Goal: Task Accomplishment & Management: Manage account settings

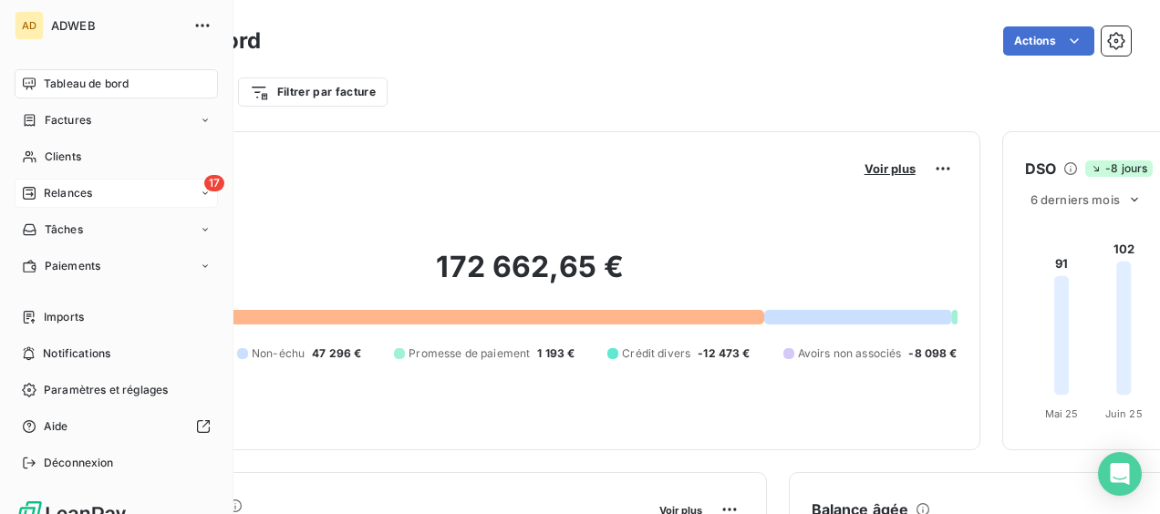
click at [37, 47] on div "Relances" at bounding box center [57, 193] width 70 height 16
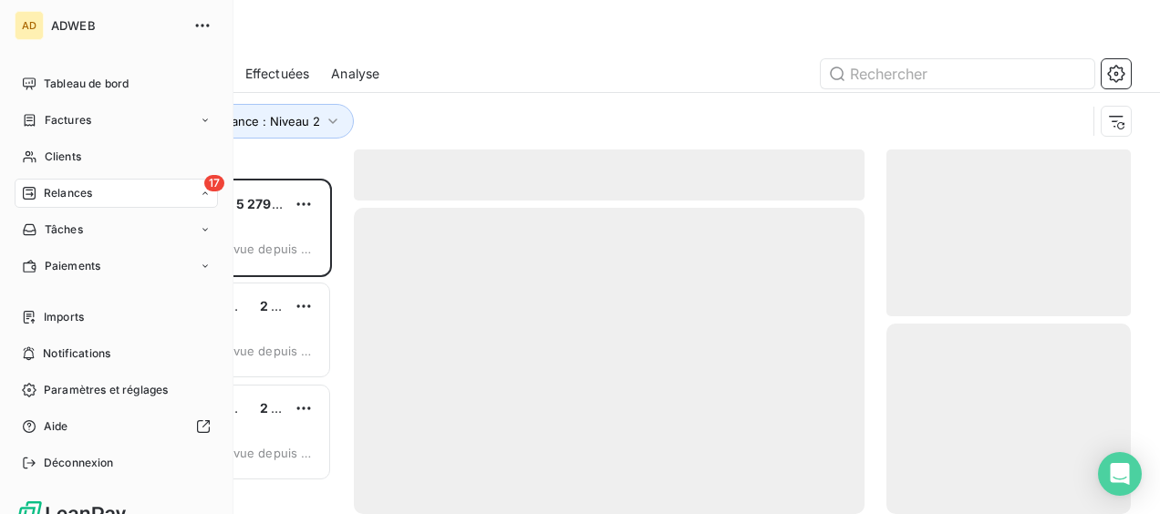
scroll to position [321, 230]
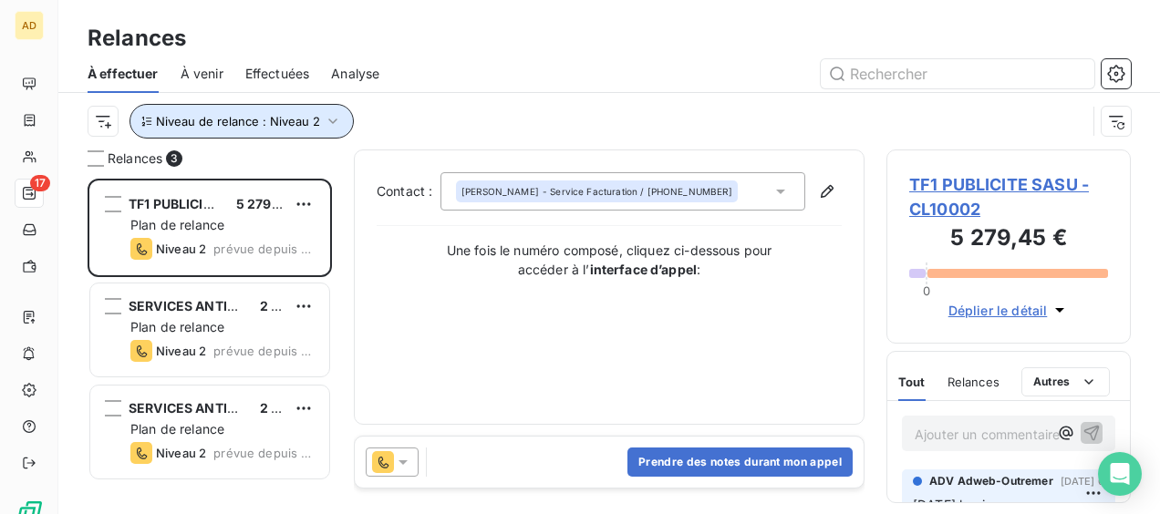
click at [328, 47] on icon "button" at bounding box center [332, 121] width 9 height 5
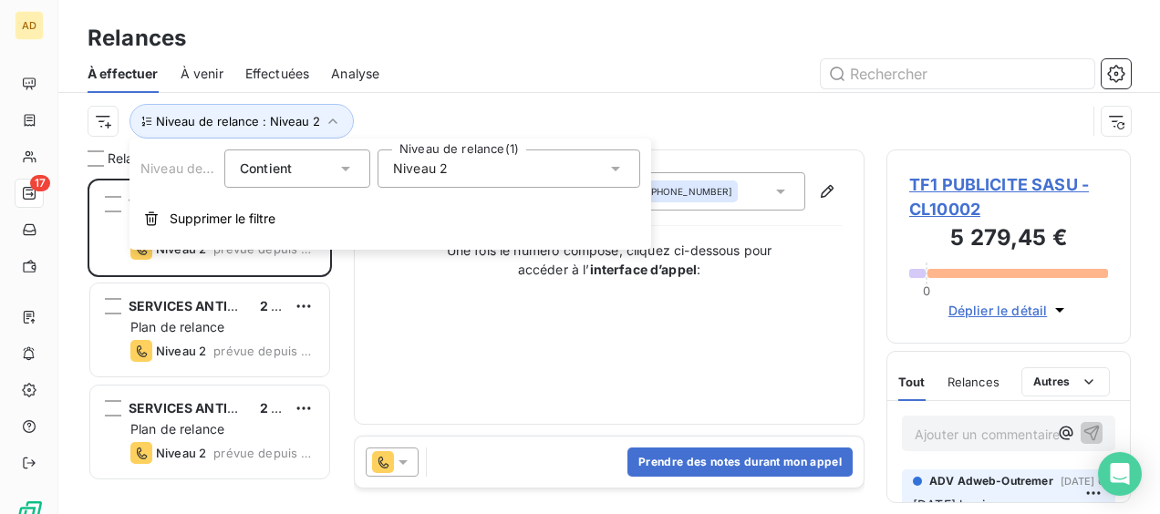
click at [538, 47] on div "Niveau 2" at bounding box center [508, 169] width 263 height 38
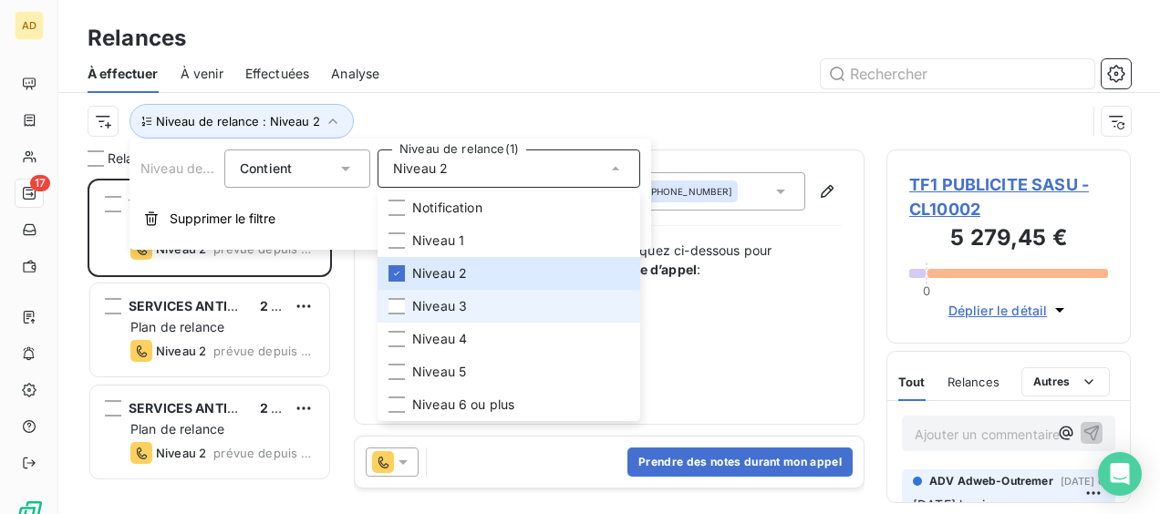
click at [453, 47] on span "Niveau 3" at bounding box center [439, 306] width 55 height 18
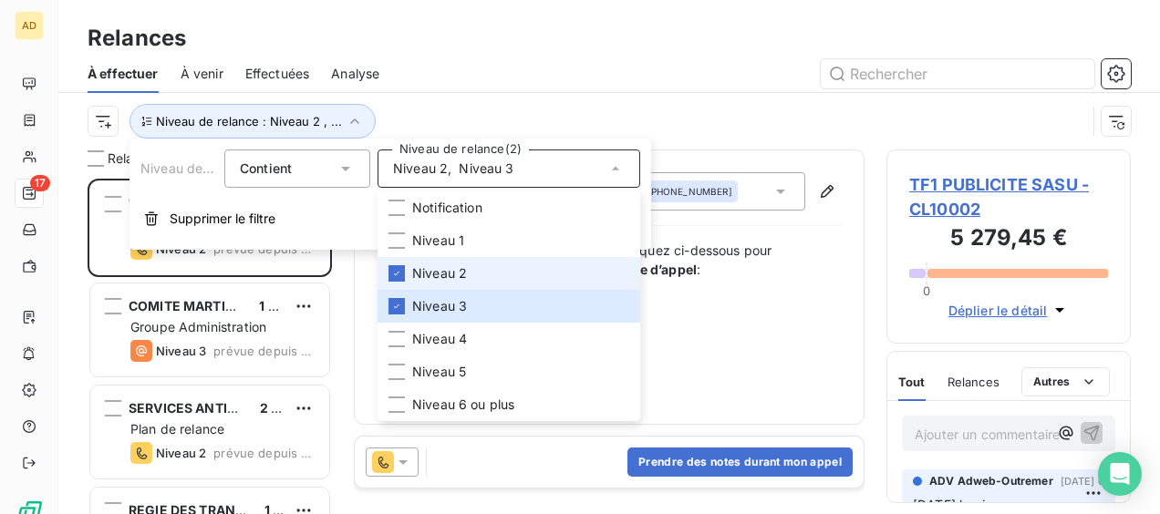
click at [457, 47] on span "Niveau 2" at bounding box center [439, 273] width 55 height 18
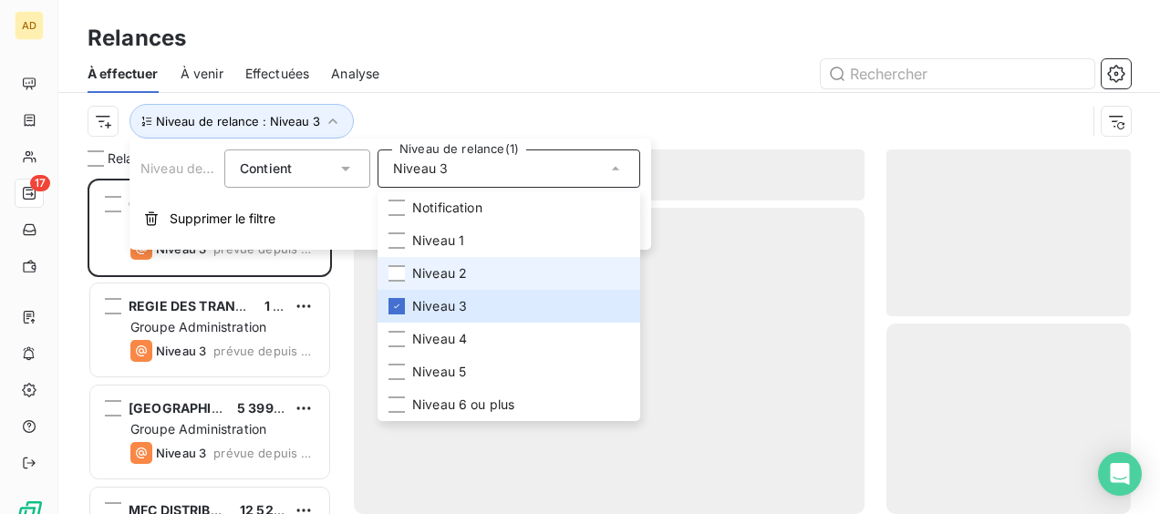
scroll to position [321, 230]
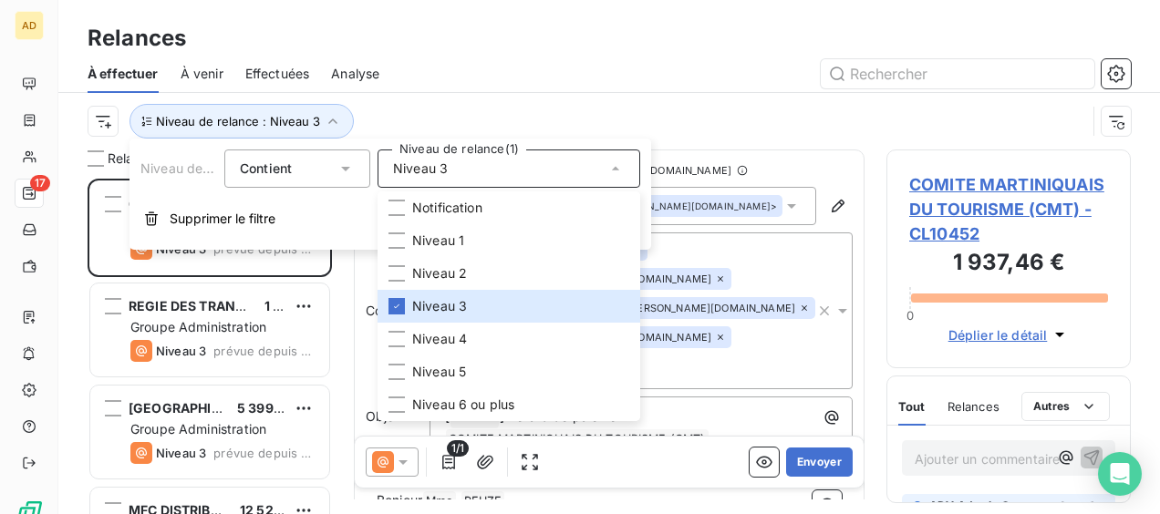
click at [514, 41] on div "Relances" at bounding box center [608, 38] width 1101 height 33
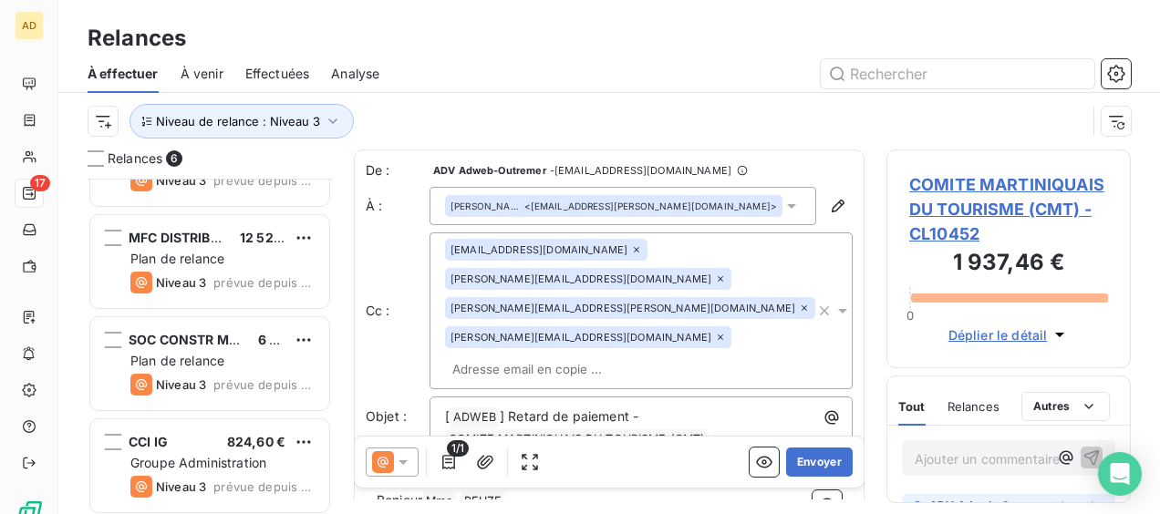
scroll to position [277, 0]
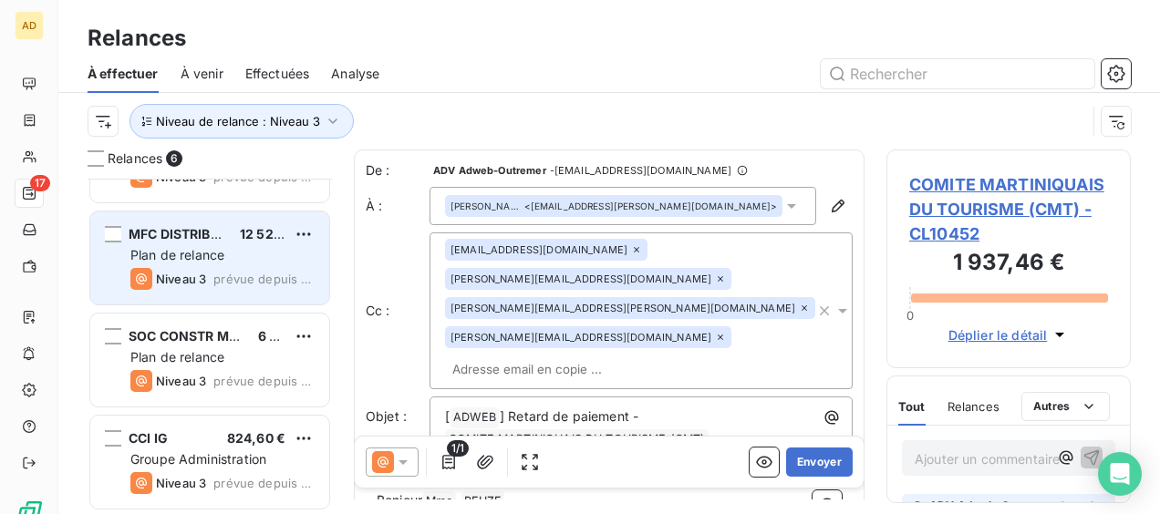
click at [248, 47] on div "Plan de relance" at bounding box center [222, 255] width 184 height 18
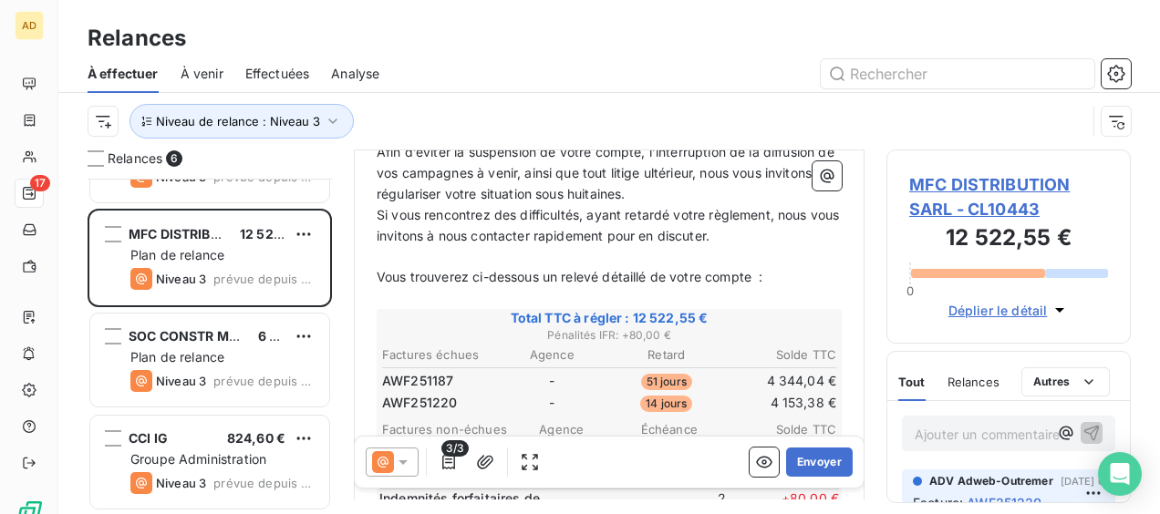
scroll to position [458, 0]
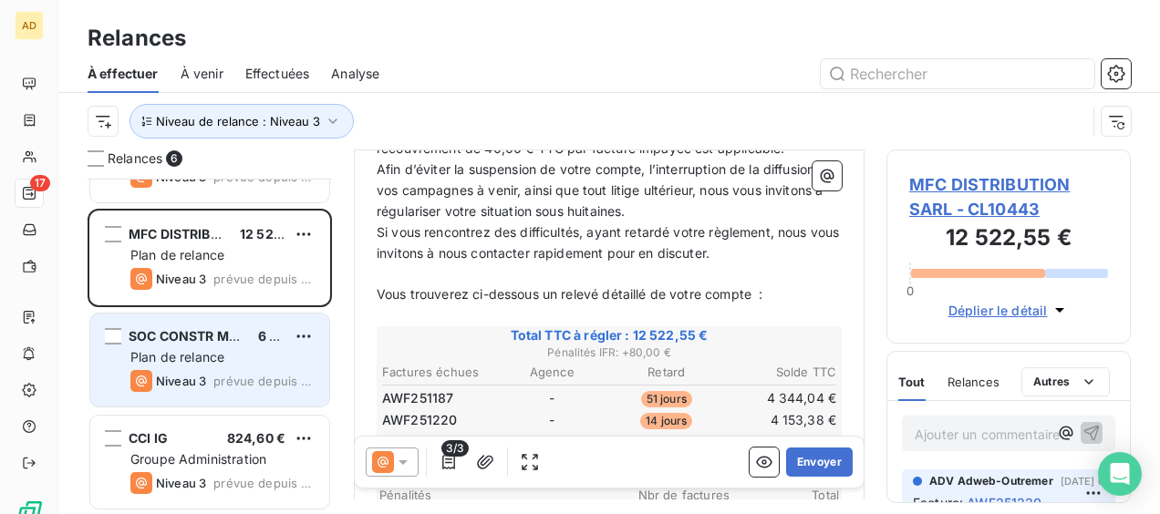
click at [154, 47] on span "SOC CONSTR MENUIS INDUST (SOCOMI) SARL" at bounding box center [276, 335] width 294 height 15
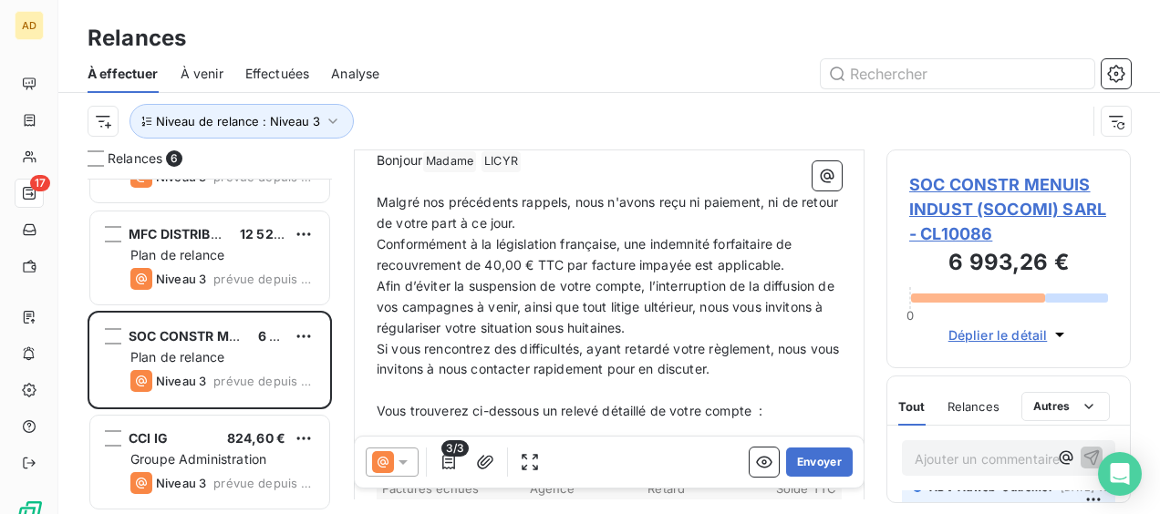
scroll to position [182, 0]
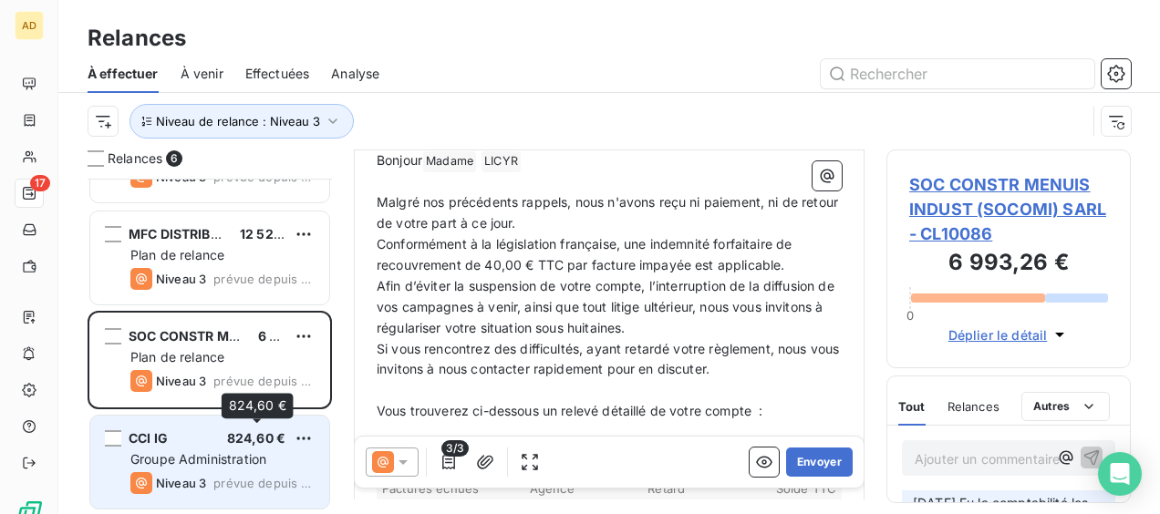
click at [227, 47] on span "824,60 €" at bounding box center [256, 437] width 58 height 15
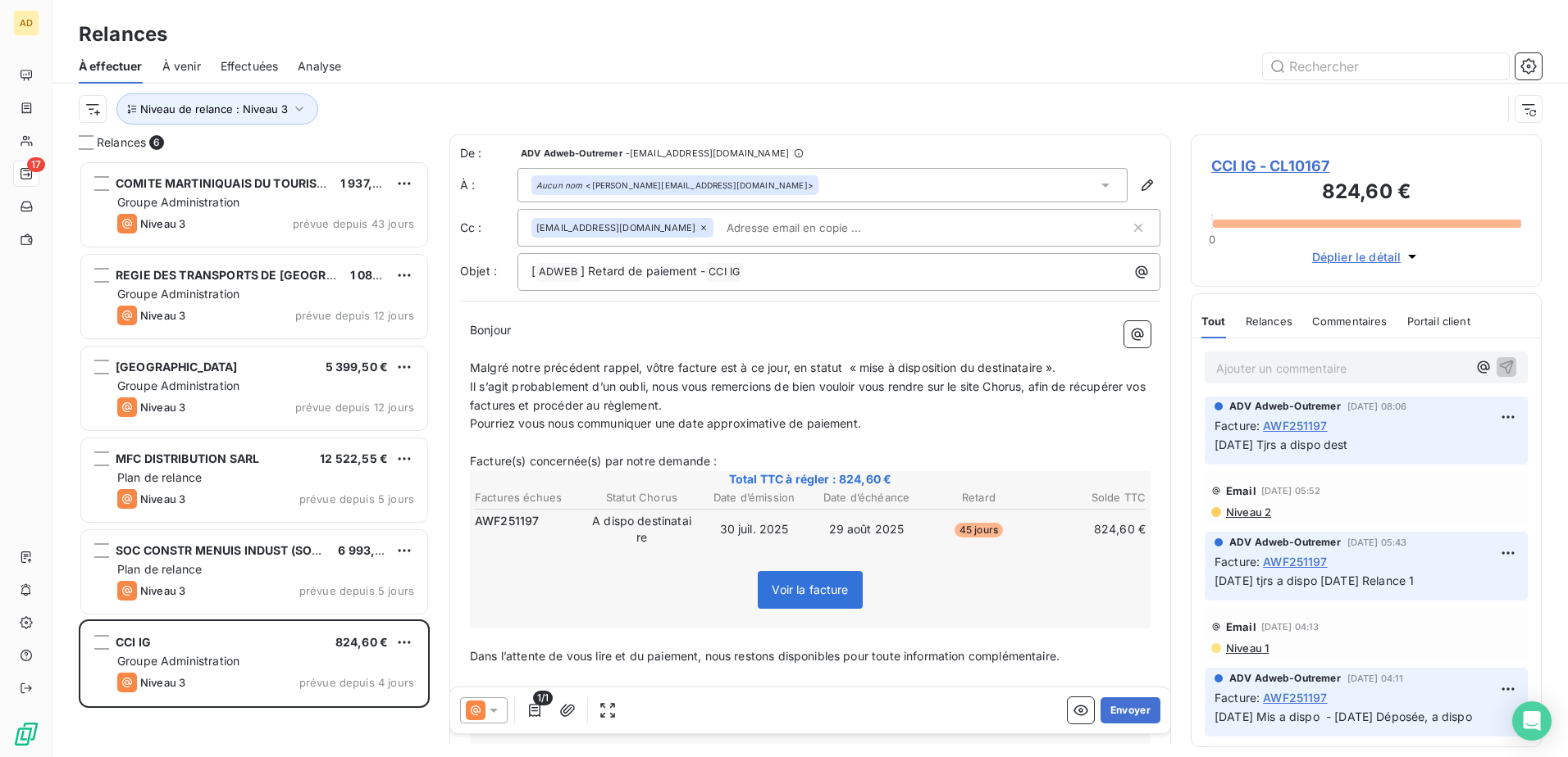
click at [609, 42] on span "Niveau 2" at bounding box center [1248, 512] width 47 height 13
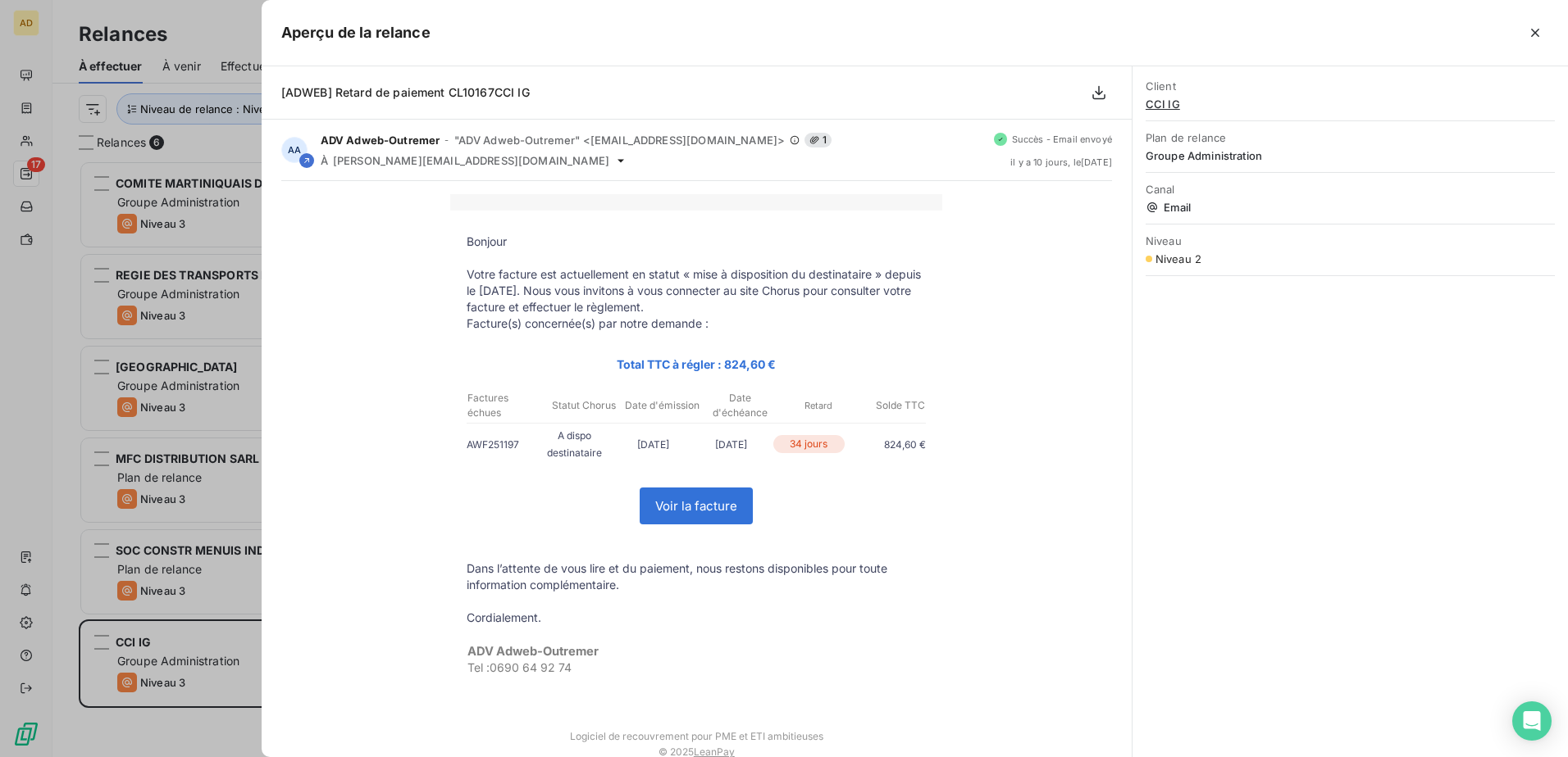
click at [7, 42] on div at bounding box center [784, 378] width 1568 height 757
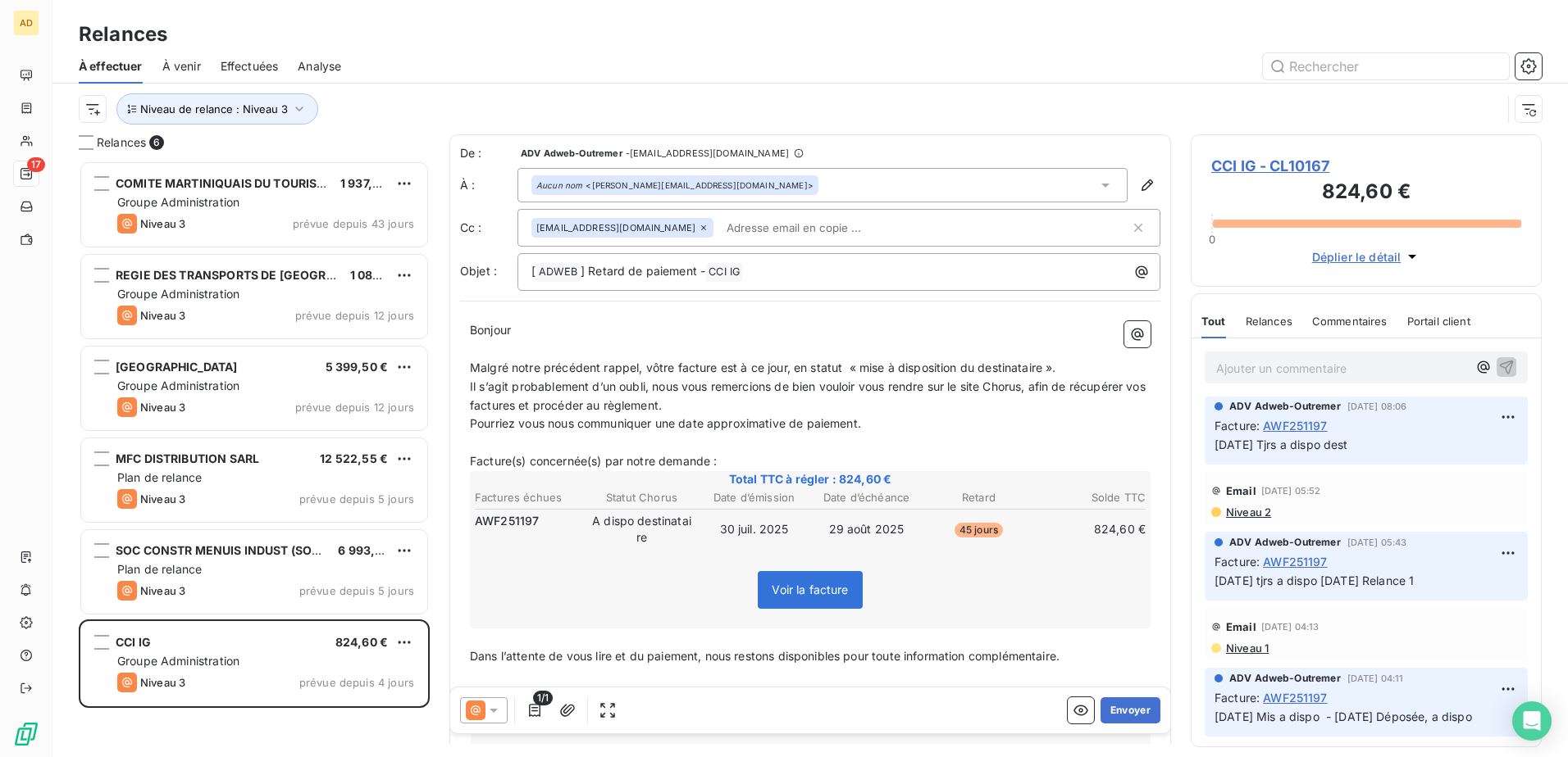
click at [497, 42] on icon at bounding box center [494, 710] width 16 height 16
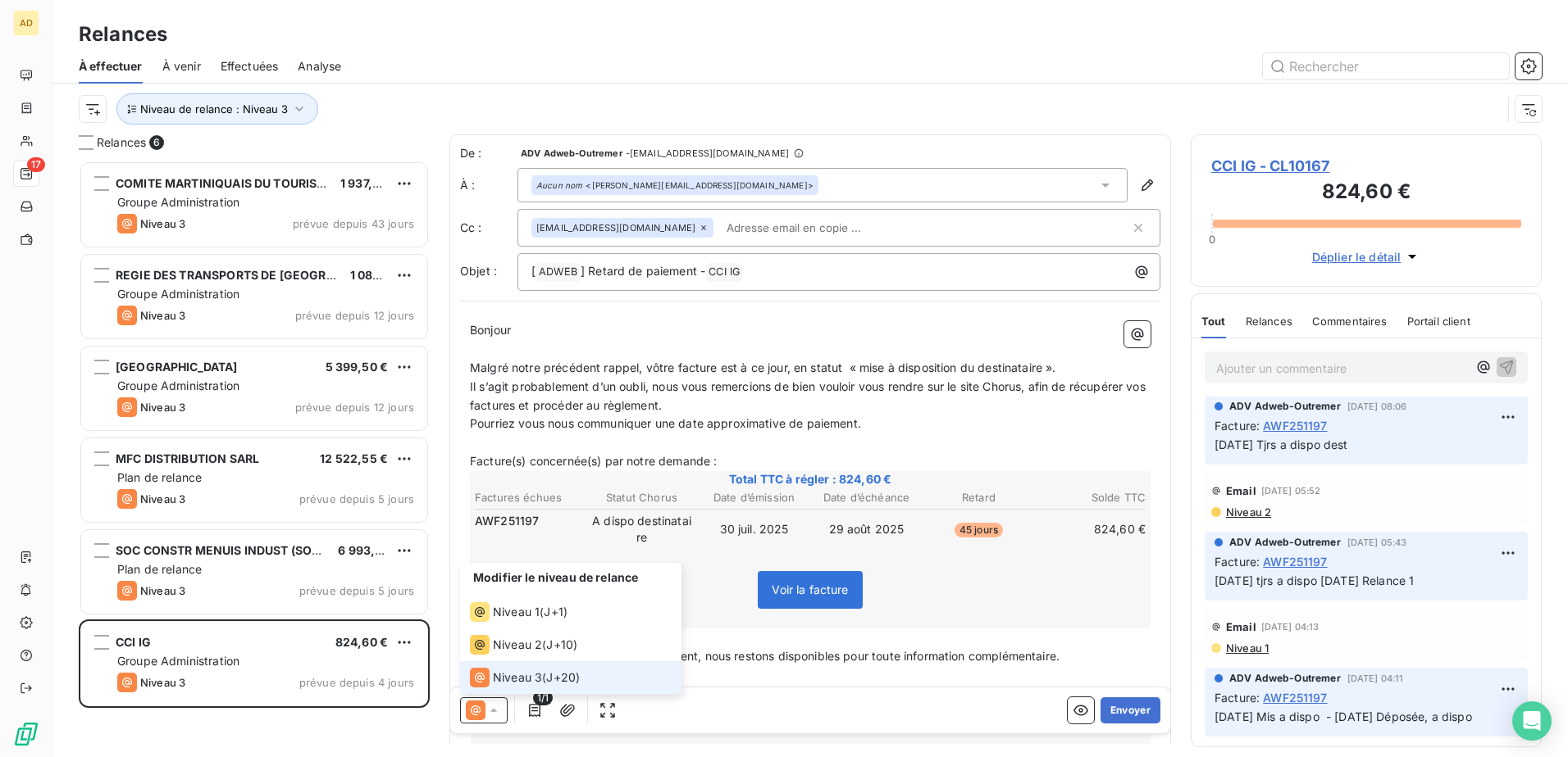
click at [497, 42] on icon at bounding box center [494, 710] width 16 height 16
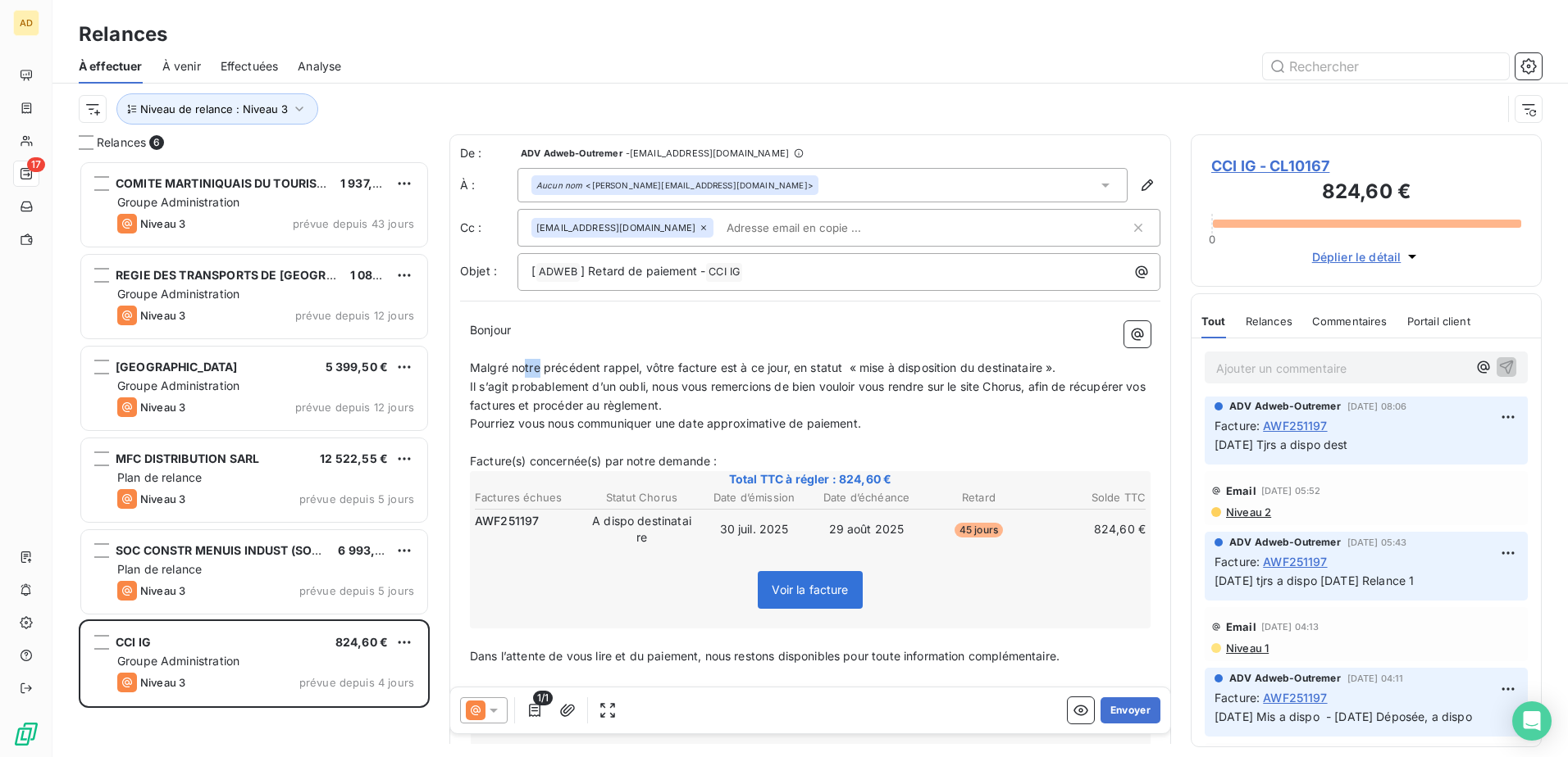
drag, startPoint x: 537, startPoint y: 370, endPoint x: 524, endPoint y: 368, distance: 13.2
click at [524, 42] on span "Malgré notre précédent rappel, vôtre facture est à ce jour, en statut « mise à …" at bounding box center [763, 367] width 587 height 13
click at [609, 42] on span "Malgré notre précédent rappel, vôtre facture est à ce jour, en statut « mise à …" at bounding box center [763, 367] width 587 height 13
drag, startPoint x: 1053, startPoint y: 367, endPoint x: 645, endPoint y: 374, distance: 408.1
click at [609, 42] on span "Malgré notre précédent rappel, vôtre facture est à ce jour, en statut « mise à …" at bounding box center [763, 367] width 587 height 13
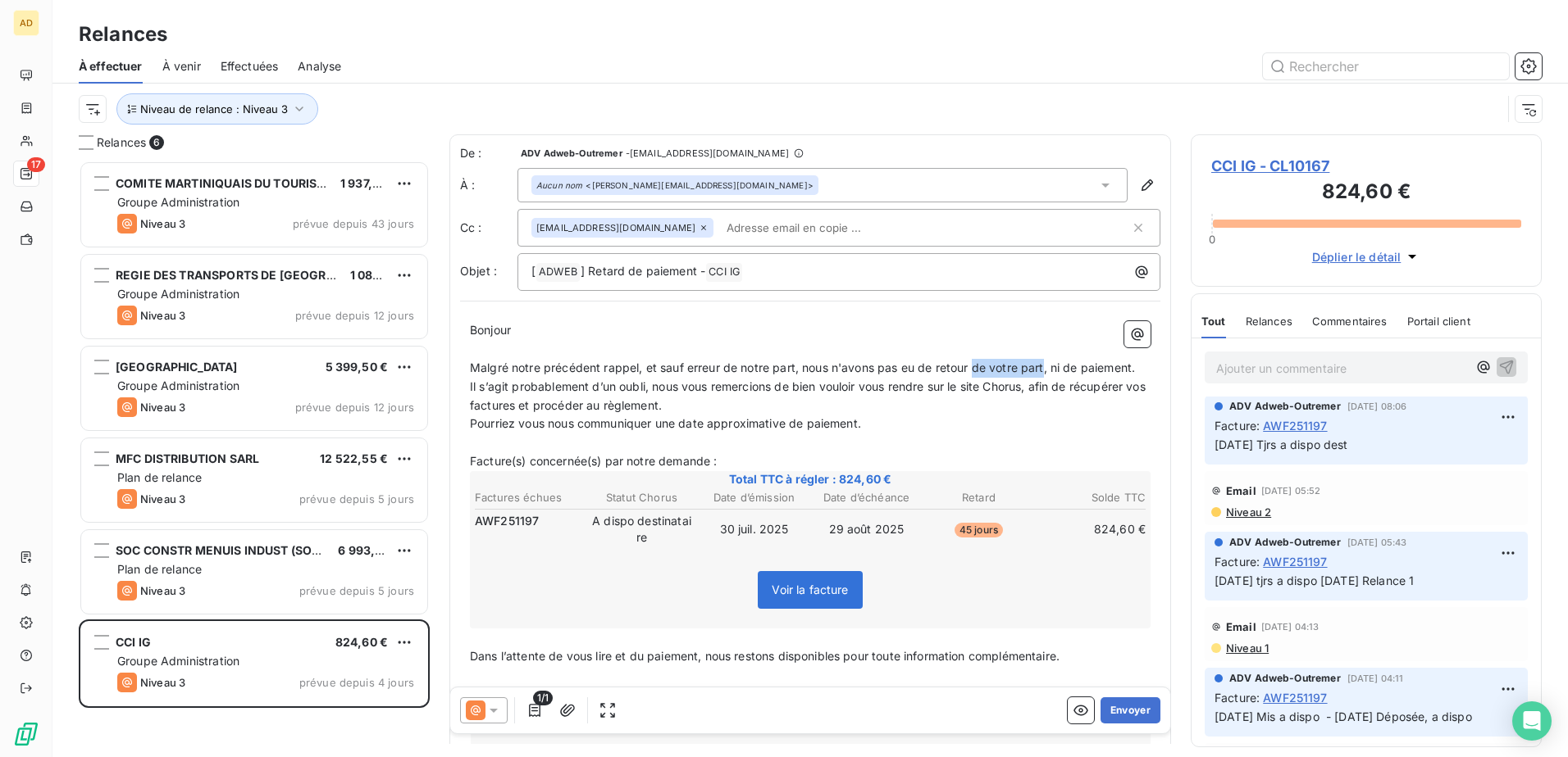
drag, startPoint x: 1045, startPoint y: 369, endPoint x: 973, endPoint y: 370, distance: 72.0
click at [609, 42] on span "Malgré notre précédent rappel, et sauf erreur de notre part, nous n'avons pas e…" at bounding box center [802, 367] width 665 height 13
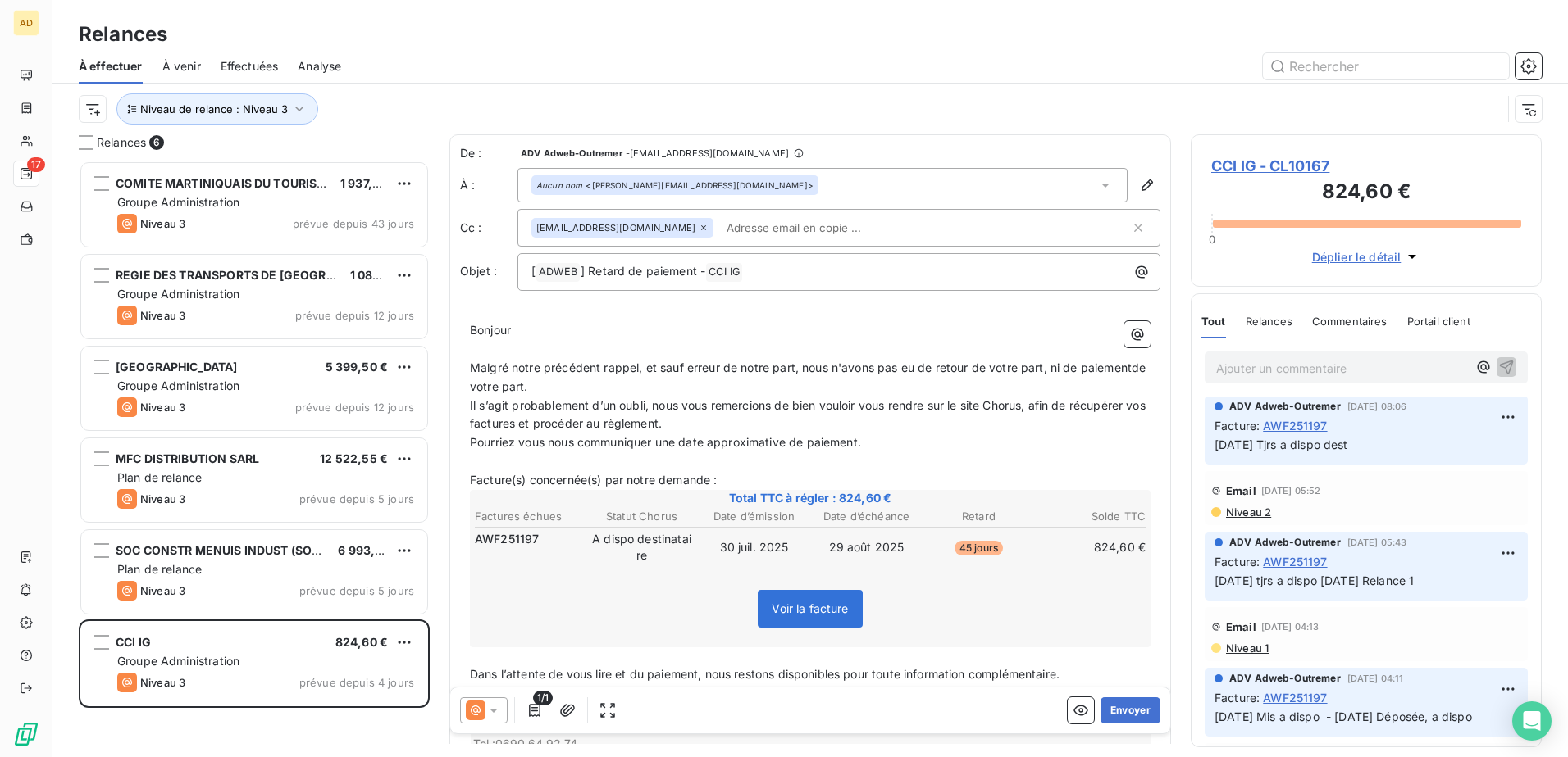
click at [521, 42] on span "Malgré notre précédent rappel, et sauf erreur de notre part, nous n'avons pas e…" at bounding box center [809, 377] width 679 height 32
click at [583, 42] on p "Malgré notre précédent rappel, et sauf erreur de notre part, nous n'avons pas e…" at bounding box center [810, 378] width 681 height 38
drag, startPoint x: 685, startPoint y: 423, endPoint x: 468, endPoint y: 410, distance: 217.4
click at [468, 42] on div "Bonjour ﻿ ﻿ ﻿ ﻿ Malgré notre précédent rappel, et sauf erreur de notre part, no…" at bounding box center [810, 543] width 701 height 465
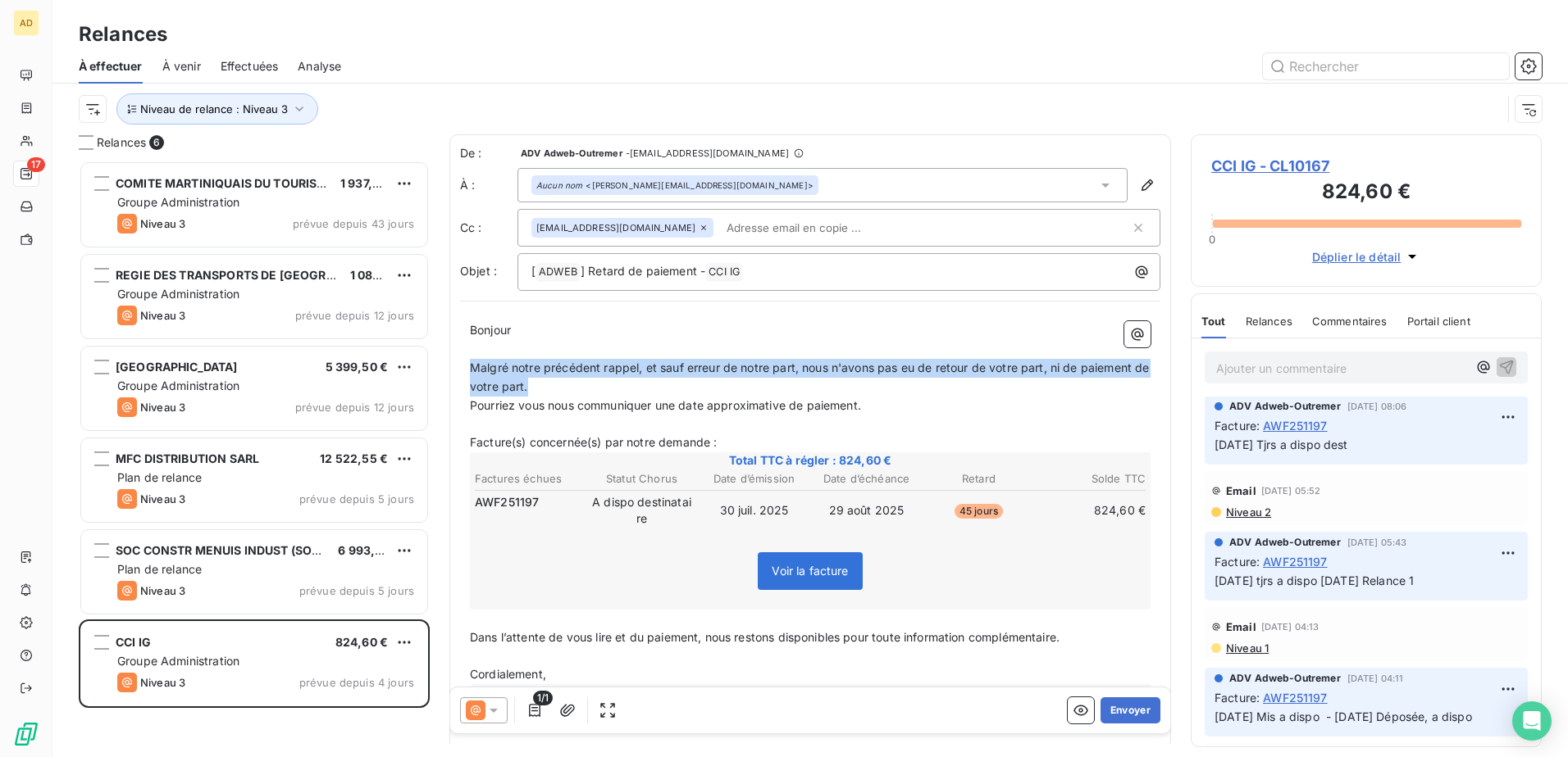
drag, startPoint x: 563, startPoint y: 390, endPoint x: 473, endPoint y: 370, distance: 92.2
click at [473, 42] on p "Malgré notre précédent rappel, et sauf erreur de notre part, nous n'avons pas e…" at bounding box center [810, 378] width 681 height 38
copy span "Malgré notre précédent rappel, et sauf erreur de notre part, nous n'avons pas e…"
click at [553, 42] on p "Malgré notre précédent rappel, et sauf erreur de notre part, nous n'avons pas e…" at bounding box center [810, 378] width 681 height 38
drag, startPoint x: 515, startPoint y: 387, endPoint x: 469, endPoint y: 371, distance: 48.7
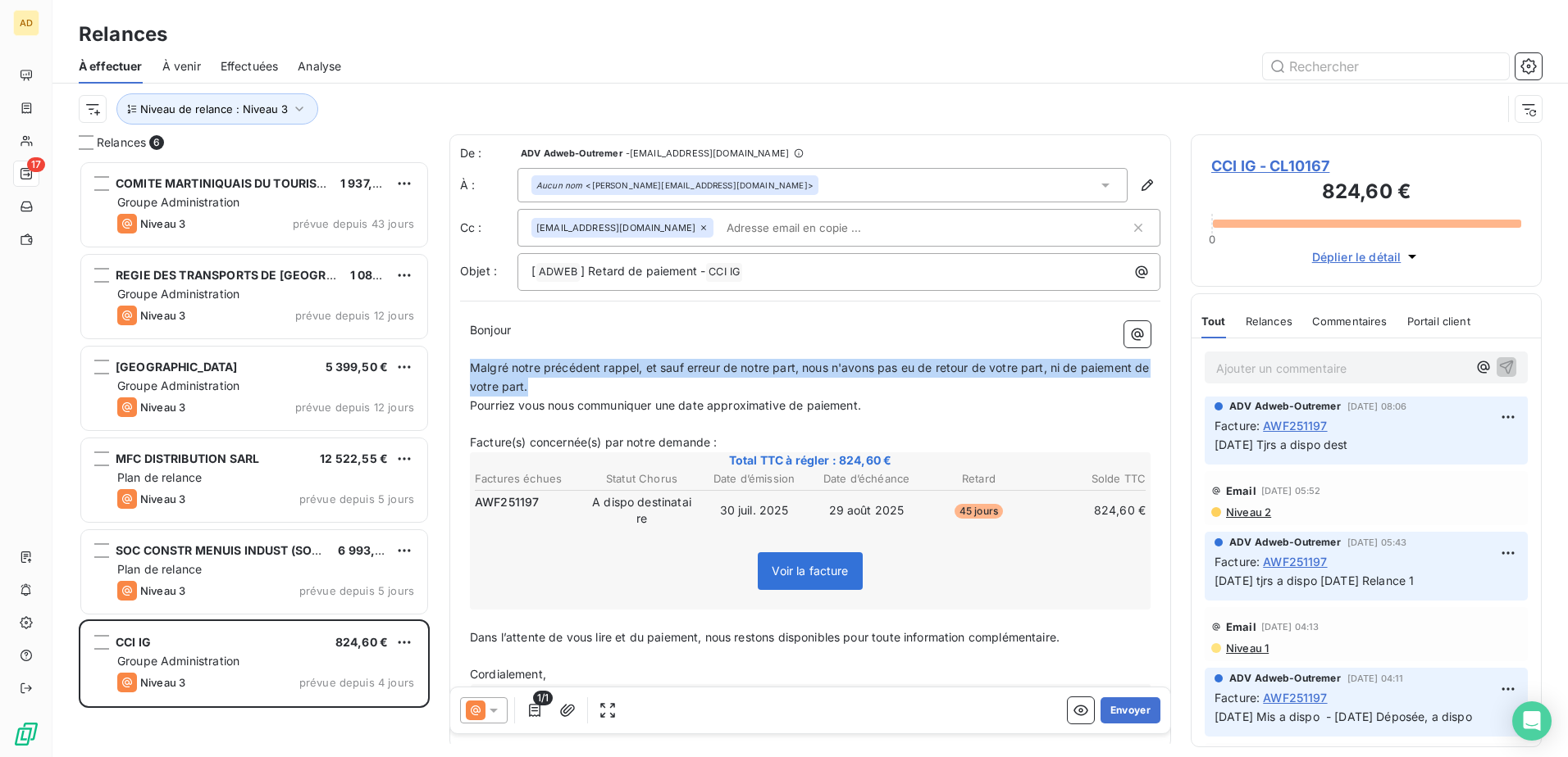
click at [469, 42] on div "Bonjour ﻿ ﻿ ﻿ ﻿ Malgré notre précédent rappel, et sauf erreur de notre part, no…" at bounding box center [810, 524] width 701 height 427
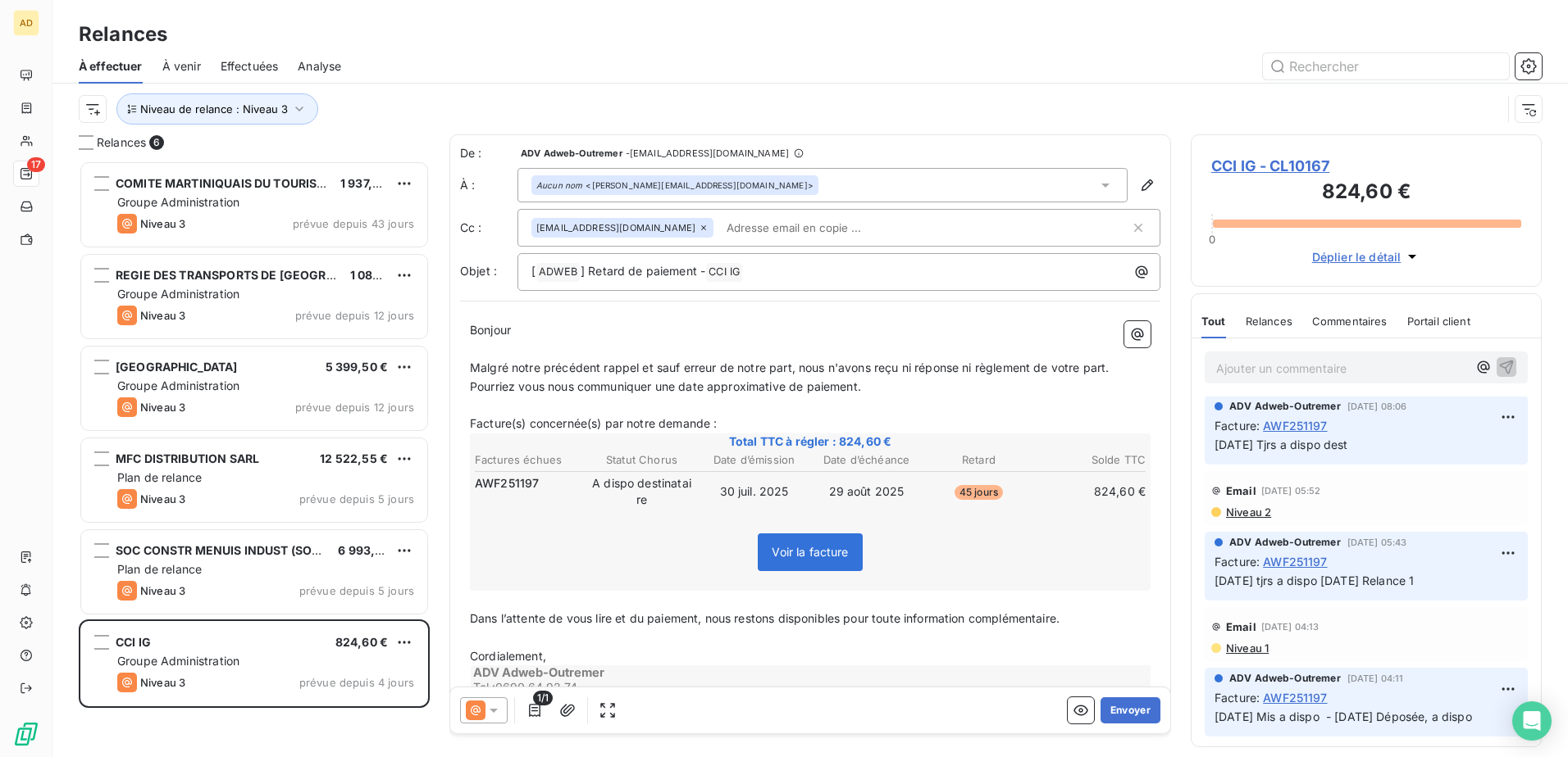
click at [609, 42] on span "Niveau 2" at bounding box center [1248, 512] width 47 height 13
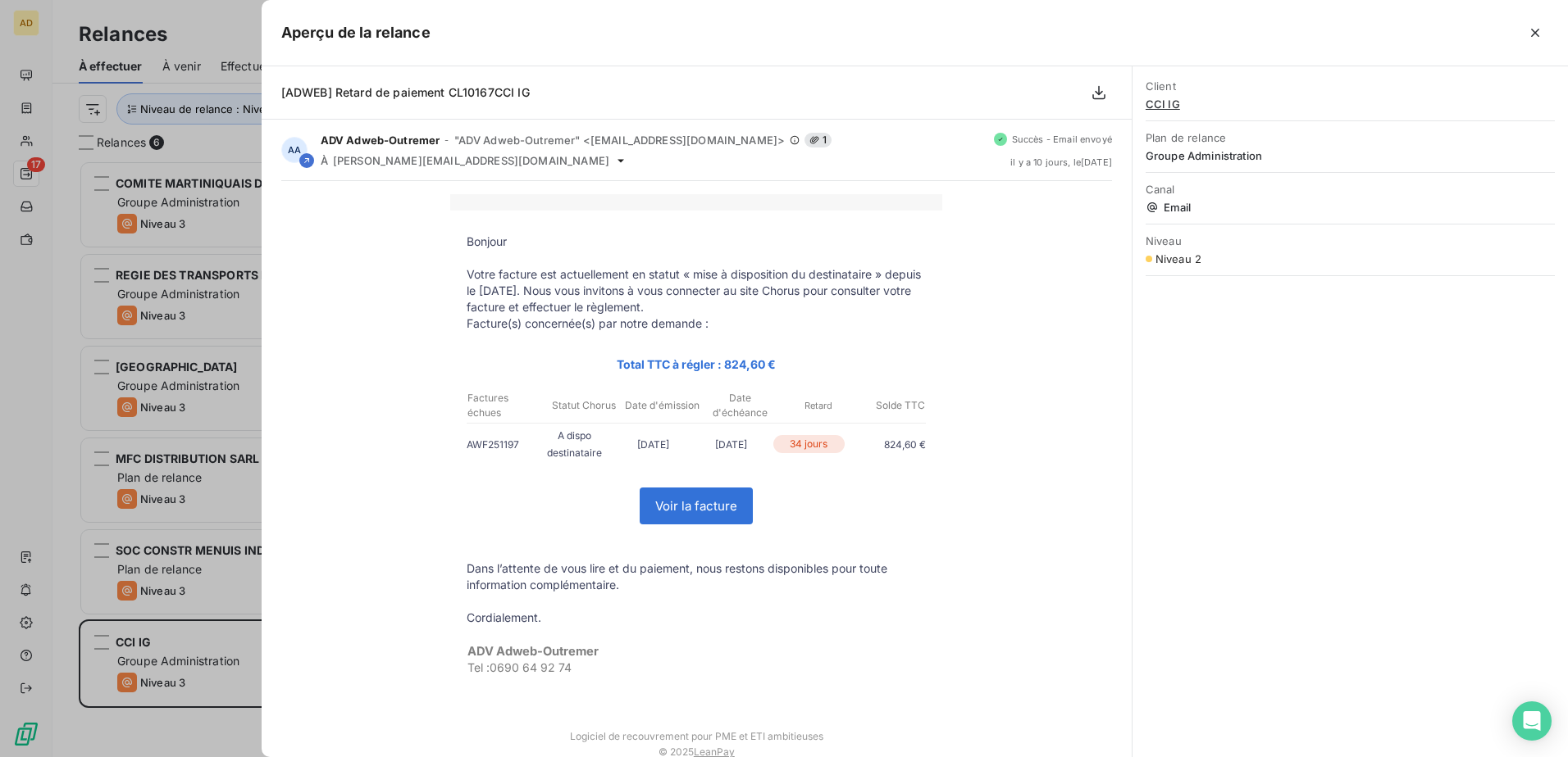
click at [25, 42] on div at bounding box center [784, 378] width 1568 height 757
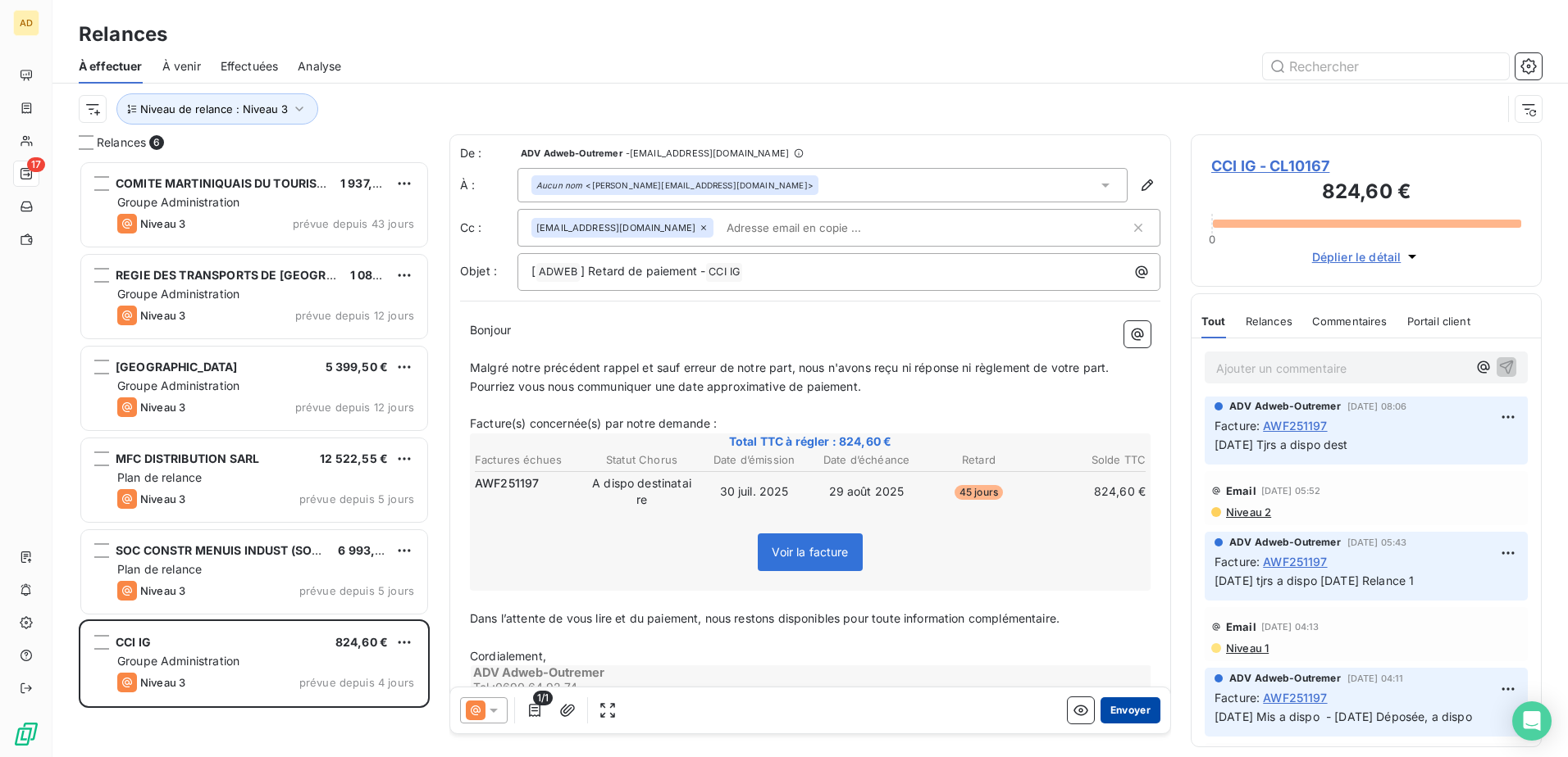
click at [609, 42] on button "Envoyer" at bounding box center [1130, 710] width 60 height 26
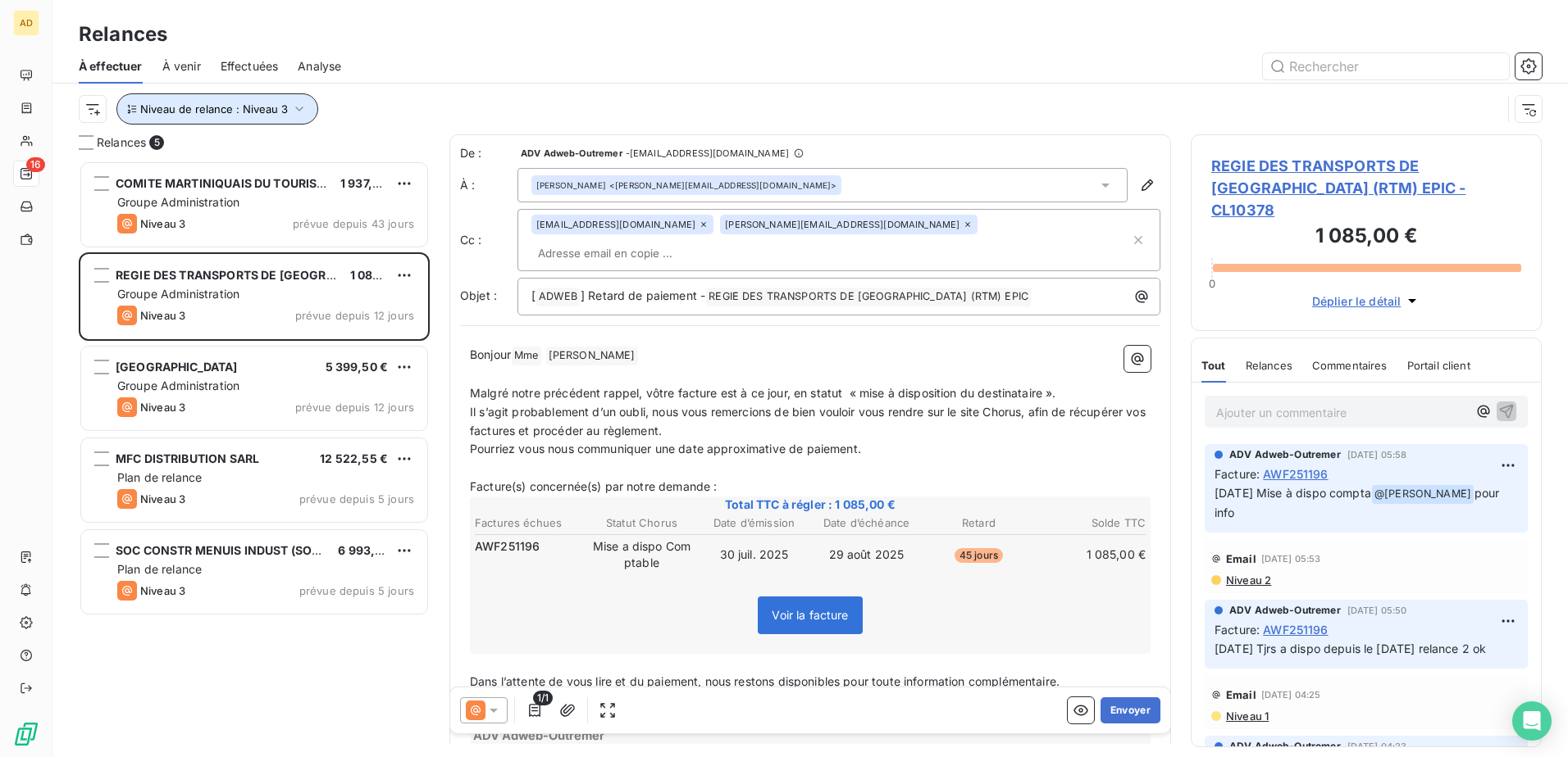
click at [296, 42] on icon "button" at bounding box center [300, 109] width 16 height 16
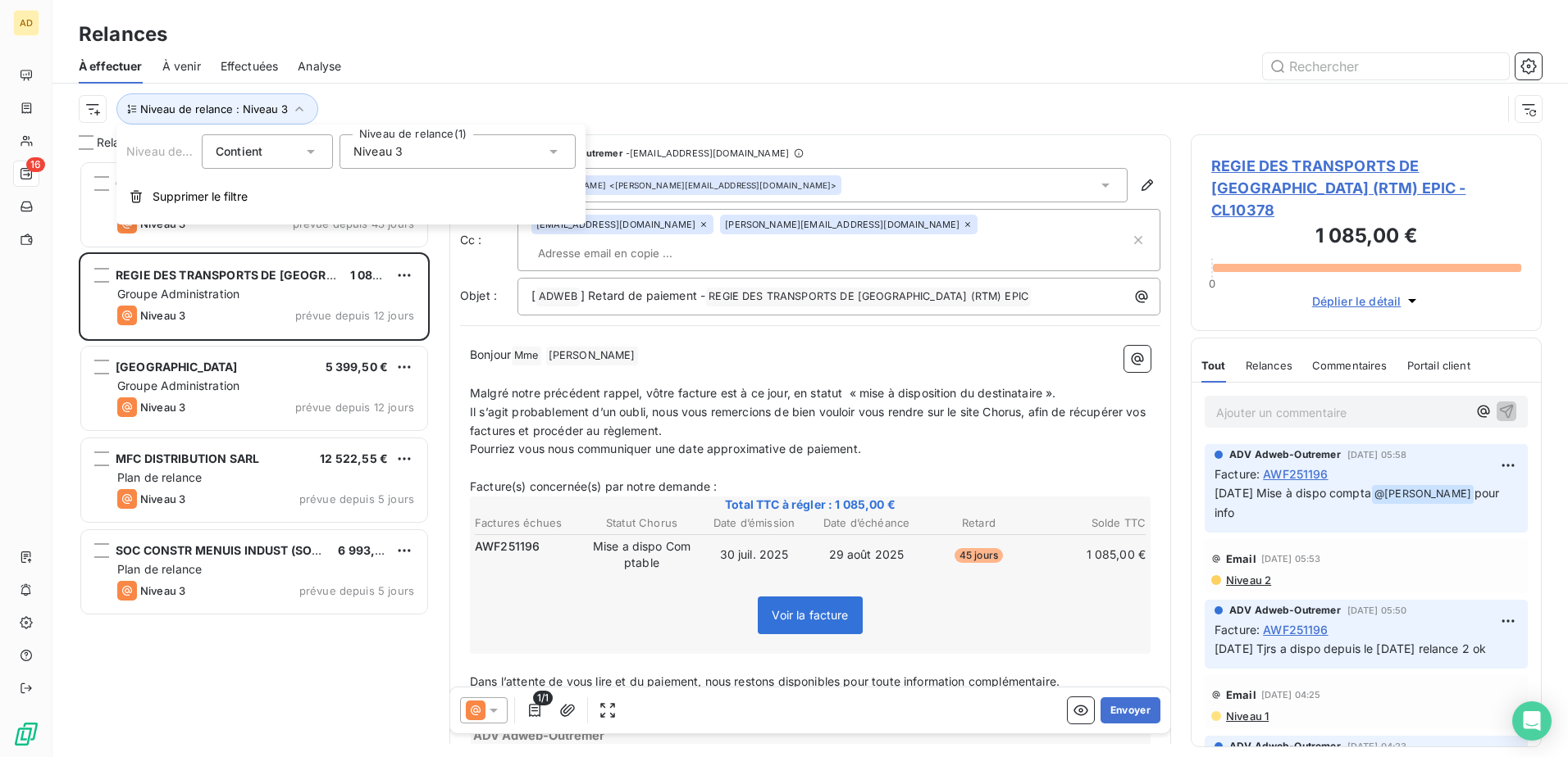
click at [551, 42] on icon at bounding box center [553, 152] width 16 height 16
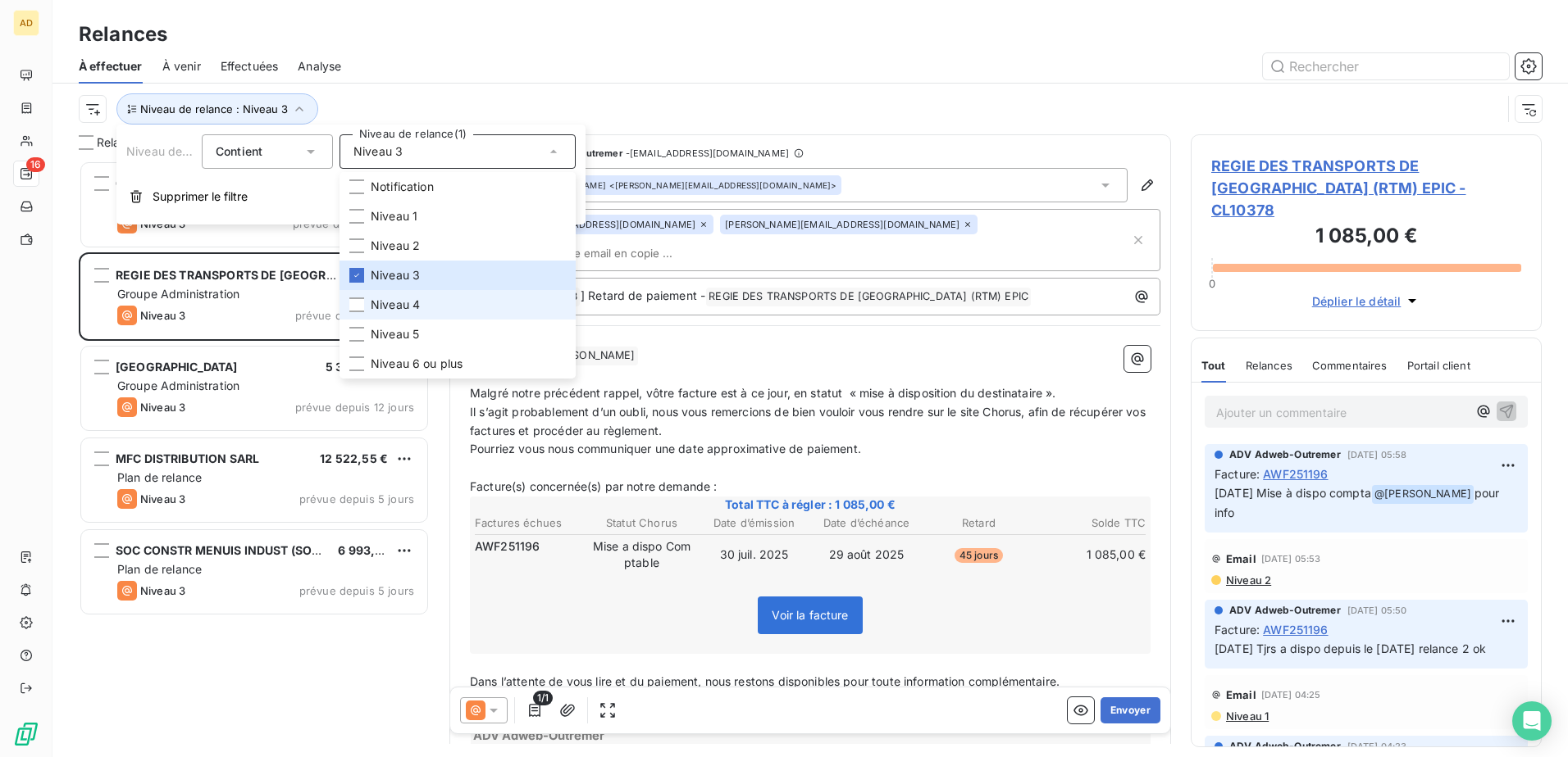
click at [423, 42] on li "Niveau 4" at bounding box center [457, 305] width 237 height 30
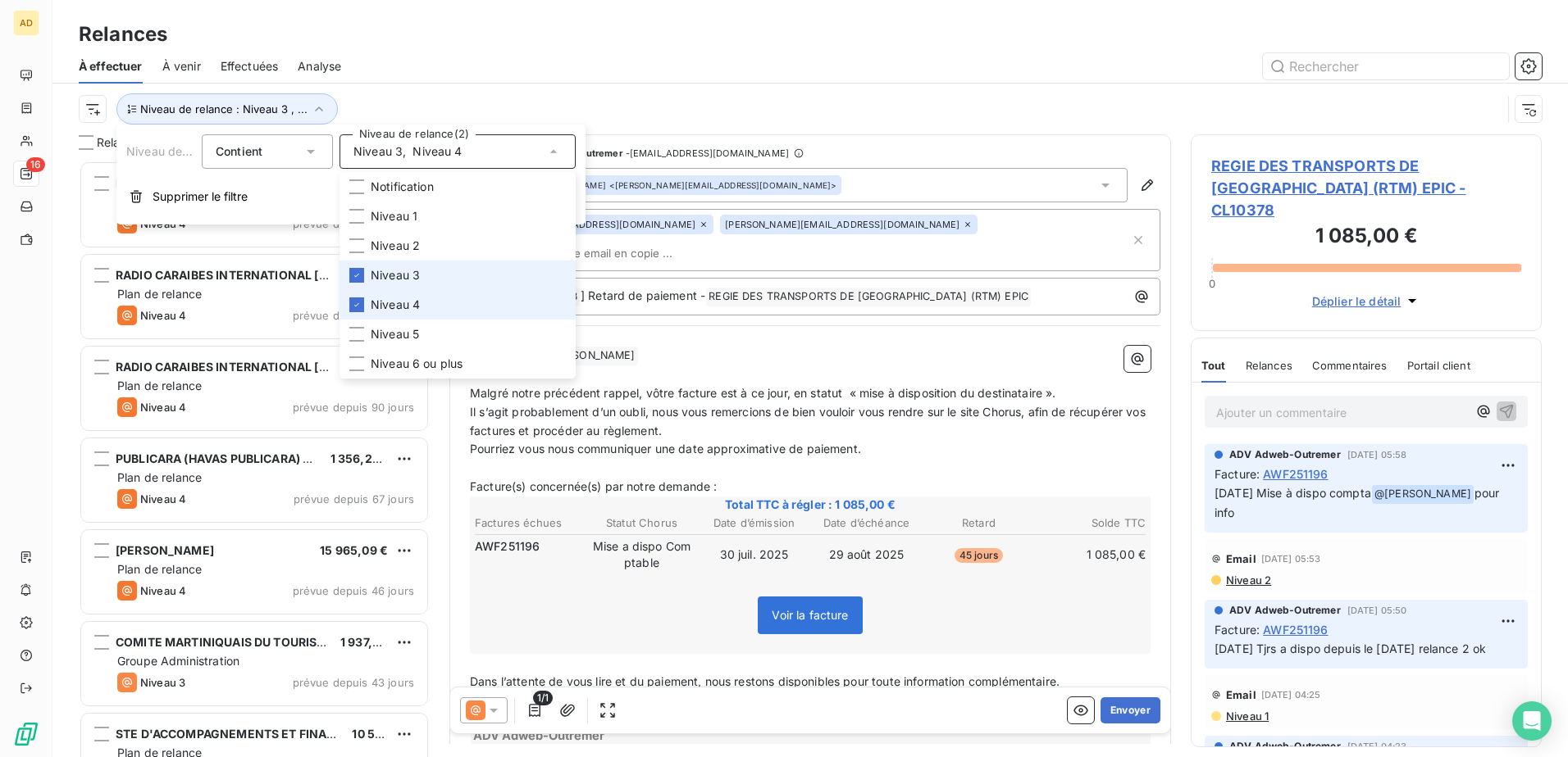
scroll to position [584, 339]
click at [357, 42] on icon at bounding box center [356, 275] width 10 height 10
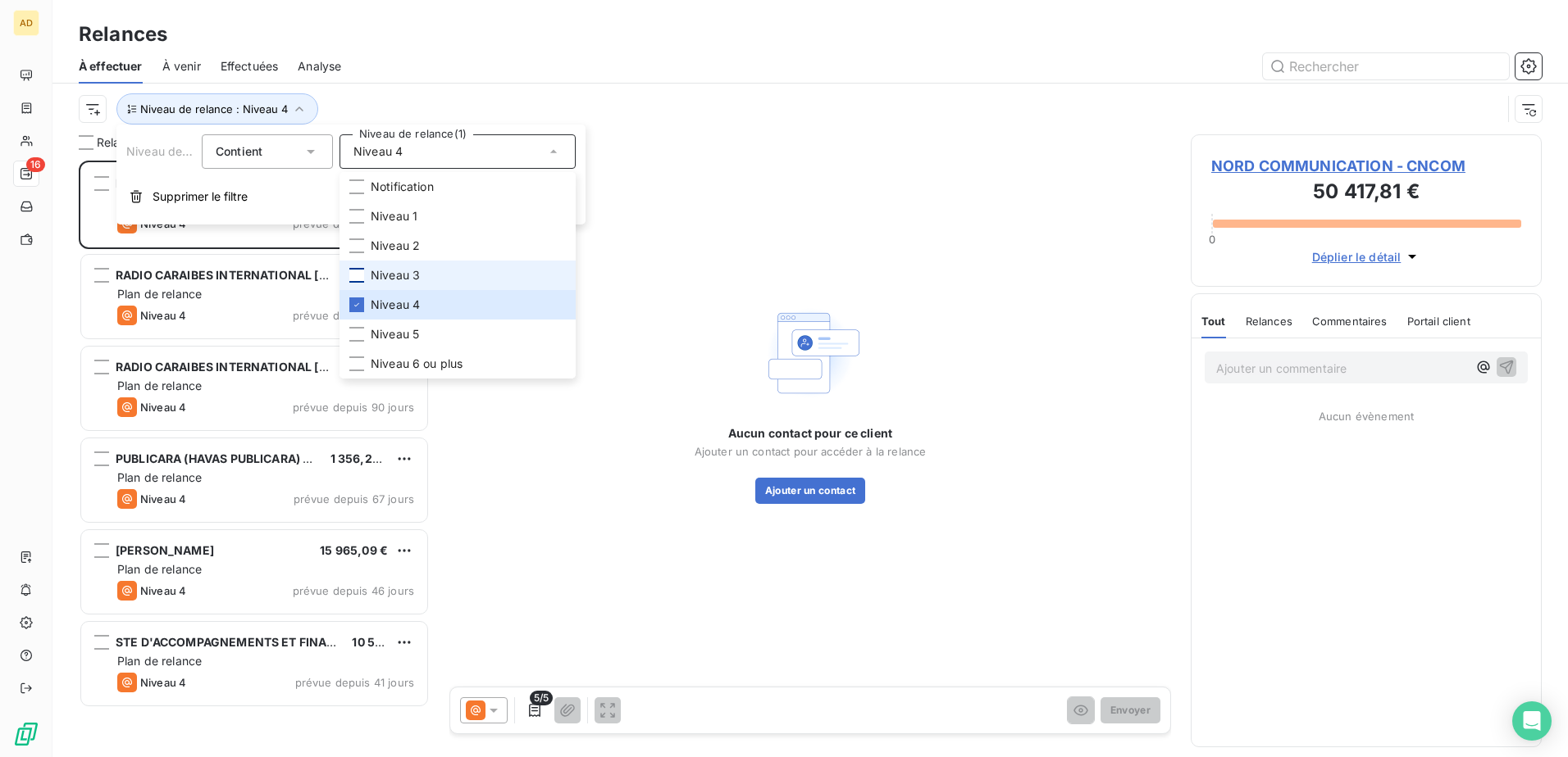
scroll to position [584, 339]
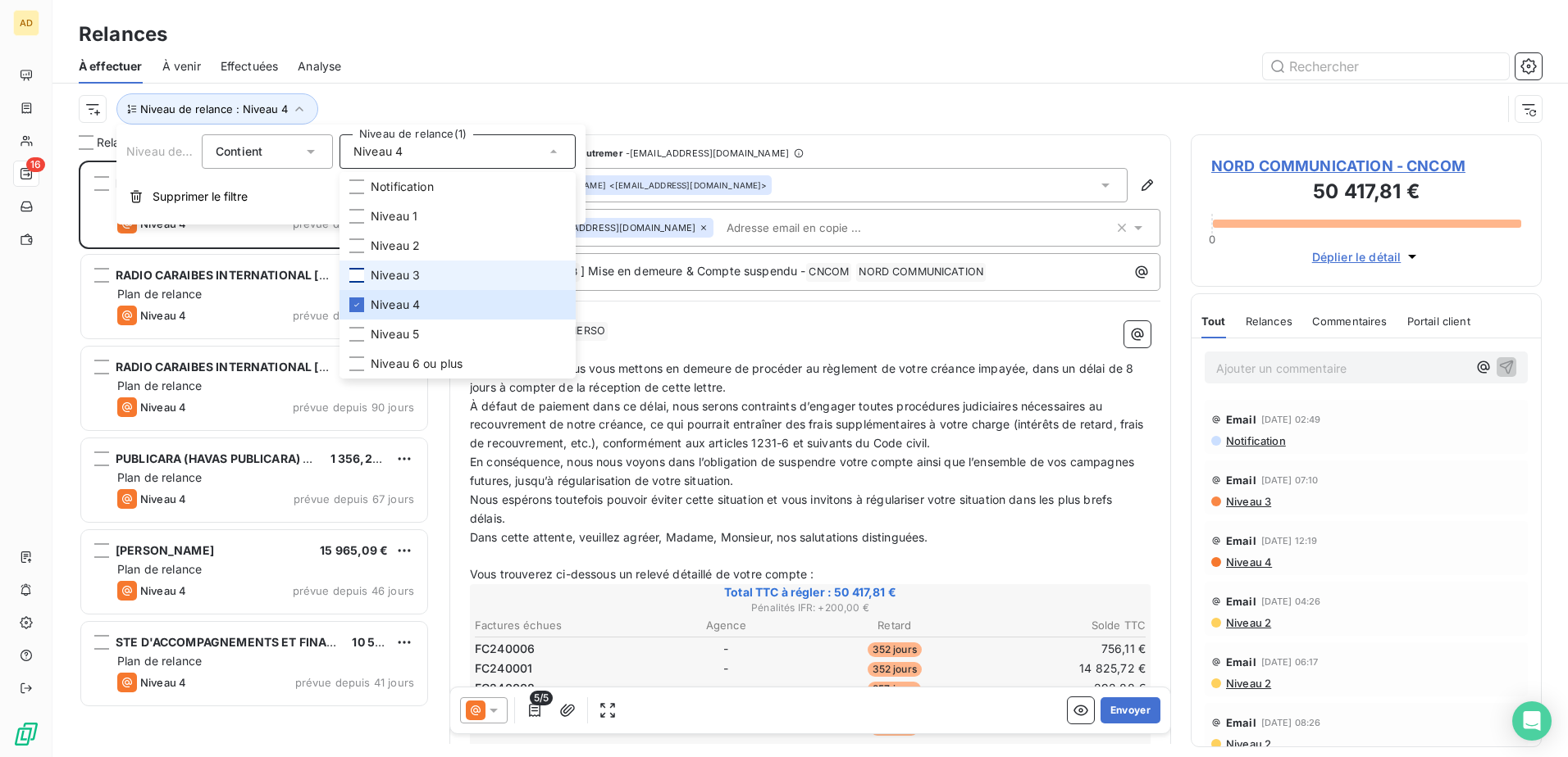
click at [460, 42] on div at bounding box center [951, 66] width 1181 height 26
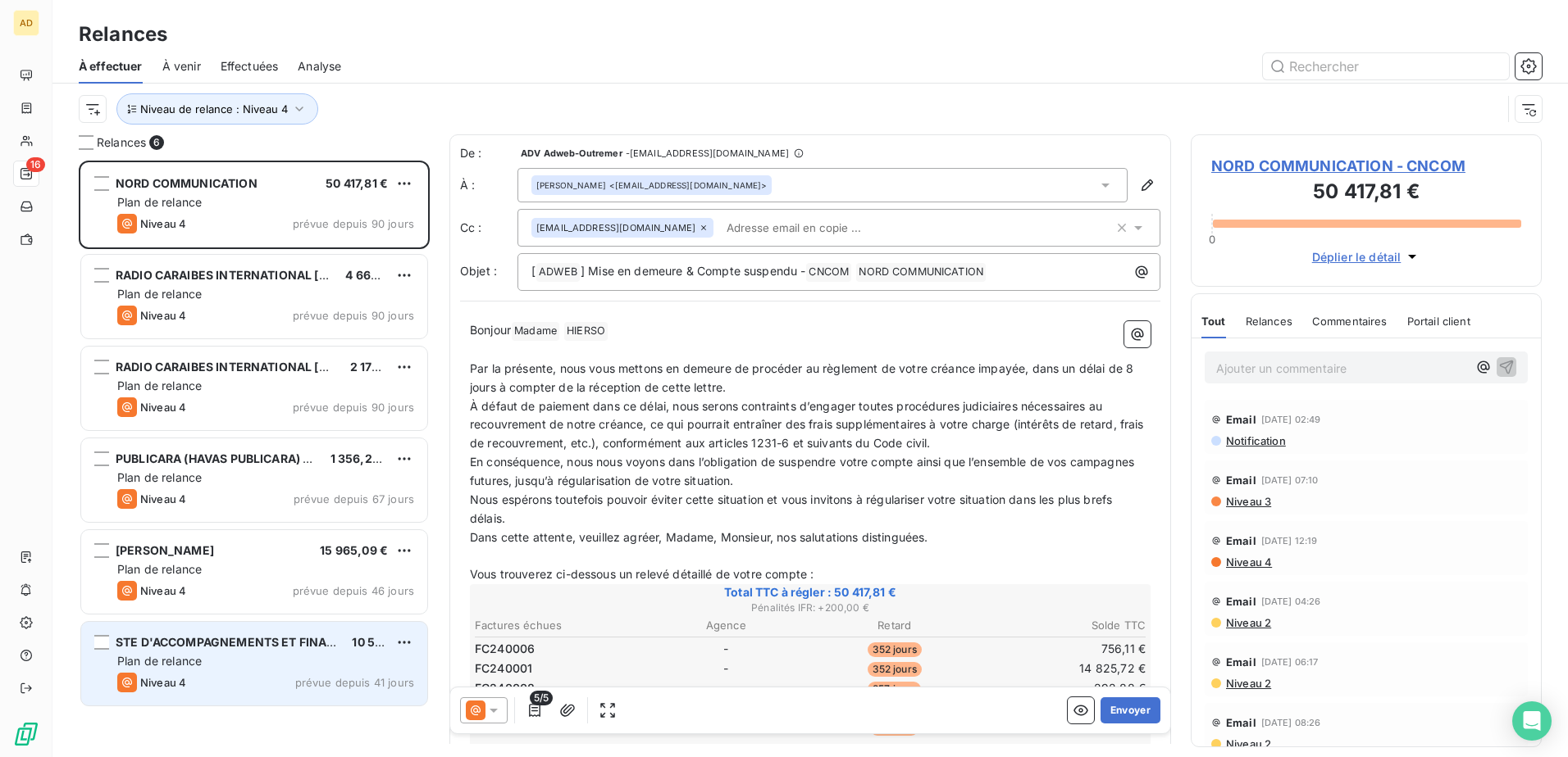
click at [237, 42] on div "Plan de relance" at bounding box center [265, 662] width 297 height 16
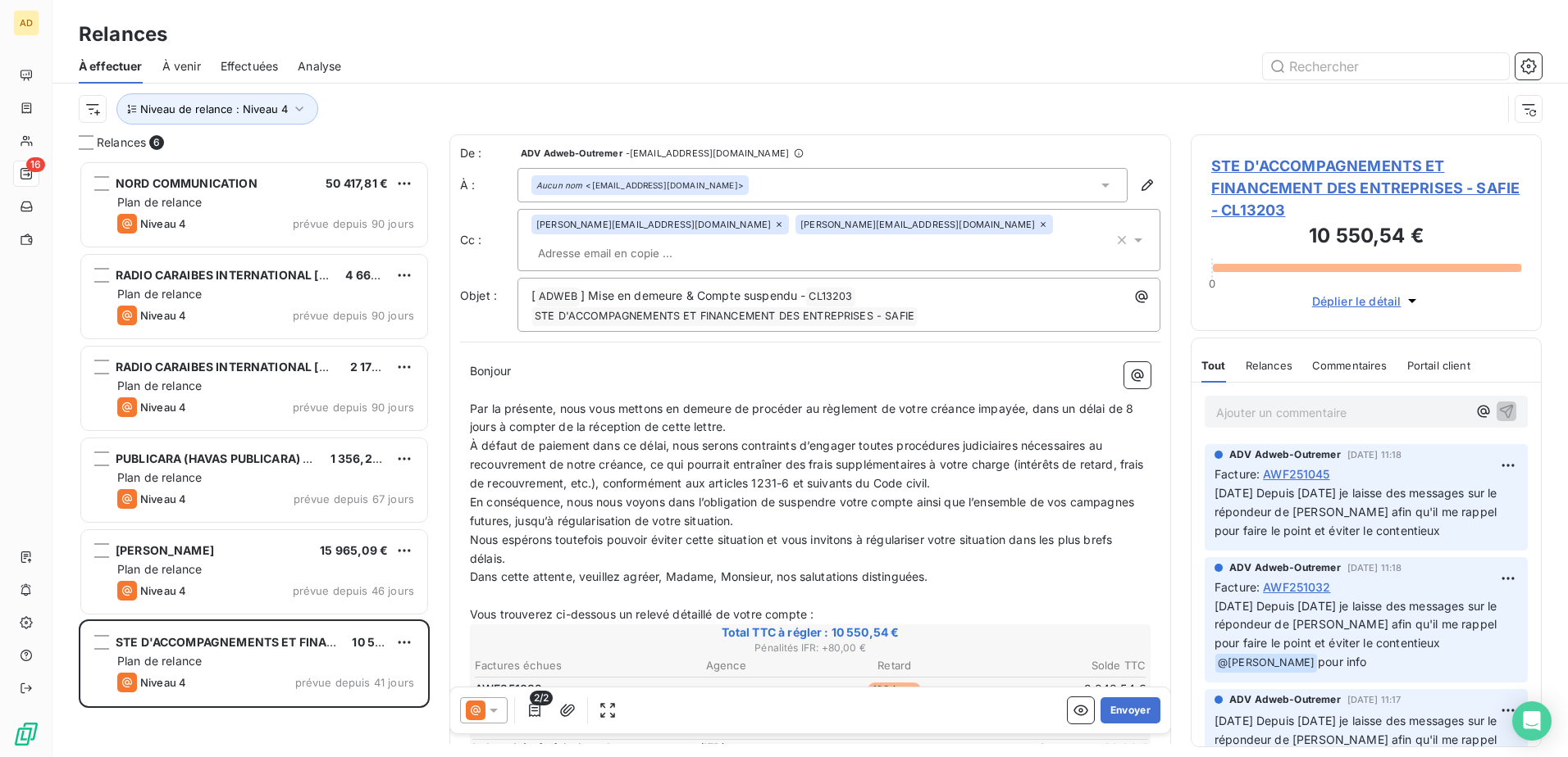
click at [609, 42] on span "STE D'ACCOMPAGNEMENTS ET FINANCEMENT DES ENTREPRISES - SAFIE - CL13203" at bounding box center [1366, 188] width 310 height 67
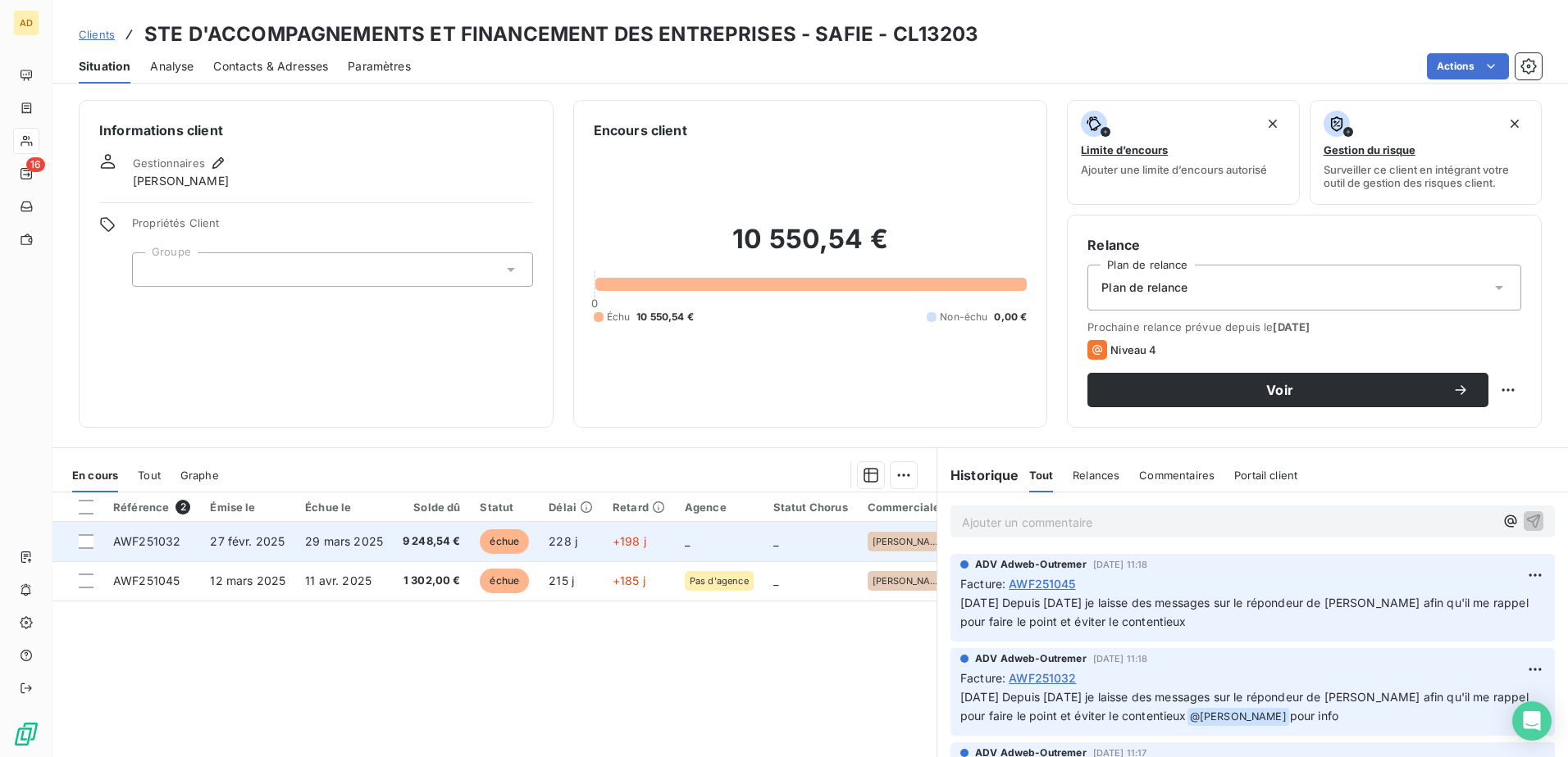
click at [237, 42] on td "27 févr. 2025" at bounding box center [247, 542] width 95 height 40
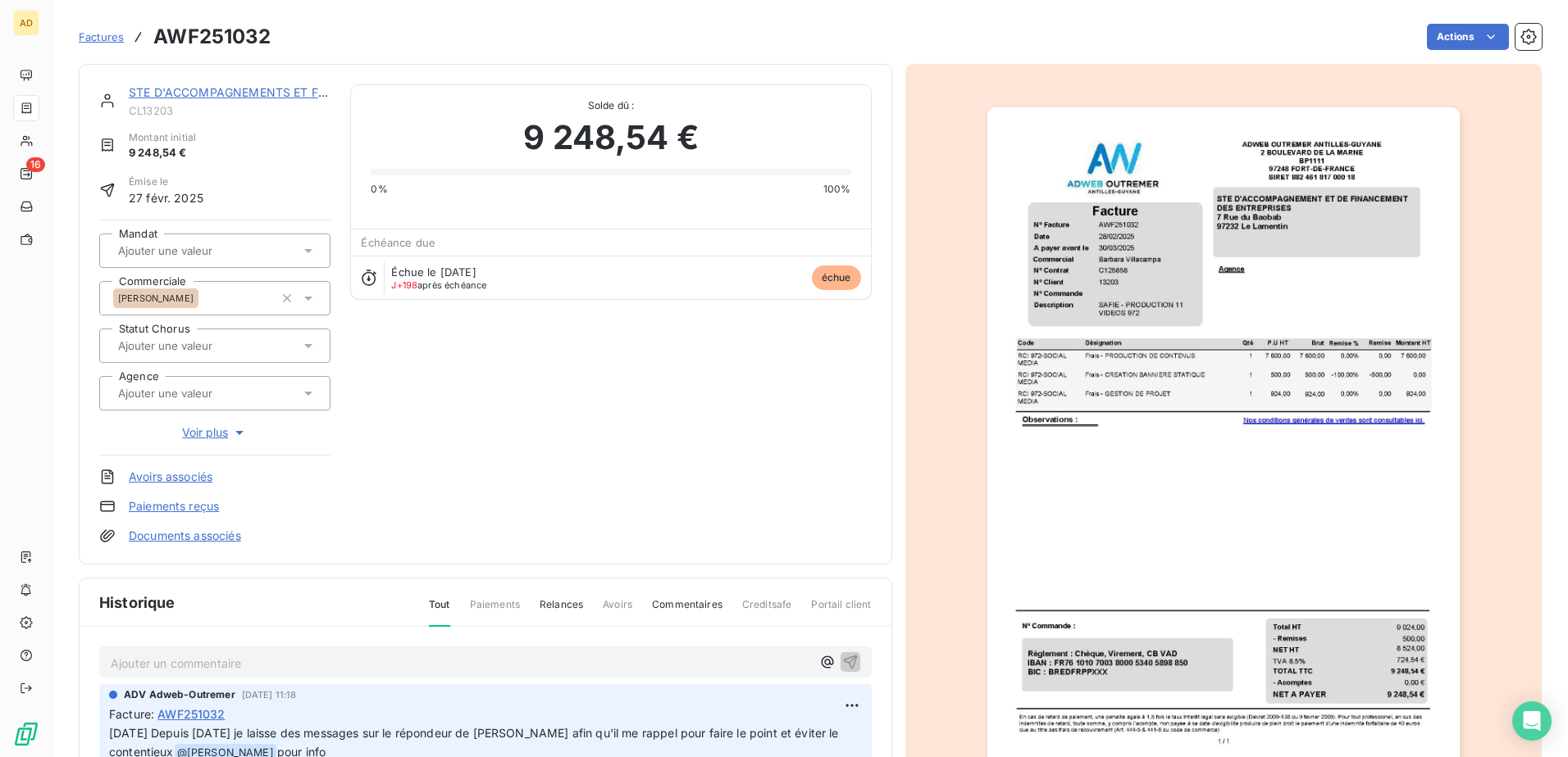
click at [167, 42] on div "Ajouter un commentaire ﻿" at bounding box center [485, 663] width 773 height 32
click at [217, 42] on div "Ajouter un commentaire ﻿" at bounding box center [485, 663] width 773 height 32
click at [174, 42] on div "Ajouter un commentaire ﻿" at bounding box center [485, 663] width 773 height 32
click at [609, 42] on p "Ajouter un commentaire ﻿" at bounding box center [461, 663] width 701 height 21
click at [205, 42] on span "[DATE] Eu [PERSON_NAME] paiement par chèque semaine prochaine." at bounding box center [303, 661] width 385 height 13
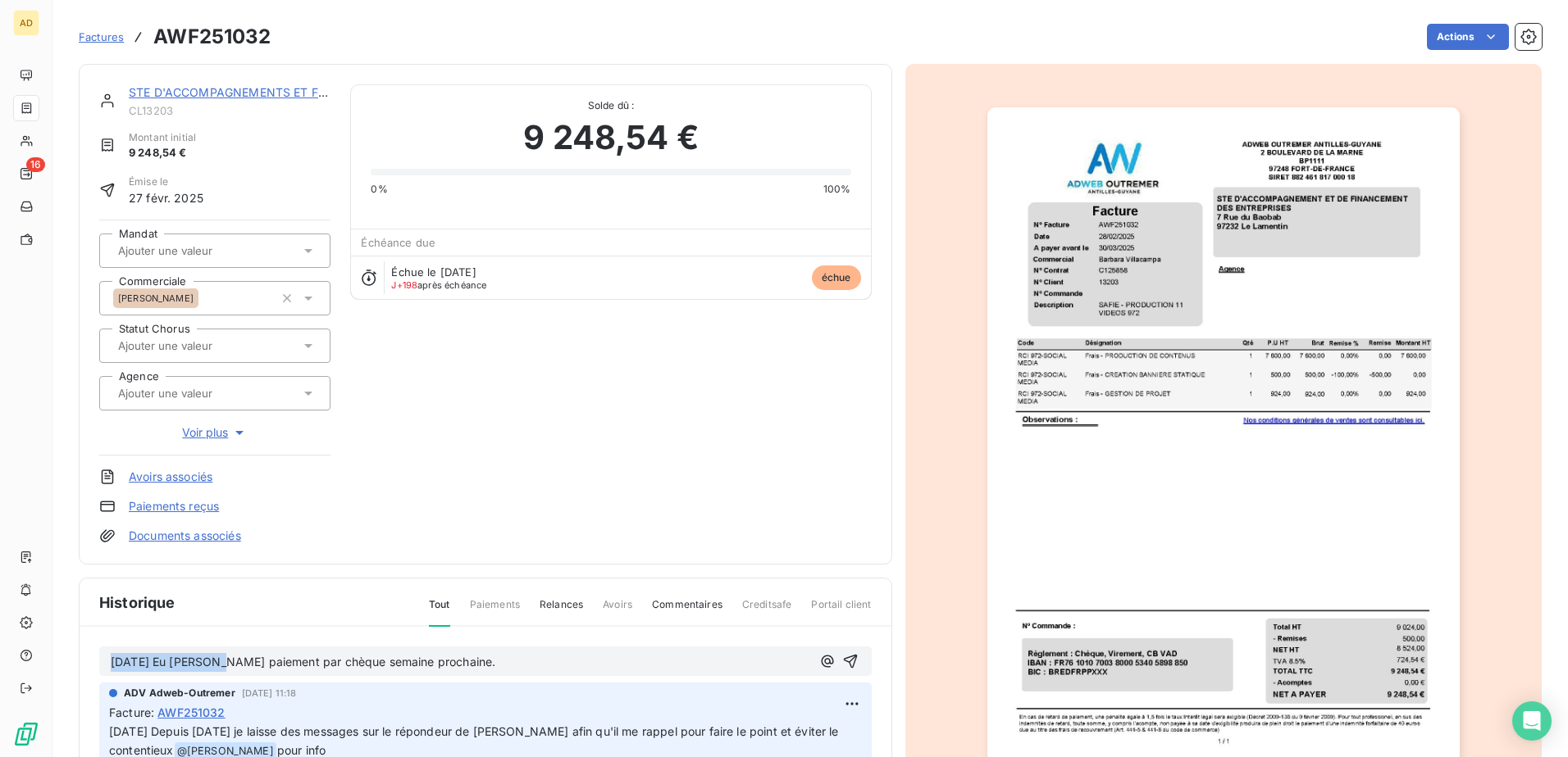
drag, startPoint x: 500, startPoint y: 655, endPoint x: 103, endPoint y: 671, distance: 397.3
click at [103, 42] on div "[DATE] Eu [PERSON_NAME] paiement par chèque semaine prochaine." at bounding box center [485, 662] width 773 height 31
drag, startPoint x: 514, startPoint y: 659, endPoint x: 85, endPoint y: 663, distance: 429.0
copy span "[DATE] Eu [PERSON_NAME] paiement par chèque semaine prochaine."
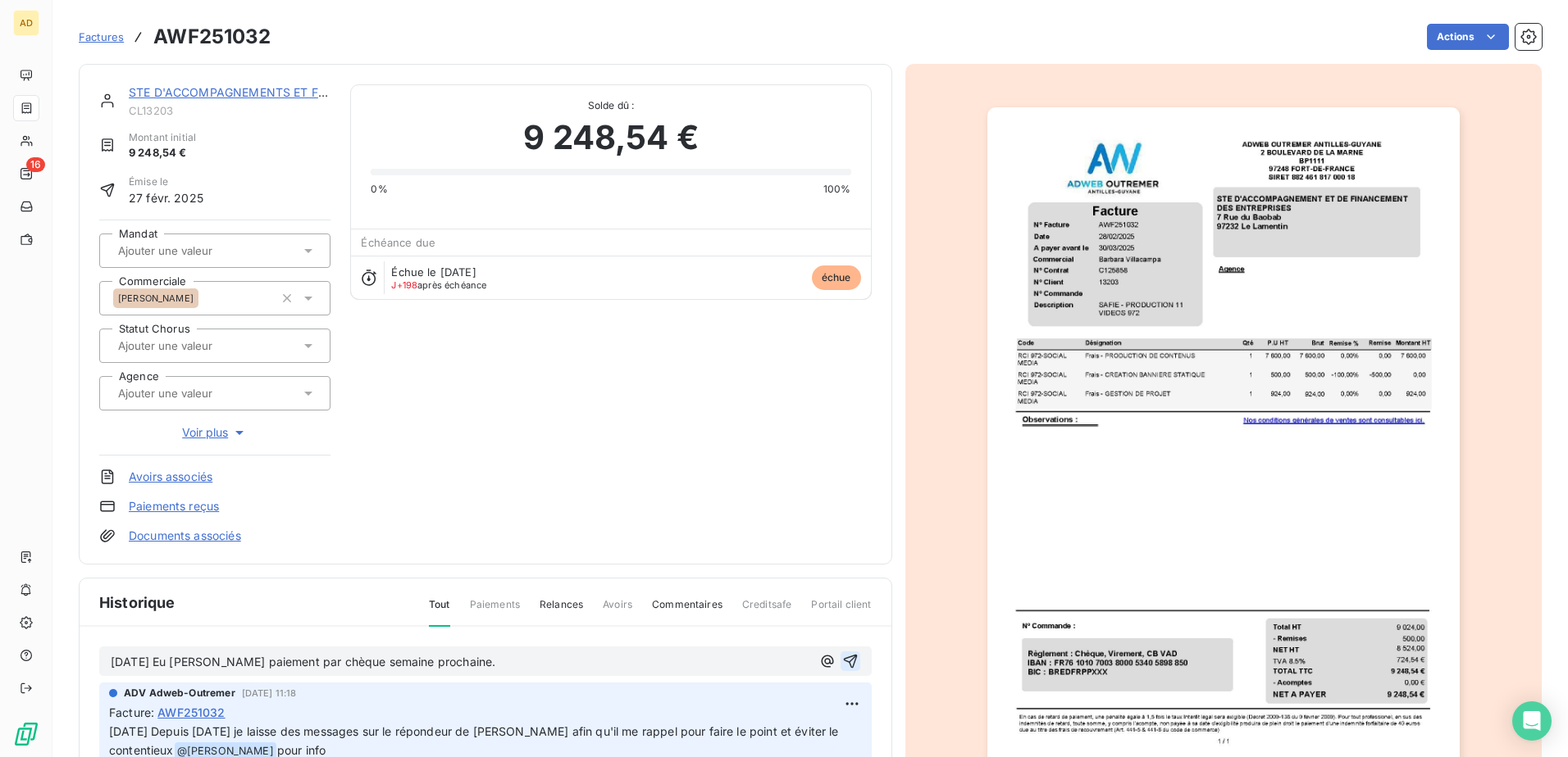
click at [609, 42] on div "[DATE] Eu [PERSON_NAME] paiement par chèque semaine prochaine." at bounding box center [485, 662] width 749 height 21
click at [609, 42] on icon "button" at bounding box center [850, 662] width 16 height 16
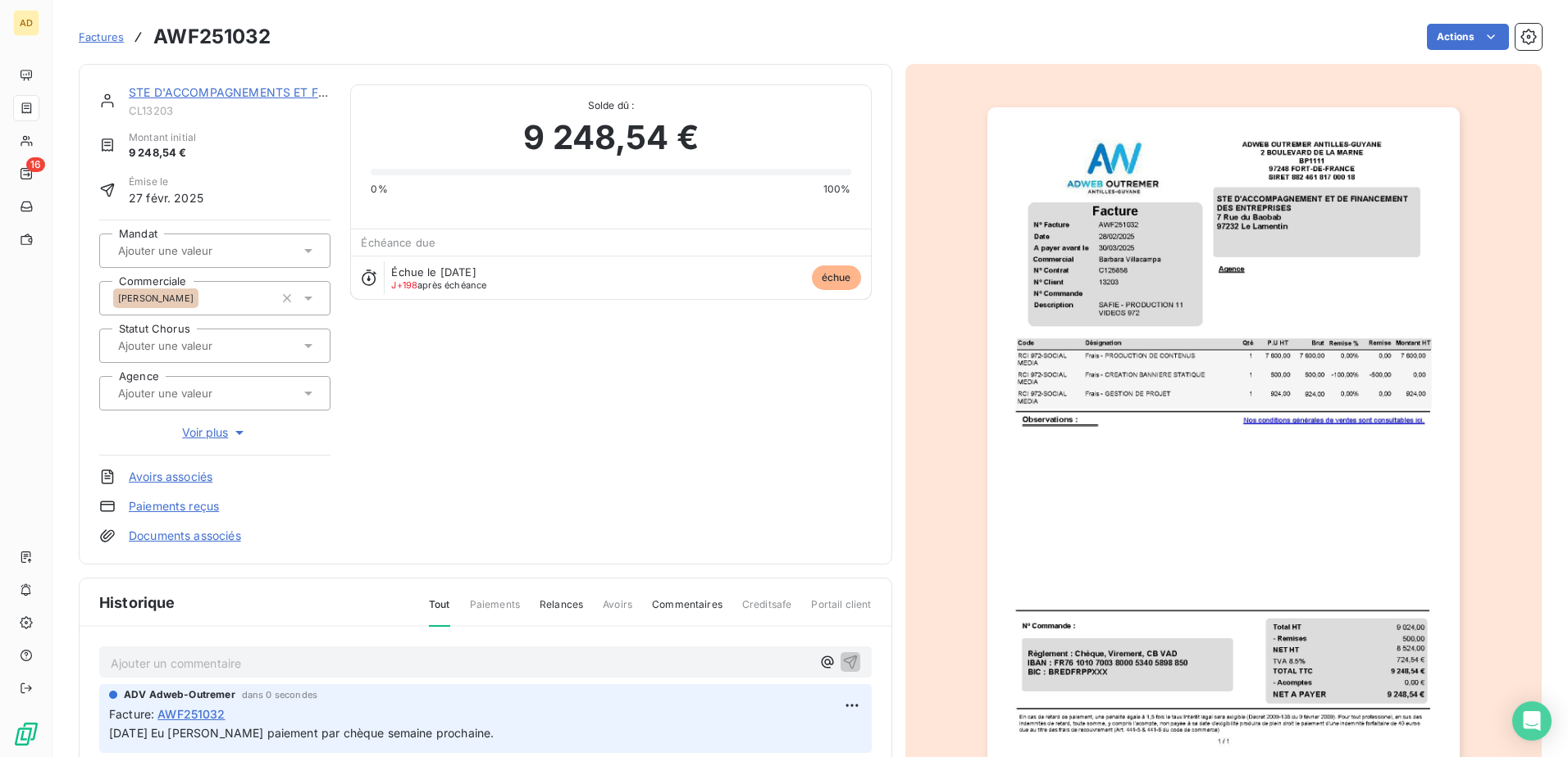
click at [248, 42] on link "STE D'ACCOMPAGNEMENTS ET FINANCEMENT DES ENTREPRISES - SAFIE" at bounding box center [338, 92] width 420 height 13
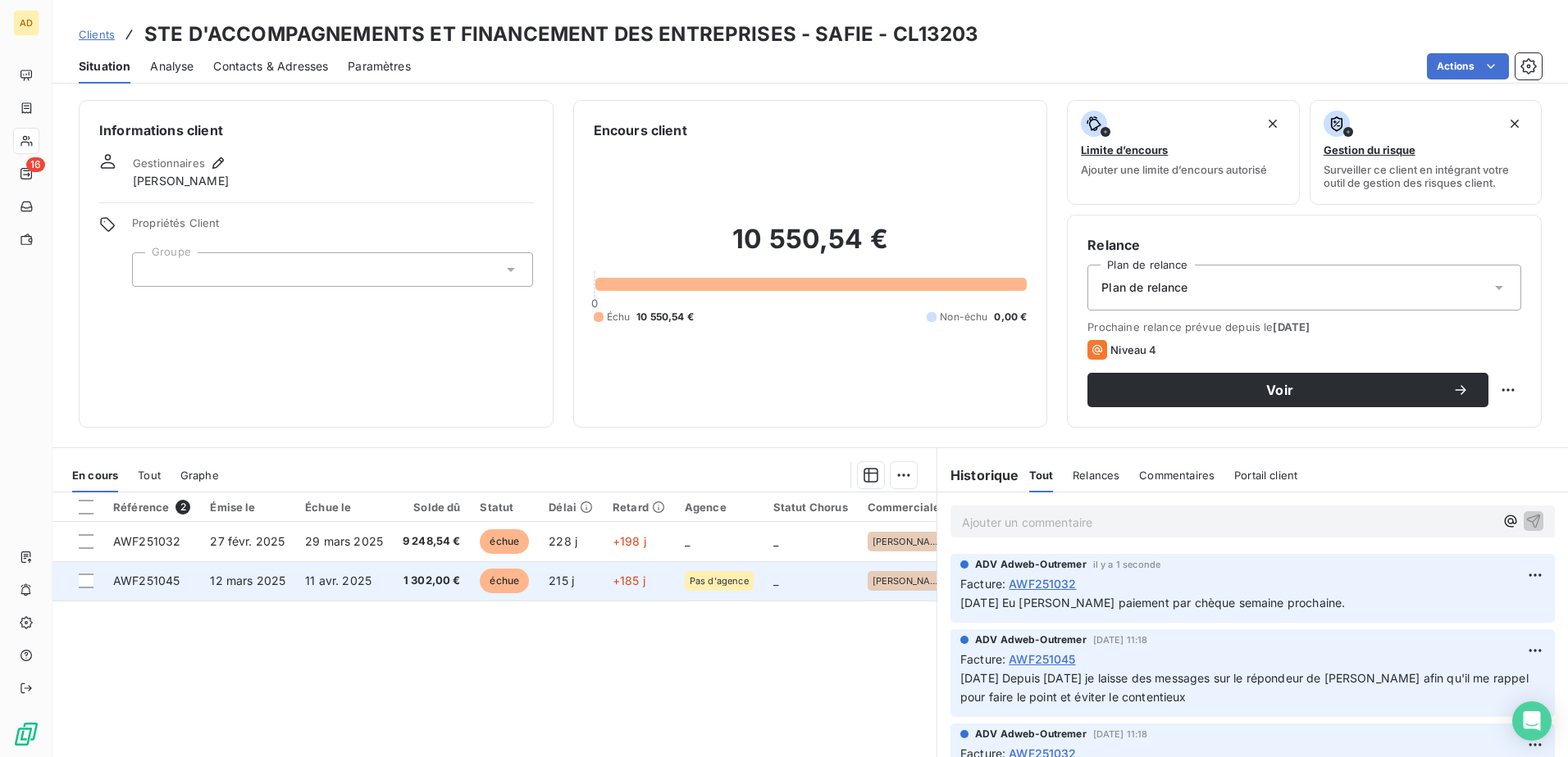
click at [329, 42] on span "11 avr. 2025" at bounding box center [338, 580] width 67 height 13
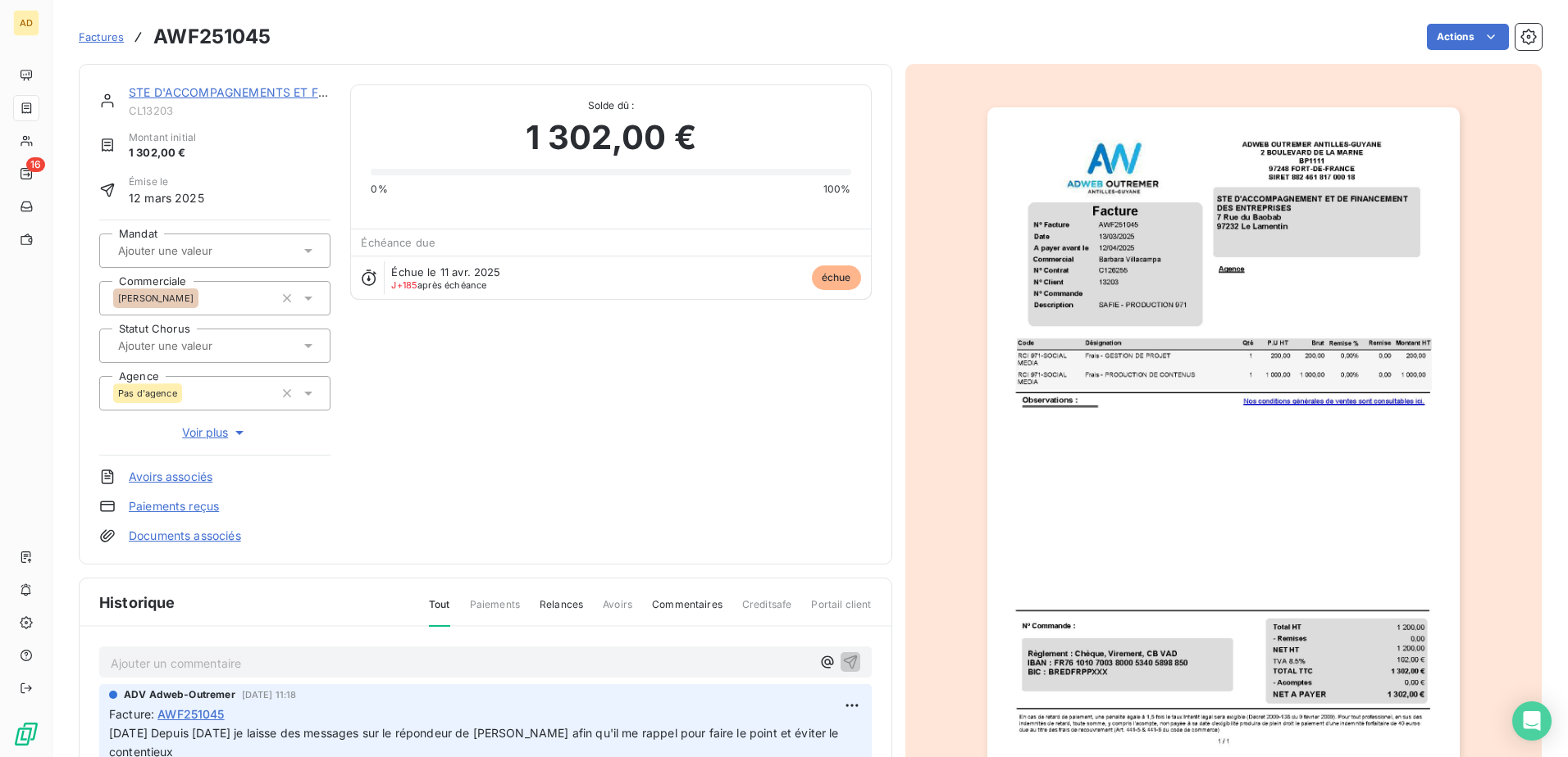
click at [298, 42] on p "Ajouter un commentaire ﻿" at bounding box center [461, 663] width 701 height 21
click at [609, 42] on icon "button" at bounding box center [850, 662] width 16 height 16
click at [264, 42] on link "STE D'ACCOMPAGNEMENTS ET FINANCEMENT DES ENTREPRISES - SAFIE" at bounding box center [338, 92] width 420 height 13
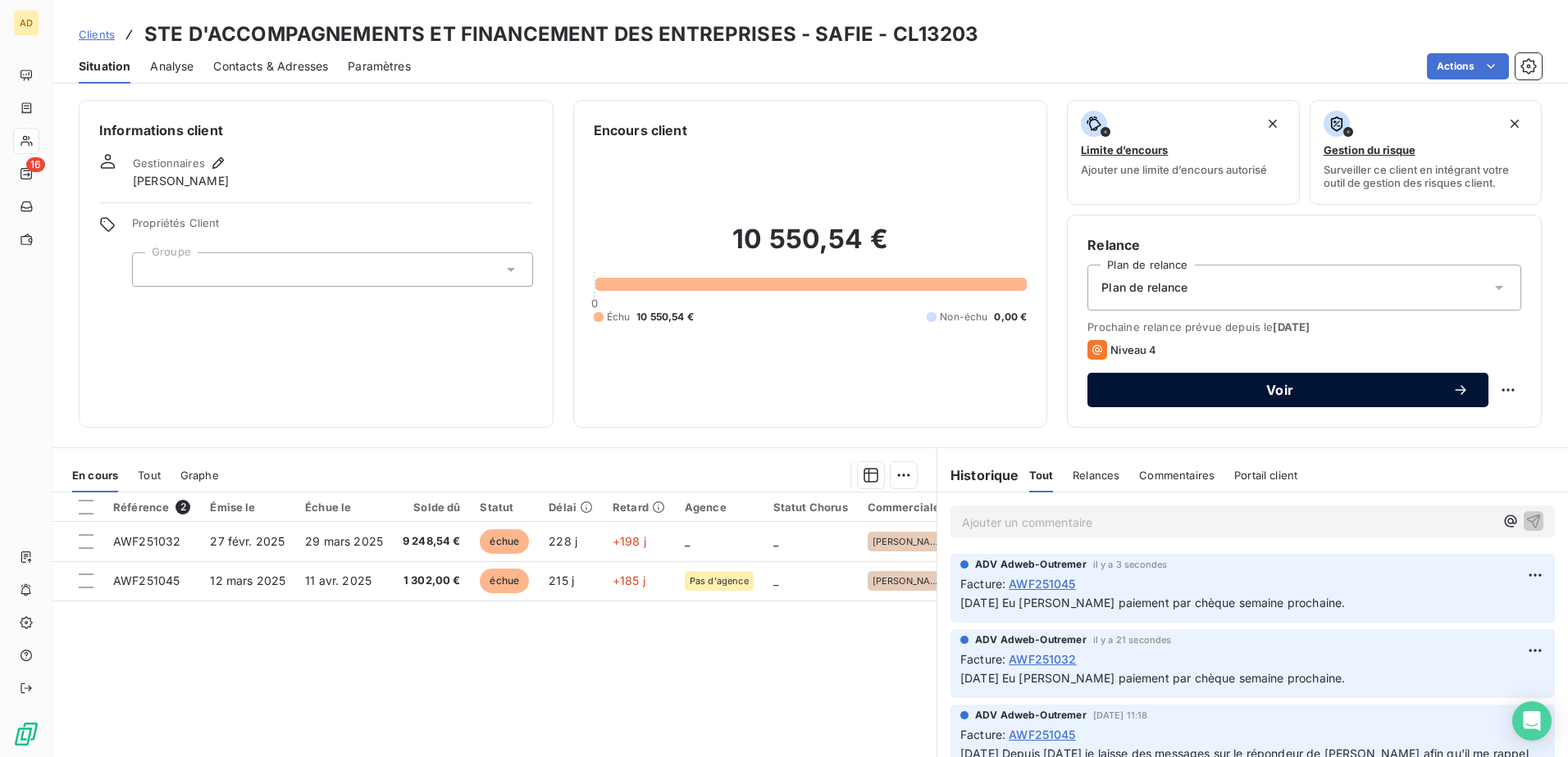
click at [609, 42] on span "Voir" at bounding box center [1280, 390] width 345 height 13
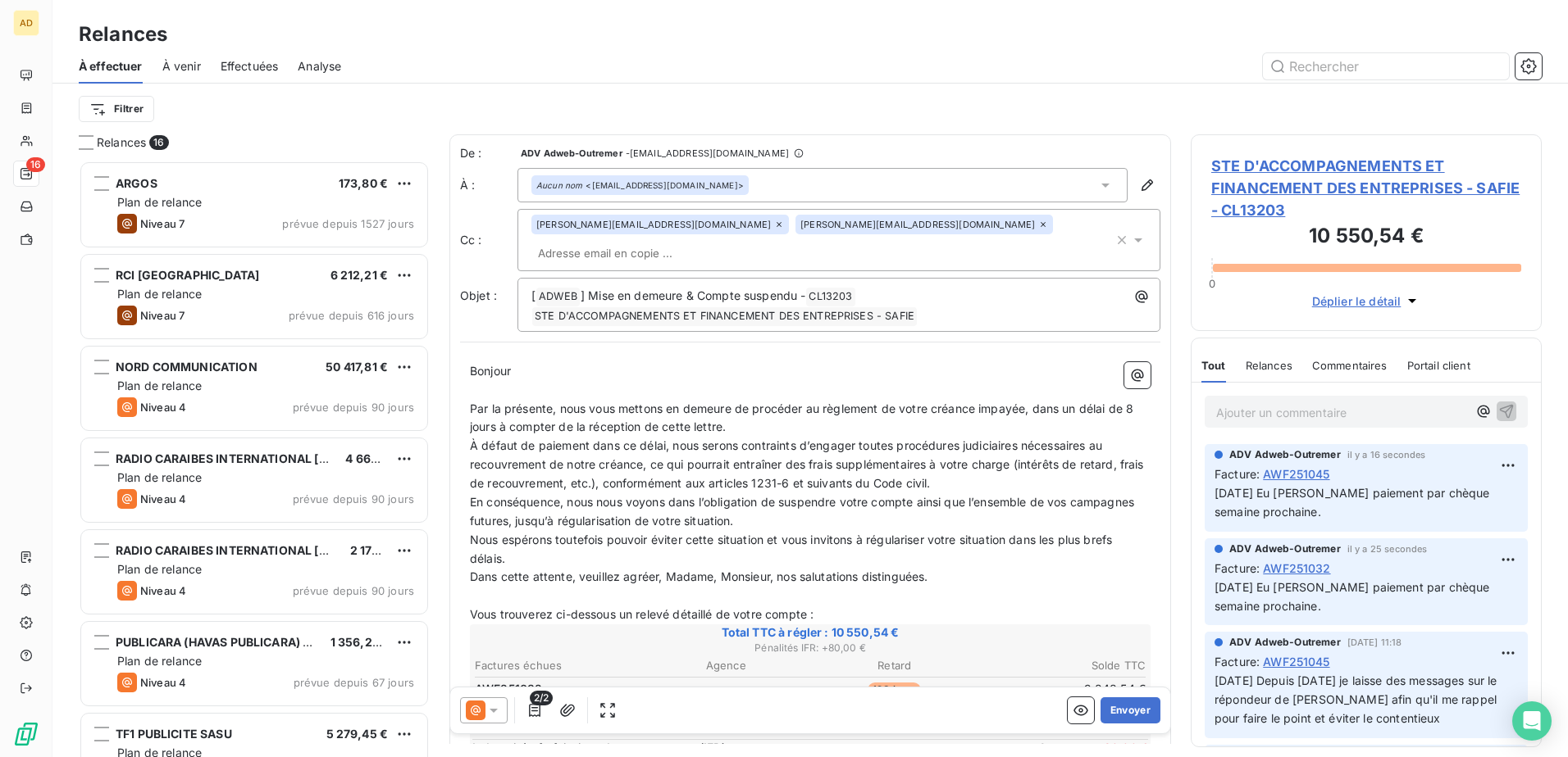
scroll to position [584, 339]
click at [492, 42] on icon at bounding box center [494, 710] width 16 height 16
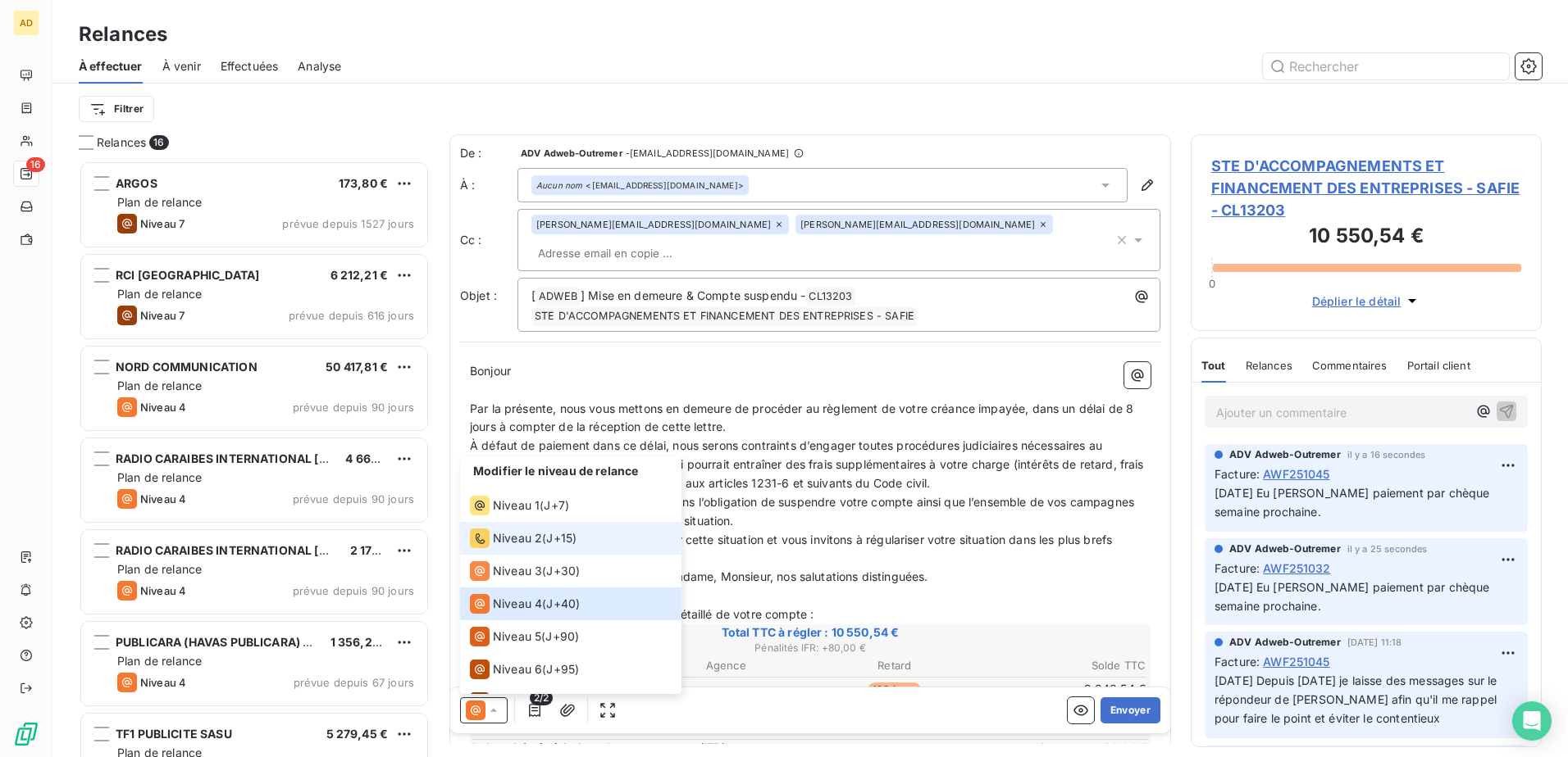
click at [517, 42] on span "Niveau 2" at bounding box center [517, 539] width 49 height 16
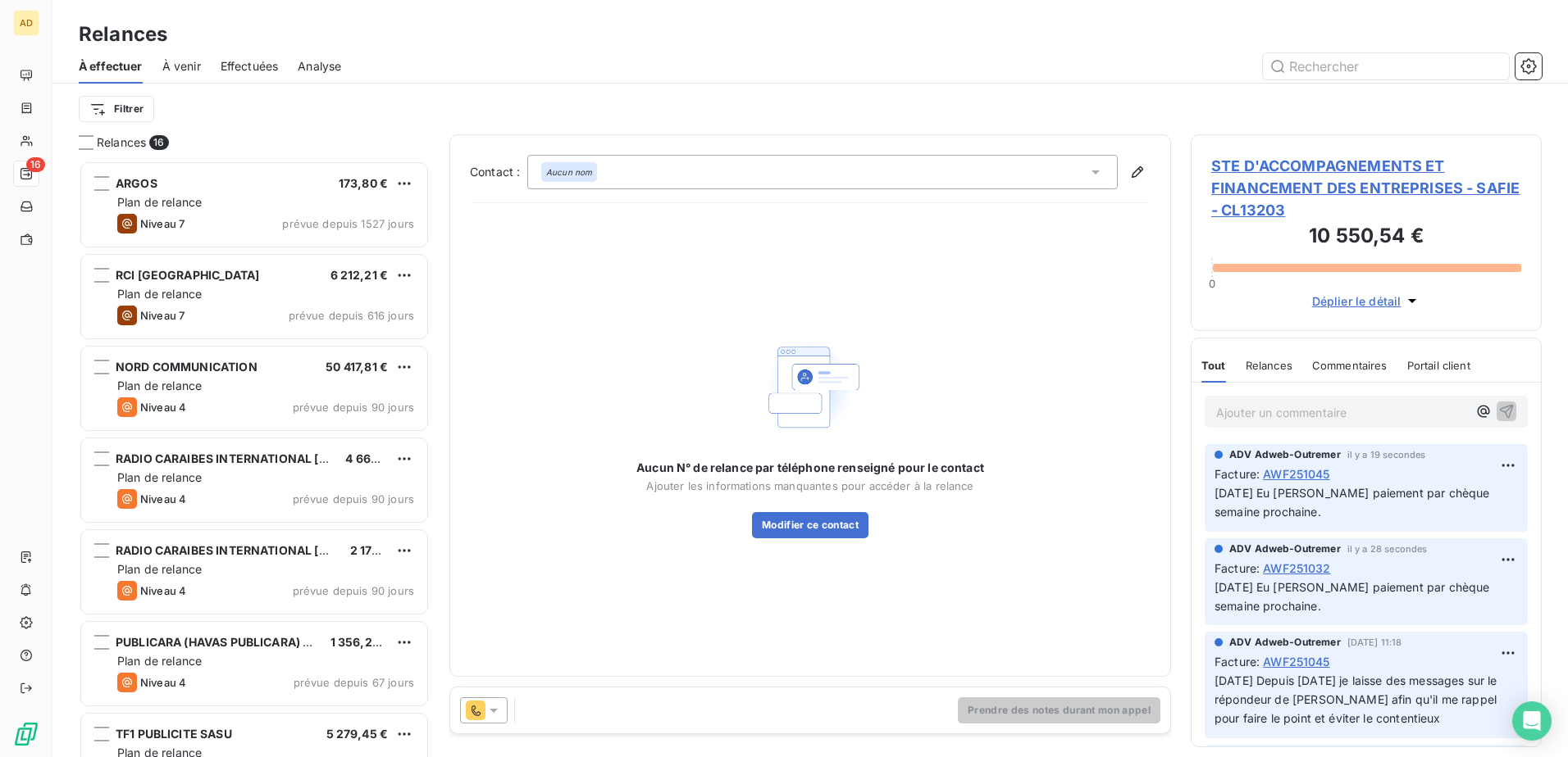
click at [609, 42] on icon at bounding box center [1096, 172] width 16 height 16
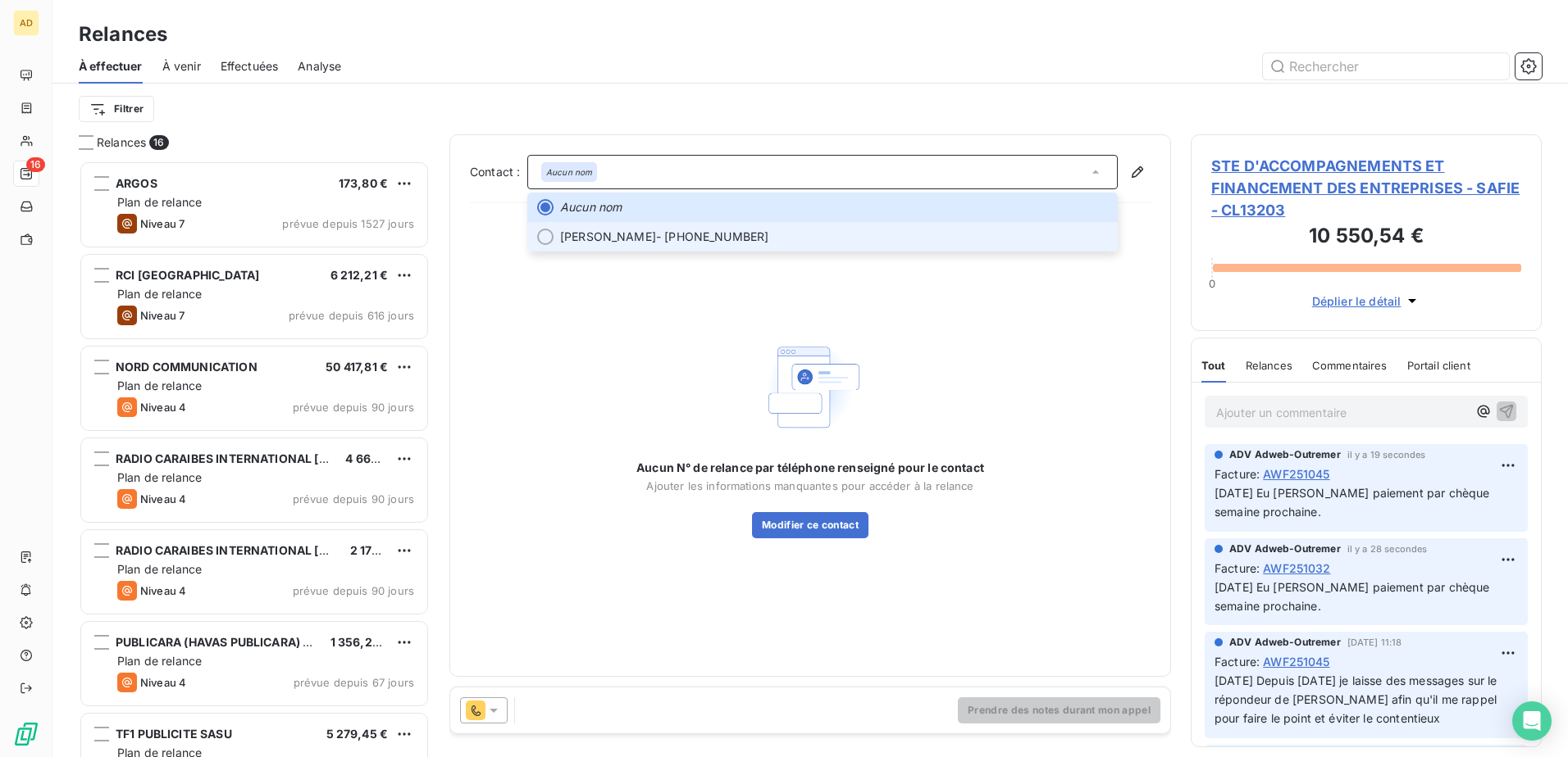
click at [609, 42] on span "[PERSON_NAME] - [PHONE_NUMBER]" at bounding box center [834, 236] width 548 height 16
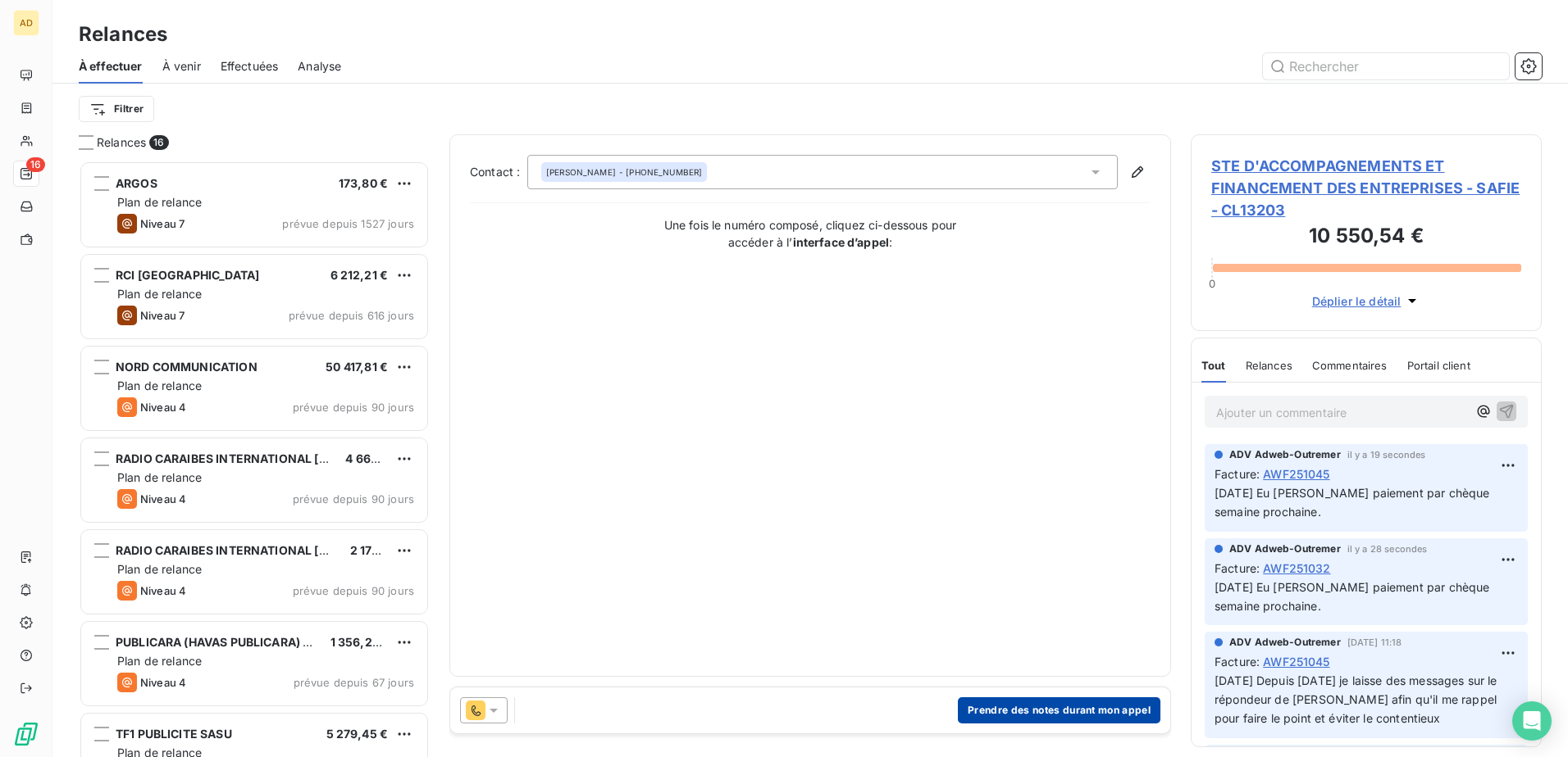
click at [609, 42] on button "Prendre des notes durant mon appel" at bounding box center [1059, 710] width 202 height 26
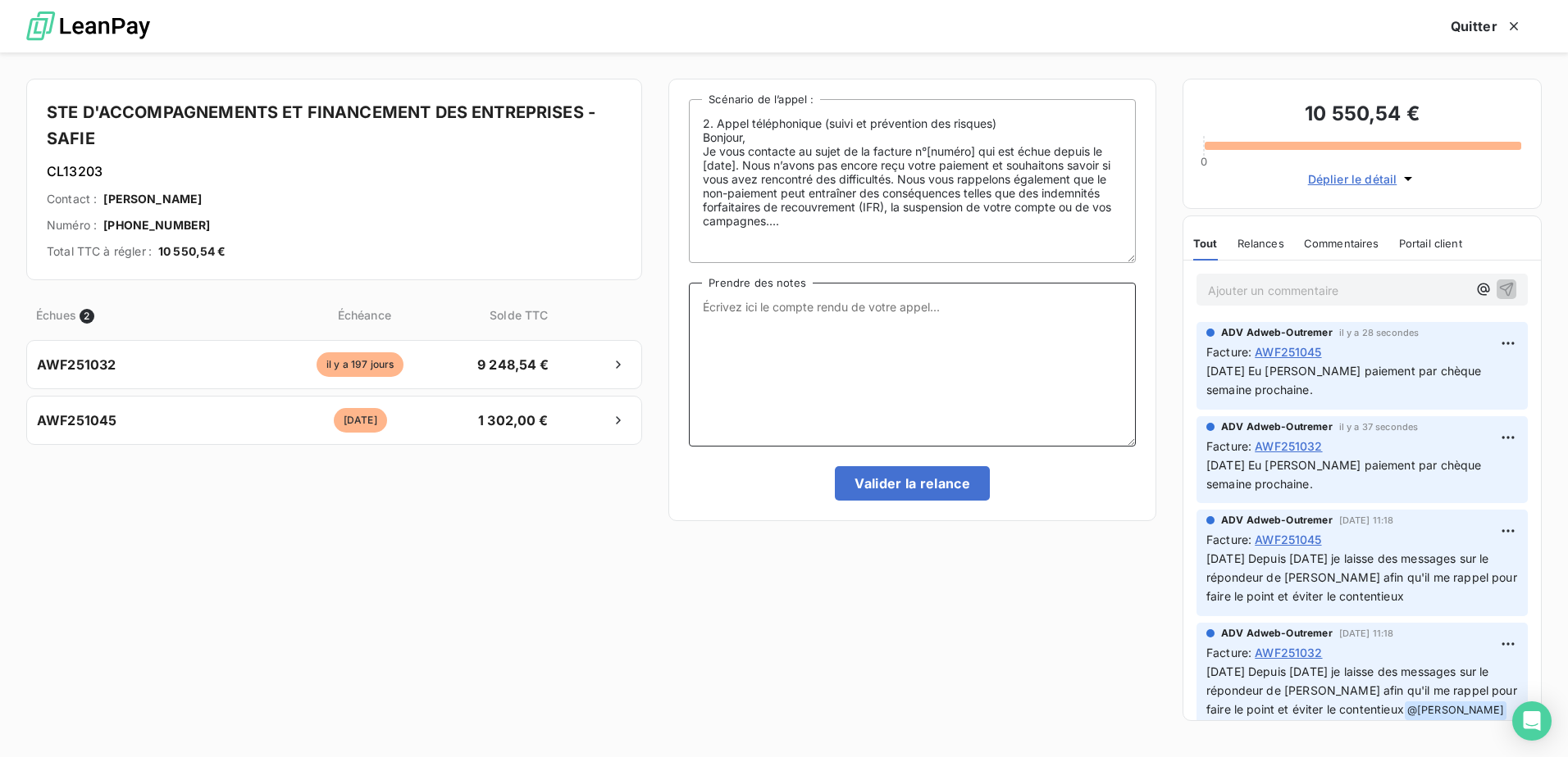
click at [609, 42] on textarea "Prendre des notes" at bounding box center [912, 365] width 447 height 164
paste textarea "[DATE] Eu [PERSON_NAME] paiement par chèque semaine prochaine."
type textarea "[DATE] Eu [PERSON_NAME] paiement par chèque semaine prochaine."
click at [609, 42] on button "Valider la relance" at bounding box center [912, 484] width 155 height 34
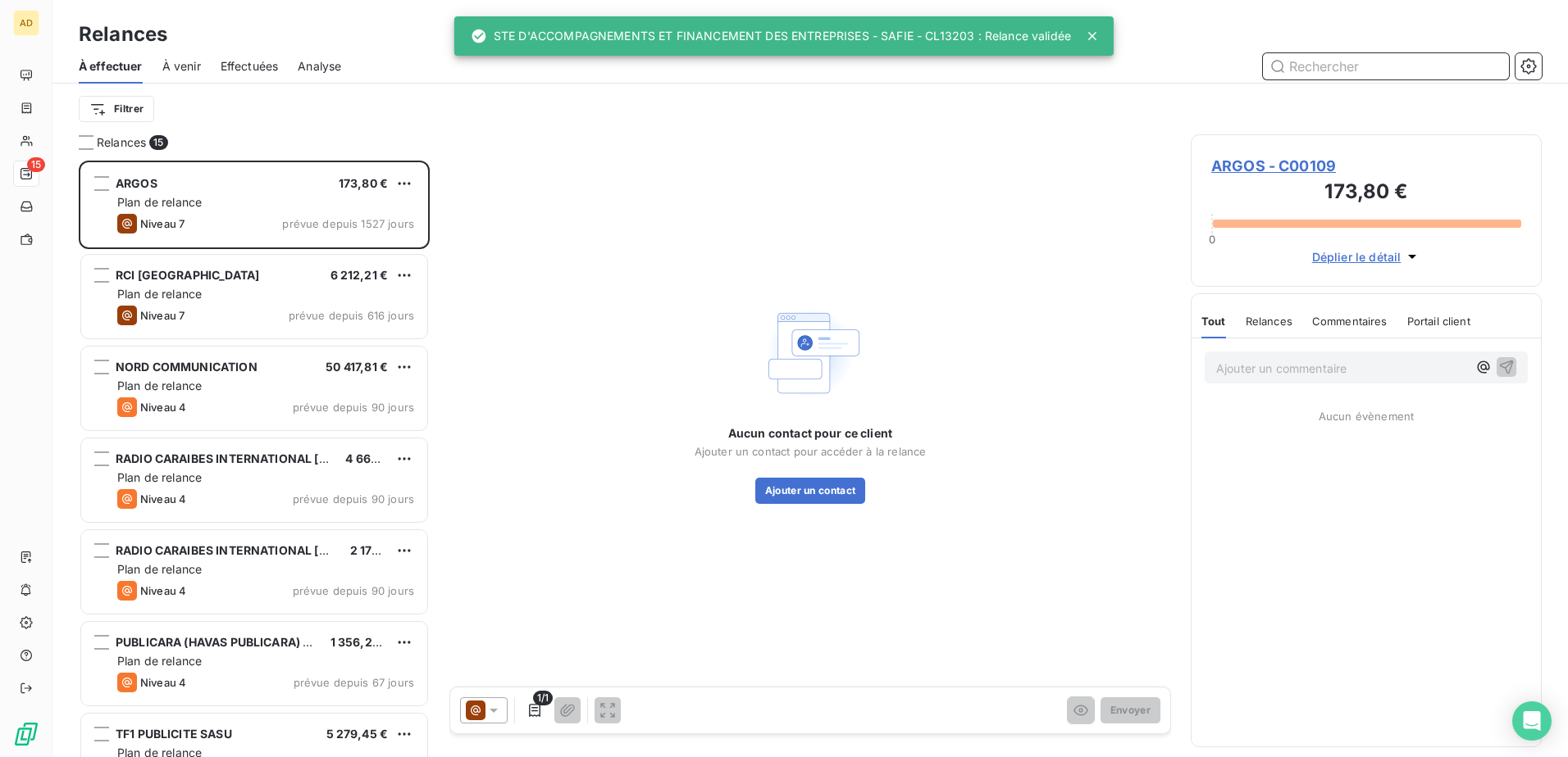
click at [271, 42] on span "Effectuées" at bounding box center [249, 67] width 58 height 16
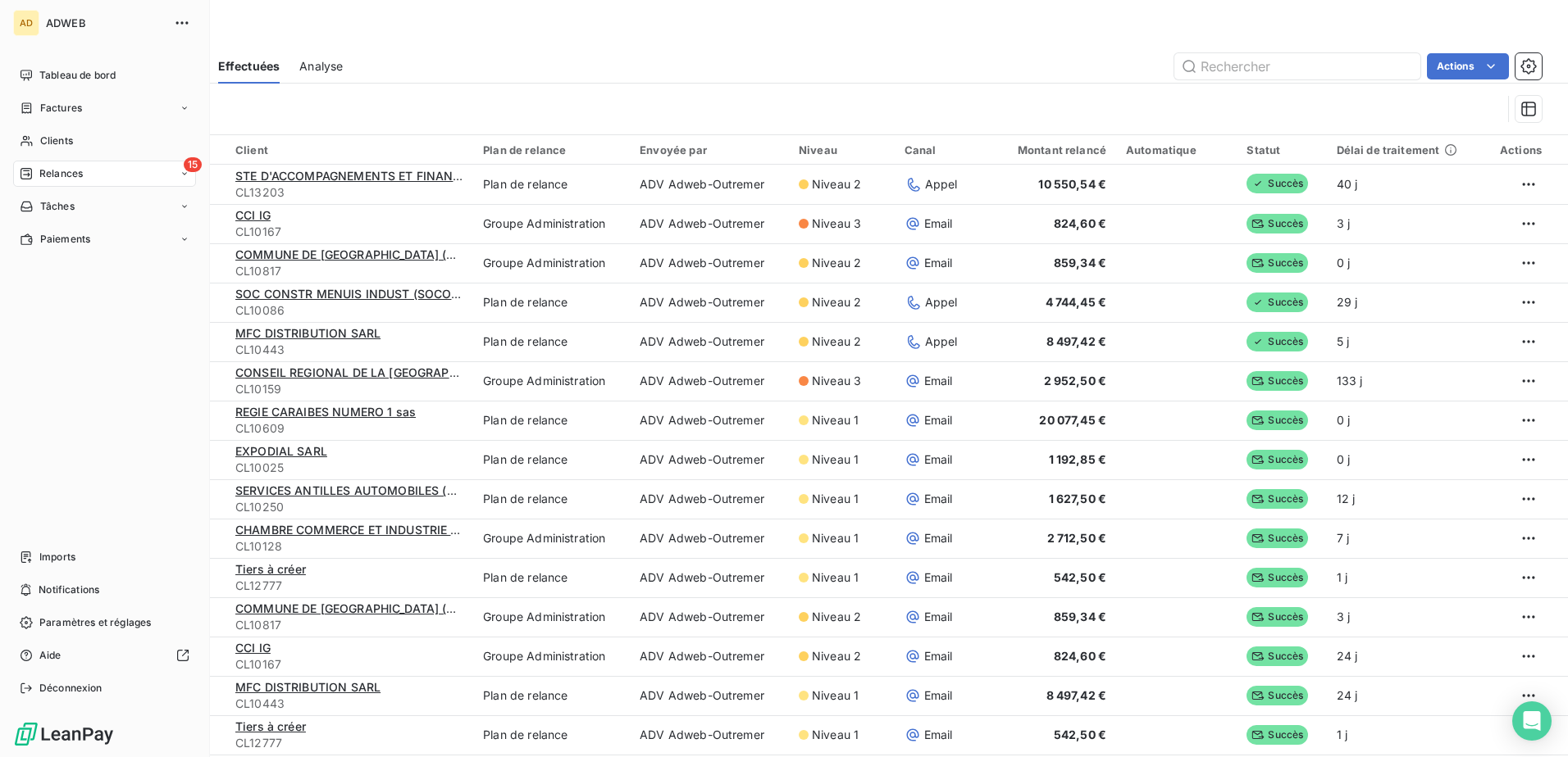
click at [85, 42] on div "15 Relances" at bounding box center [104, 174] width 183 height 26
click at [51, 42] on span "Relances" at bounding box center [61, 174] width 43 height 14
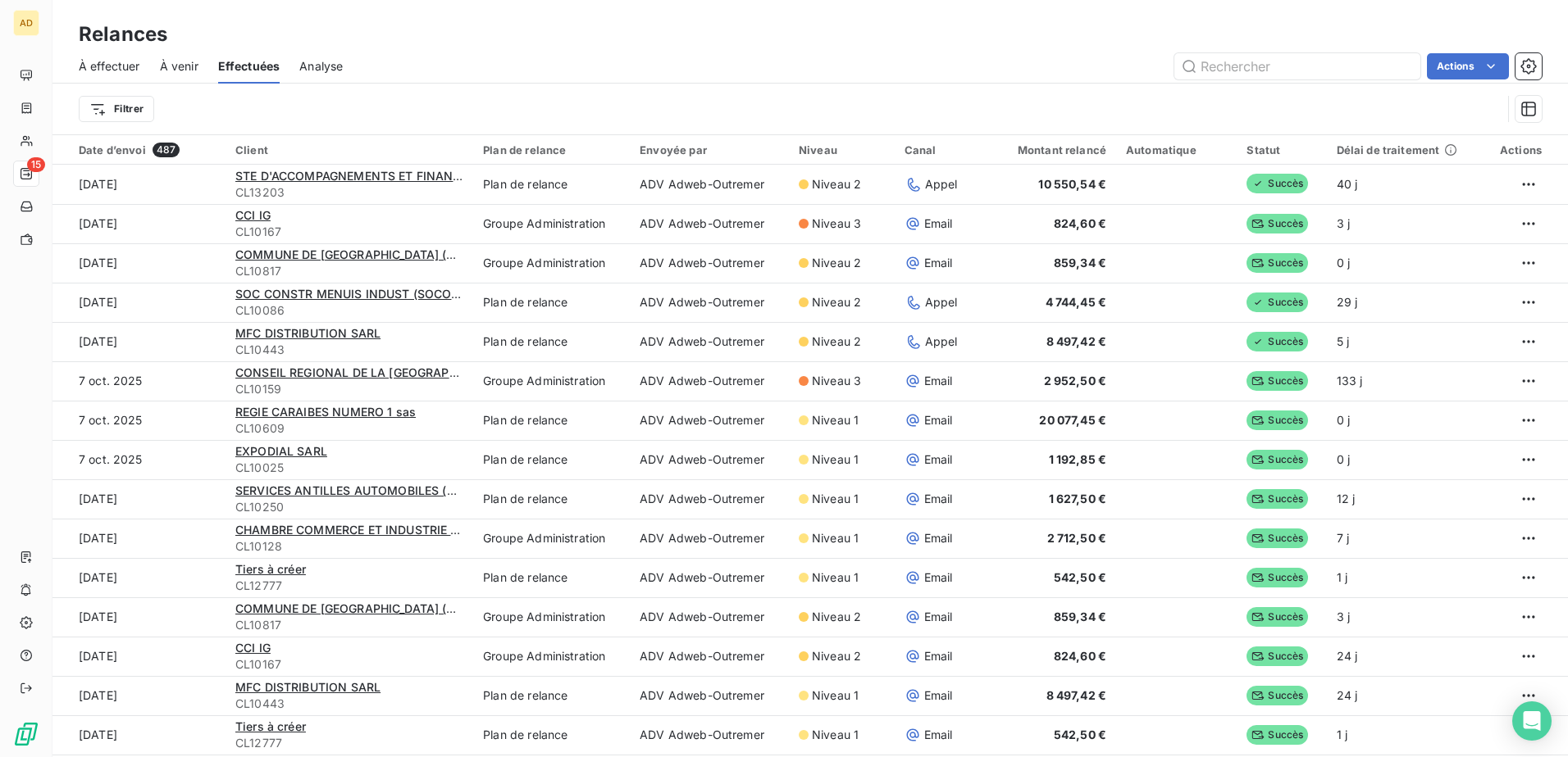
click at [108, 42] on span "À effectuer" at bounding box center [110, 67] width 61 height 16
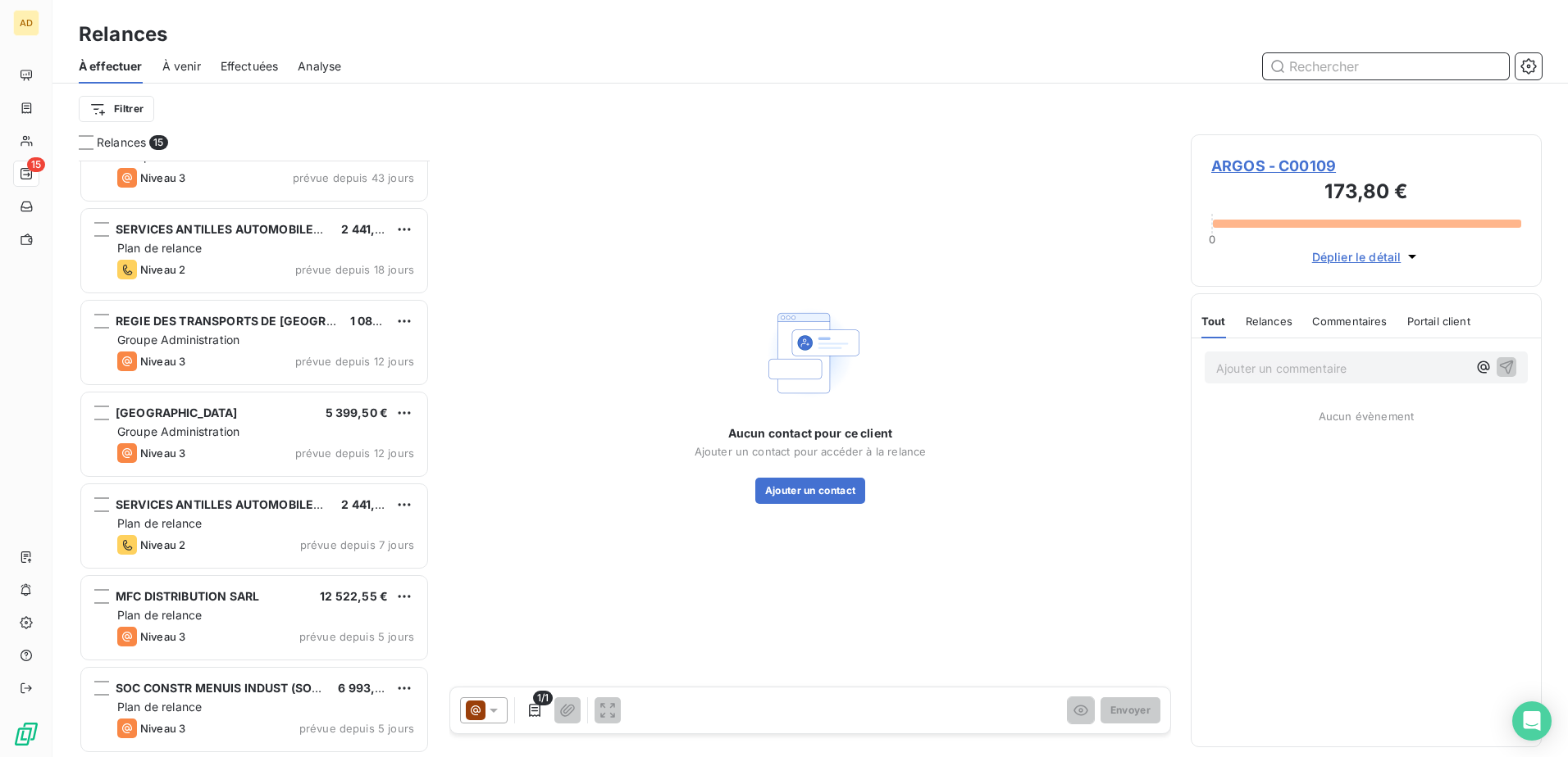
scroll to position [584, 339]
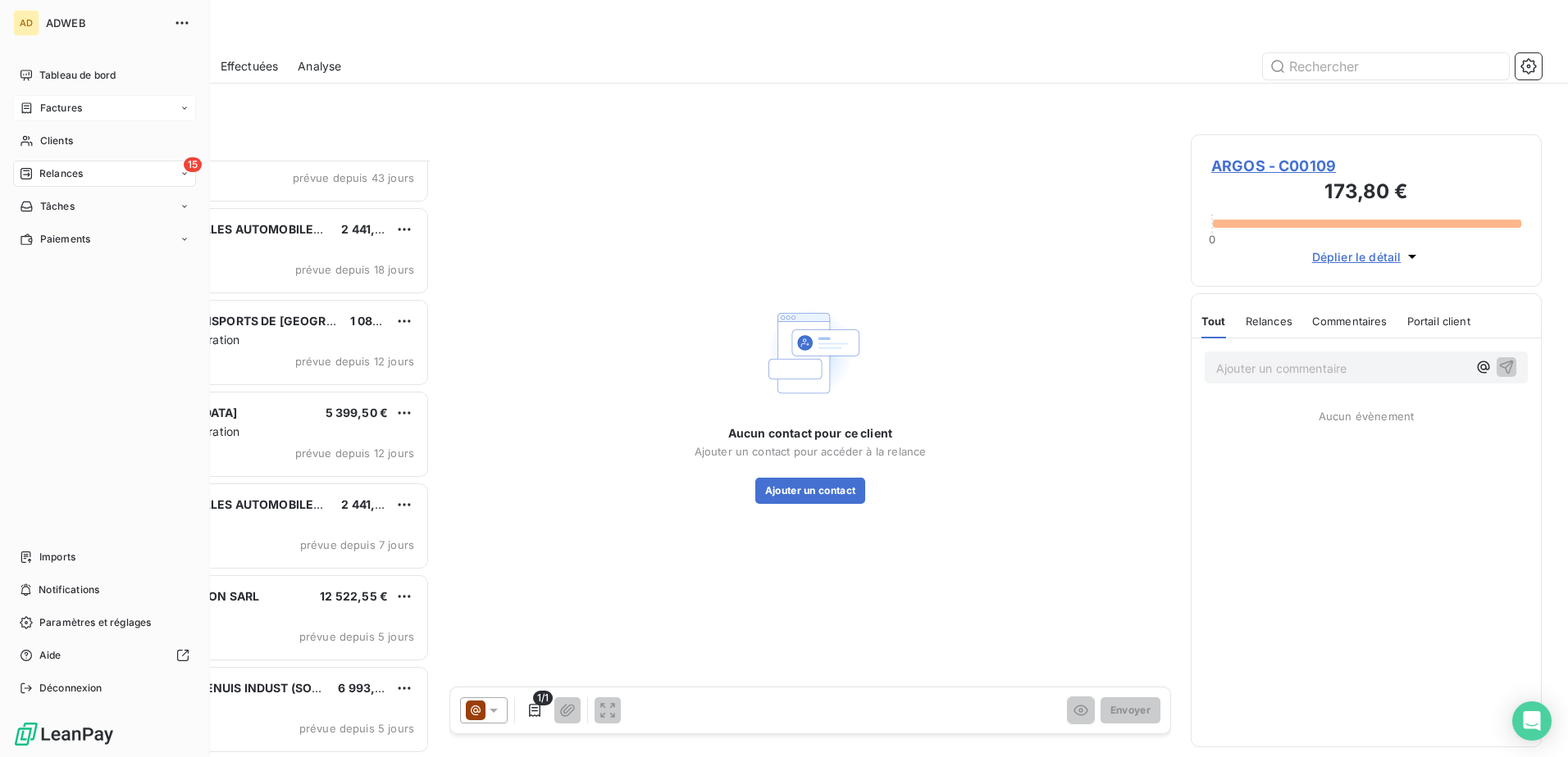
click at [42, 42] on span "Factures" at bounding box center [61, 108] width 41 height 14
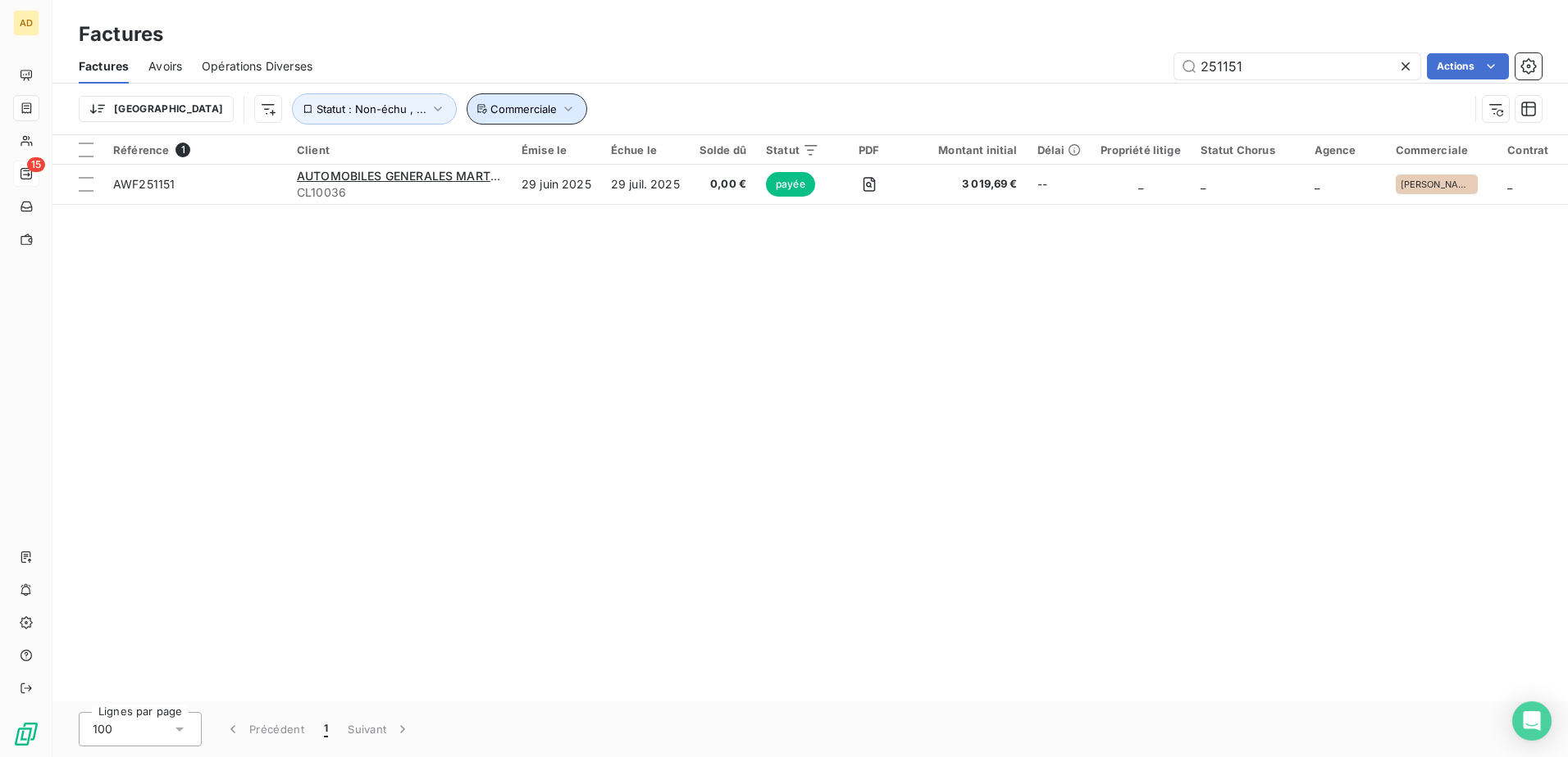
click at [470, 42] on button "Commerciale" at bounding box center [527, 109] width 121 height 31
click at [318, 42] on span "Statut : Non-échu , ..." at bounding box center [372, 109] width 110 height 13
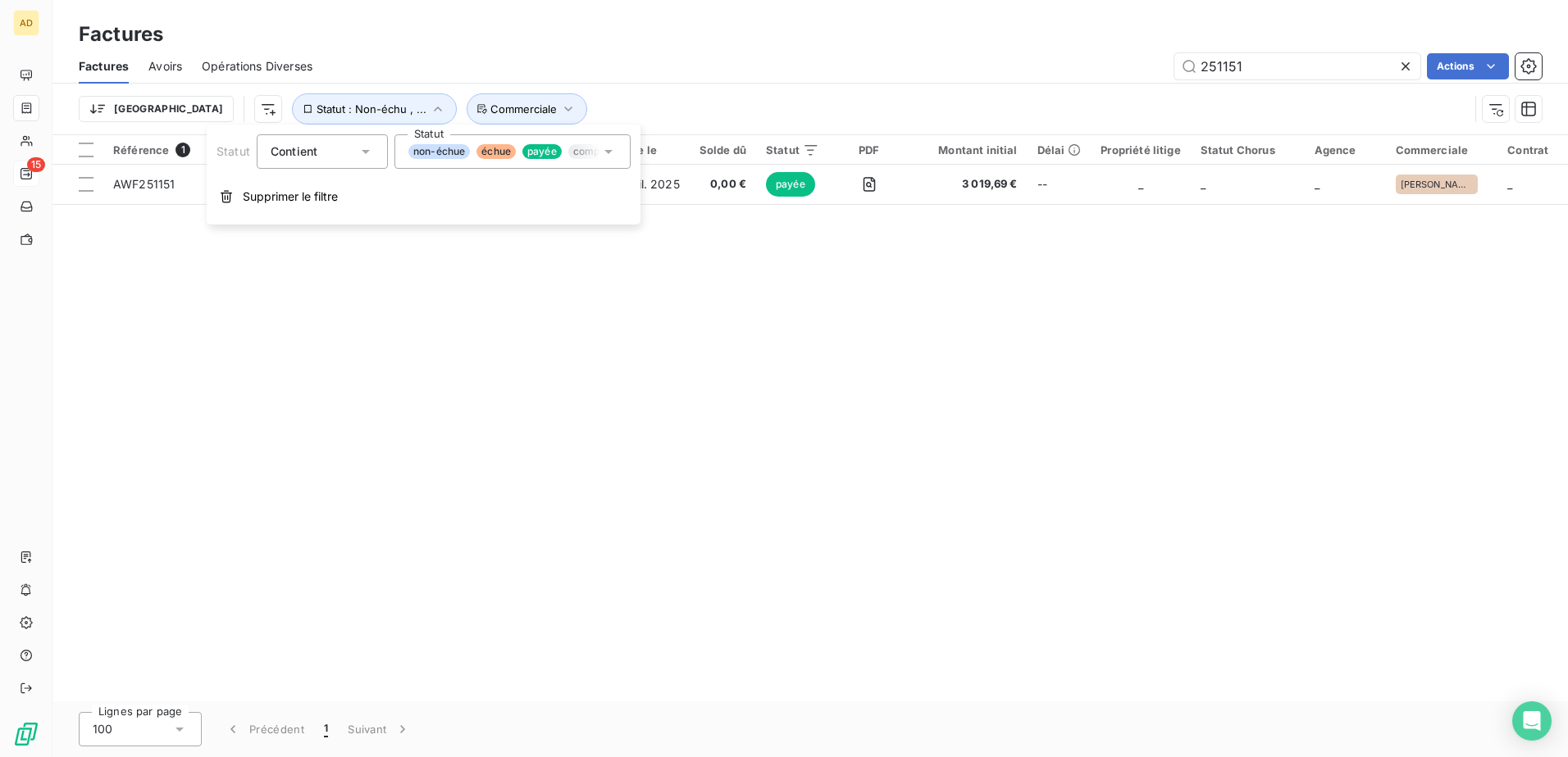
click at [605, 42] on icon at bounding box center [608, 152] width 16 height 16
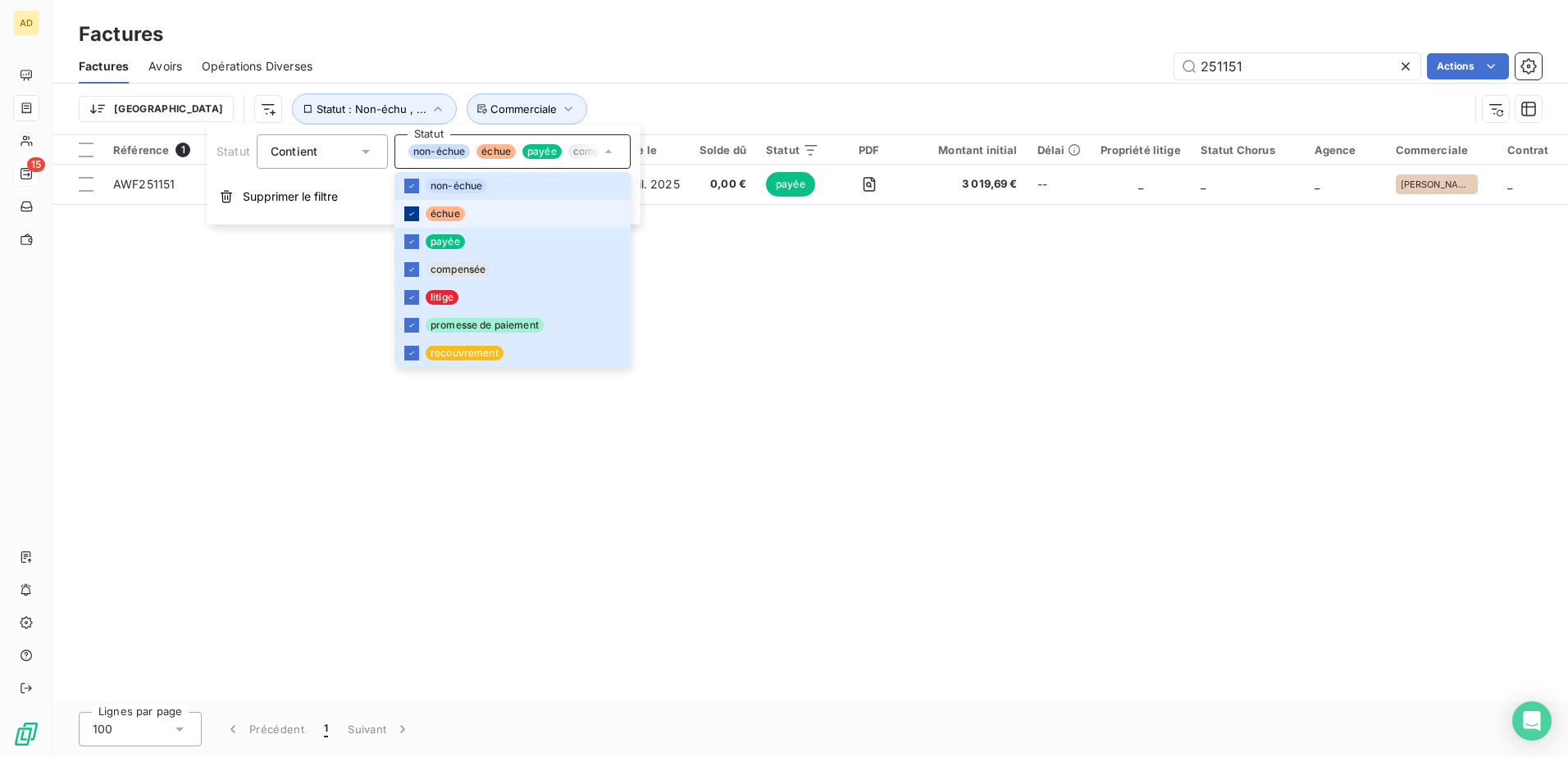
click at [408, 42] on icon at bounding box center [411, 213] width 10 height 10
click at [413, 42] on icon at bounding box center [411, 241] width 10 height 10
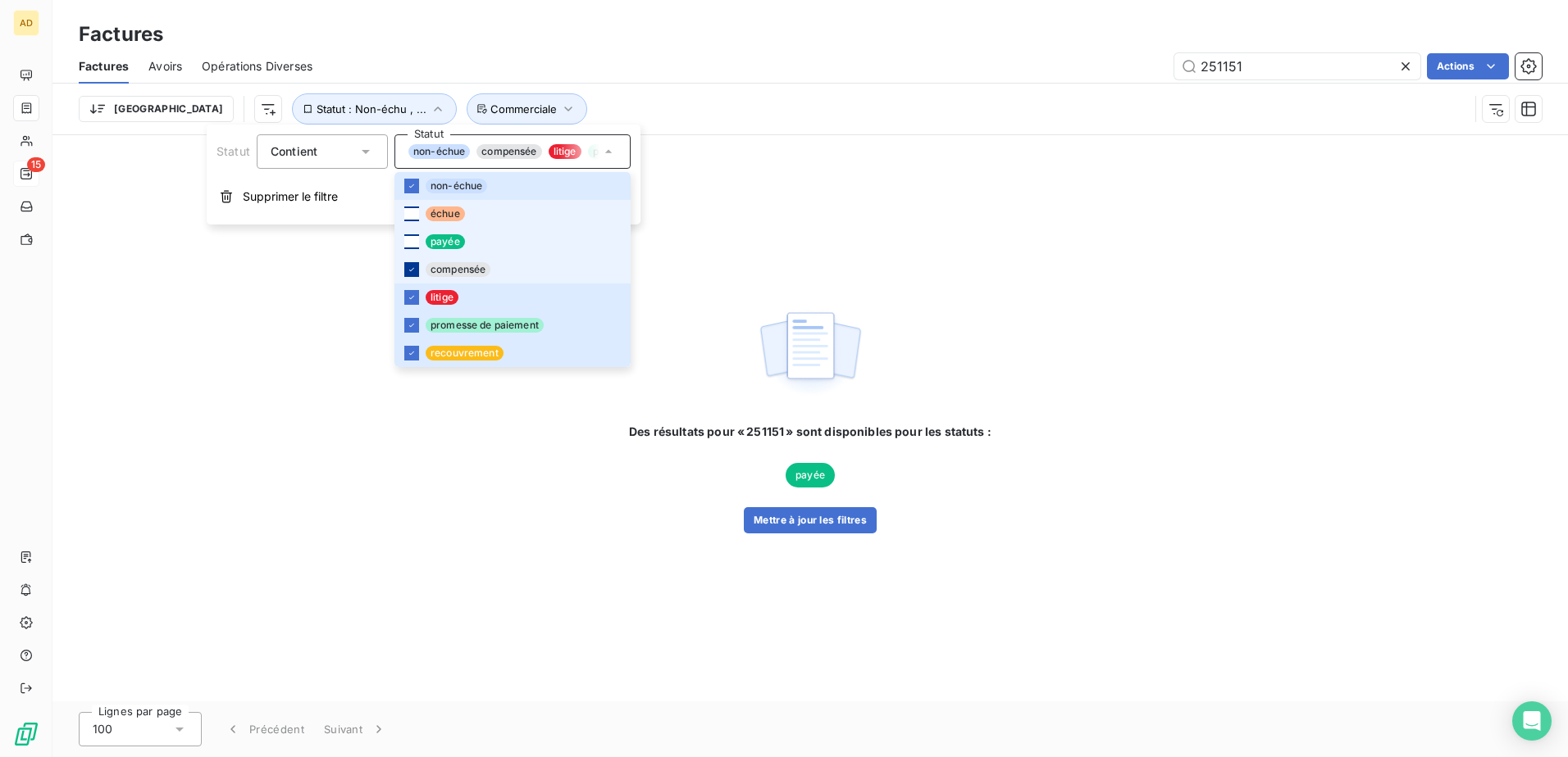
click at [407, 42] on icon at bounding box center [411, 269] width 10 height 10
click at [410, 42] on icon at bounding box center [411, 297] width 10 height 10
click at [410, 42] on div at bounding box center [411, 325] width 14 height 14
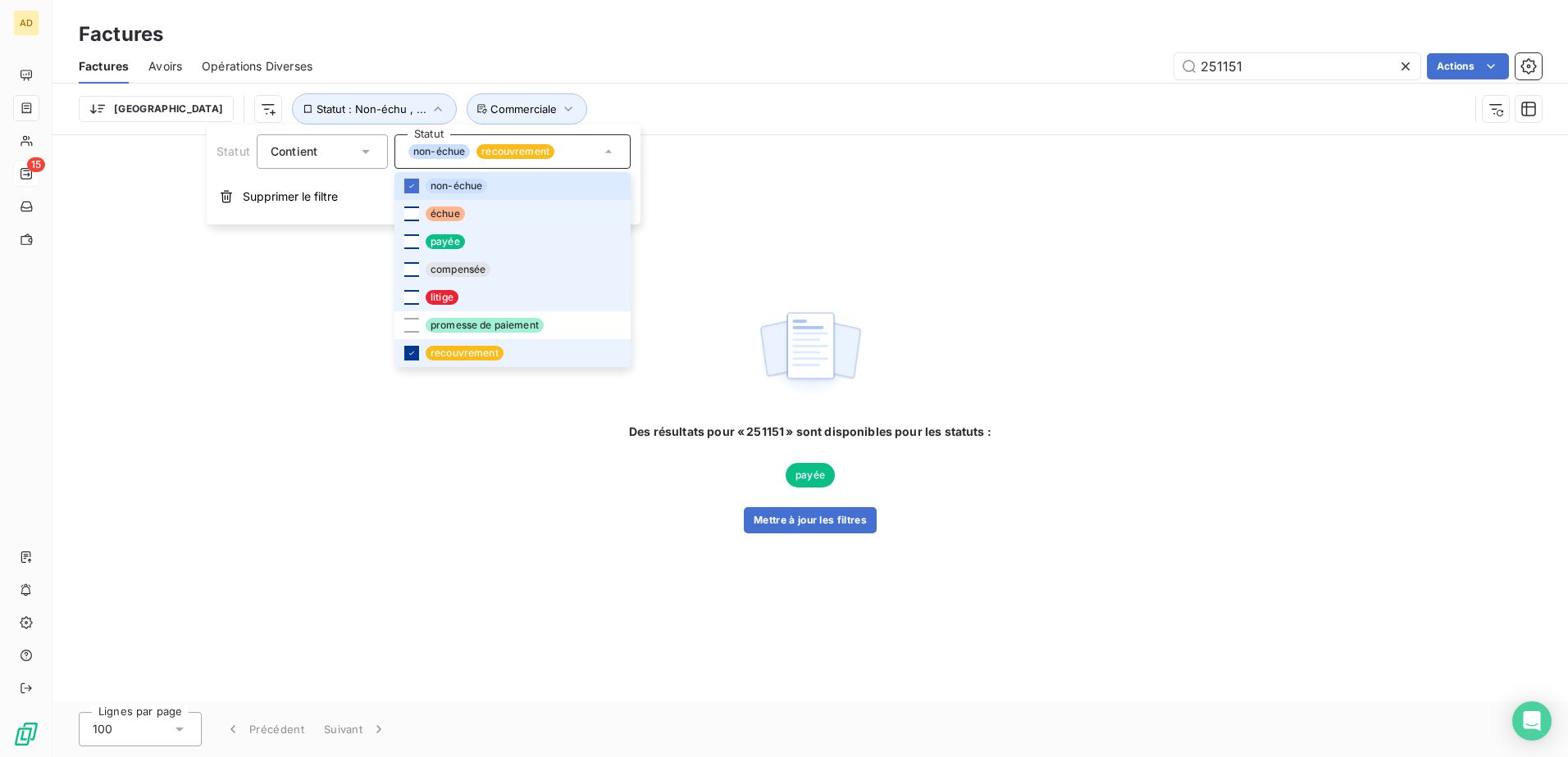
click at [411, 42] on icon at bounding box center [411, 352] width 10 height 10
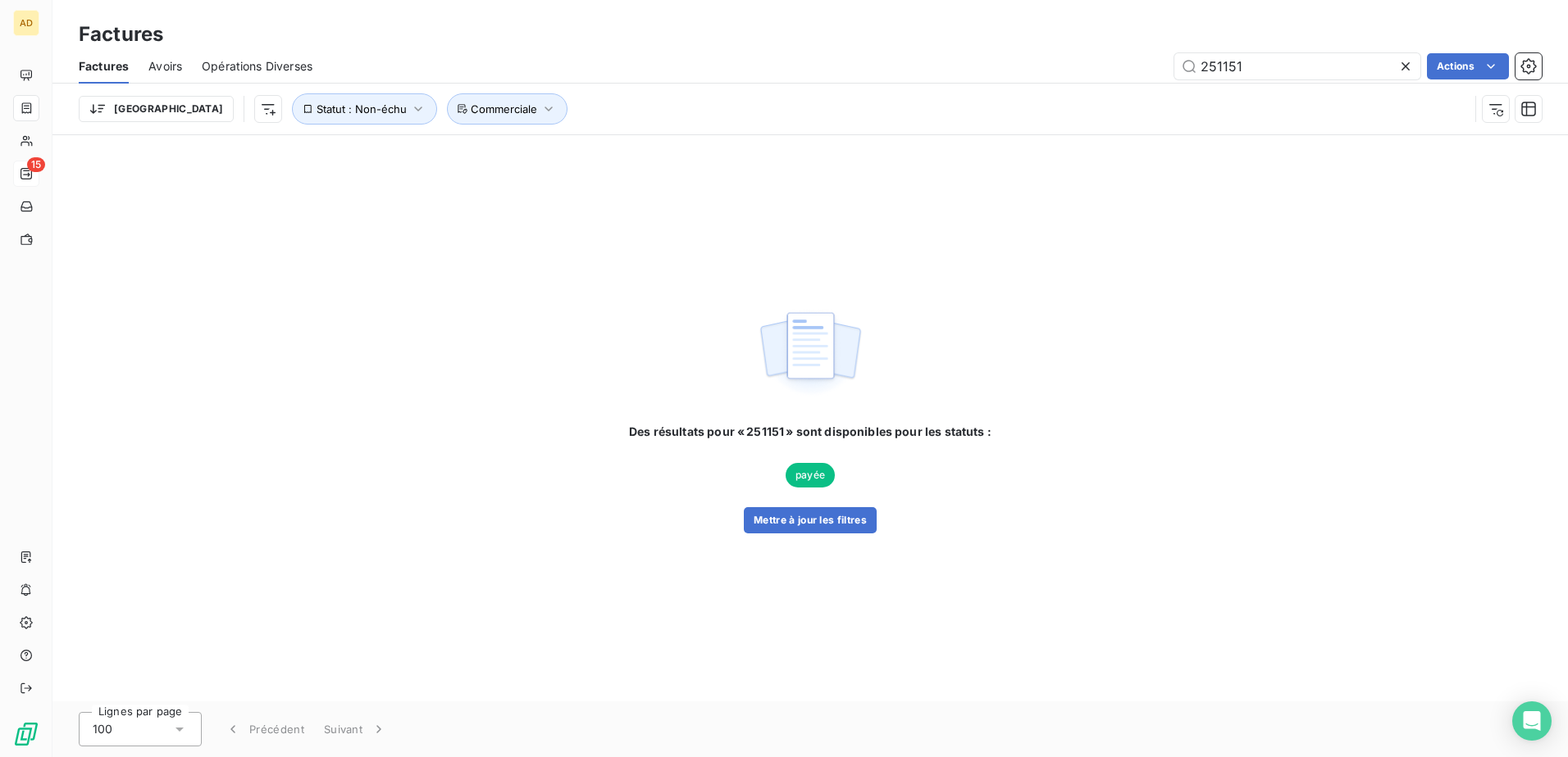
click at [609, 42] on div "Des résultats pour « 251151 » sont disponibles pour les statuts : payée Mettre …" at bounding box center [810, 418] width 1516 height 566
click at [609, 42] on icon at bounding box center [1405, 67] width 16 height 16
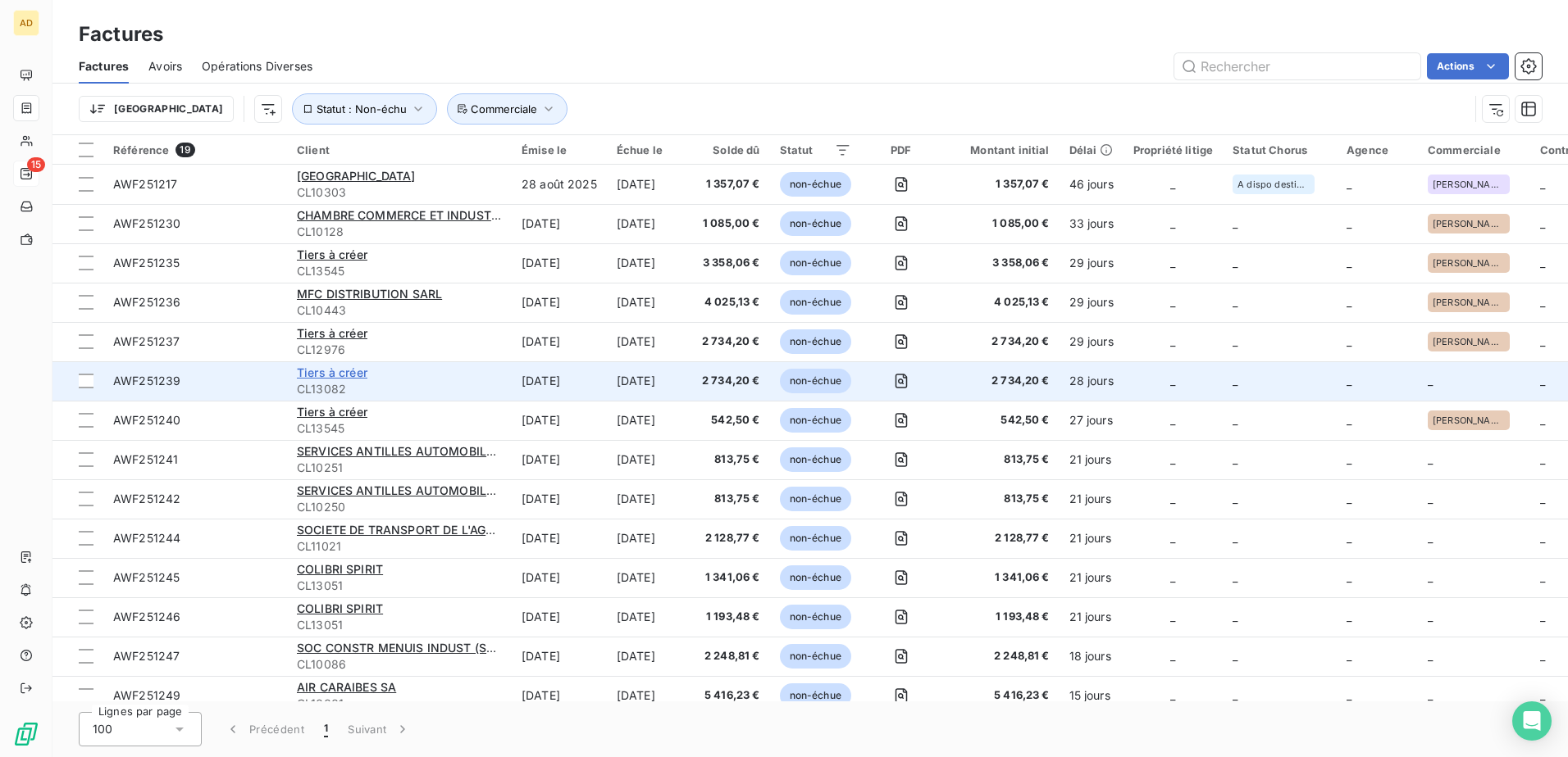
click at [320, 42] on span "Tiers à créer" at bounding box center [332, 372] width 70 height 13
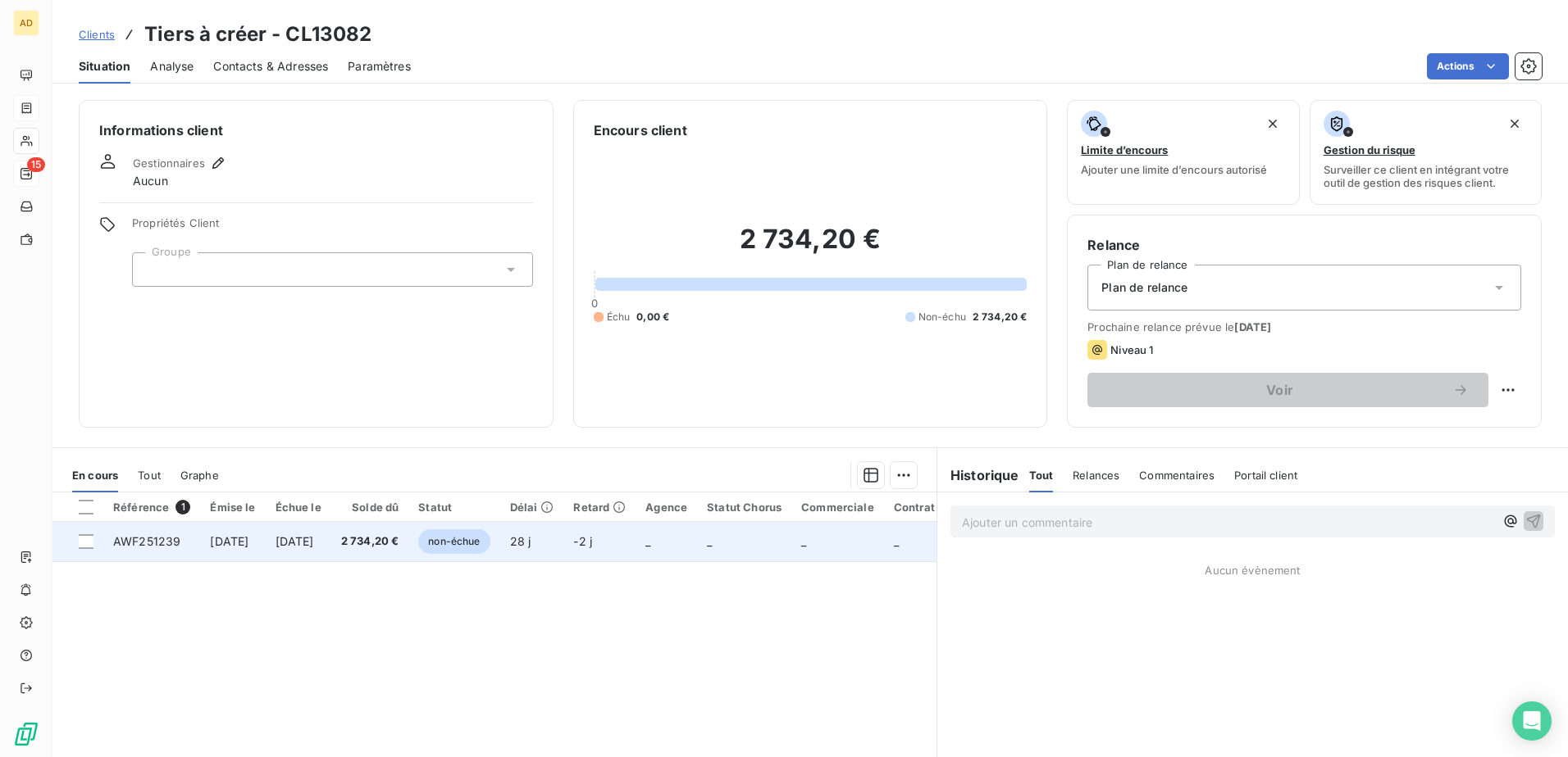
click at [397, 42] on span "2 734,20 €" at bounding box center [370, 541] width 58 height 16
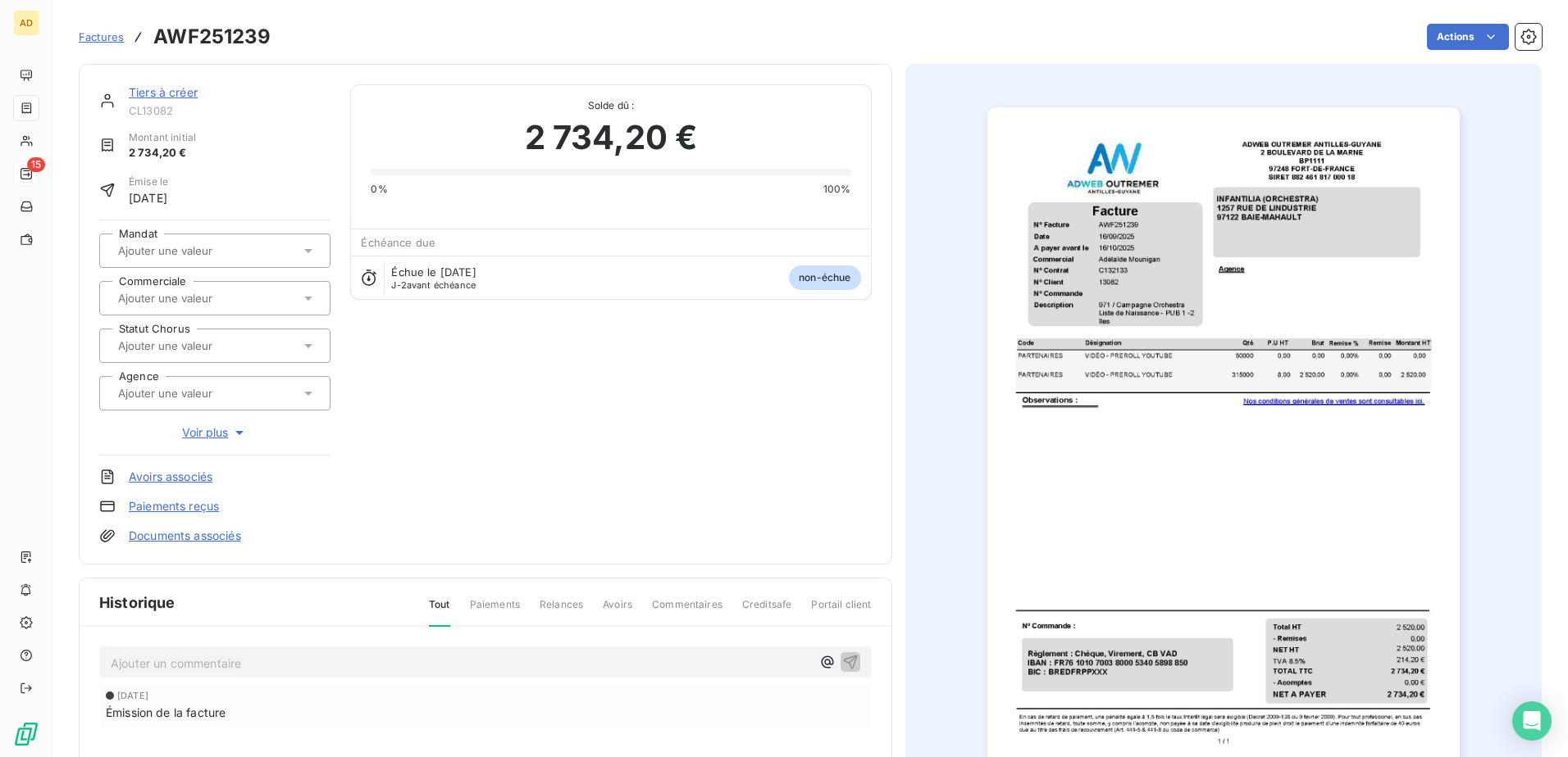
click at [197, 42] on div at bounding box center [207, 298] width 187 height 22
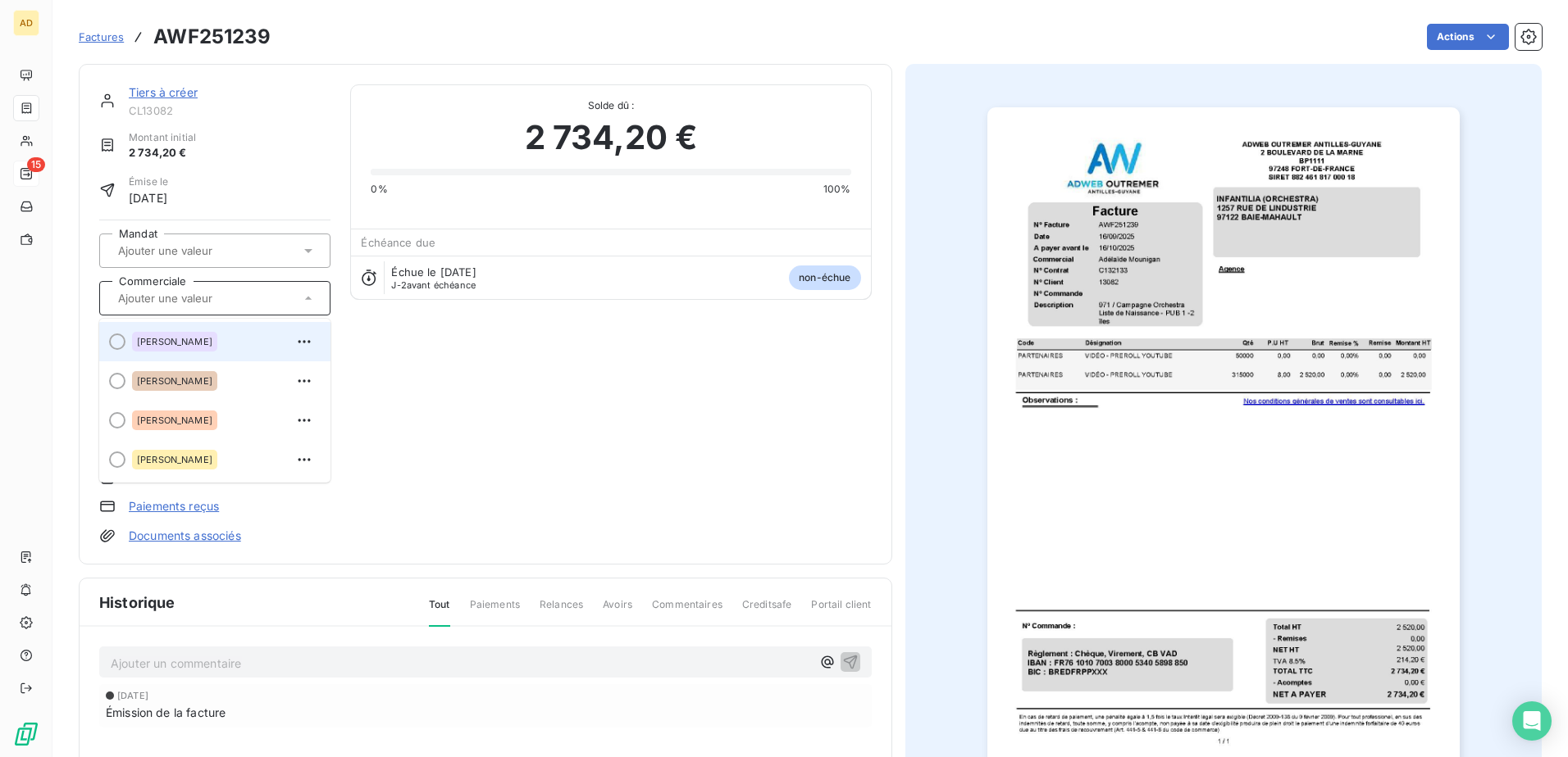
click at [169, 42] on span "[PERSON_NAME]" at bounding box center [175, 342] width 76 height 10
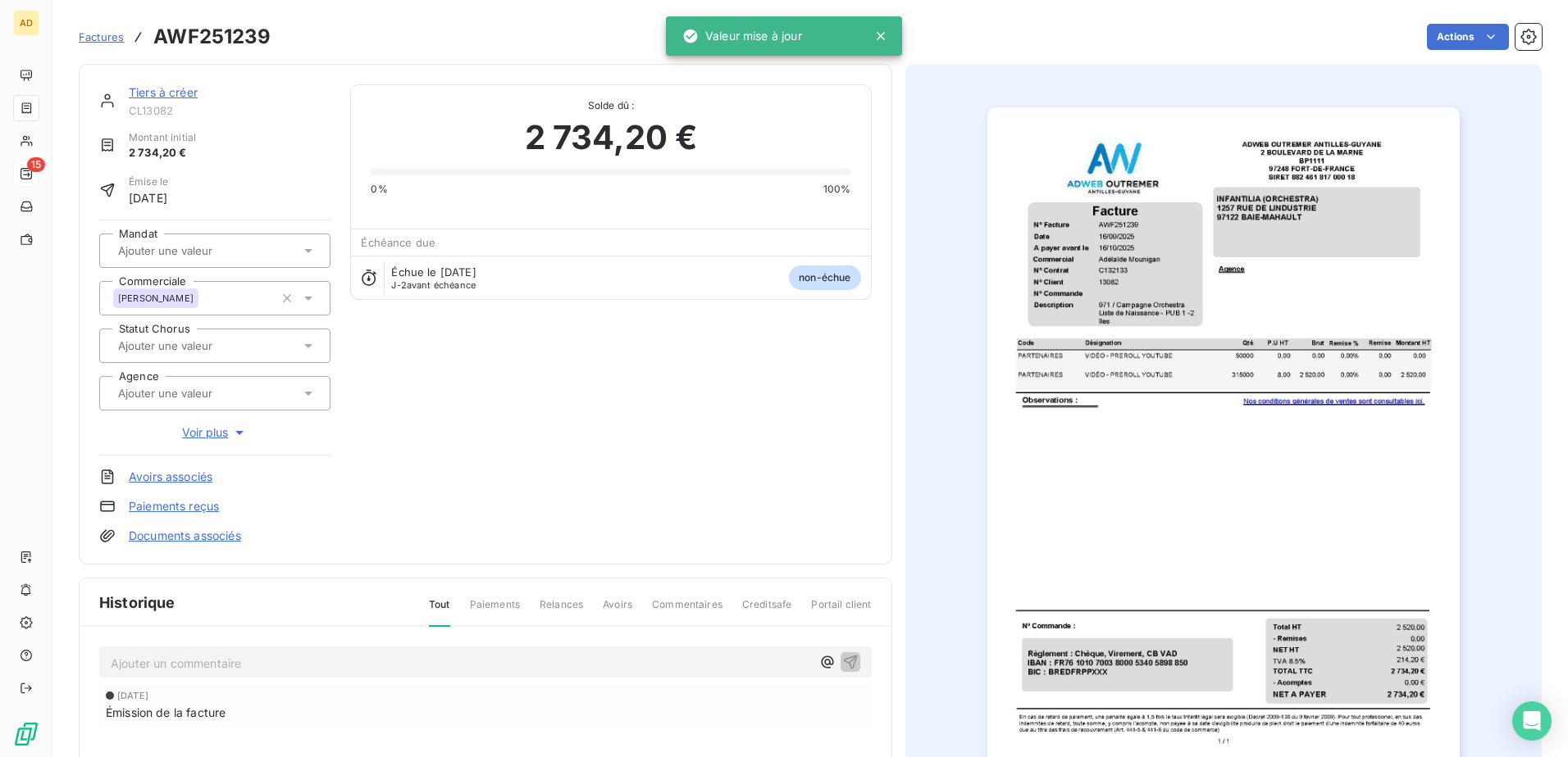
click at [172, 42] on link "Tiers à créer" at bounding box center [163, 92] width 69 height 13
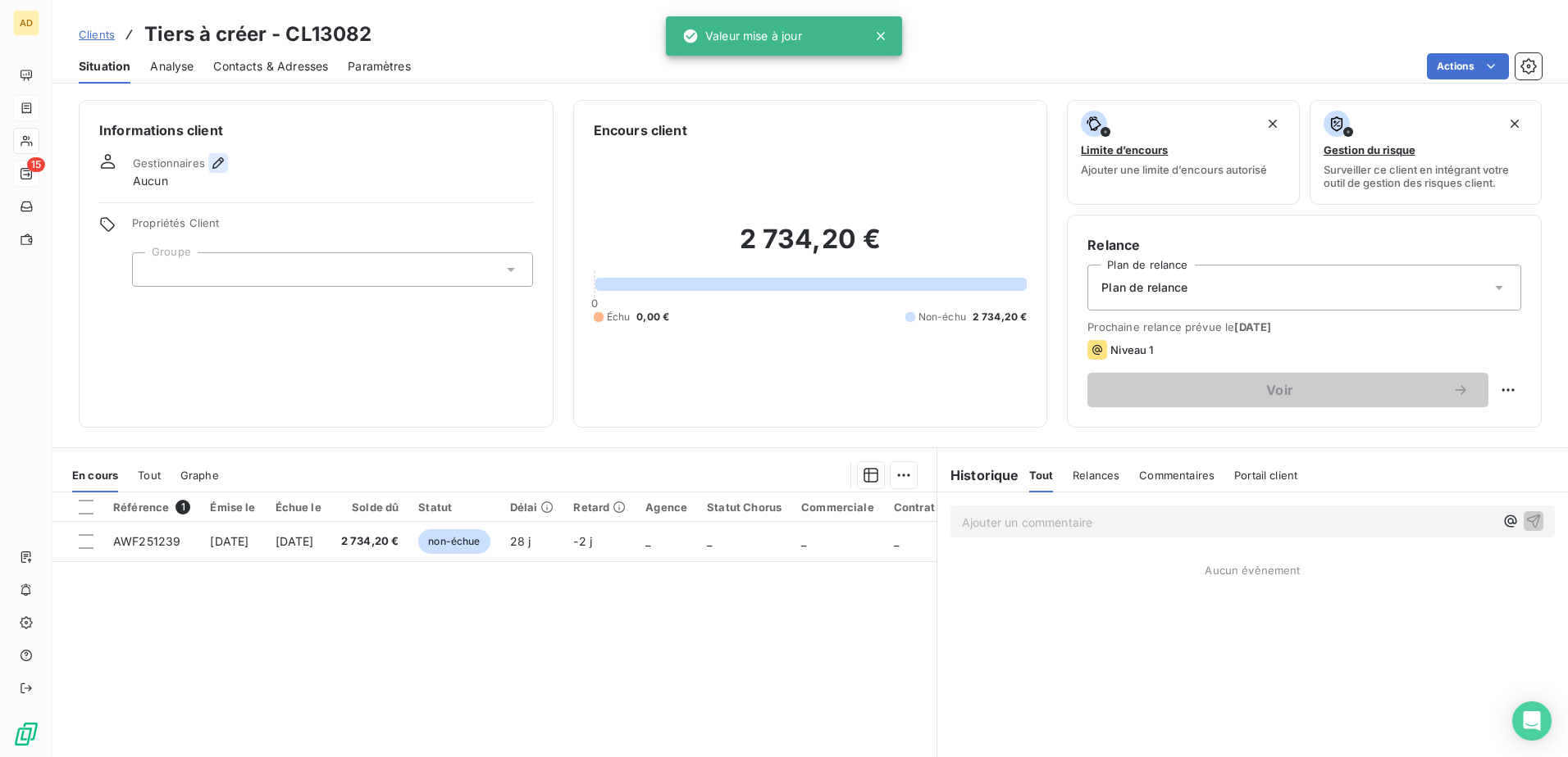
click at [214, 42] on icon "button" at bounding box center [218, 163] width 16 height 16
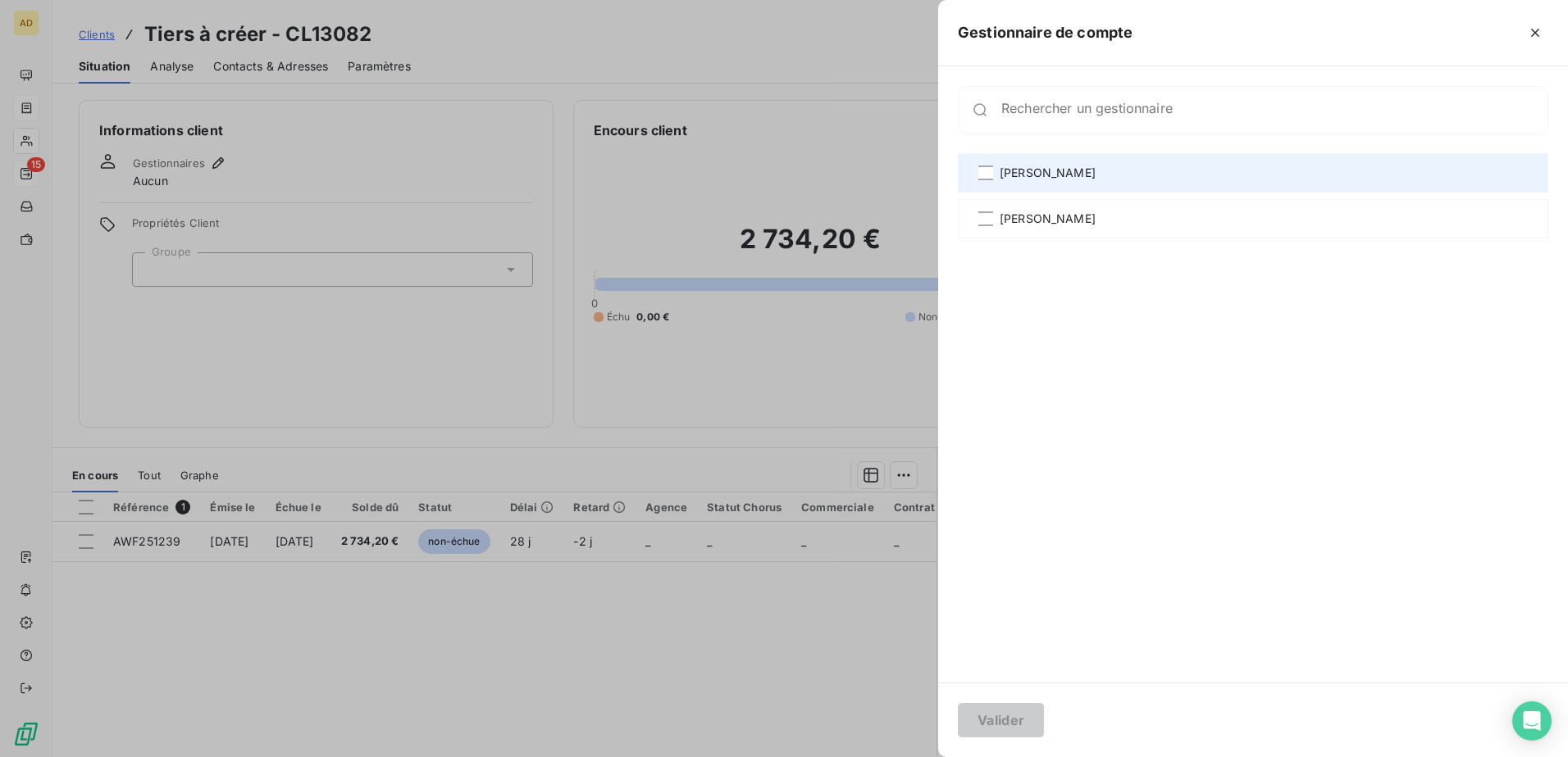
click at [609, 42] on span "[PERSON_NAME]" at bounding box center [1047, 173] width 96 height 16
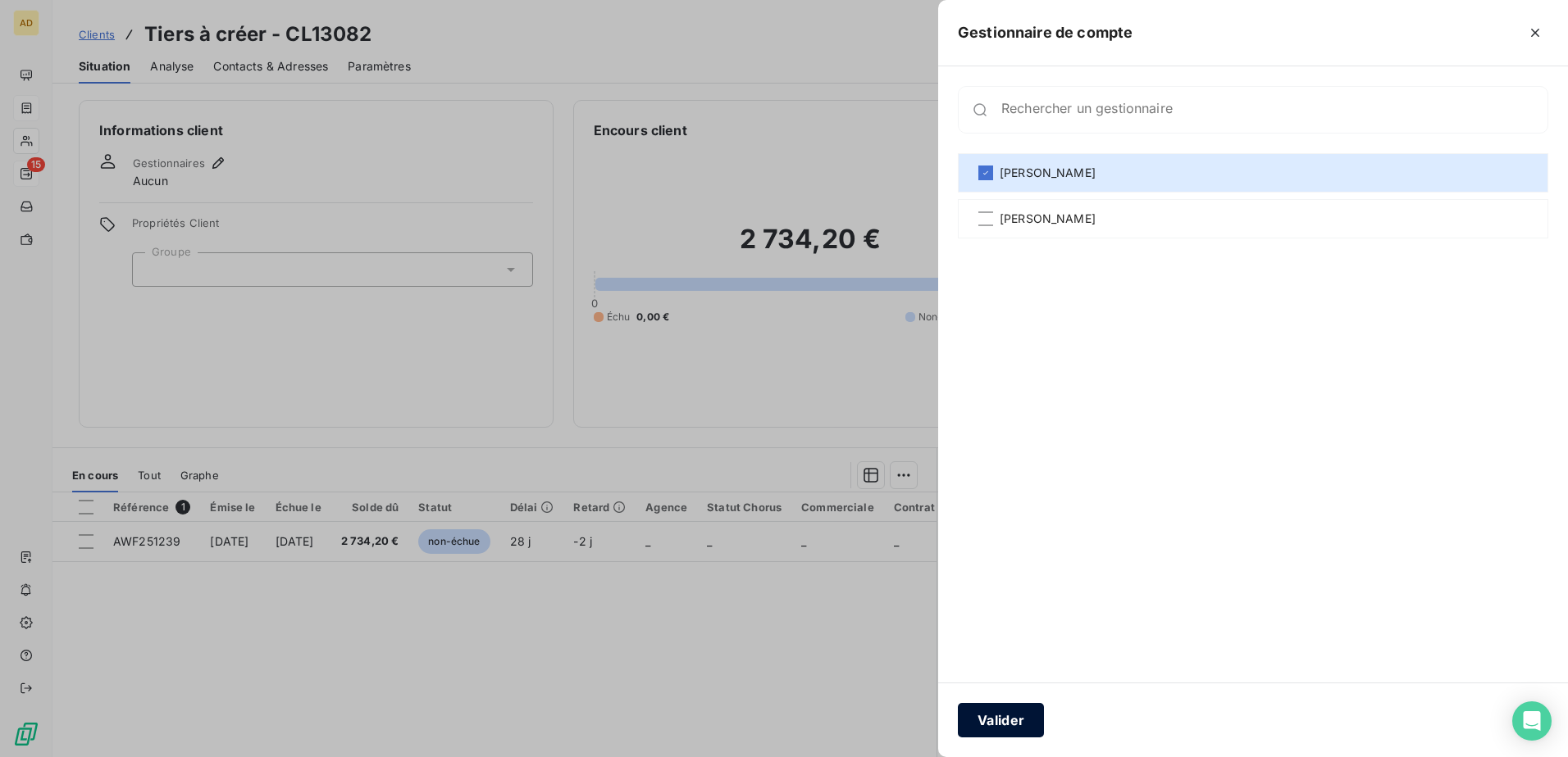
click at [609, 42] on button "Valider" at bounding box center [1001, 720] width 86 height 34
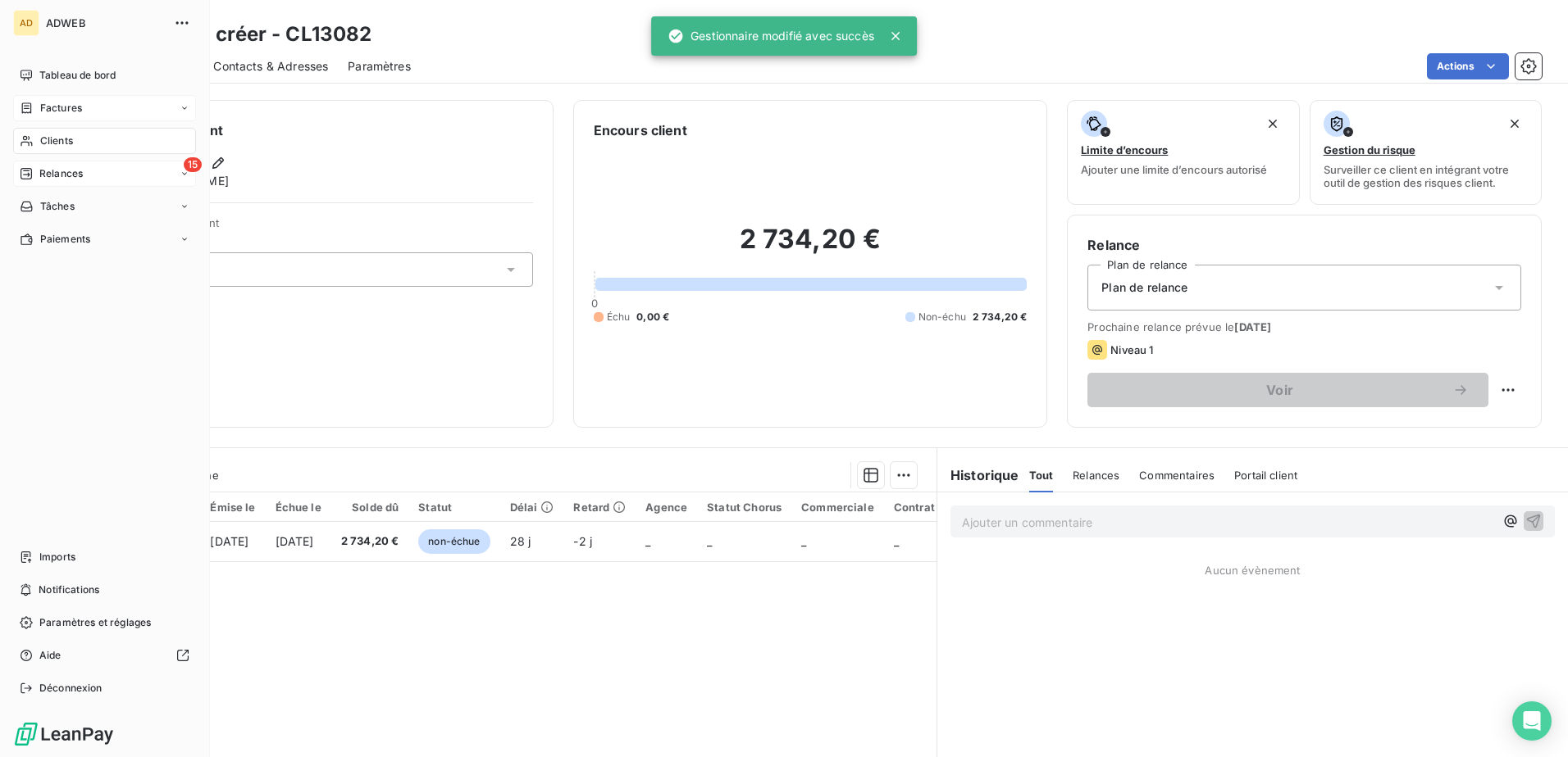
click at [59, 42] on span "Factures" at bounding box center [61, 108] width 41 height 14
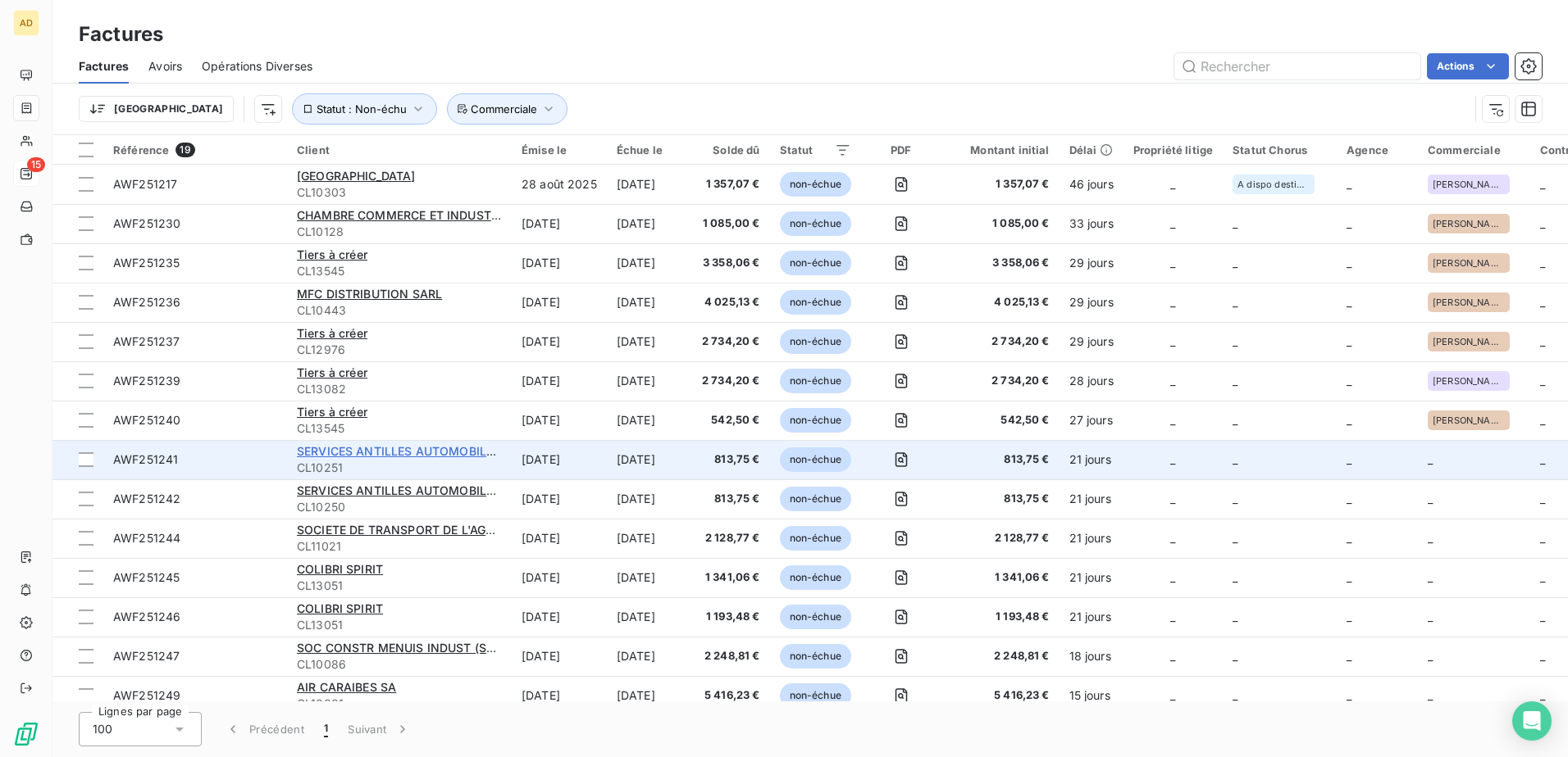
click at [358, 42] on span "SERVICES ANTILLES AUTOMOBILES (S2A) SARL" at bounding box center [433, 450] width 273 height 13
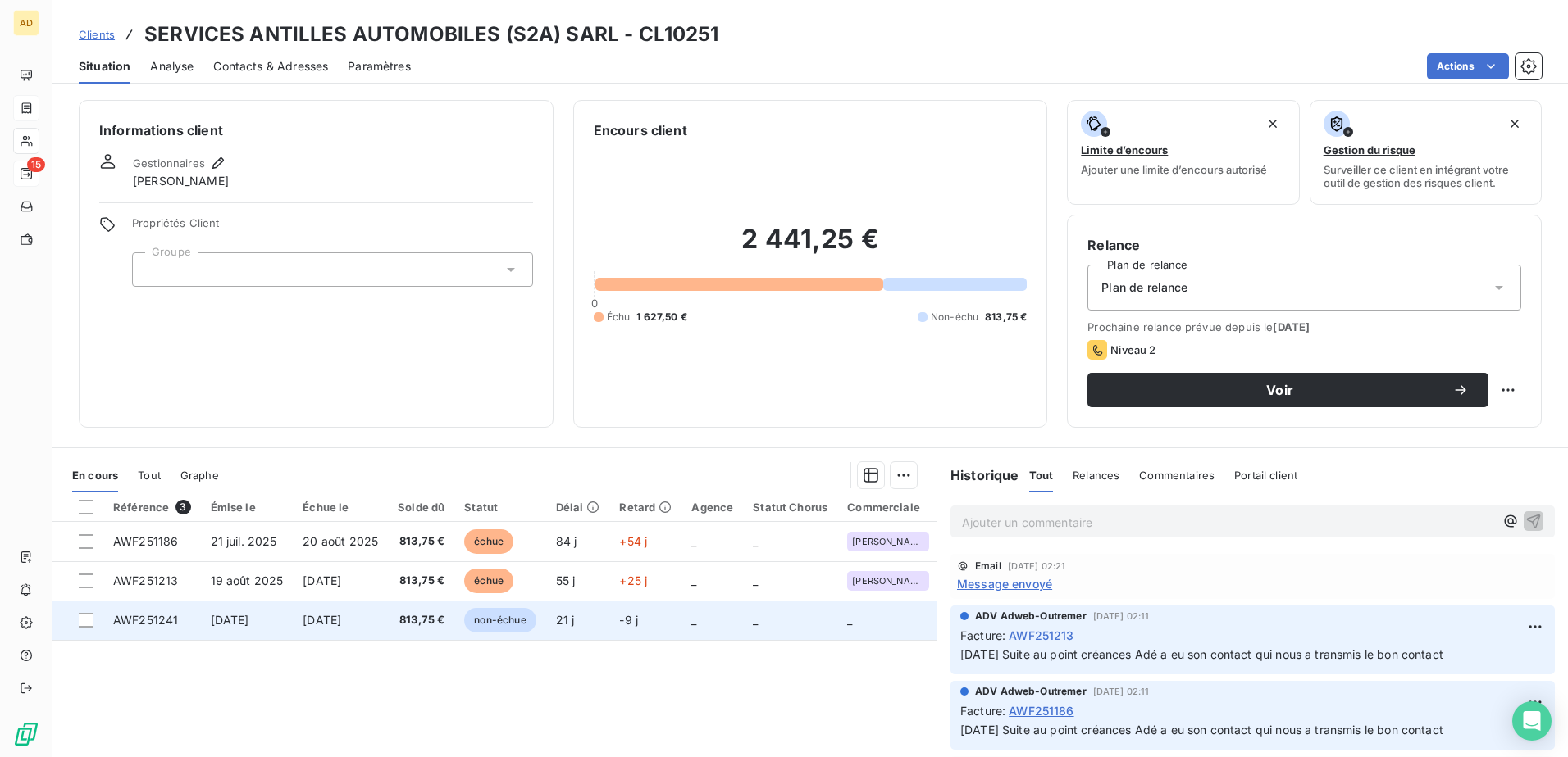
click at [398, 42] on td "813,75 €" at bounding box center [421, 620] width 67 height 40
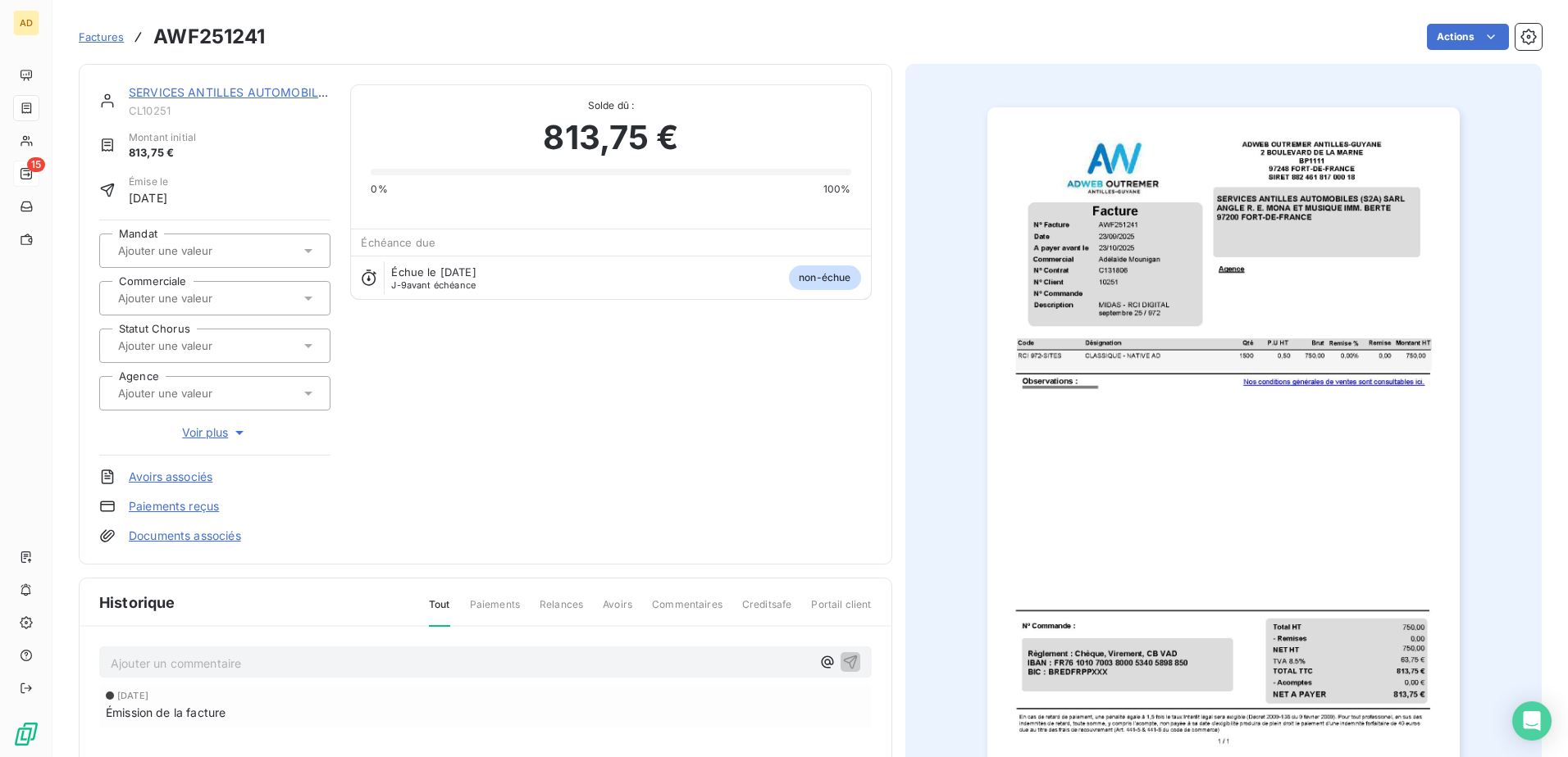
click at [247, 42] on input "text" at bounding box center [198, 298] width 165 height 14
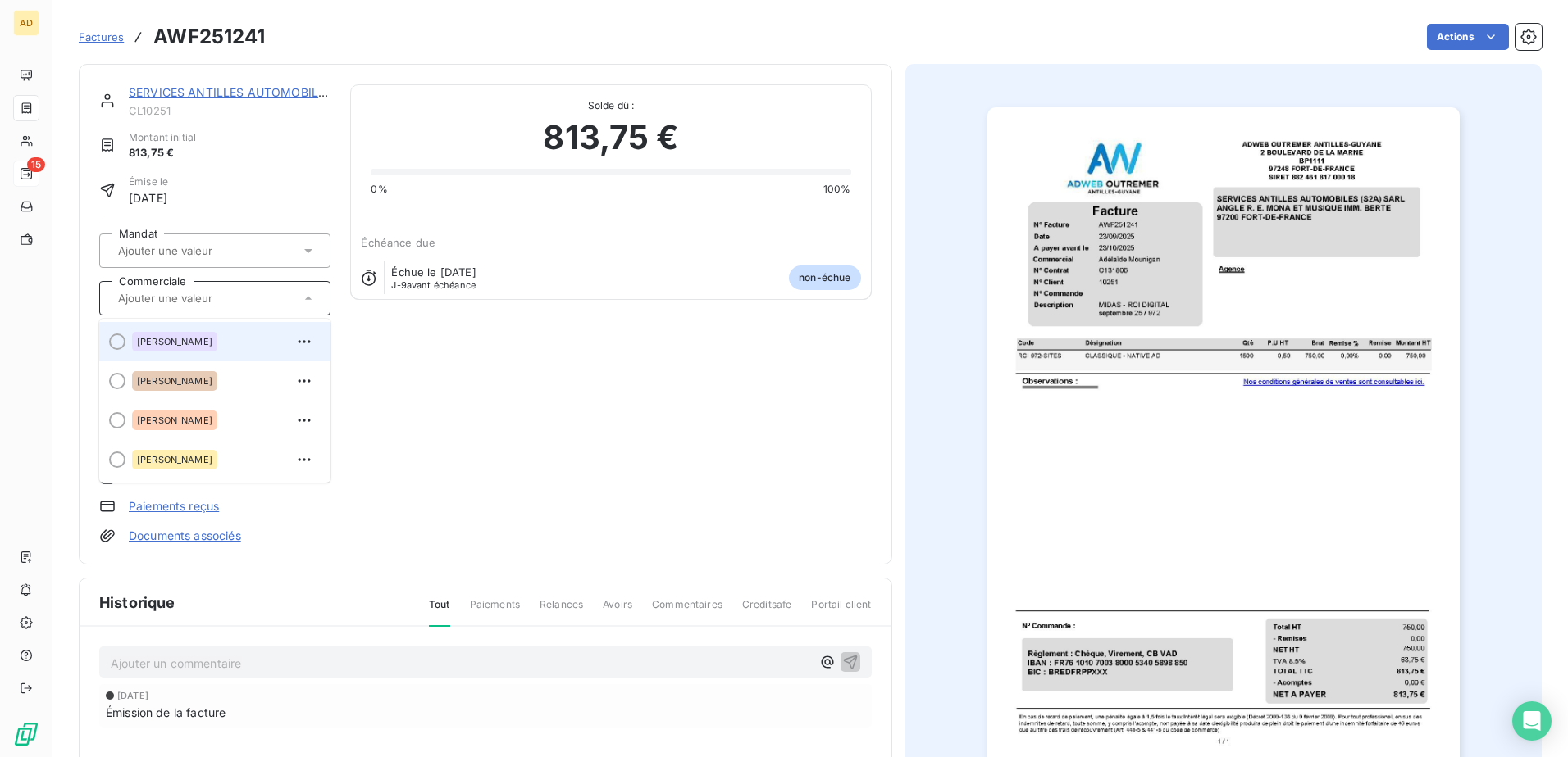
click at [182, 42] on span "[PERSON_NAME]" at bounding box center [175, 342] width 76 height 10
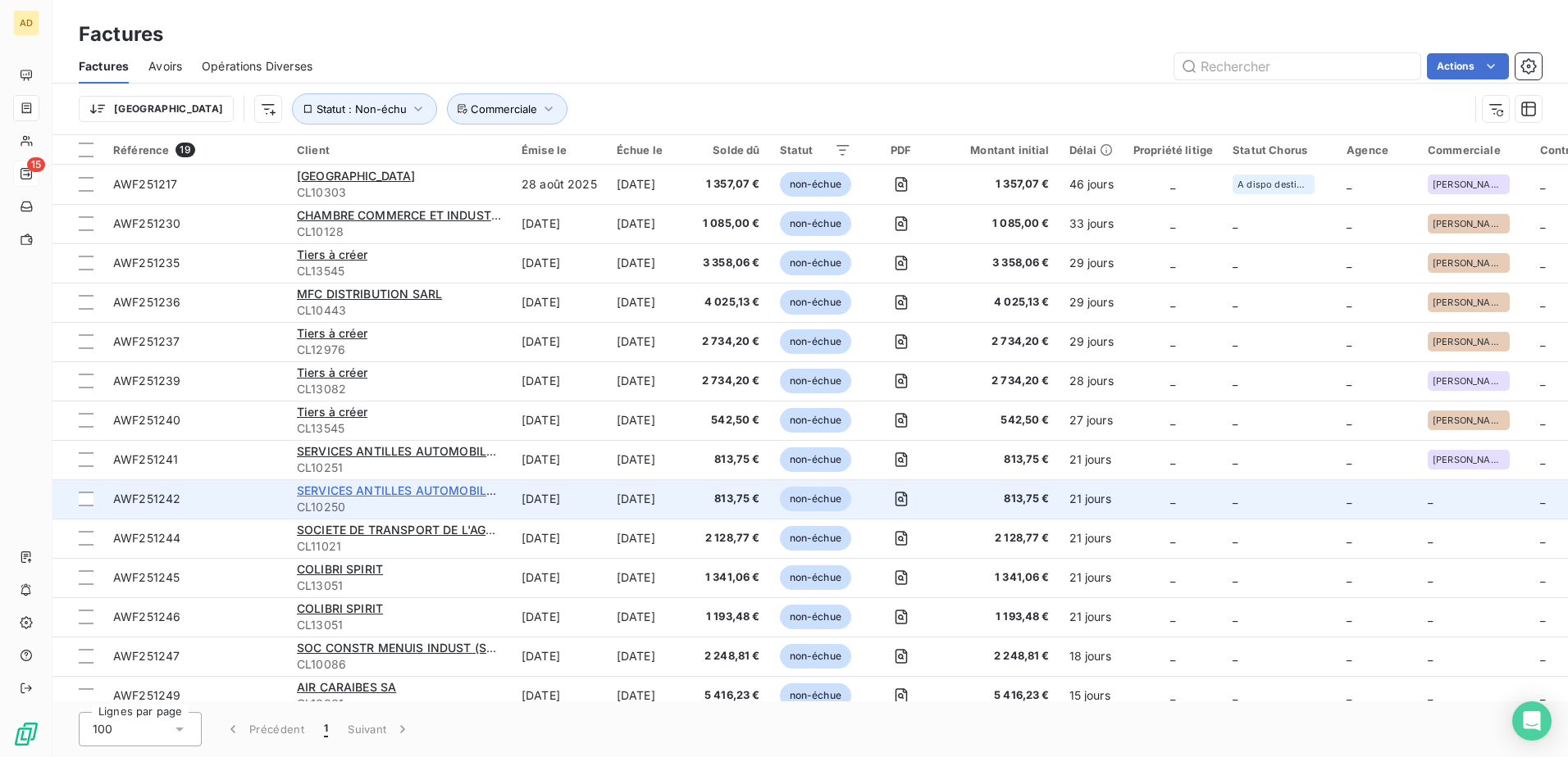
click at [365, 42] on span "SERVICES ANTILLES AUTOMOBILES (S2A) SARL" at bounding box center [433, 490] width 273 height 13
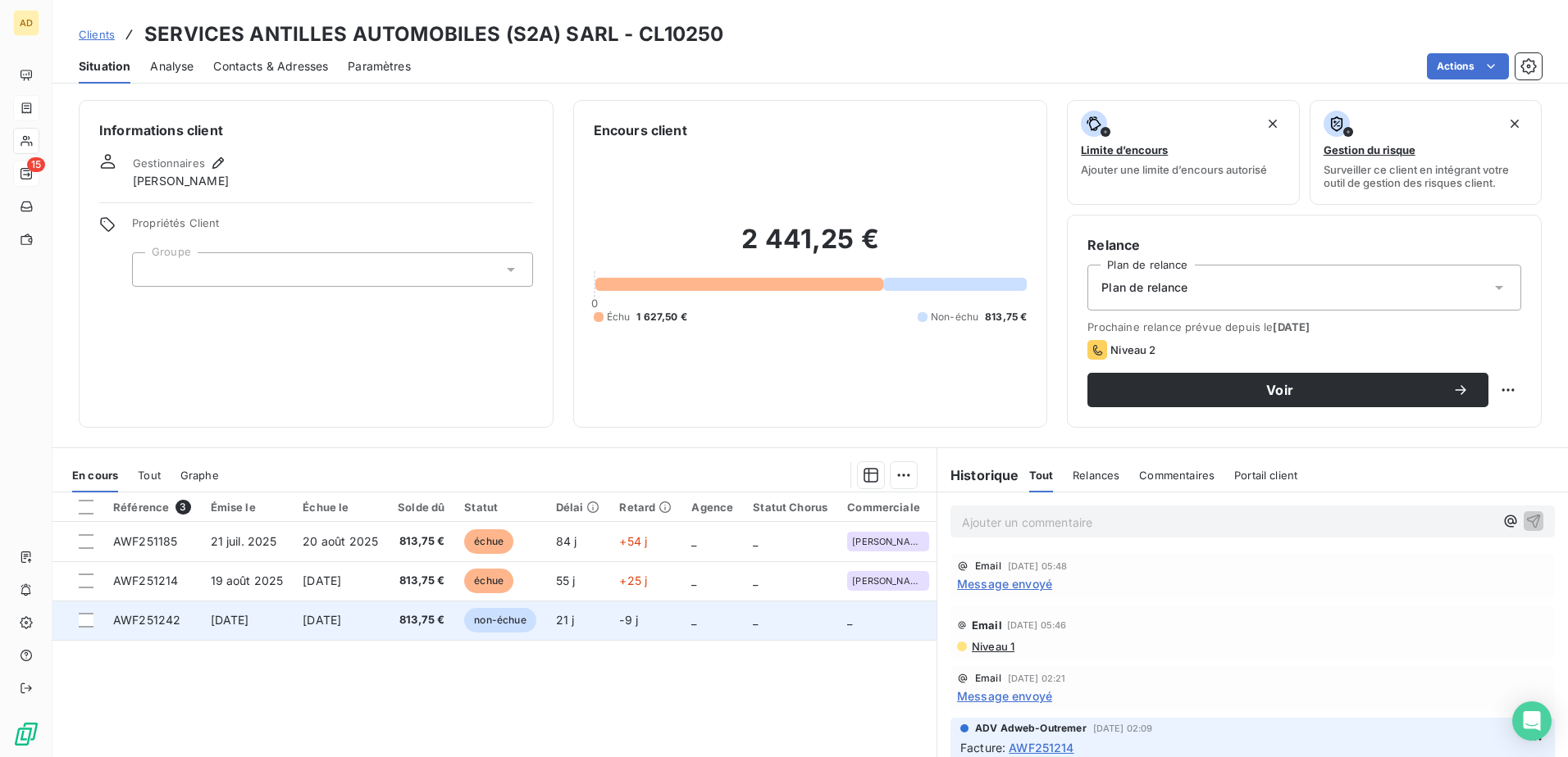
click at [364, 42] on td "[DATE]" at bounding box center [340, 620] width 95 height 40
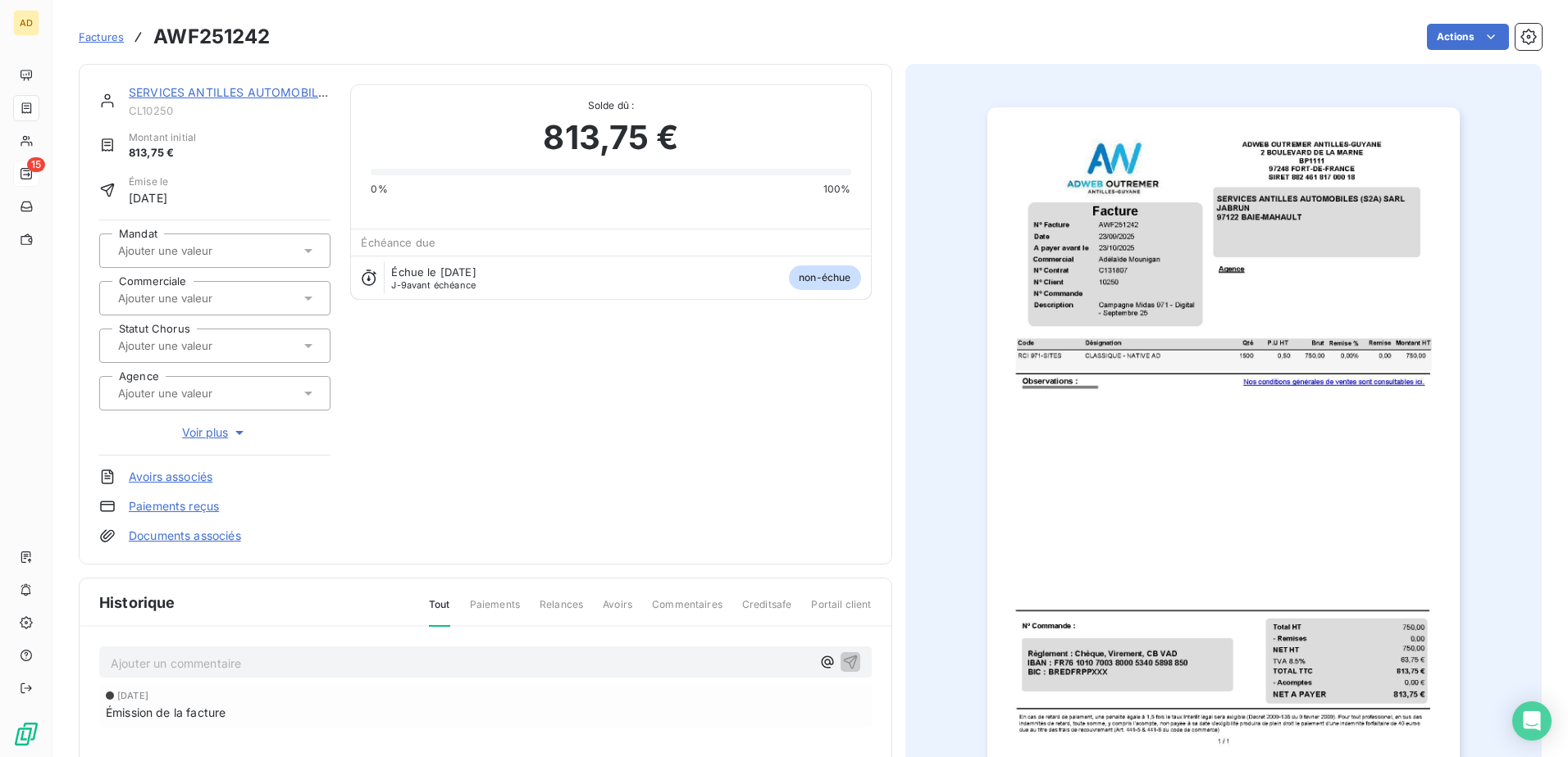
click at [183, 42] on input "text" at bounding box center [198, 298] width 165 height 14
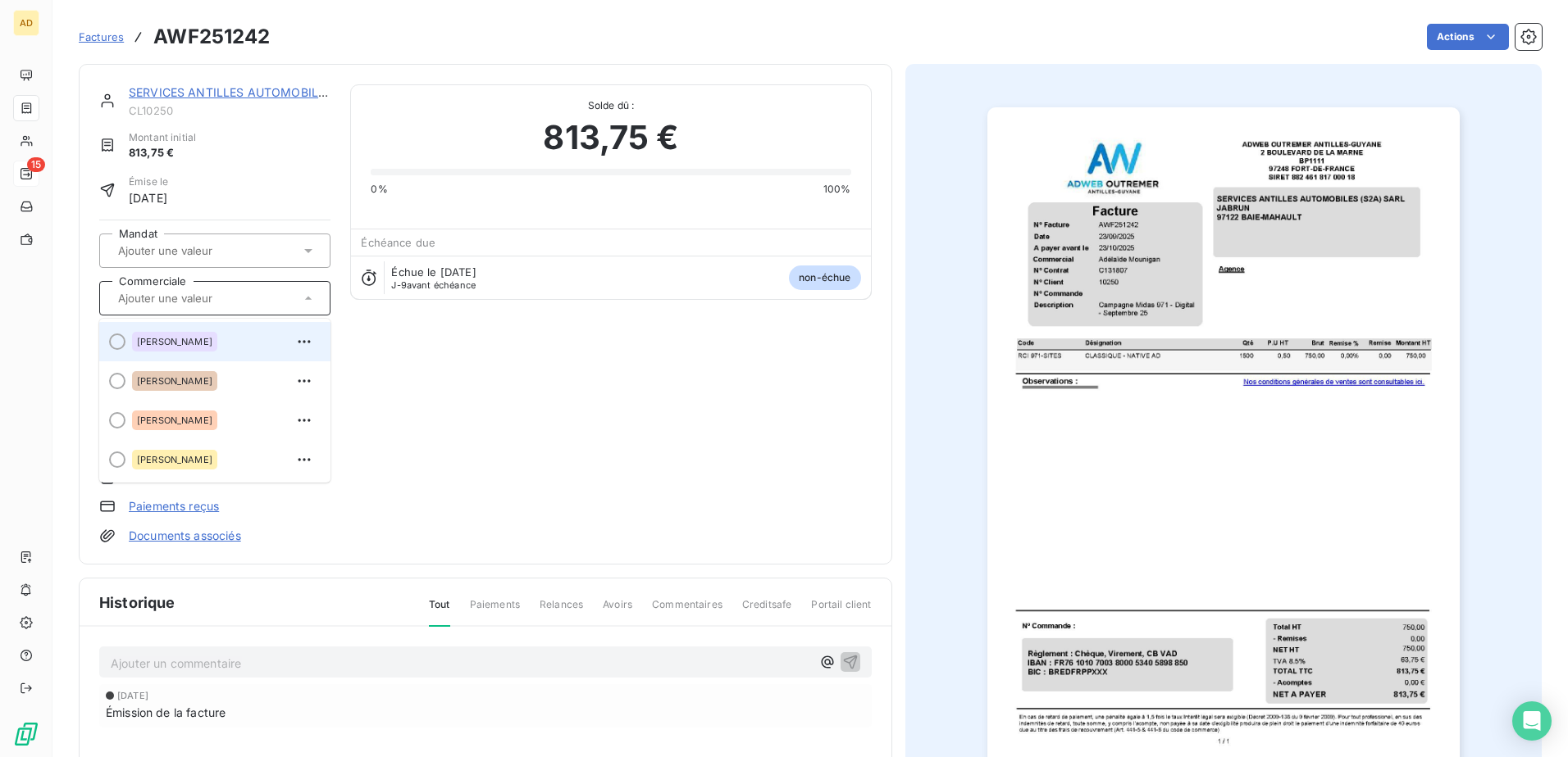
click at [192, 42] on span "[PERSON_NAME]" at bounding box center [175, 342] width 76 height 10
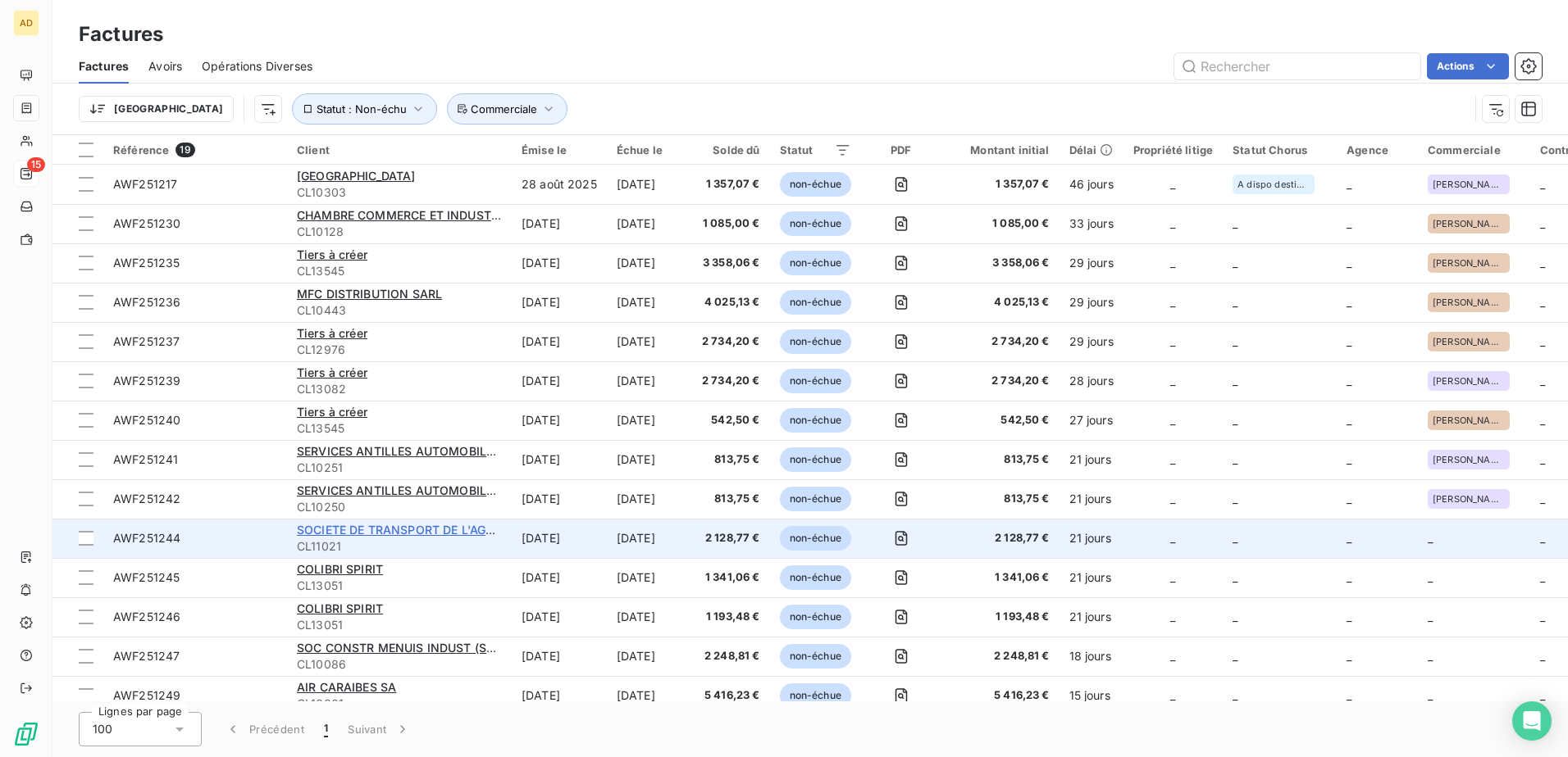
click at [408, 42] on span "SOCIETE DE TRANSPORT DE L'AGGLOMERATION CENTRE" at bounding box center [459, 530] width 324 height 13
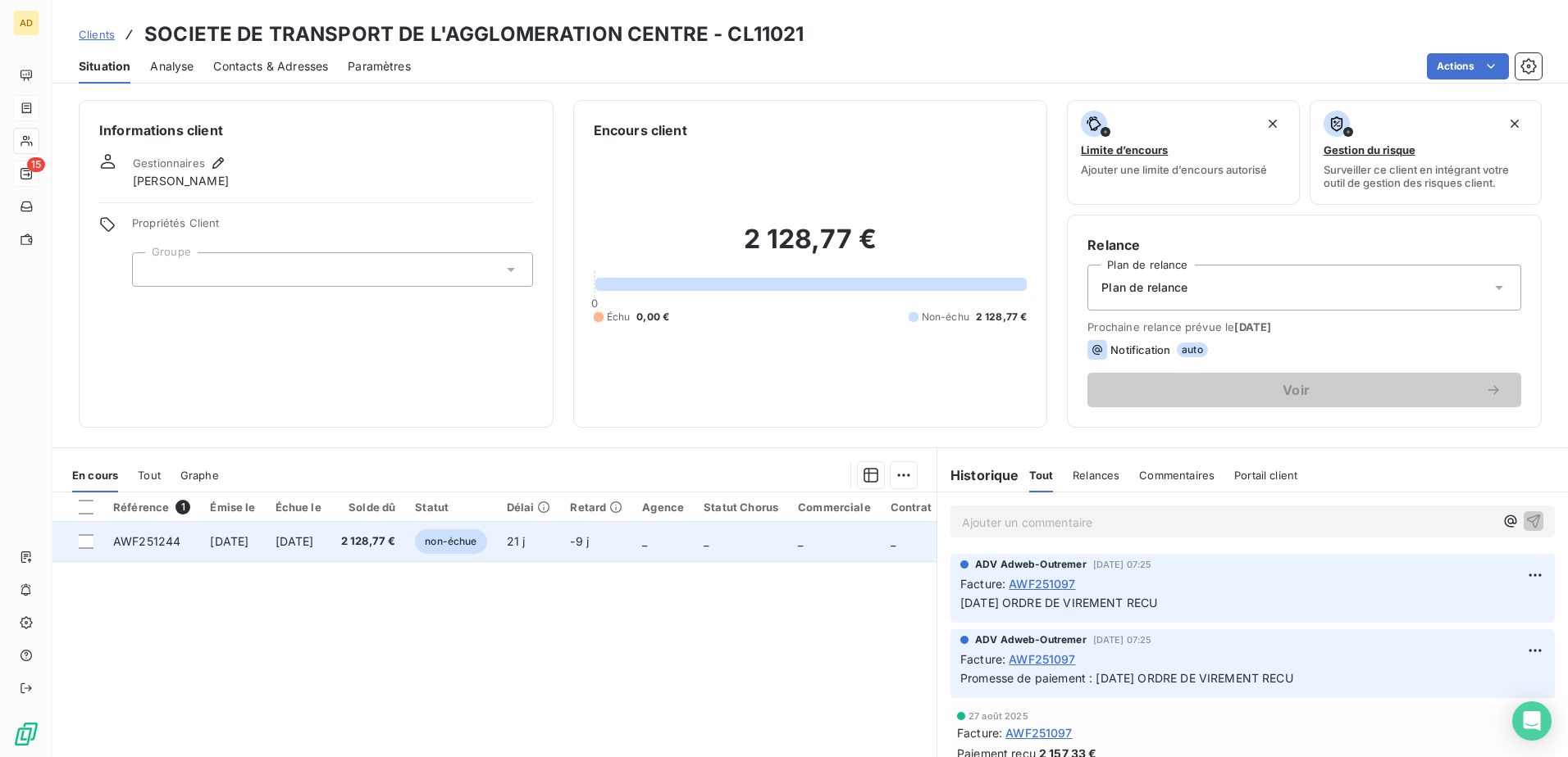
click at [314, 42] on span "[DATE]" at bounding box center [294, 540] width 39 height 13
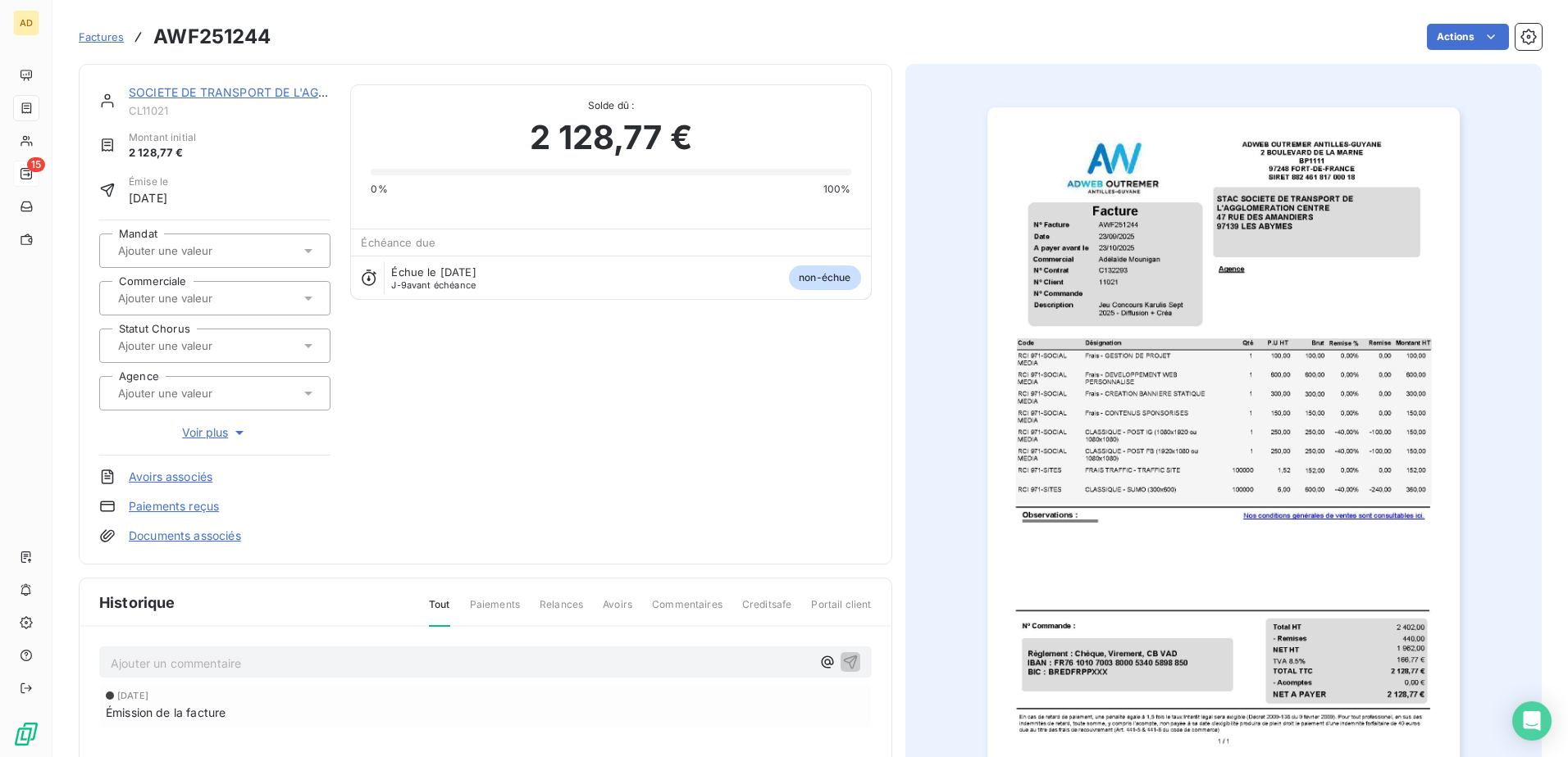
click at [191, 42] on div at bounding box center [207, 298] width 187 height 22
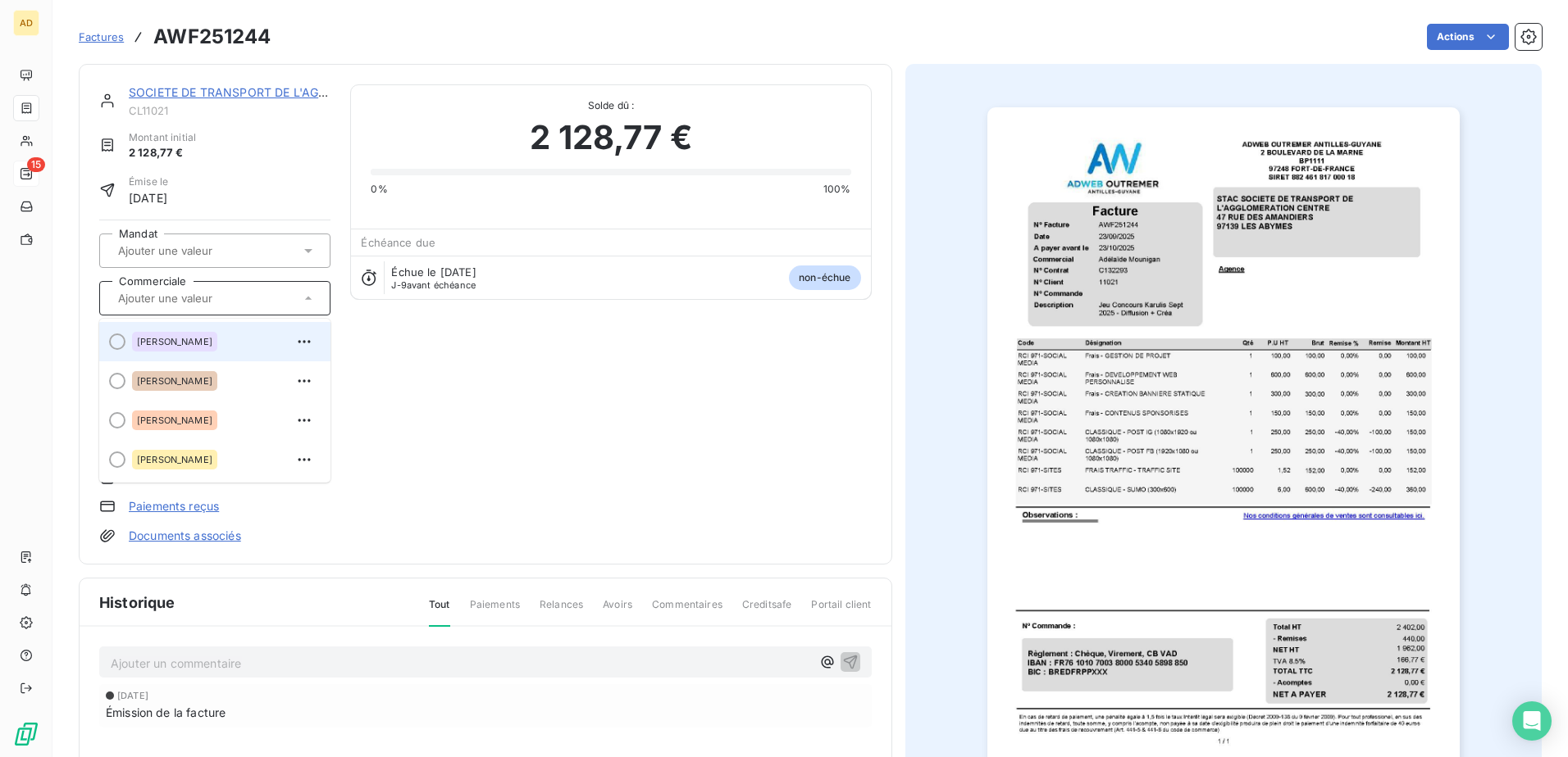
click at [177, 42] on div "[PERSON_NAME]" at bounding box center [175, 342] width 85 height 20
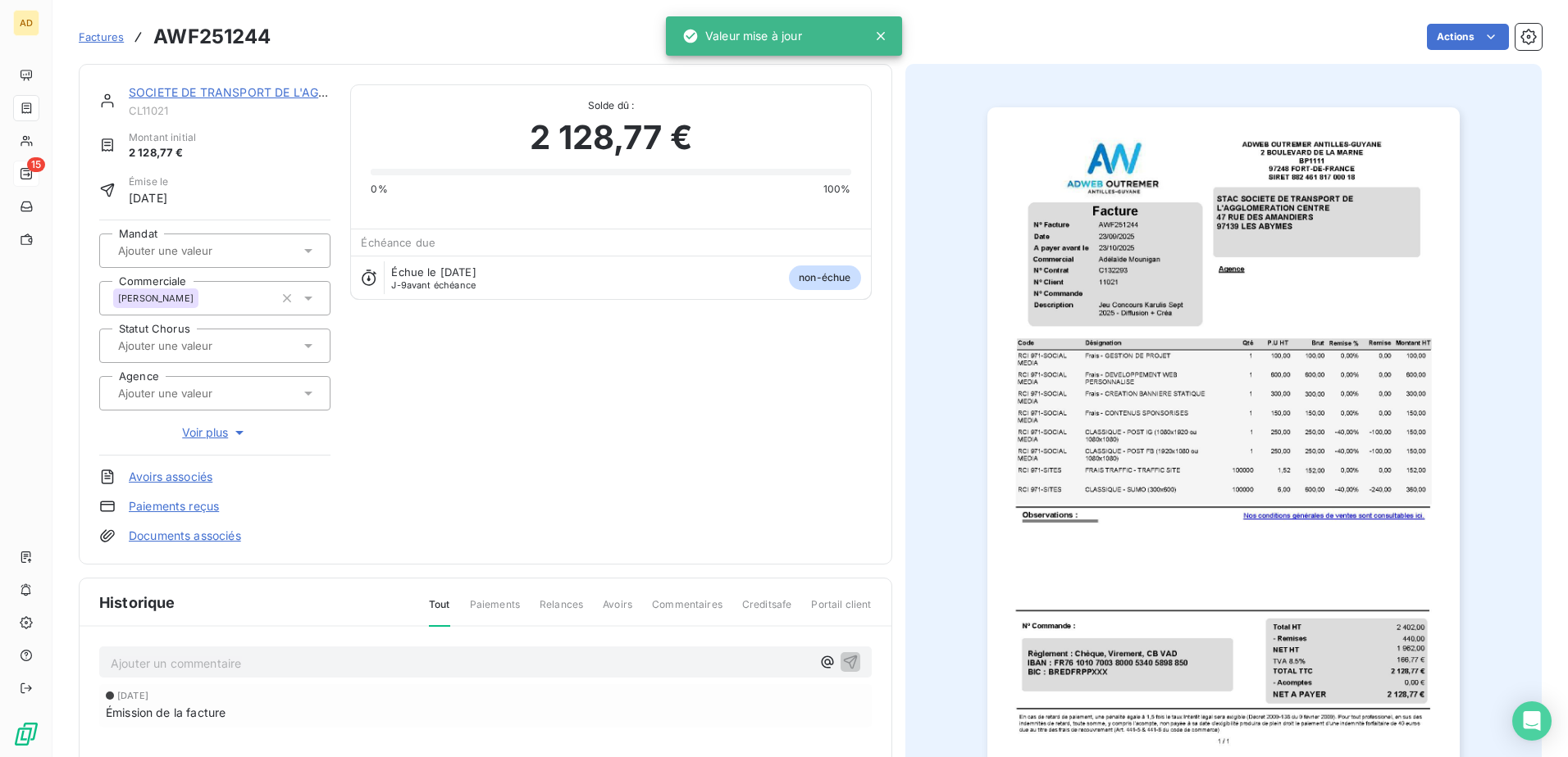
click at [114, 36] on span "Factures" at bounding box center [102, 37] width 45 height 13
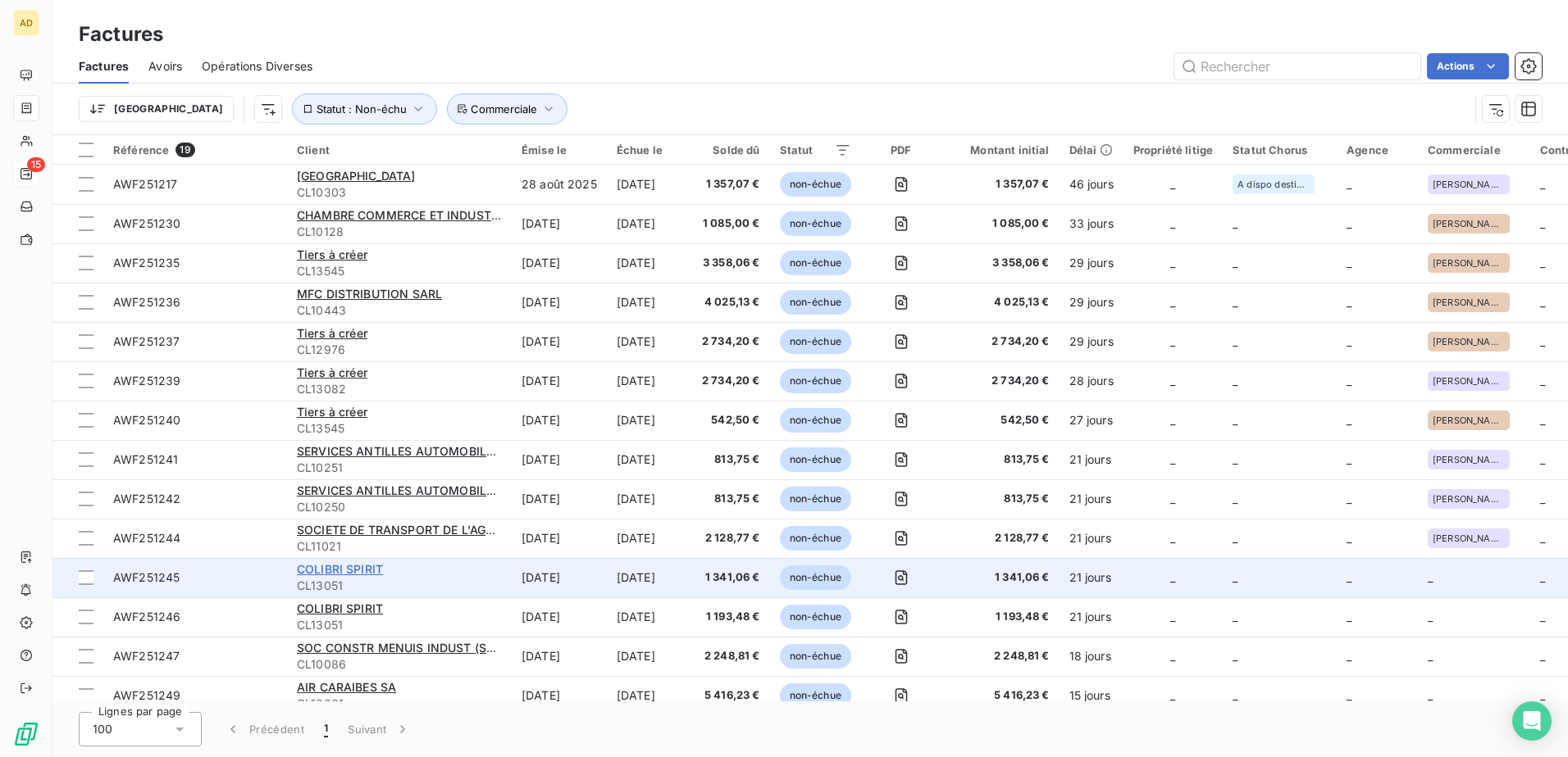
click at [354, 42] on span "COLIBRI SPIRIT" at bounding box center [340, 568] width 86 height 13
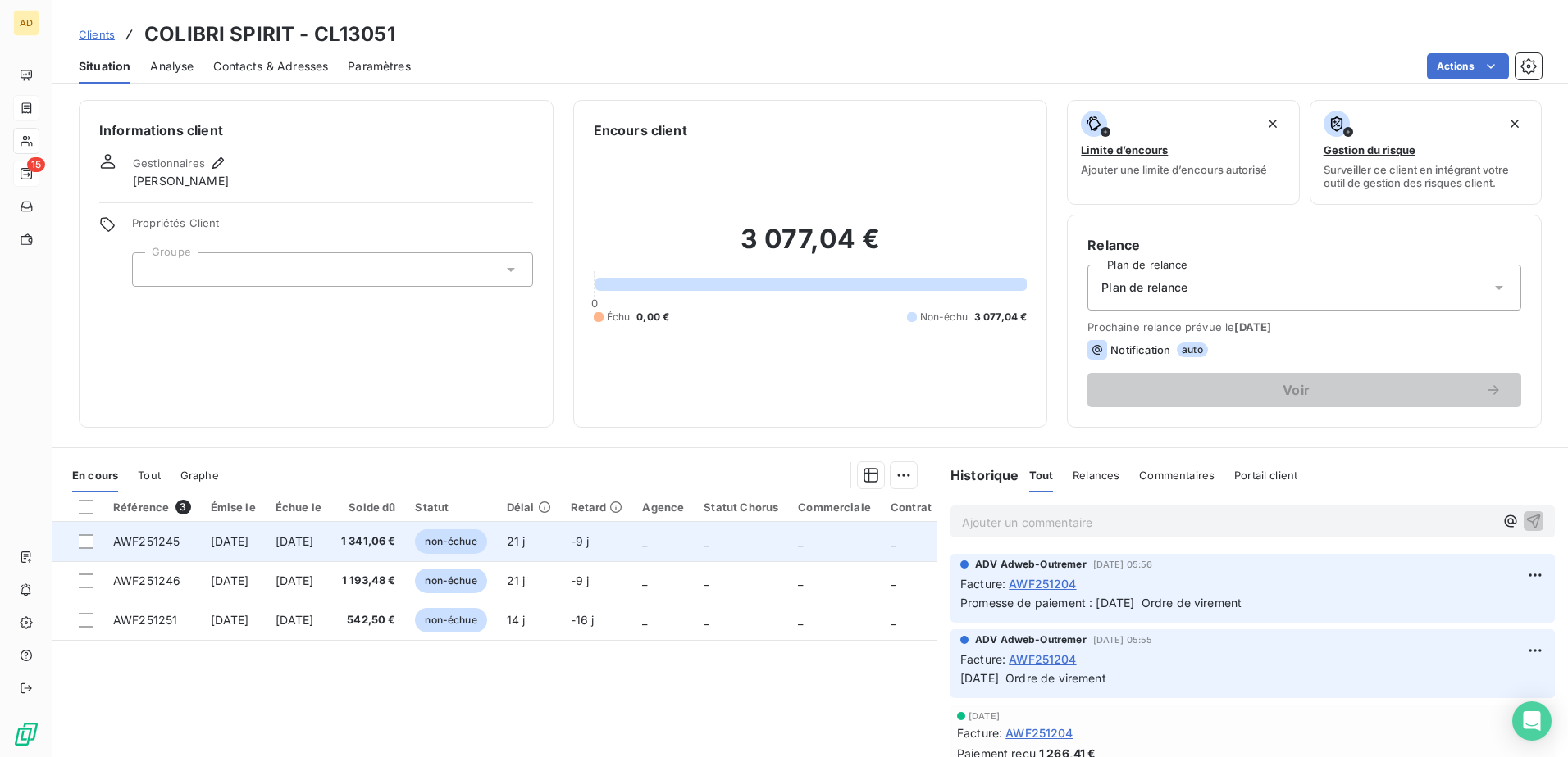
click at [249, 42] on span "[DATE]" at bounding box center [229, 540] width 39 height 13
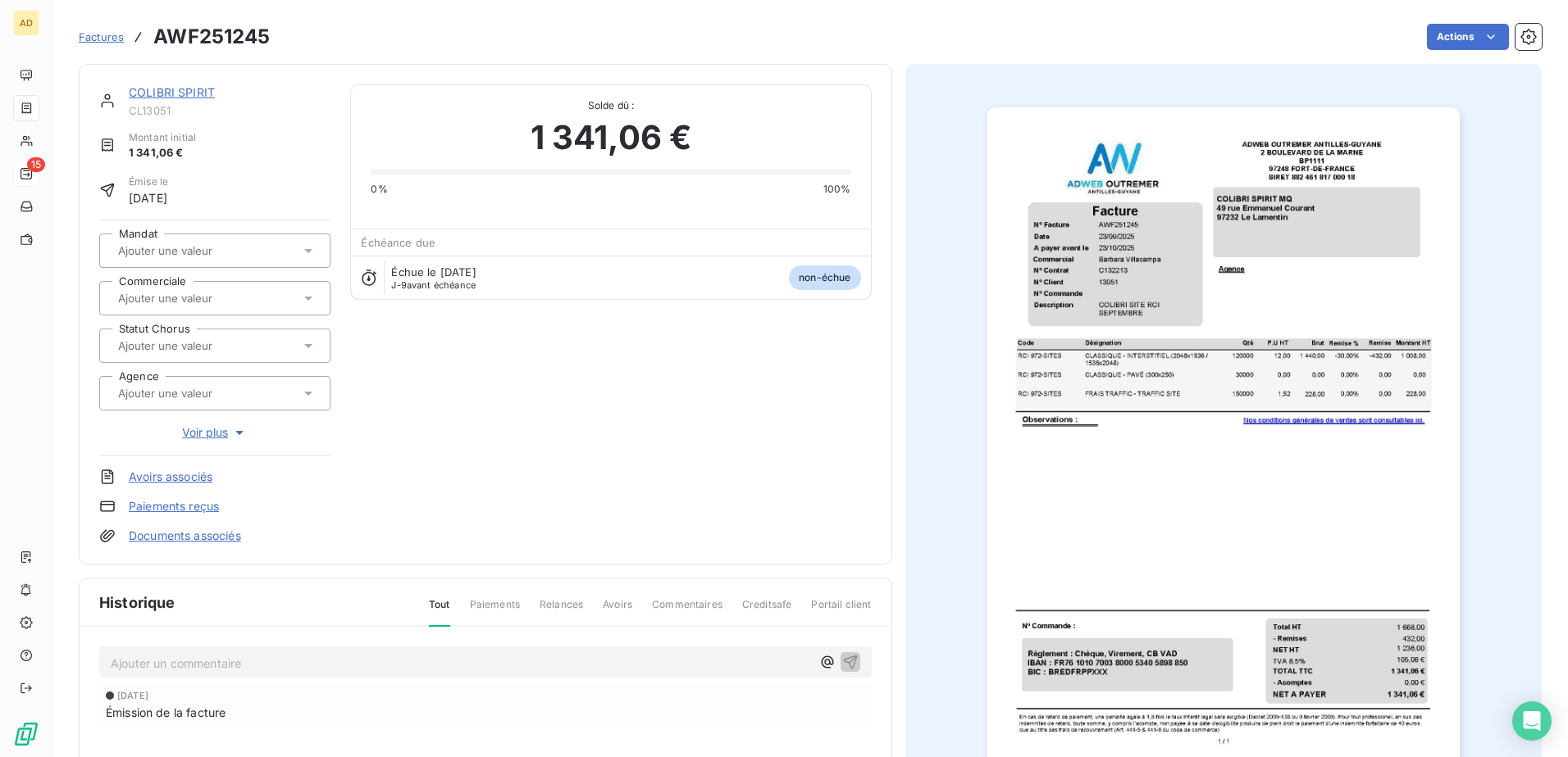
click at [218, 42] on input "text" at bounding box center [198, 251] width 165 height 14
click at [246, 42] on div "Émise le [DATE]" at bounding box center [214, 191] width 231 height 32
click at [209, 42] on input "text" at bounding box center [198, 298] width 165 height 14
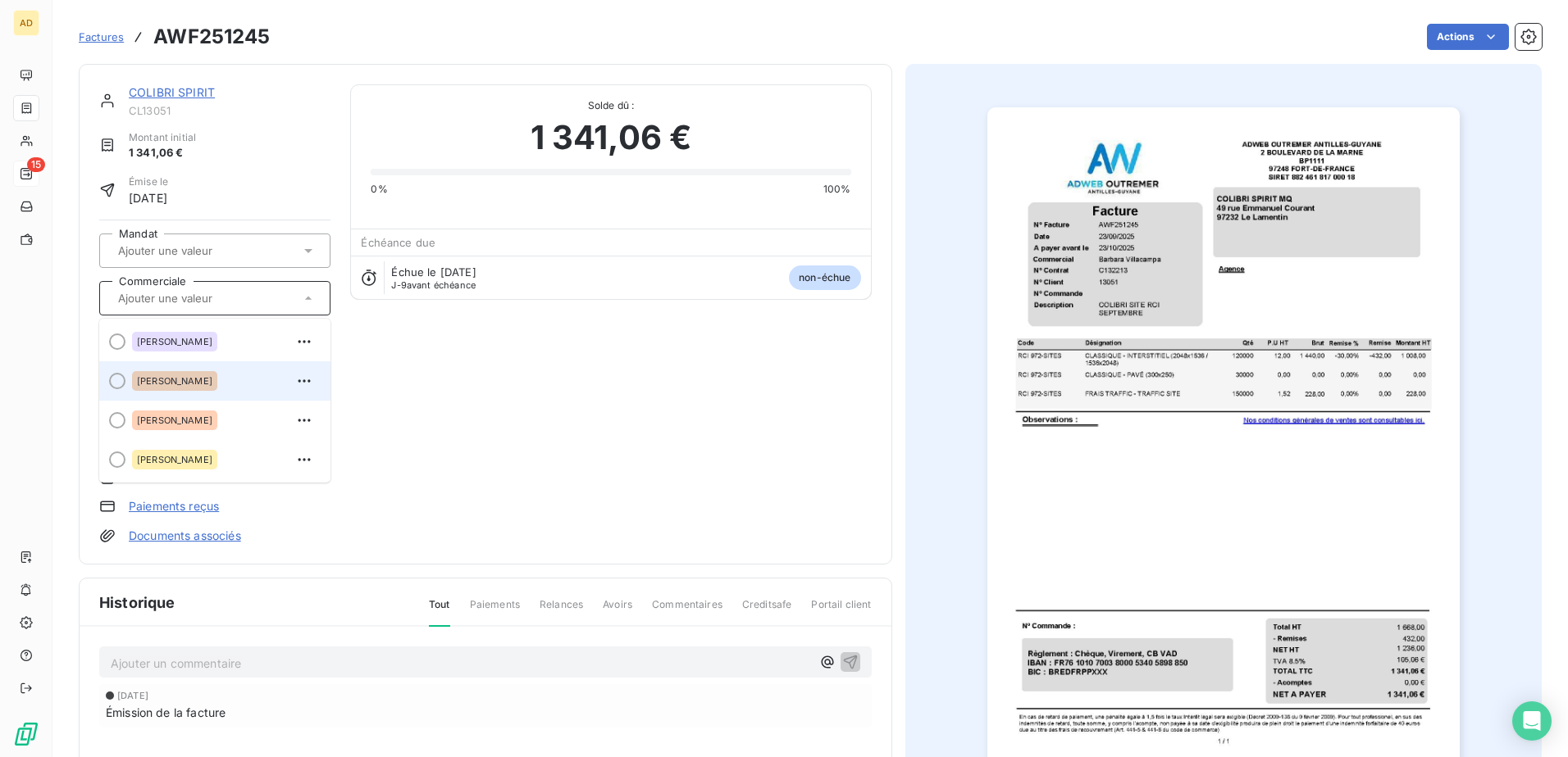
click at [170, 42] on span "[PERSON_NAME]" at bounding box center [175, 380] width 76 height 10
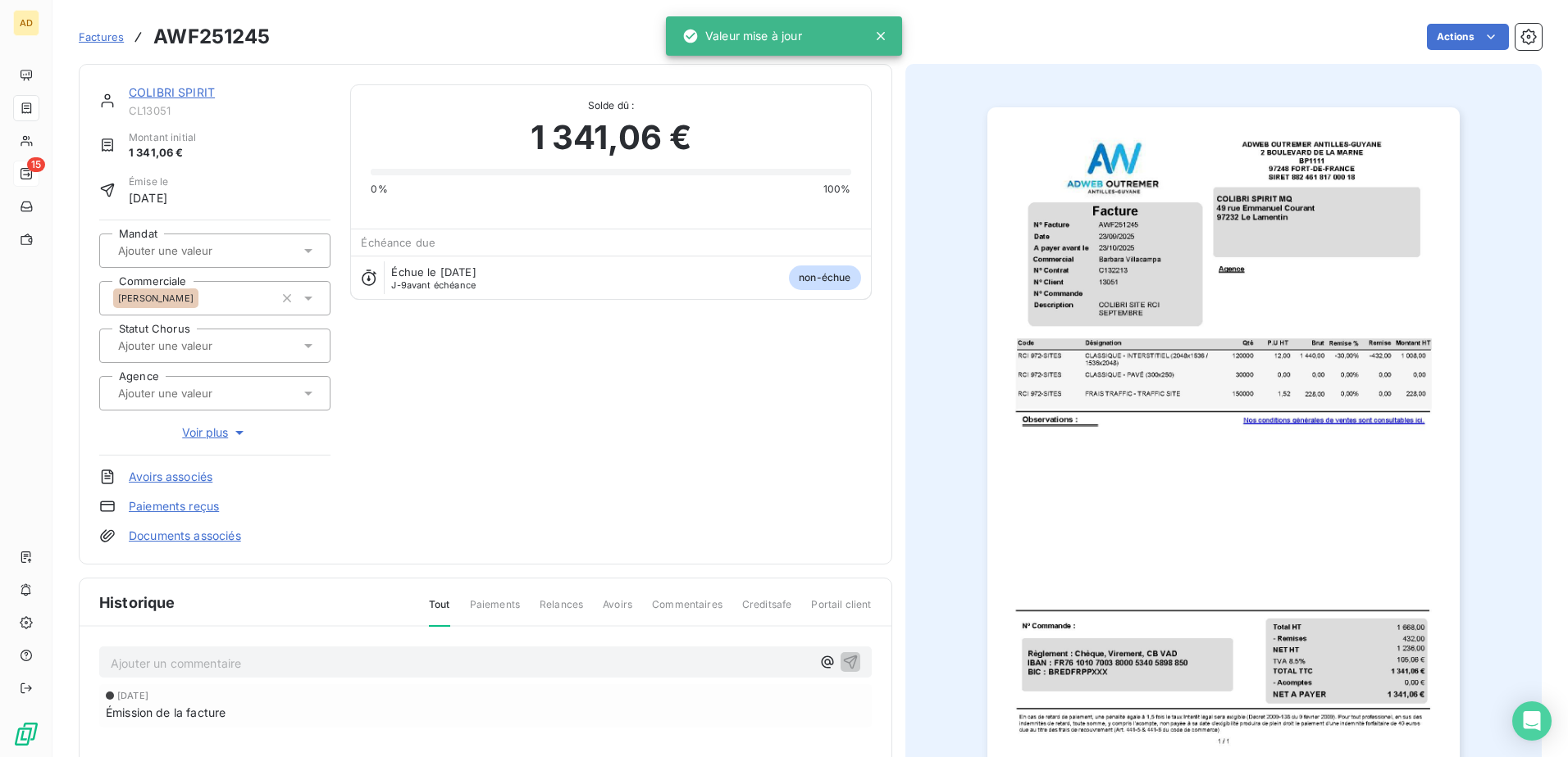
click at [175, 42] on link "COLIBRI SPIRIT" at bounding box center [172, 92] width 86 height 13
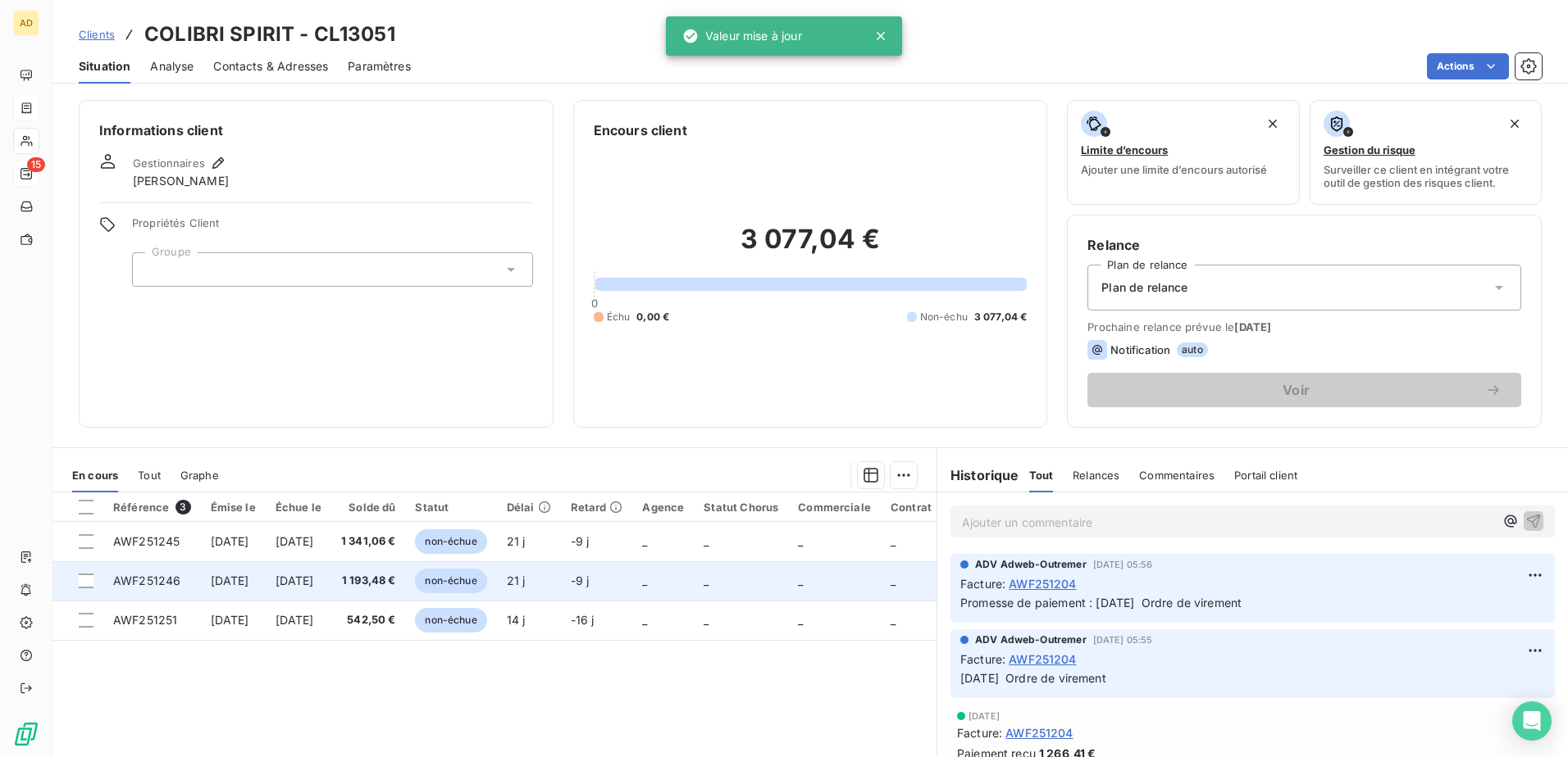
click at [249, 42] on span "[DATE]" at bounding box center [229, 580] width 39 height 13
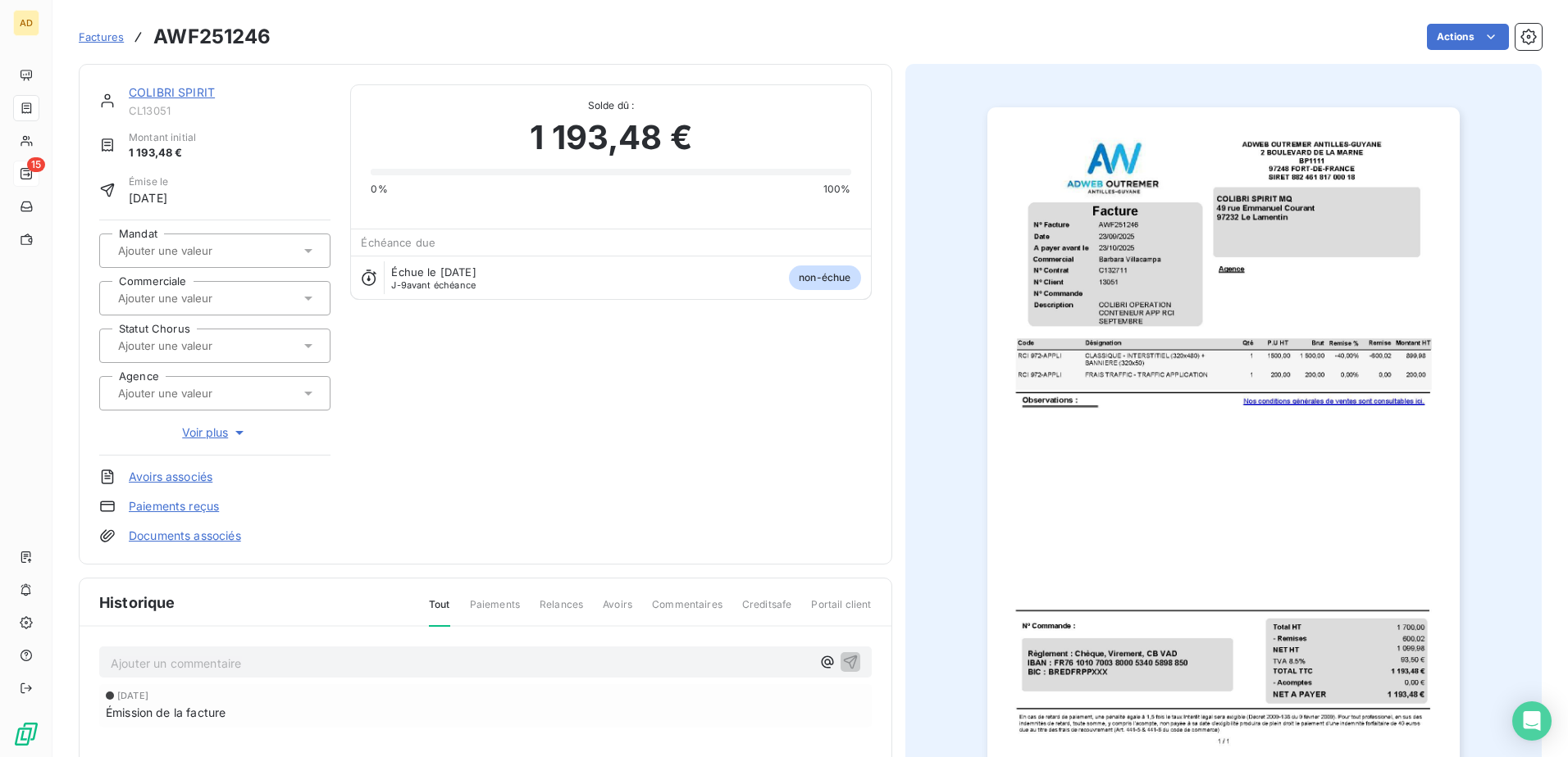
click at [261, 42] on div at bounding box center [207, 298] width 187 height 22
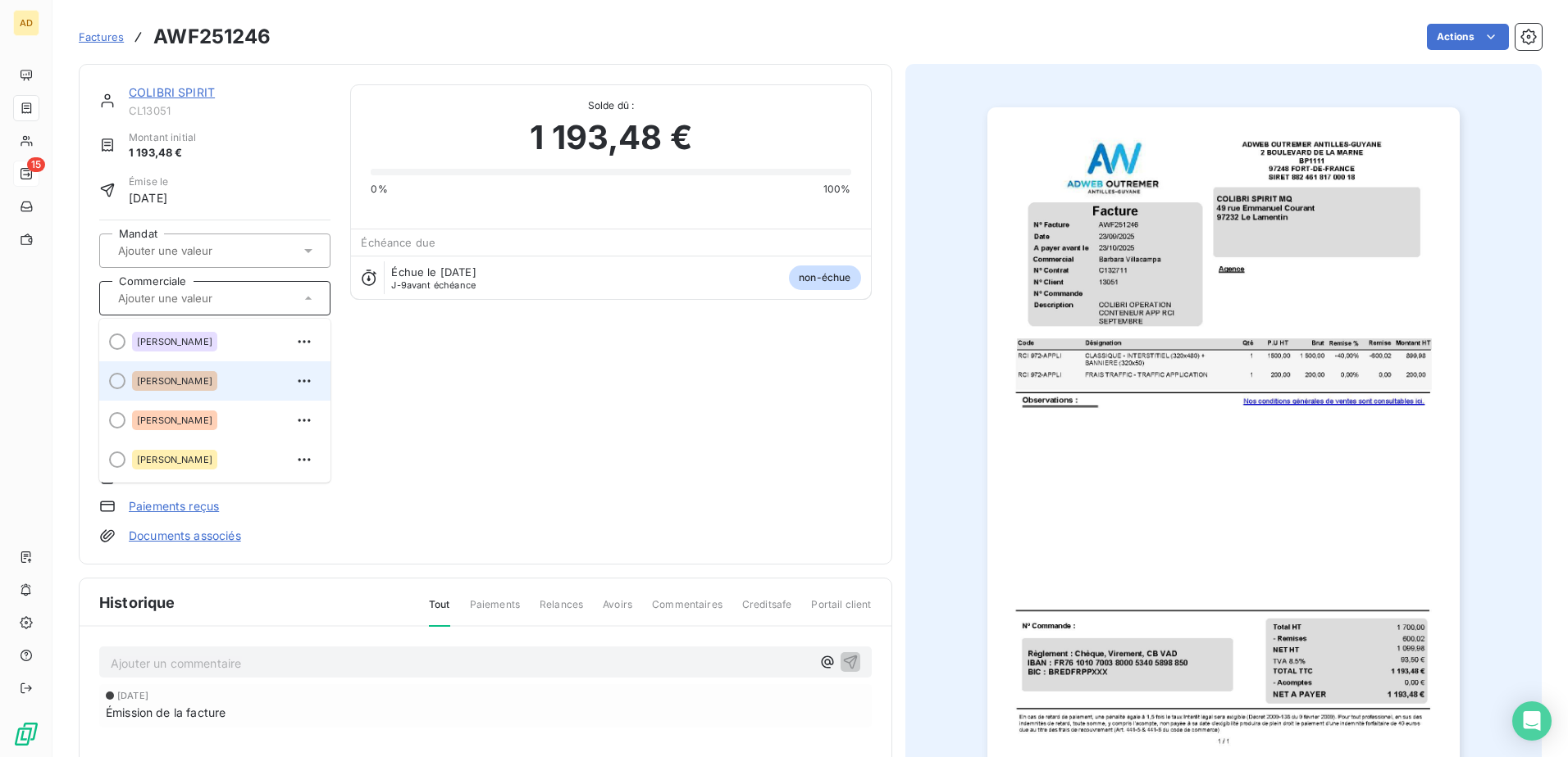
click at [212, 42] on span "[PERSON_NAME]" at bounding box center [175, 380] width 76 height 10
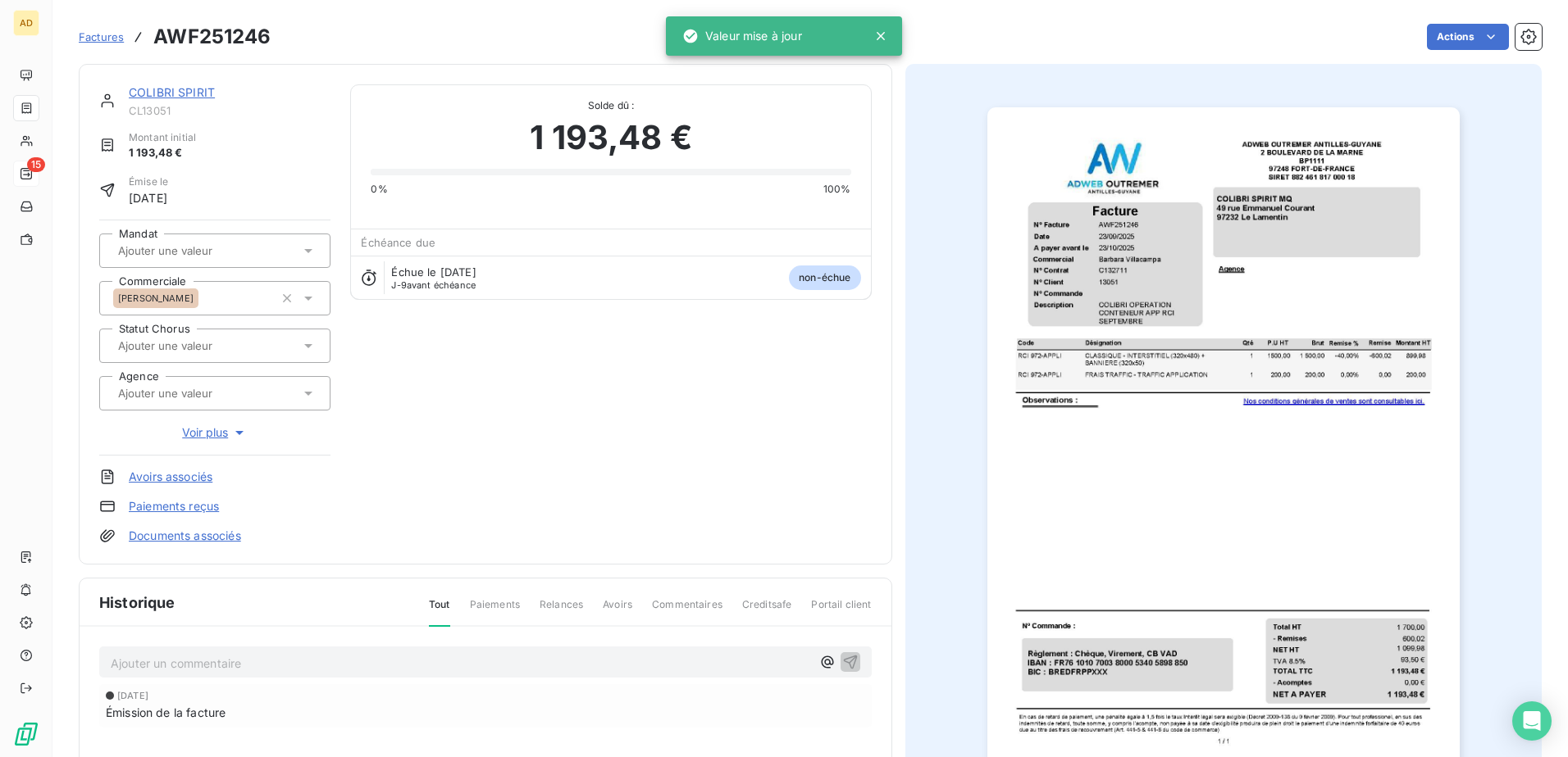
click at [181, 42] on div "COLIBRI SPIRIT" at bounding box center [229, 93] width 202 height 16
click at [182, 42] on link "COLIBRI SPIRIT" at bounding box center [172, 92] width 86 height 13
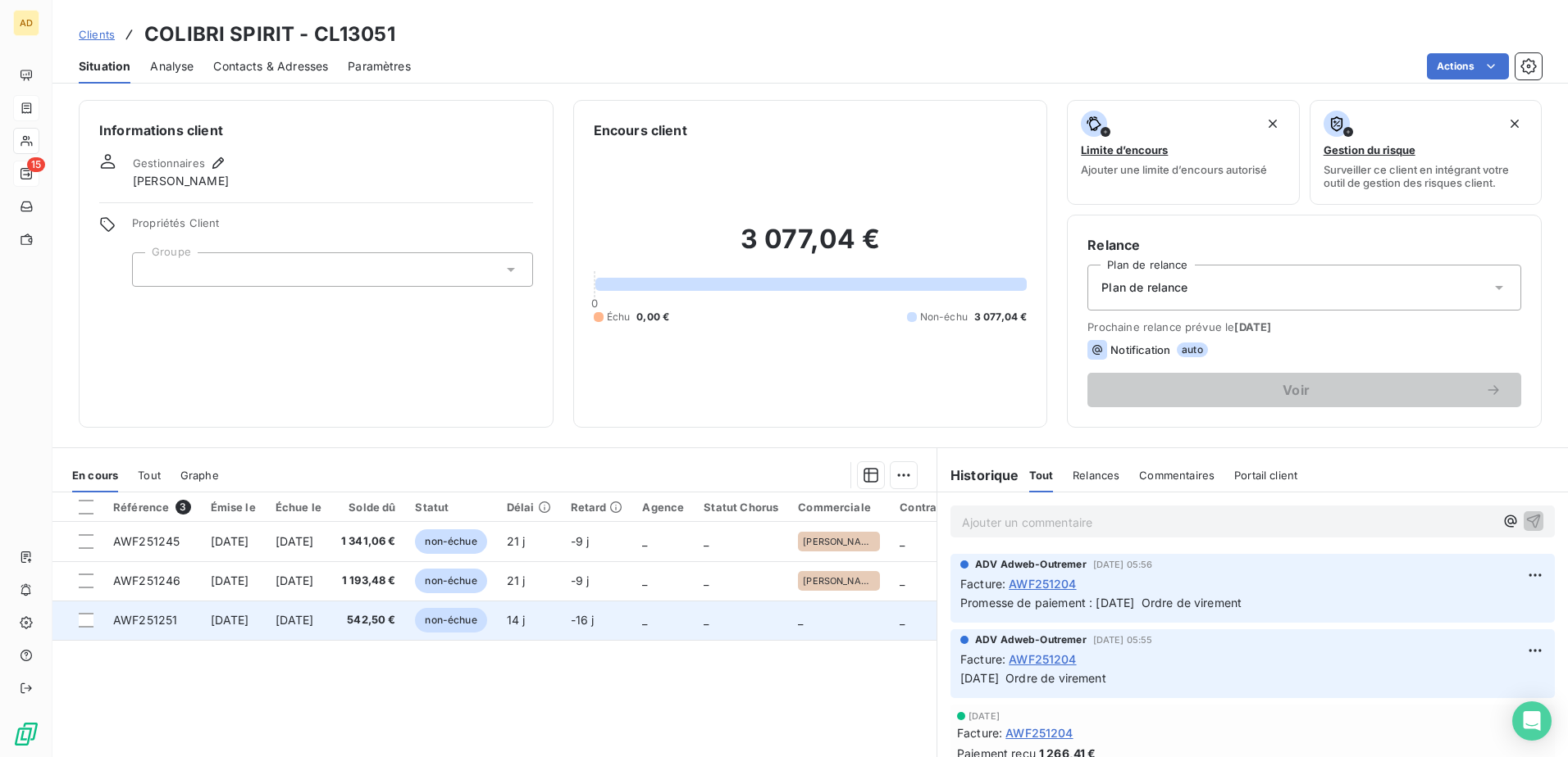
click at [261, 42] on td "[DATE]" at bounding box center [233, 620] width 65 height 40
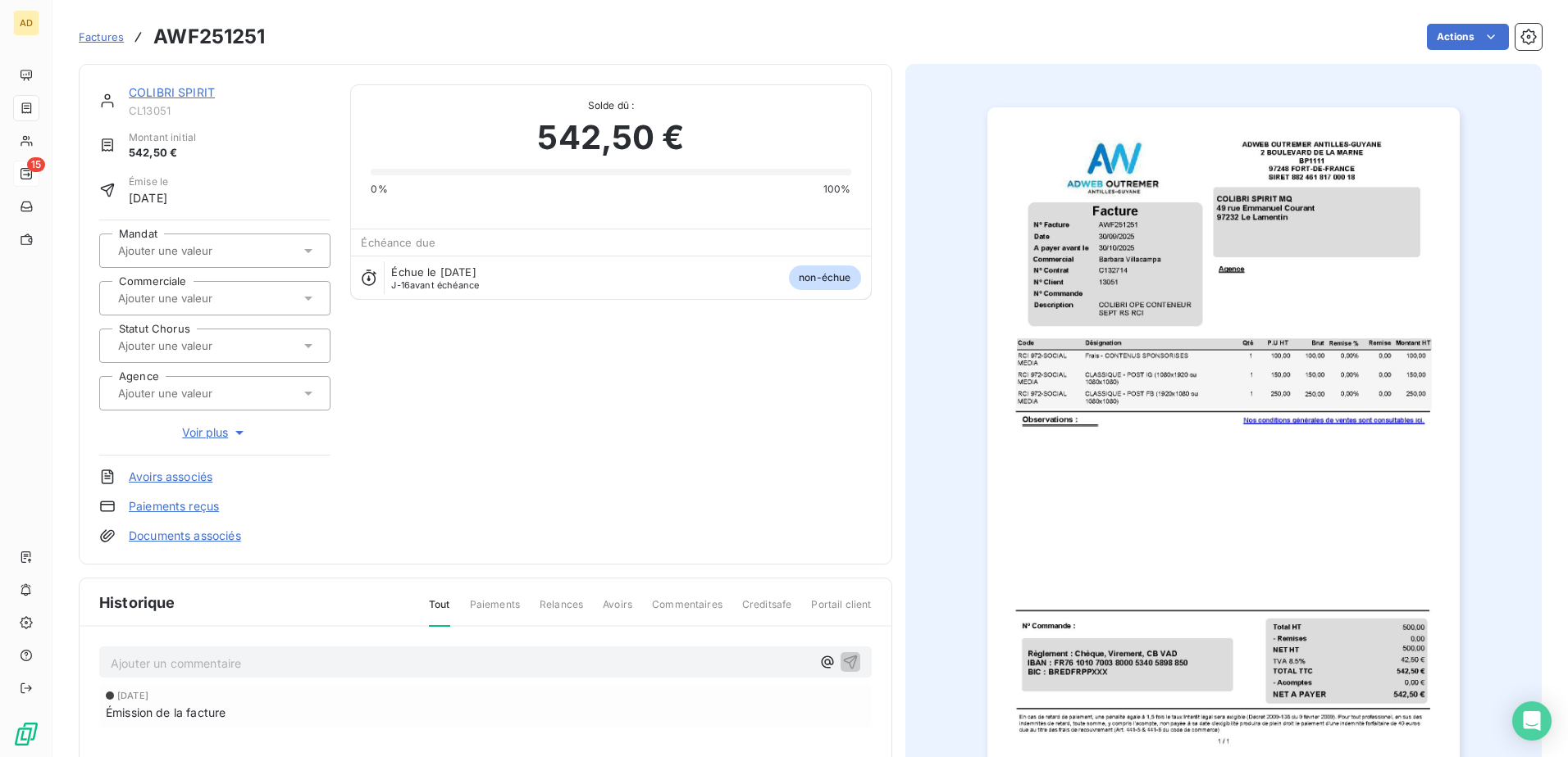
click at [225, 42] on input "text" at bounding box center [198, 298] width 165 height 14
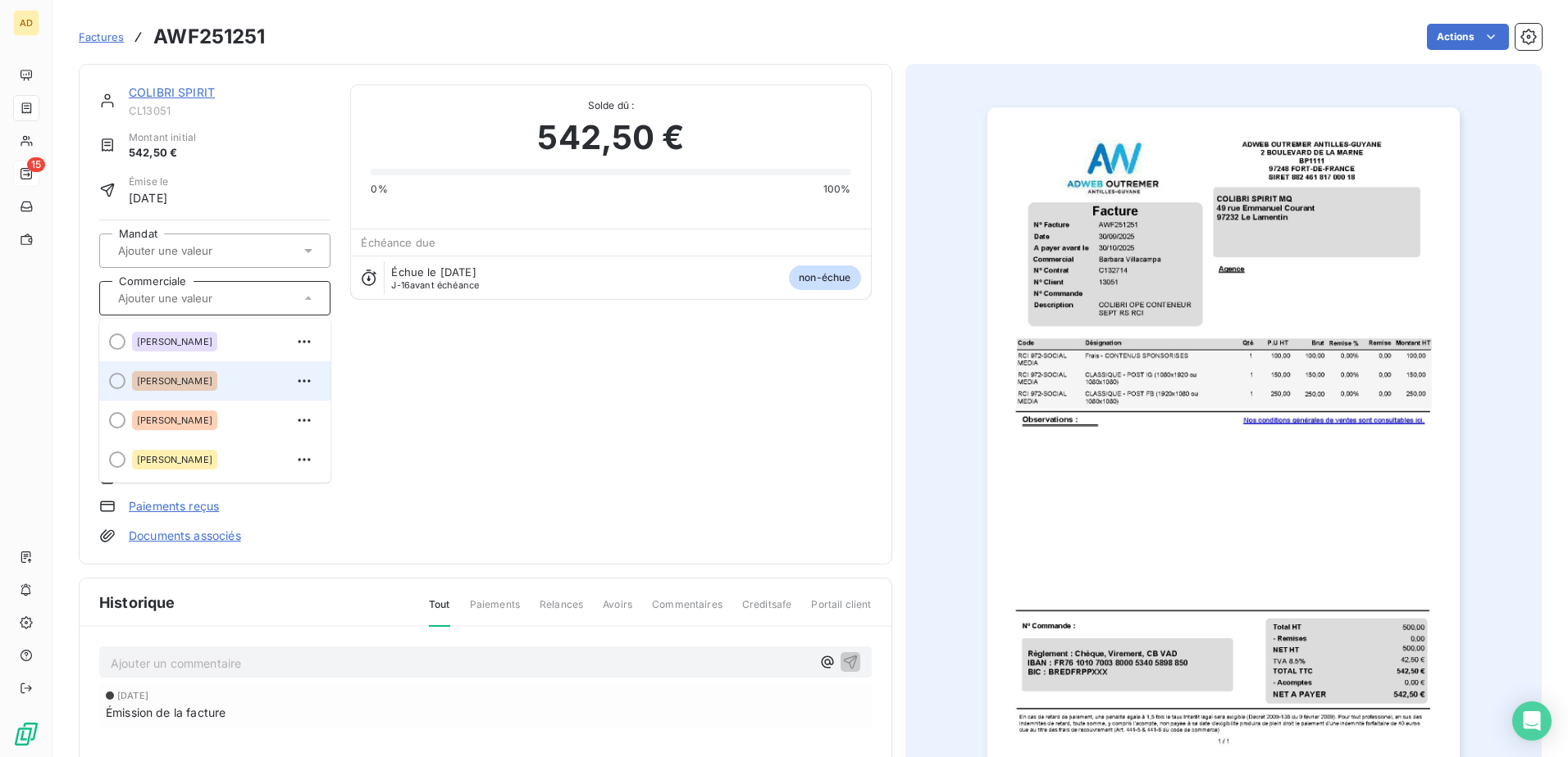
click at [193, 42] on span "[PERSON_NAME]" at bounding box center [175, 380] width 76 height 10
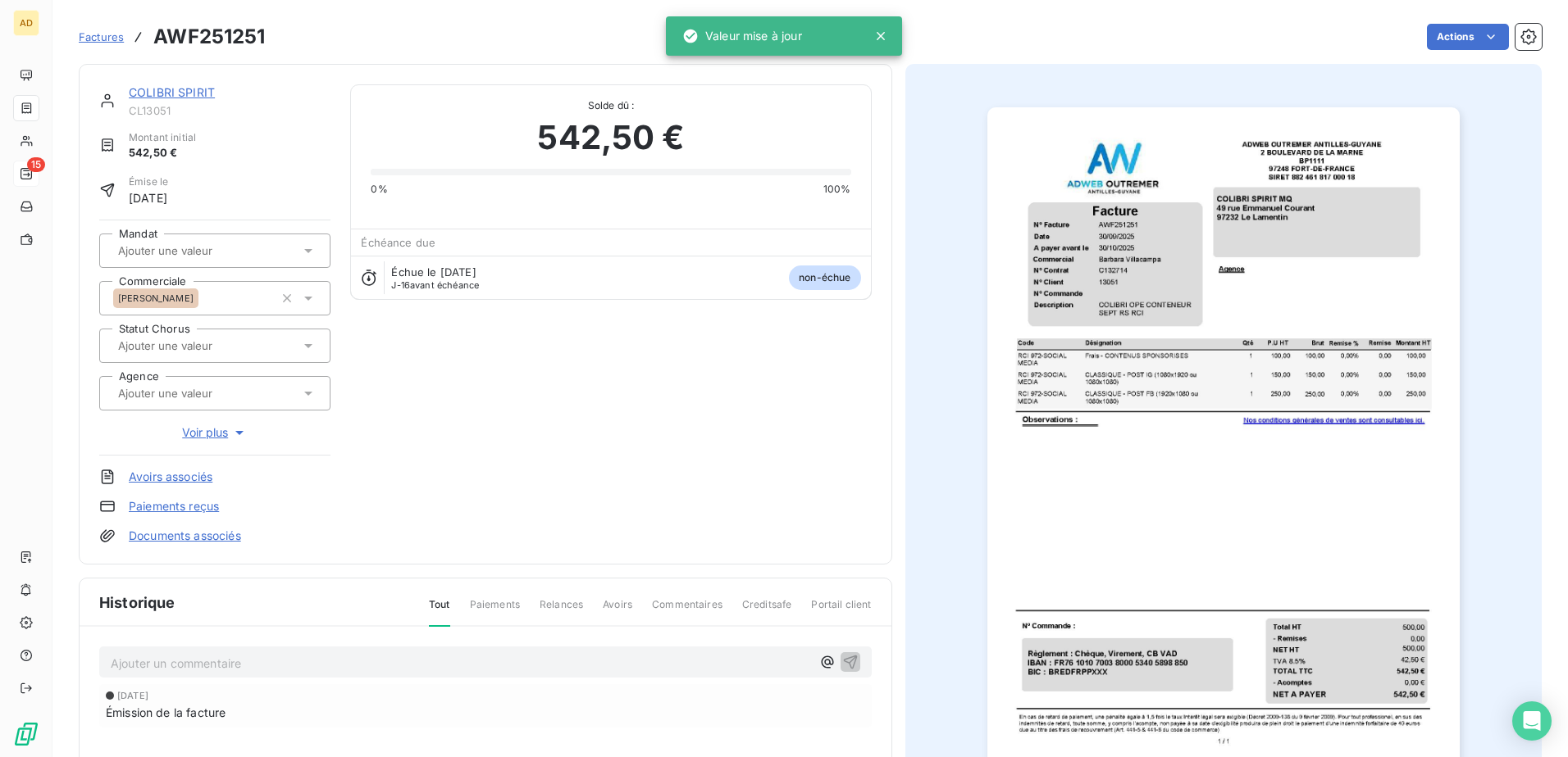
click at [201, 42] on link "COLIBRI SPIRIT" at bounding box center [172, 92] width 86 height 13
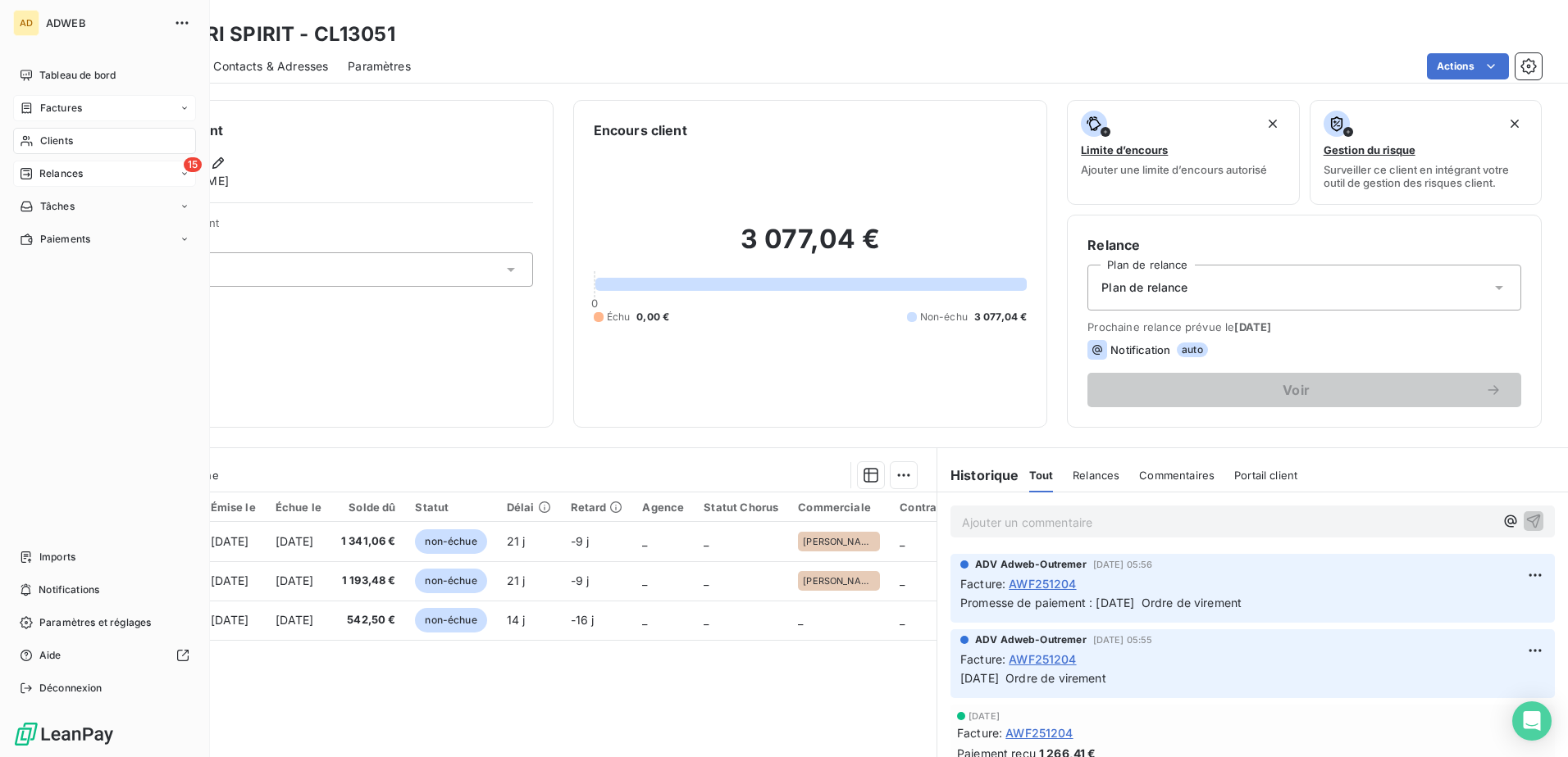
click at [49, 42] on span "Factures" at bounding box center [61, 108] width 41 height 14
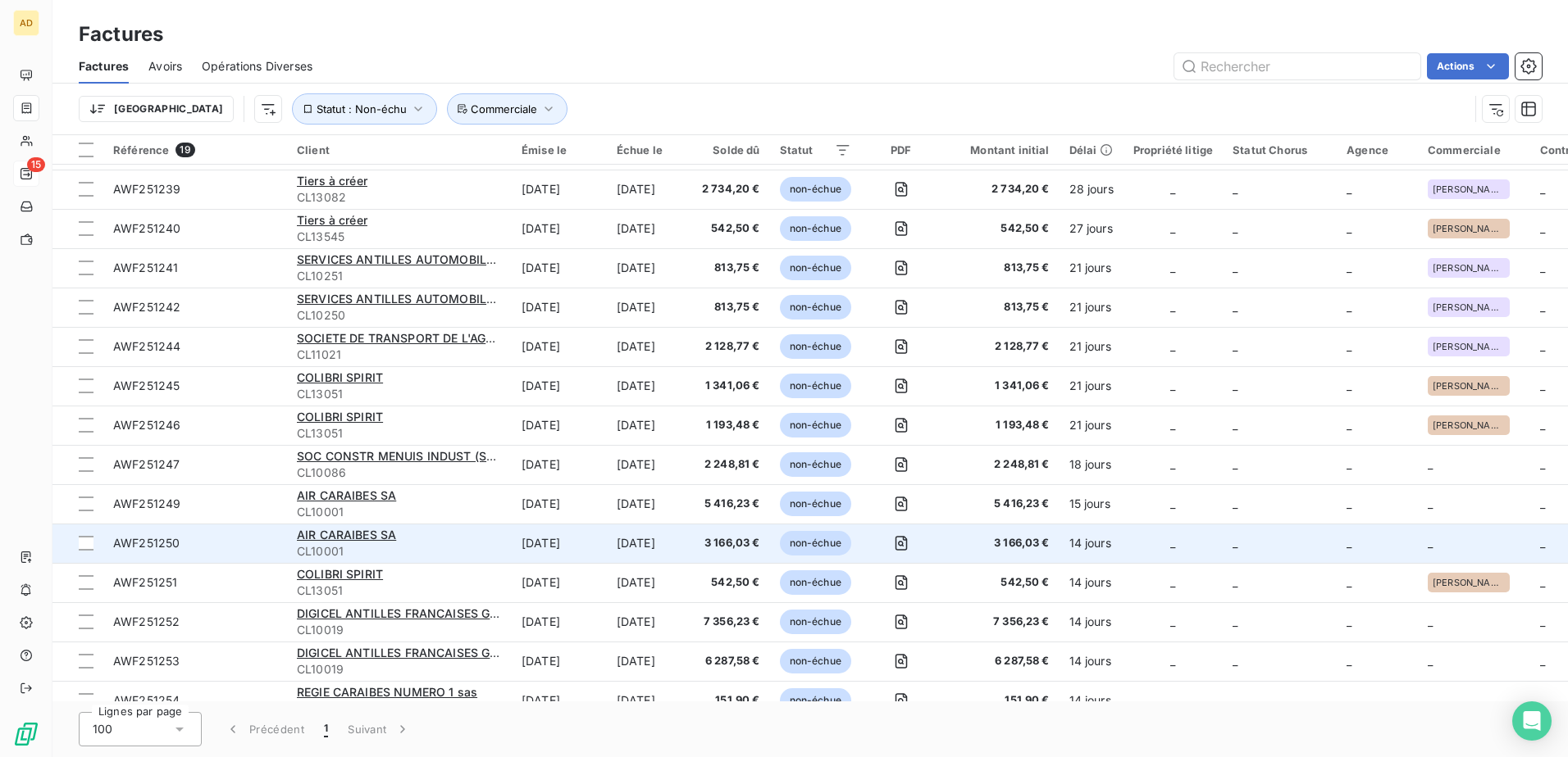
scroll to position [218, 0]
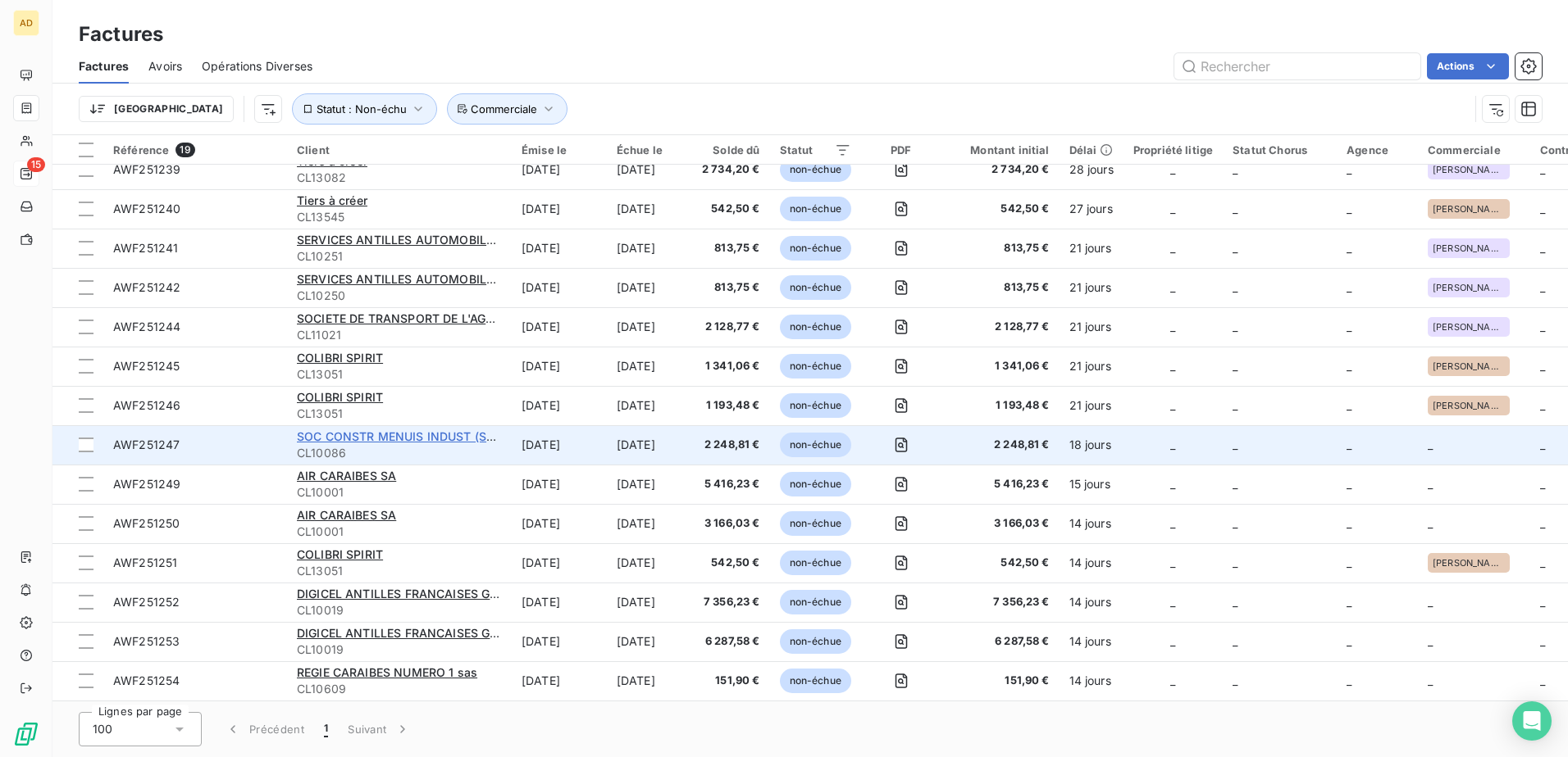
click at [331, 42] on span "SOC CONSTR MENUIS INDUST (SOCOMI) SARL" at bounding box center [431, 436] width 268 height 13
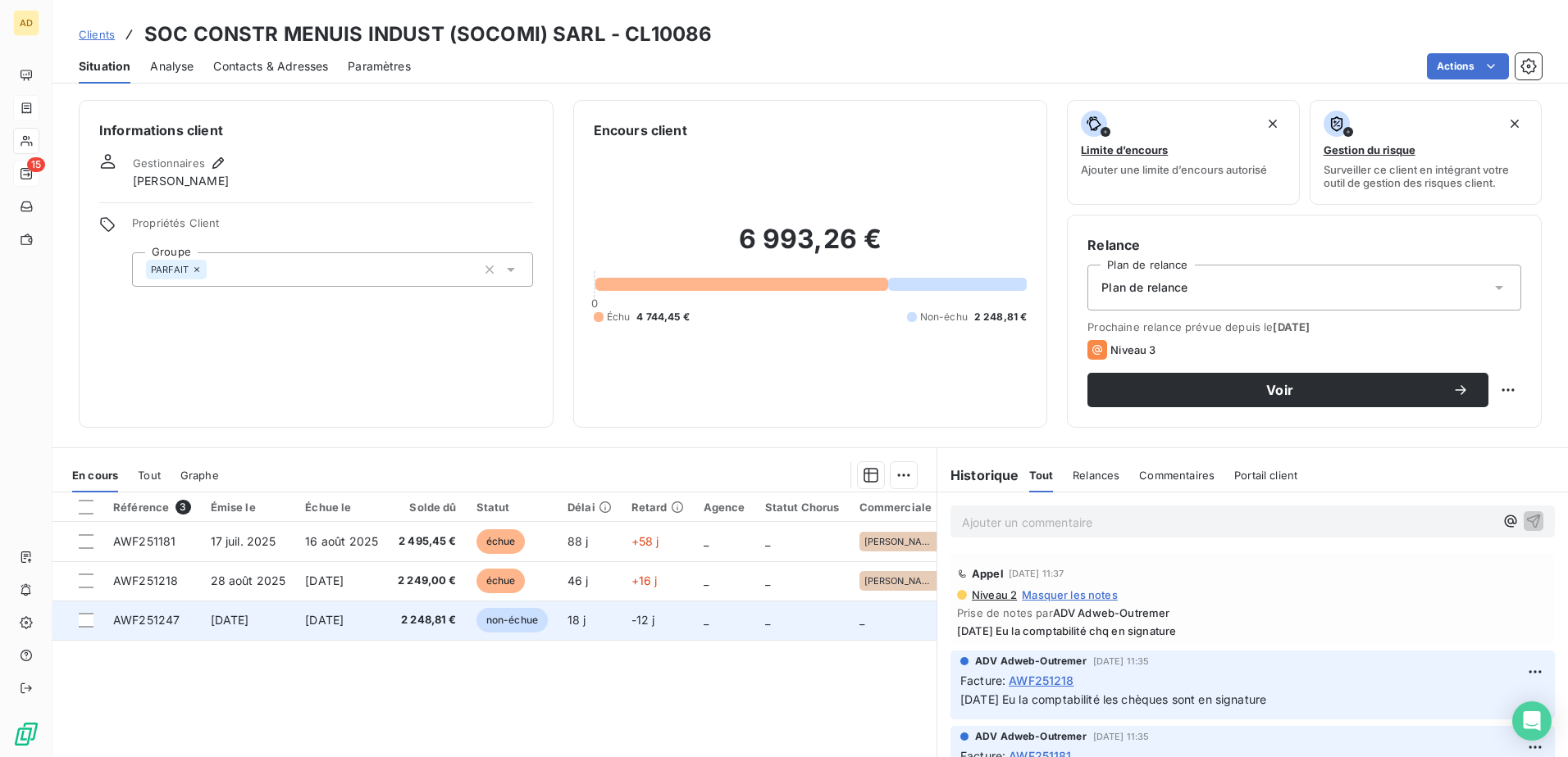
click at [393, 42] on td "2 248,81 €" at bounding box center [427, 620] width 79 height 40
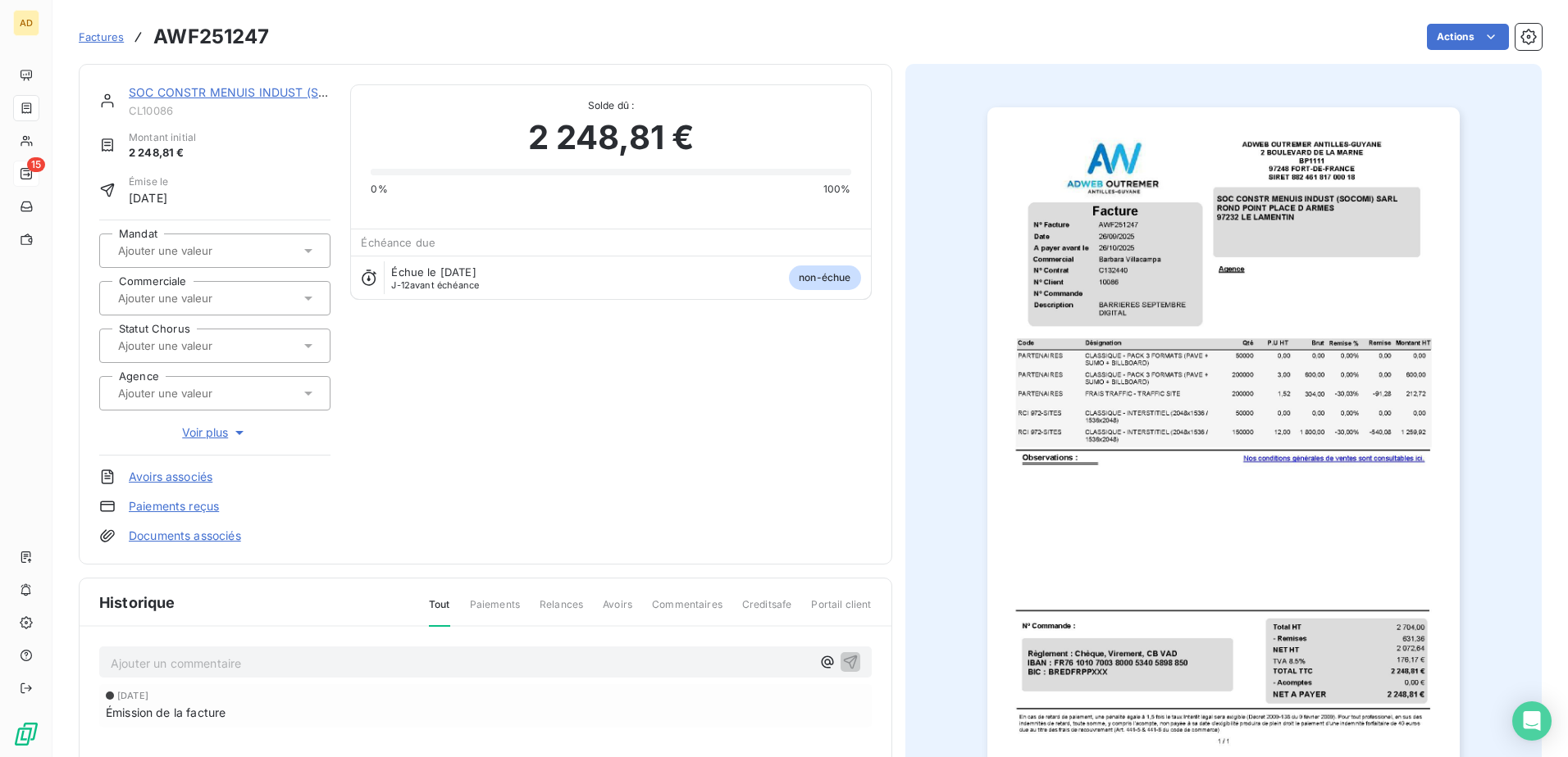
click at [191, 42] on input "text" at bounding box center [198, 298] width 165 height 14
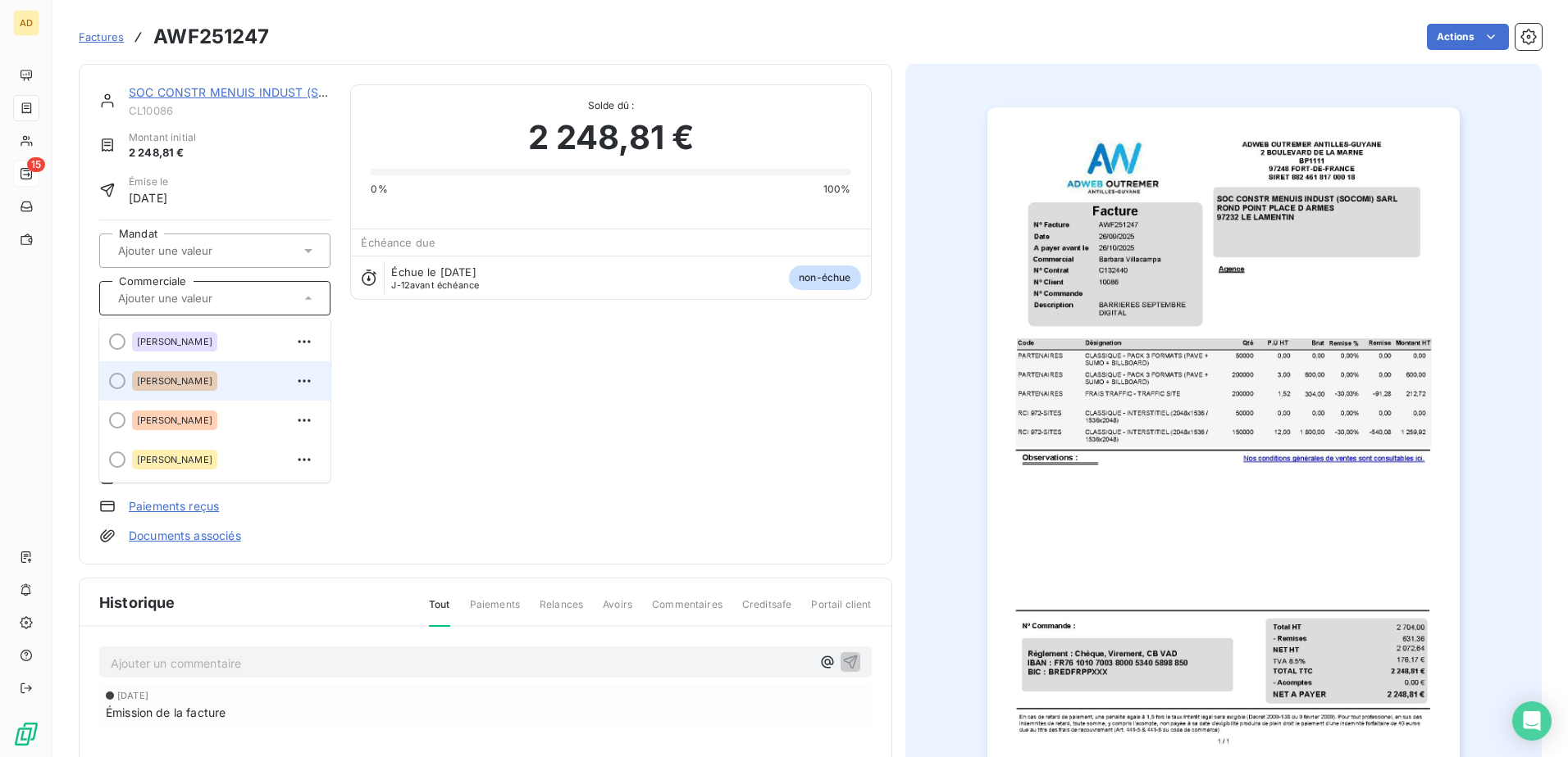
click at [193, 42] on span "[PERSON_NAME]" at bounding box center [175, 380] width 76 height 10
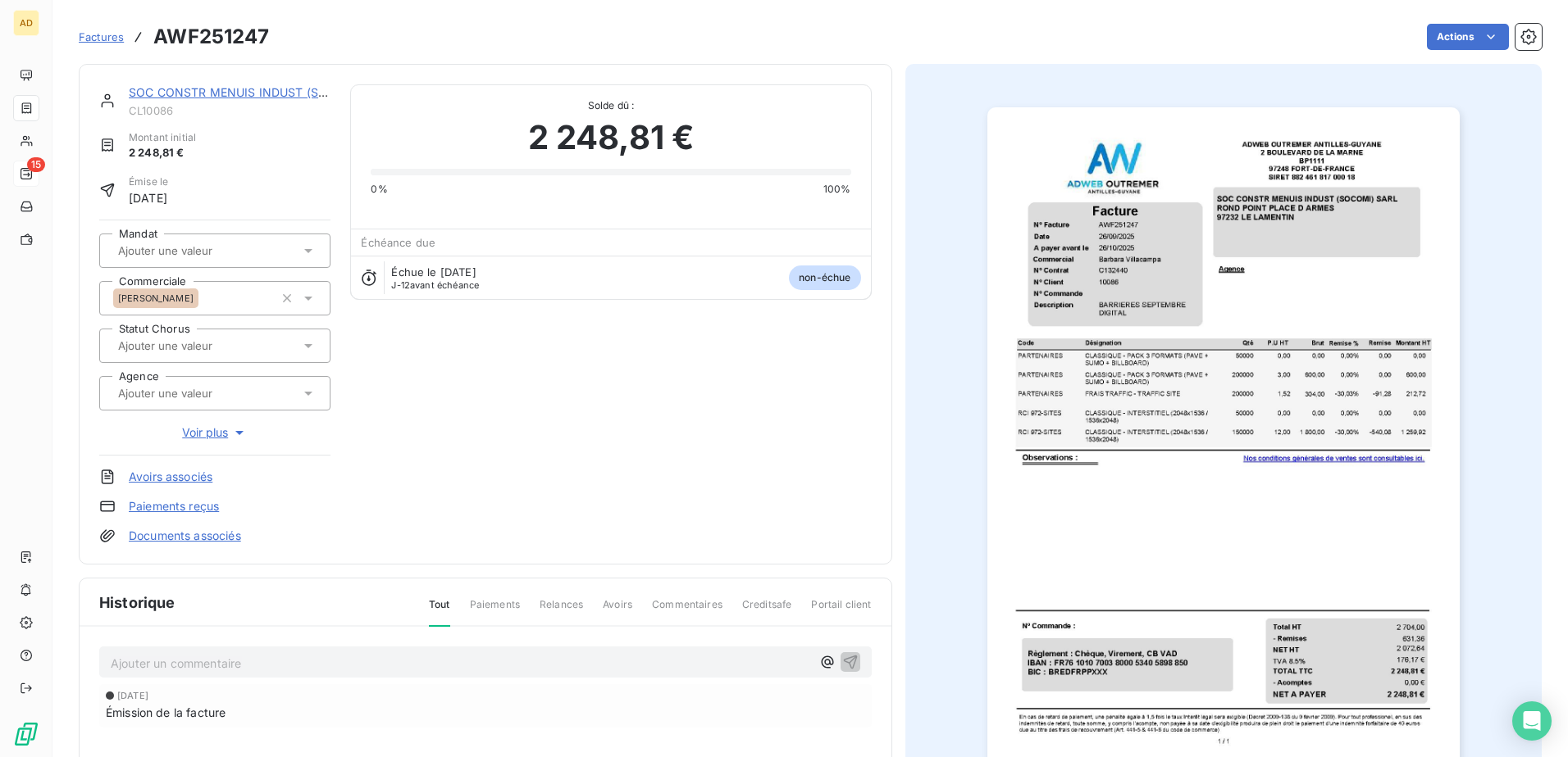
click at [107, 35] on span "Factures" at bounding box center [102, 37] width 45 height 13
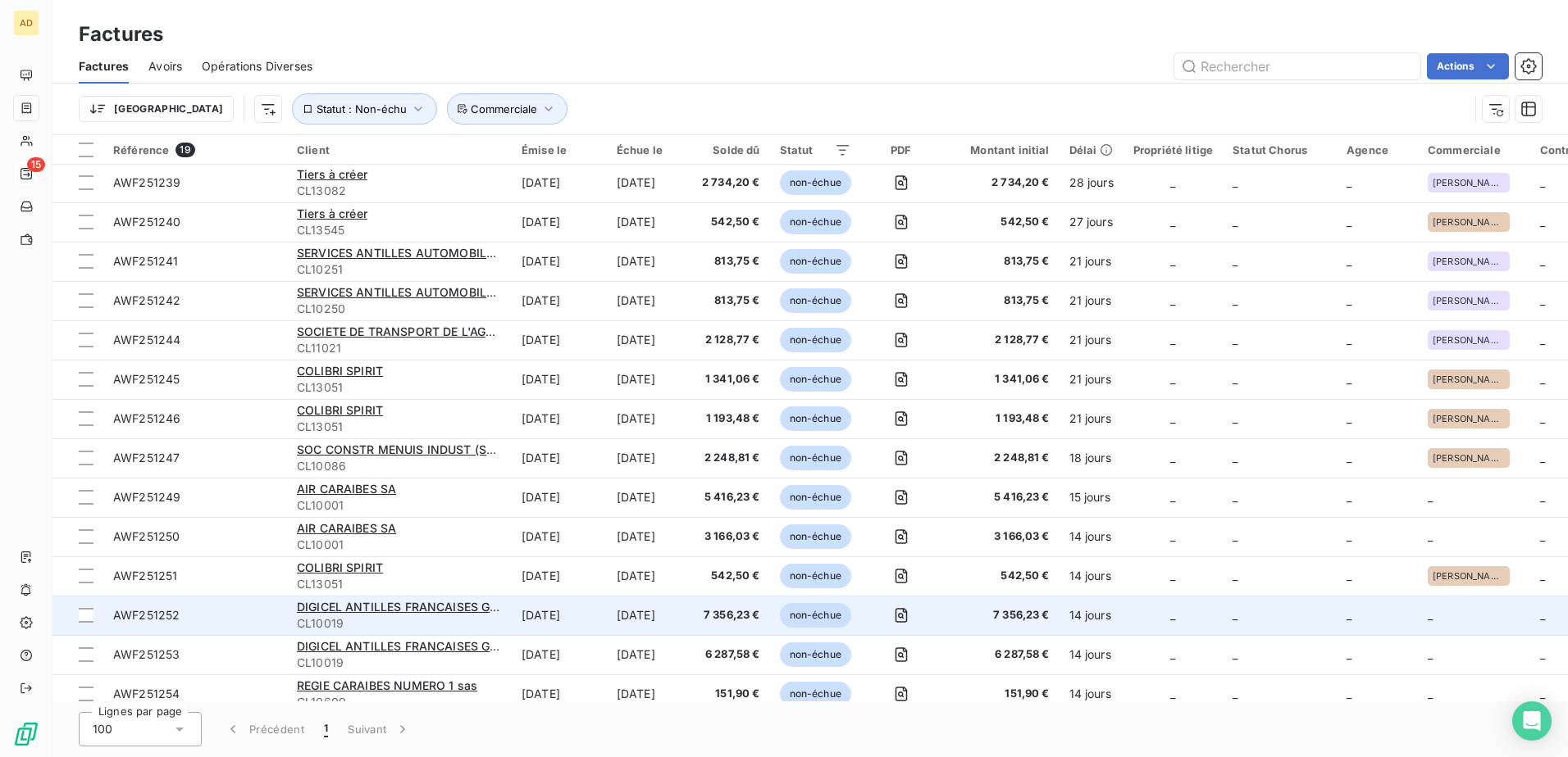
scroll to position [218, 0]
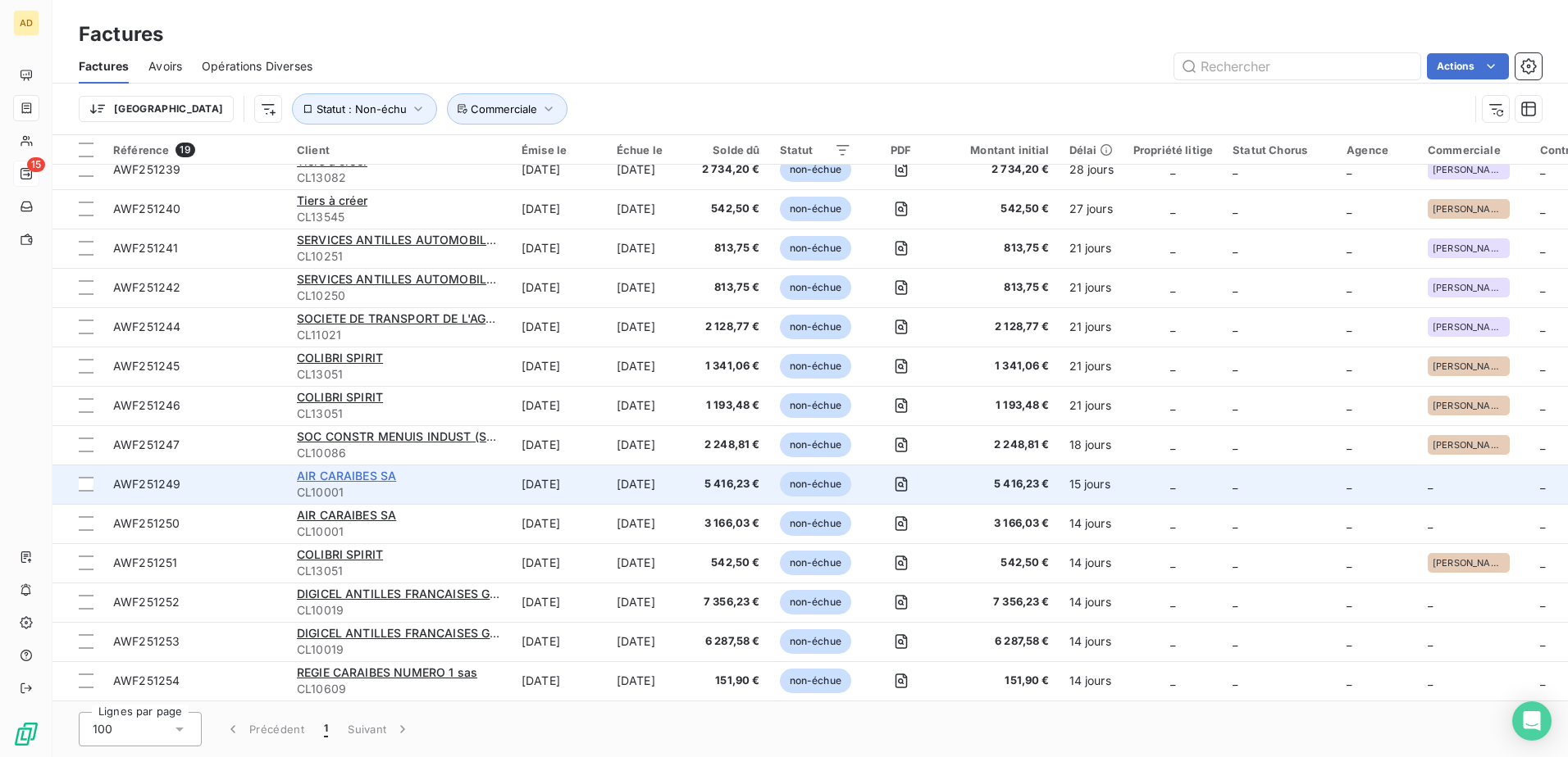
click at [340, 42] on span "AIR CARAIBES SA" at bounding box center [346, 475] width 99 height 13
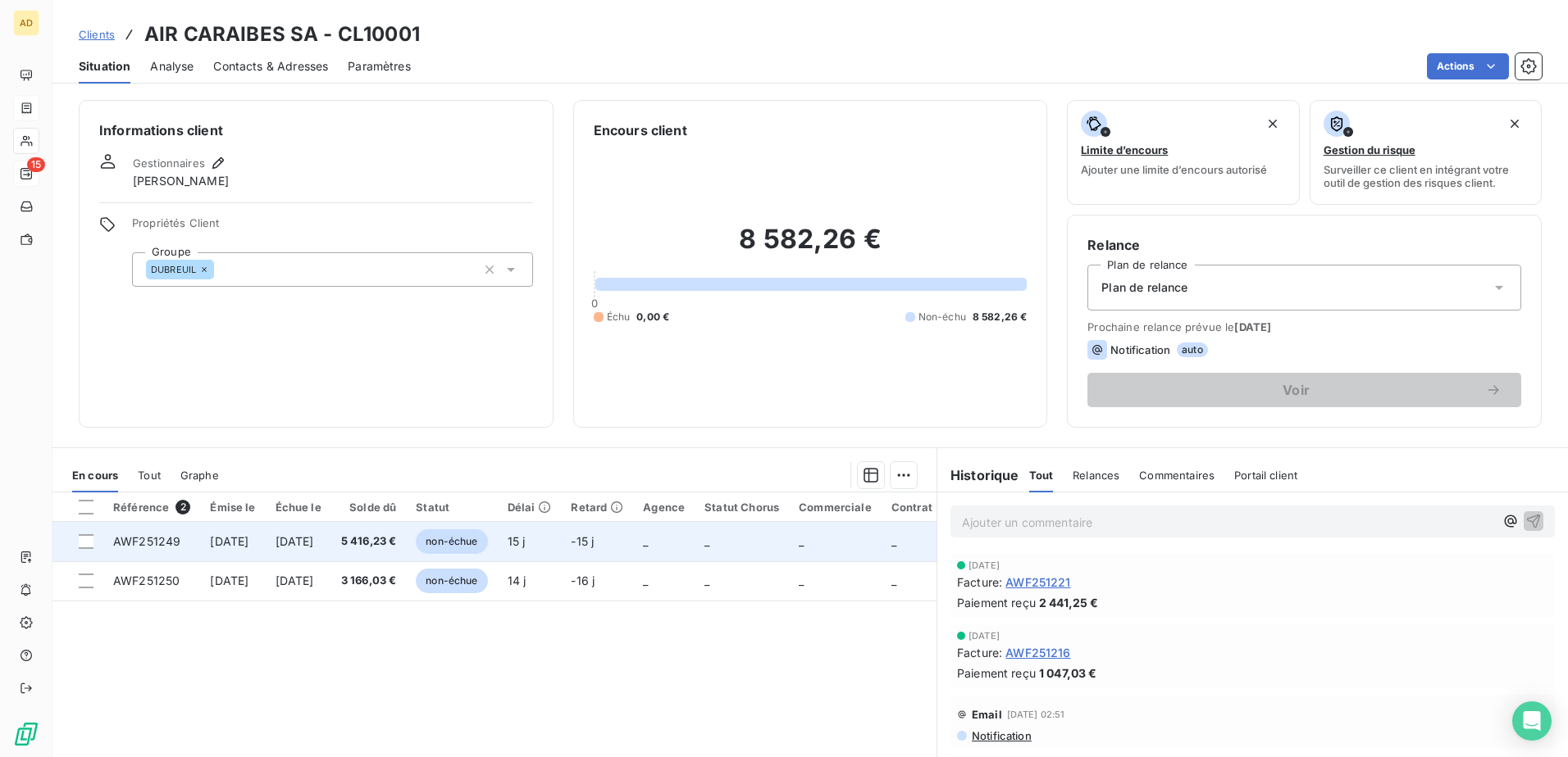
click at [303, 42] on td "[DATE]" at bounding box center [298, 542] width 66 height 40
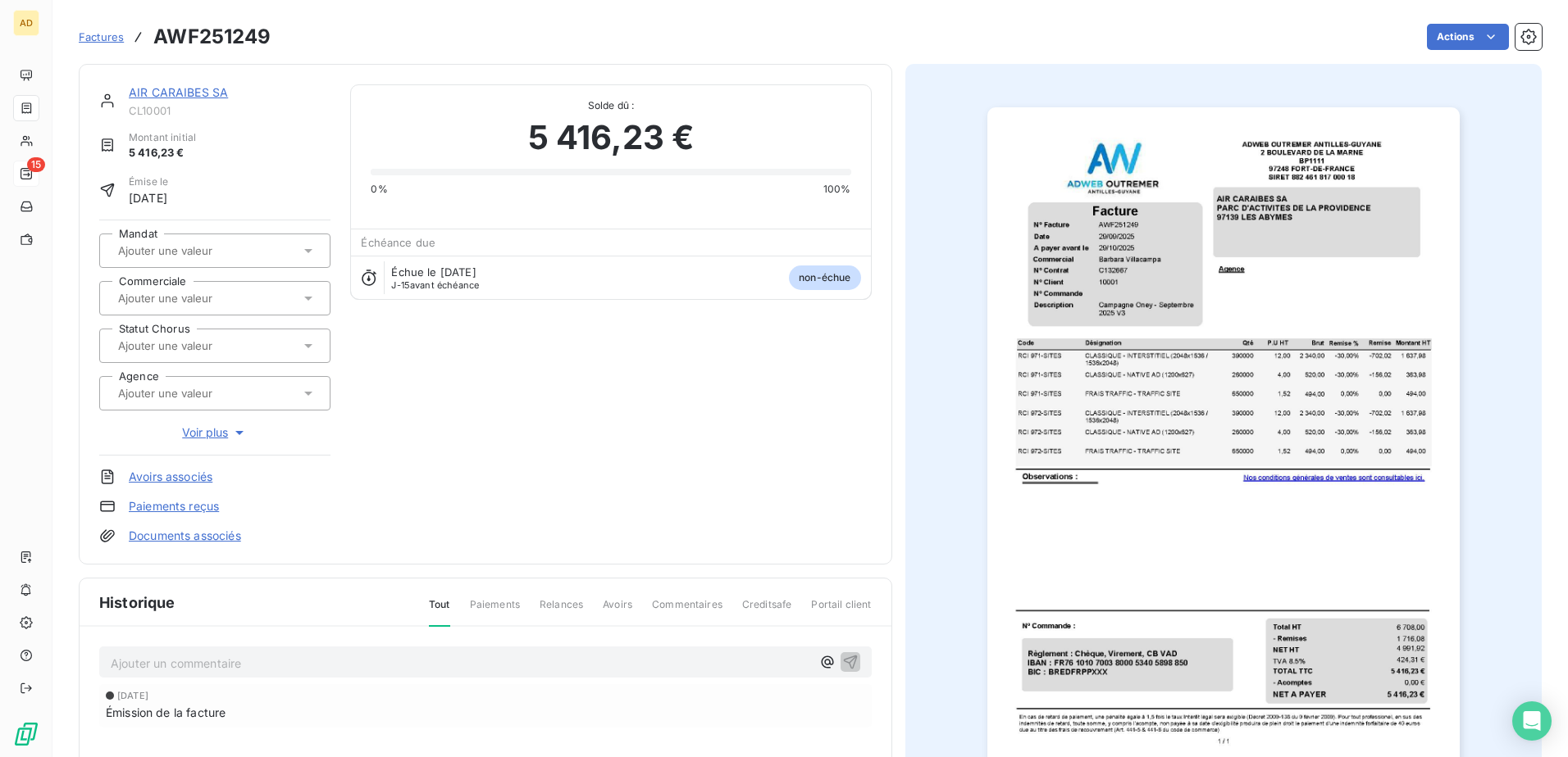
click at [223, 42] on input "text" at bounding box center [198, 298] width 165 height 14
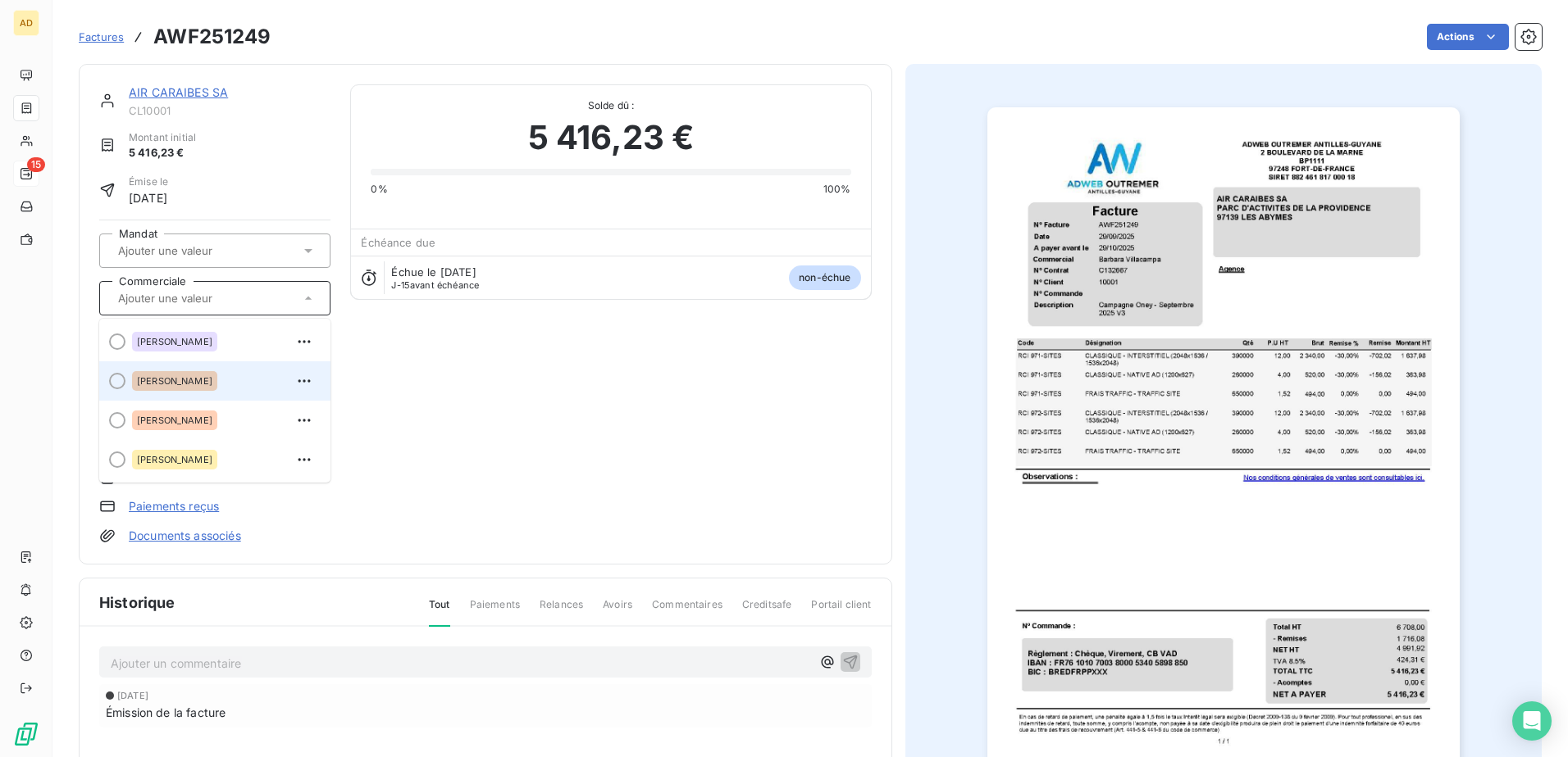
click at [187, 42] on div "[PERSON_NAME]" at bounding box center [175, 381] width 85 height 20
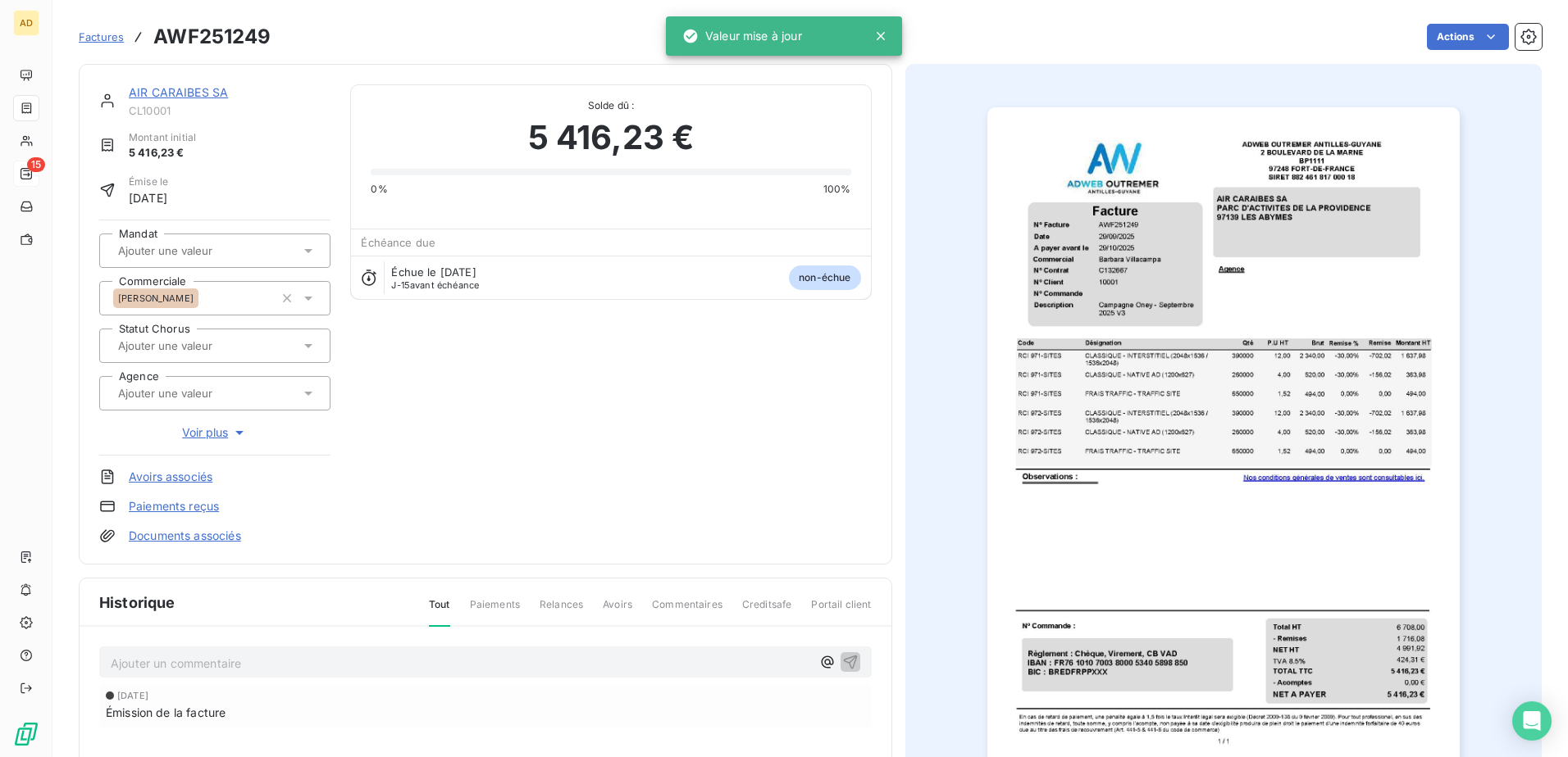
click at [194, 42] on link "AIR CARAIBES SA" at bounding box center [178, 92] width 99 height 13
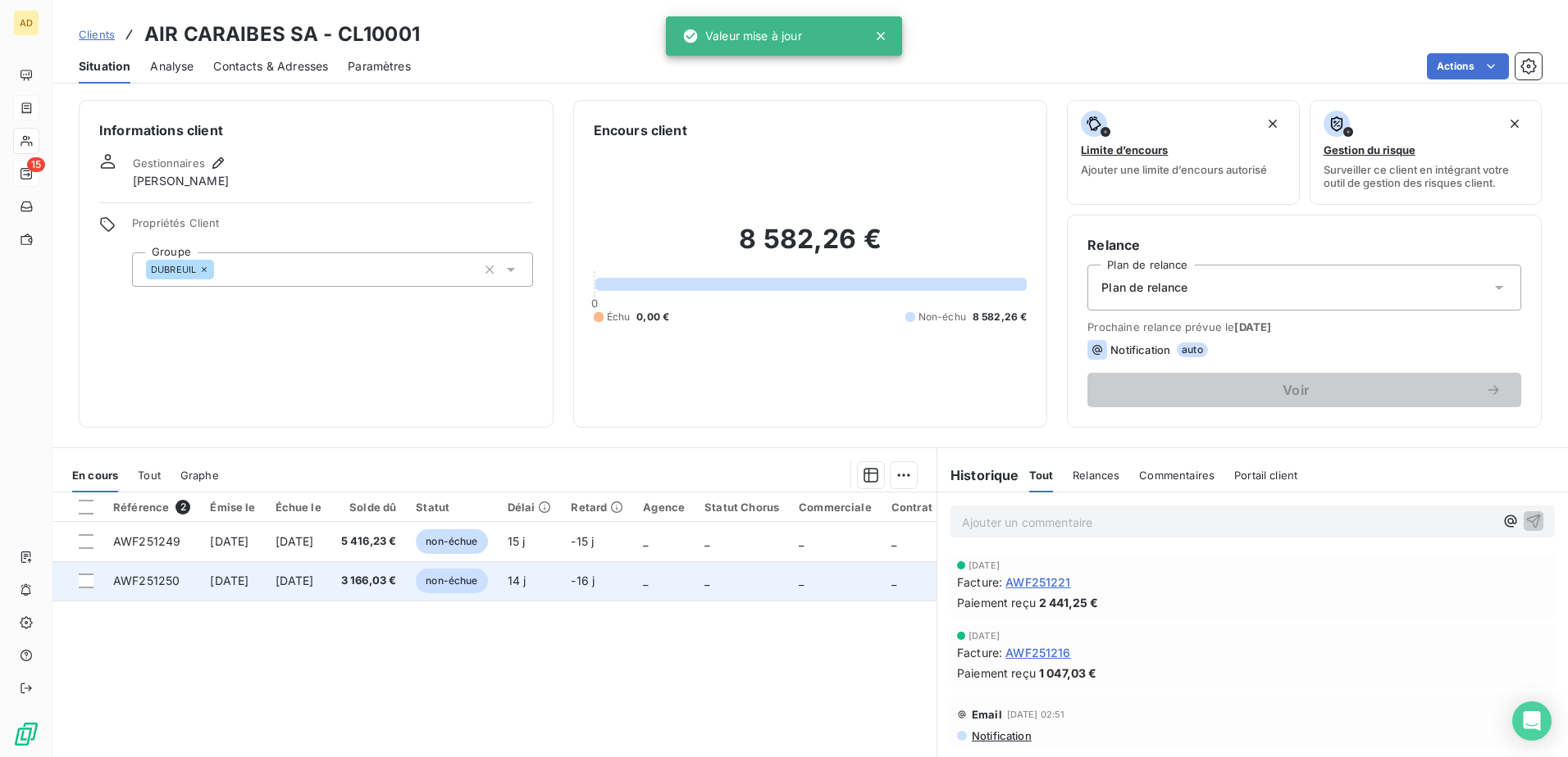
click at [243, 42] on span "[DATE]" at bounding box center [228, 580] width 39 height 13
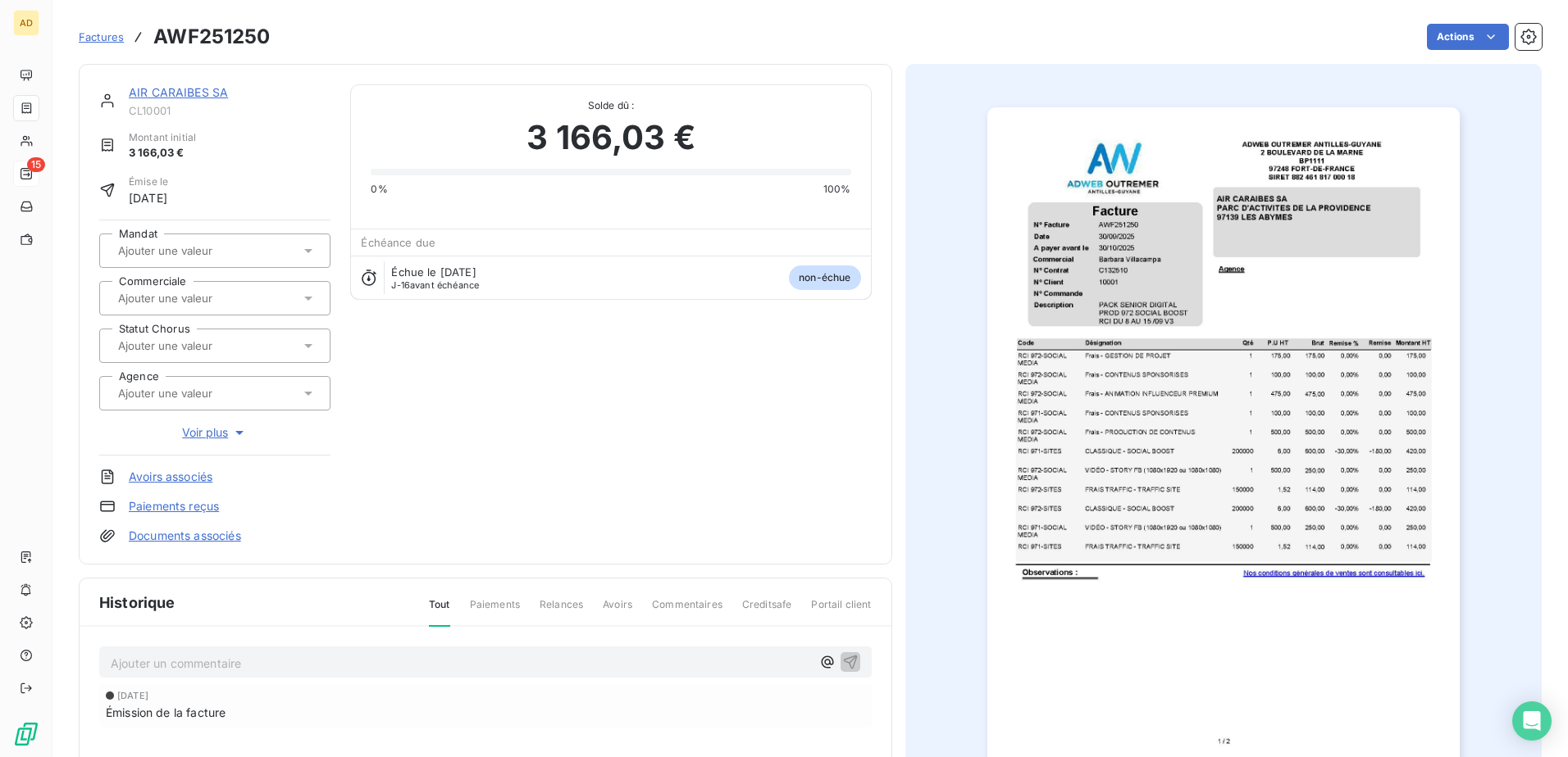
click at [244, 42] on input "text" at bounding box center [198, 298] width 165 height 14
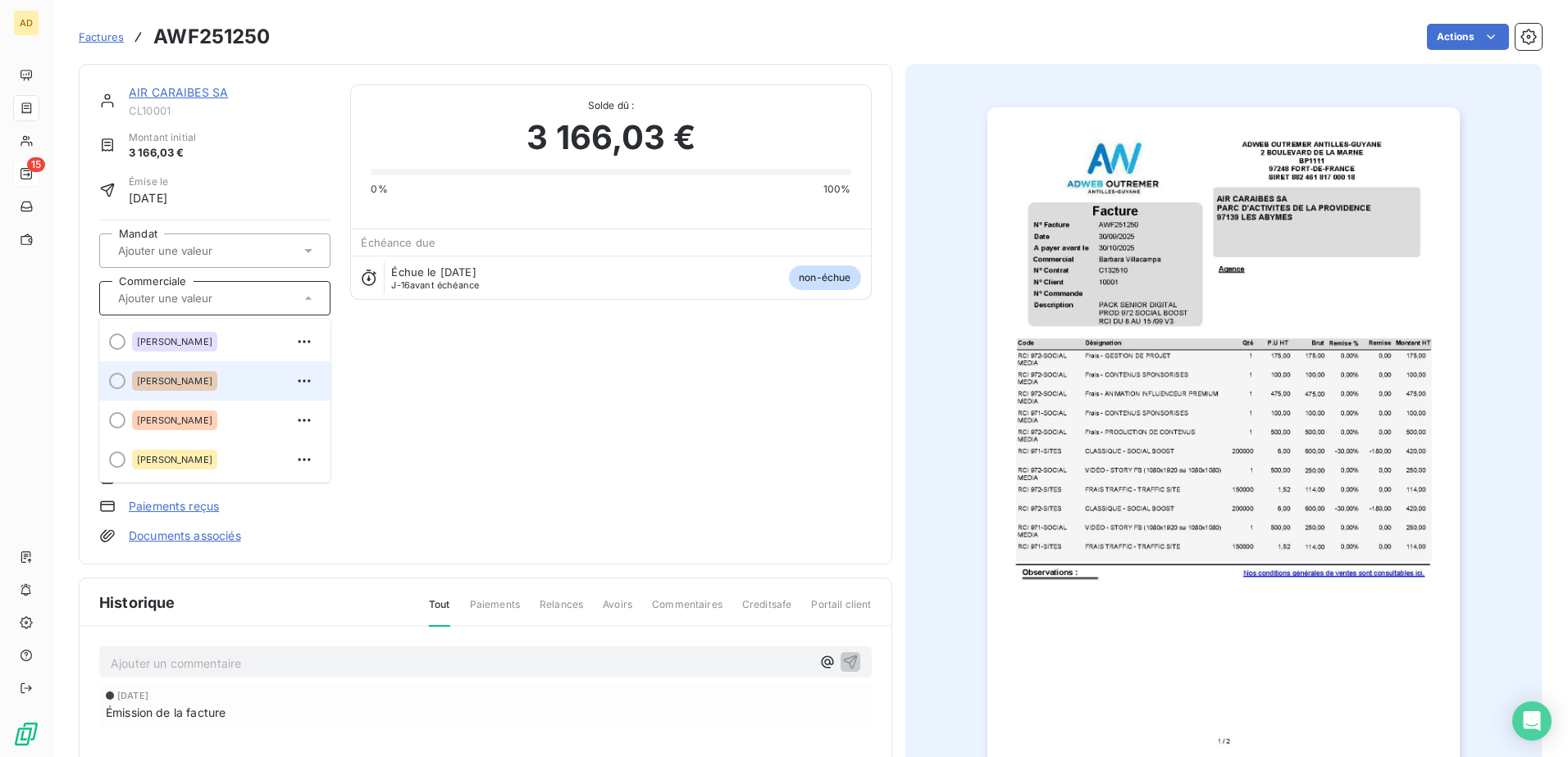
click at [208, 42] on span "[PERSON_NAME]" at bounding box center [175, 380] width 76 height 10
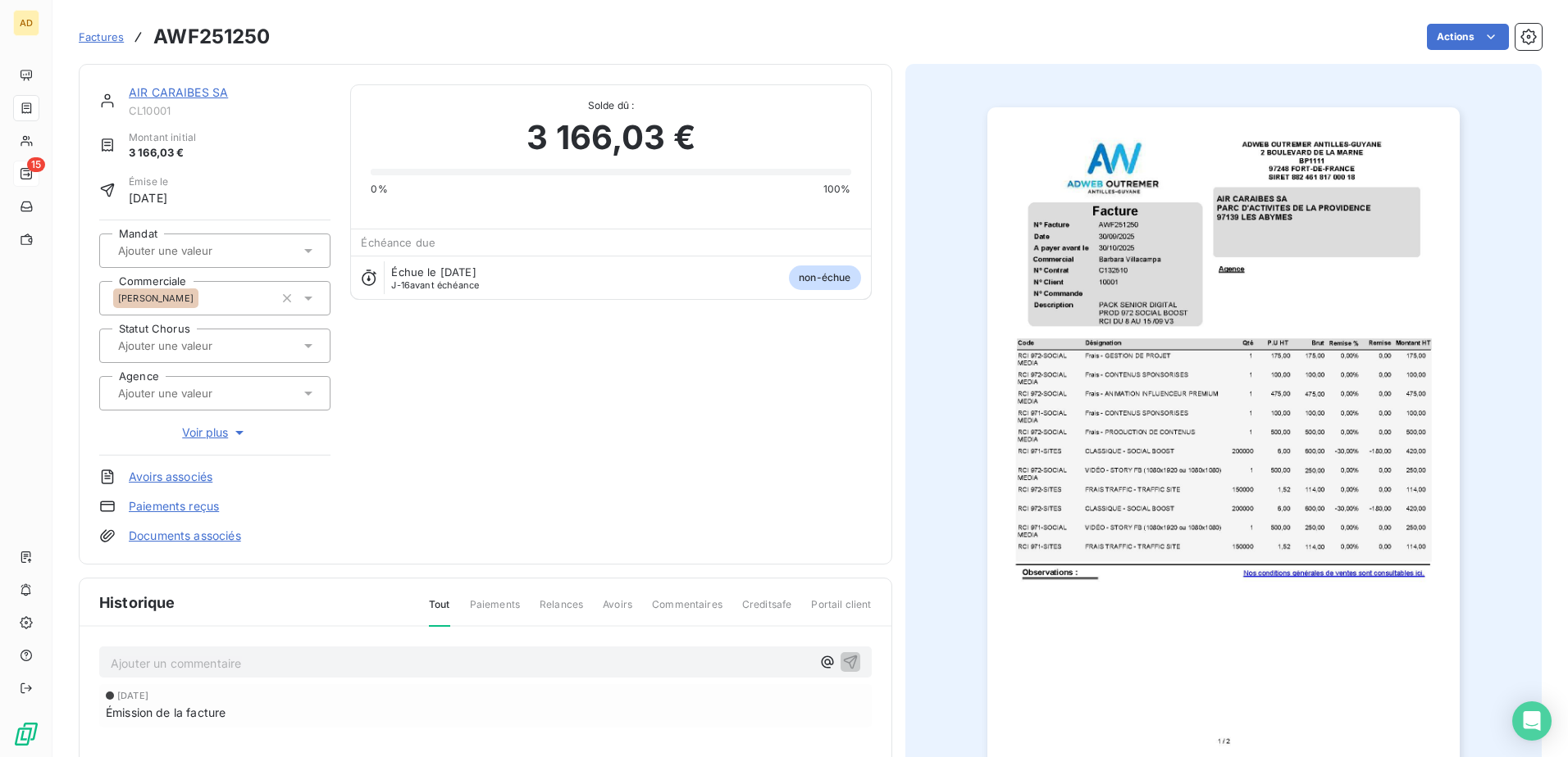
click at [93, 41] on span "Factures" at bounding box center [102, 37] width 45 height 13
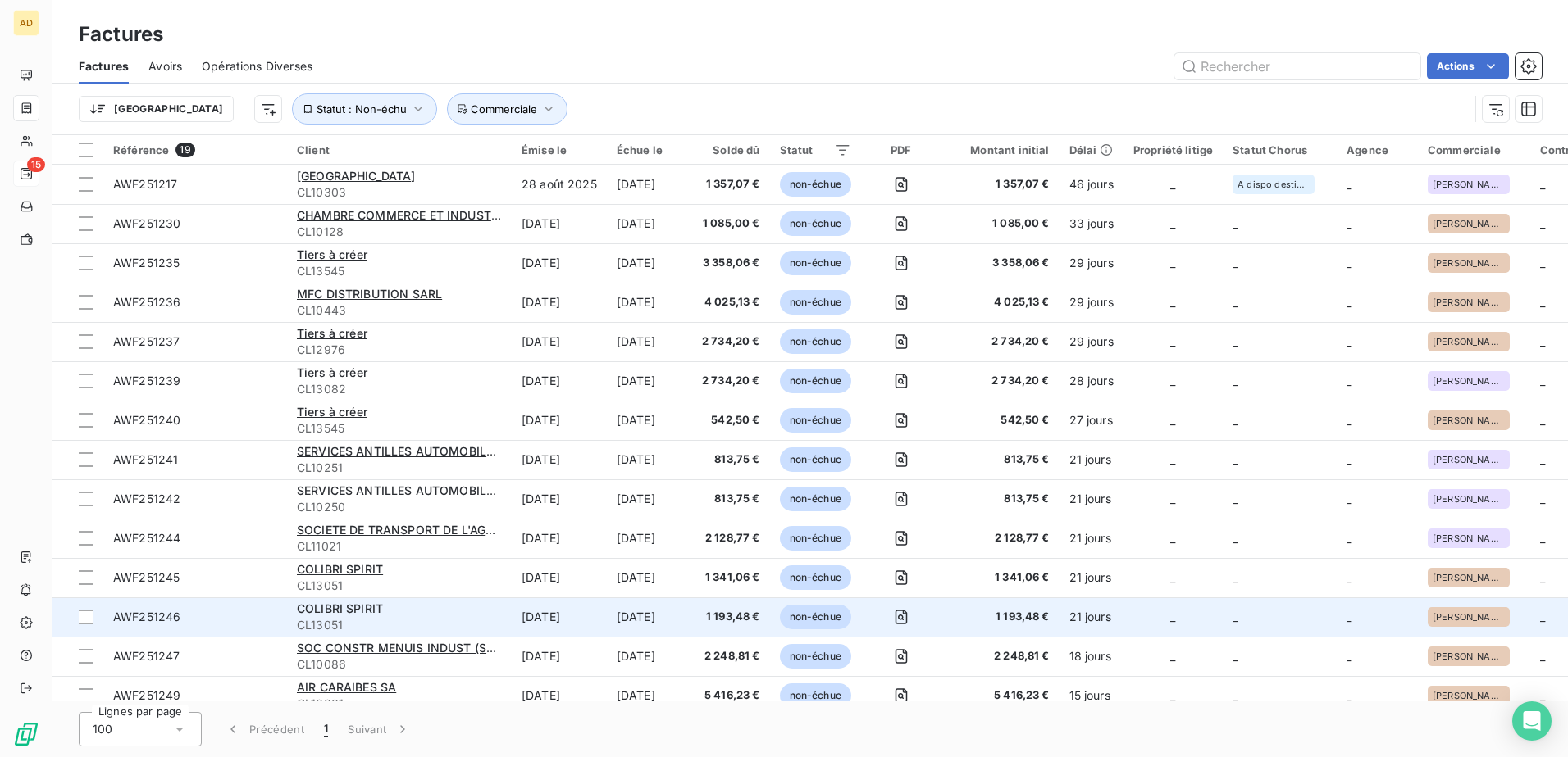
scroll to position [218, 0]
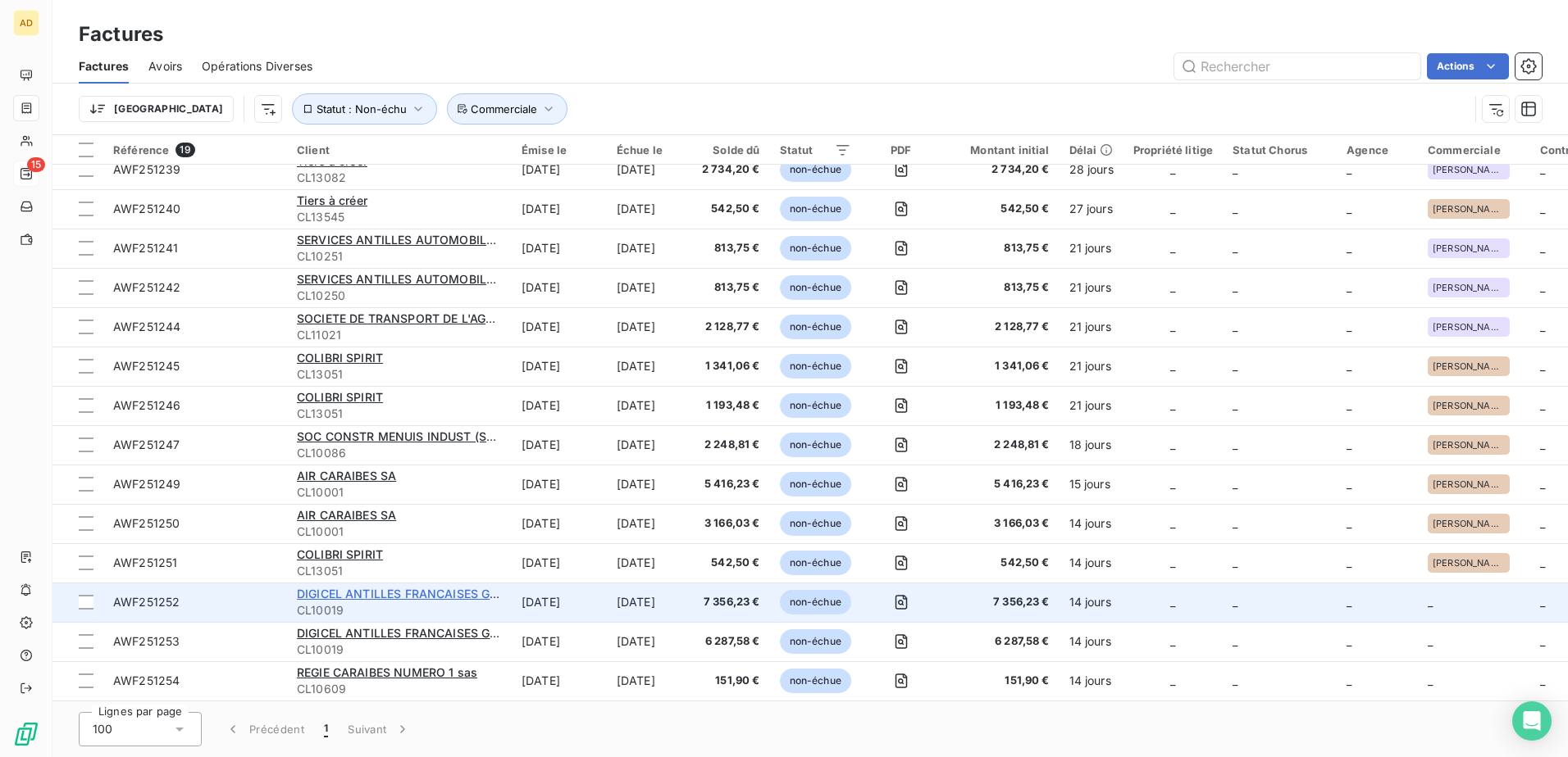
click at [358, 42] on span "DIGICEL ANTILLES FRANCAISES GUYANE SA" at bounding box center [423, 593] width 253 height 13
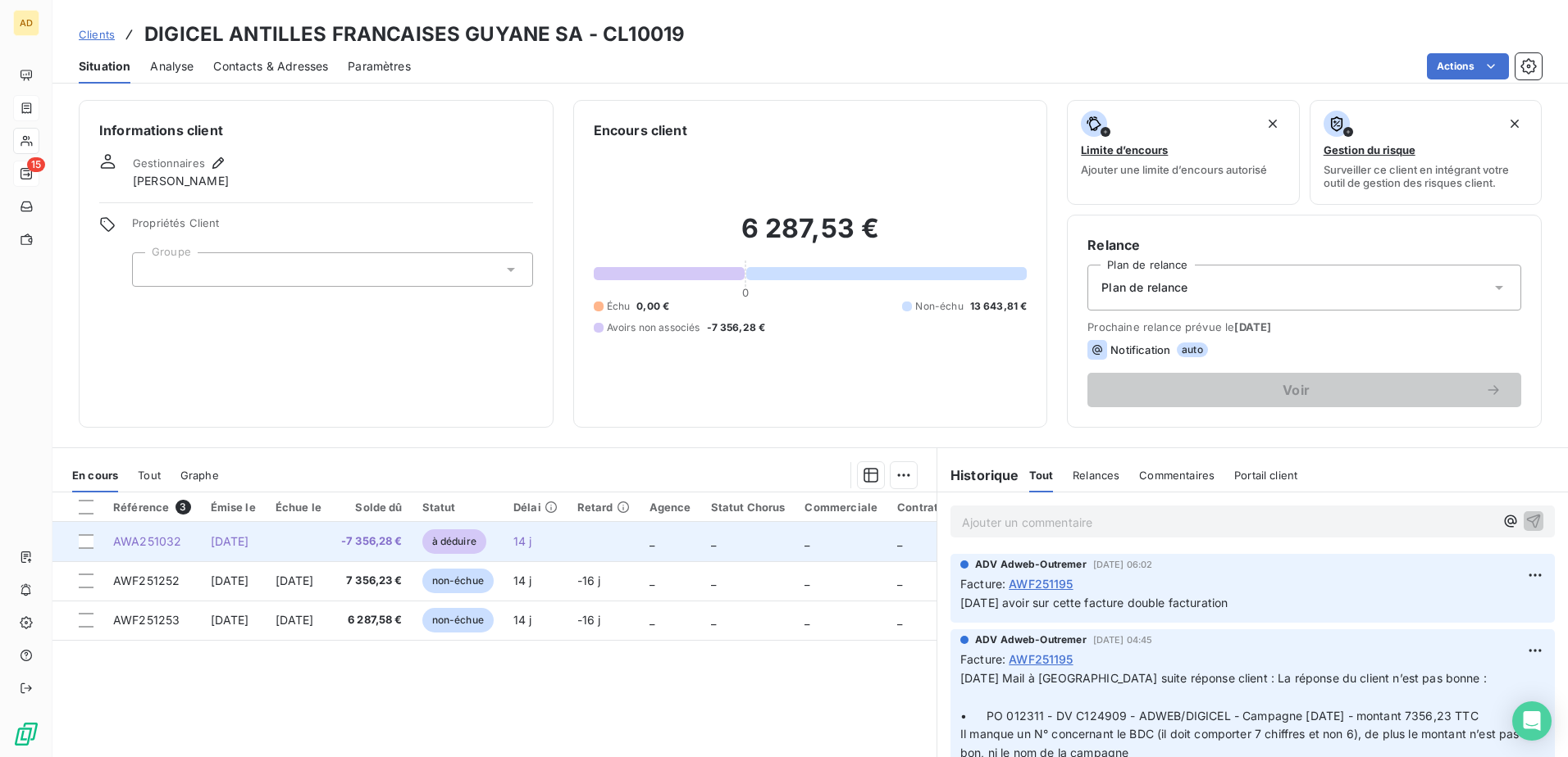
click at [249, 42] on span "[DATE]" at bounding box center [229, 540] width 39 height 13
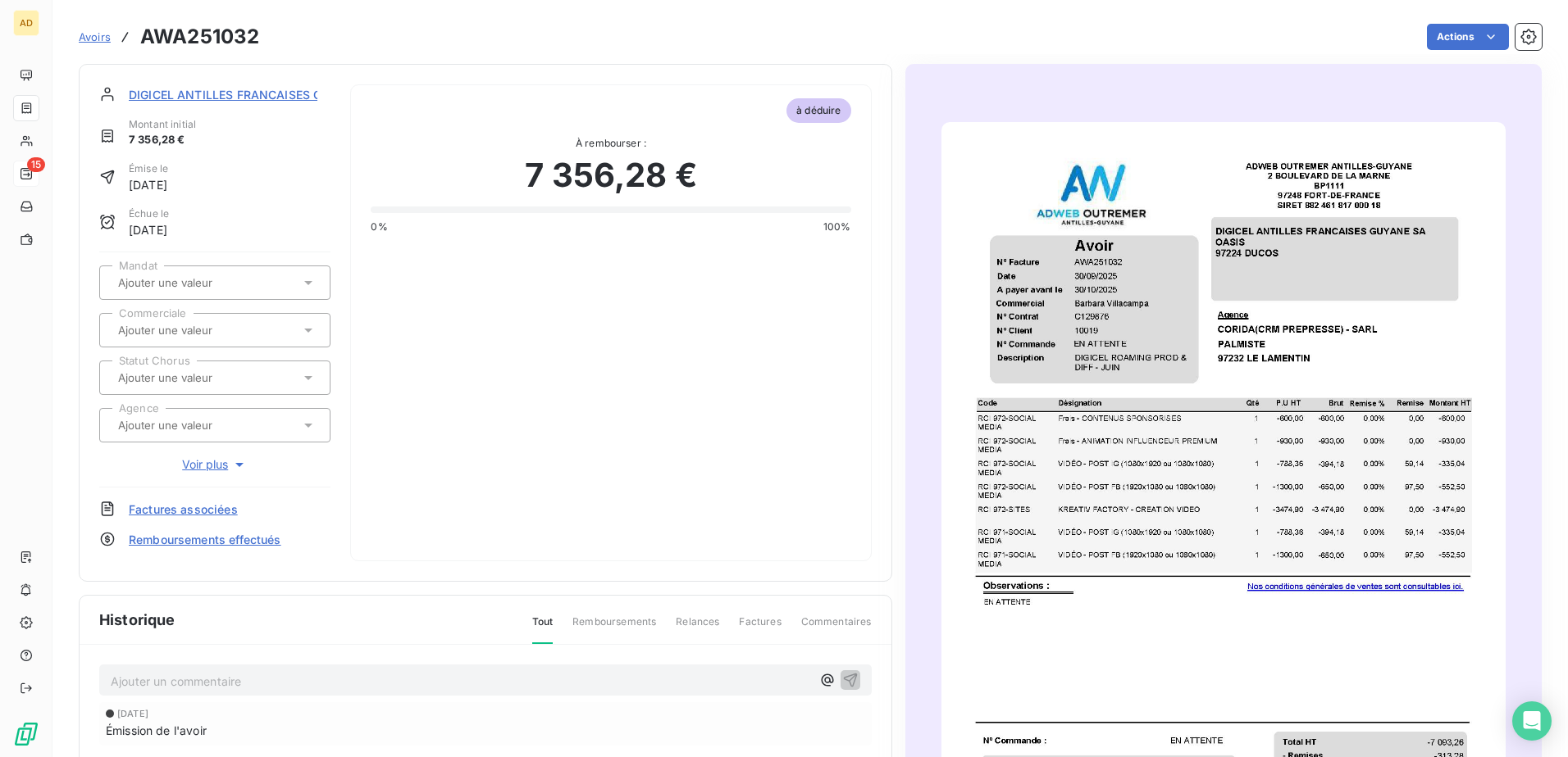
click at [228, 42] on input "text" at bounding box center [198, 330] width 165 height 14
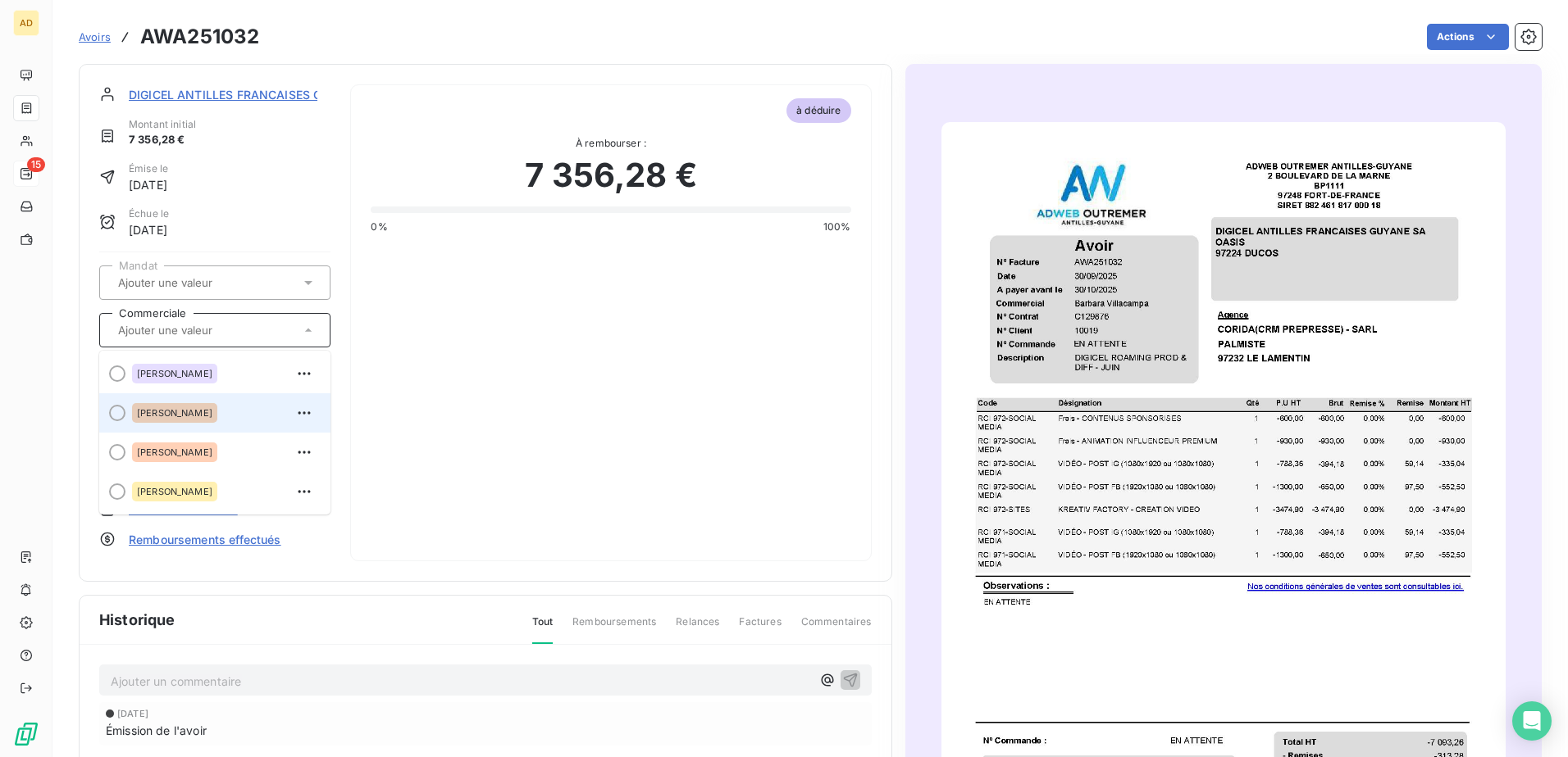
click at [172, 42] on span "[PERSON_NAME]" at bounding box center [175, 413] width 76 height 10
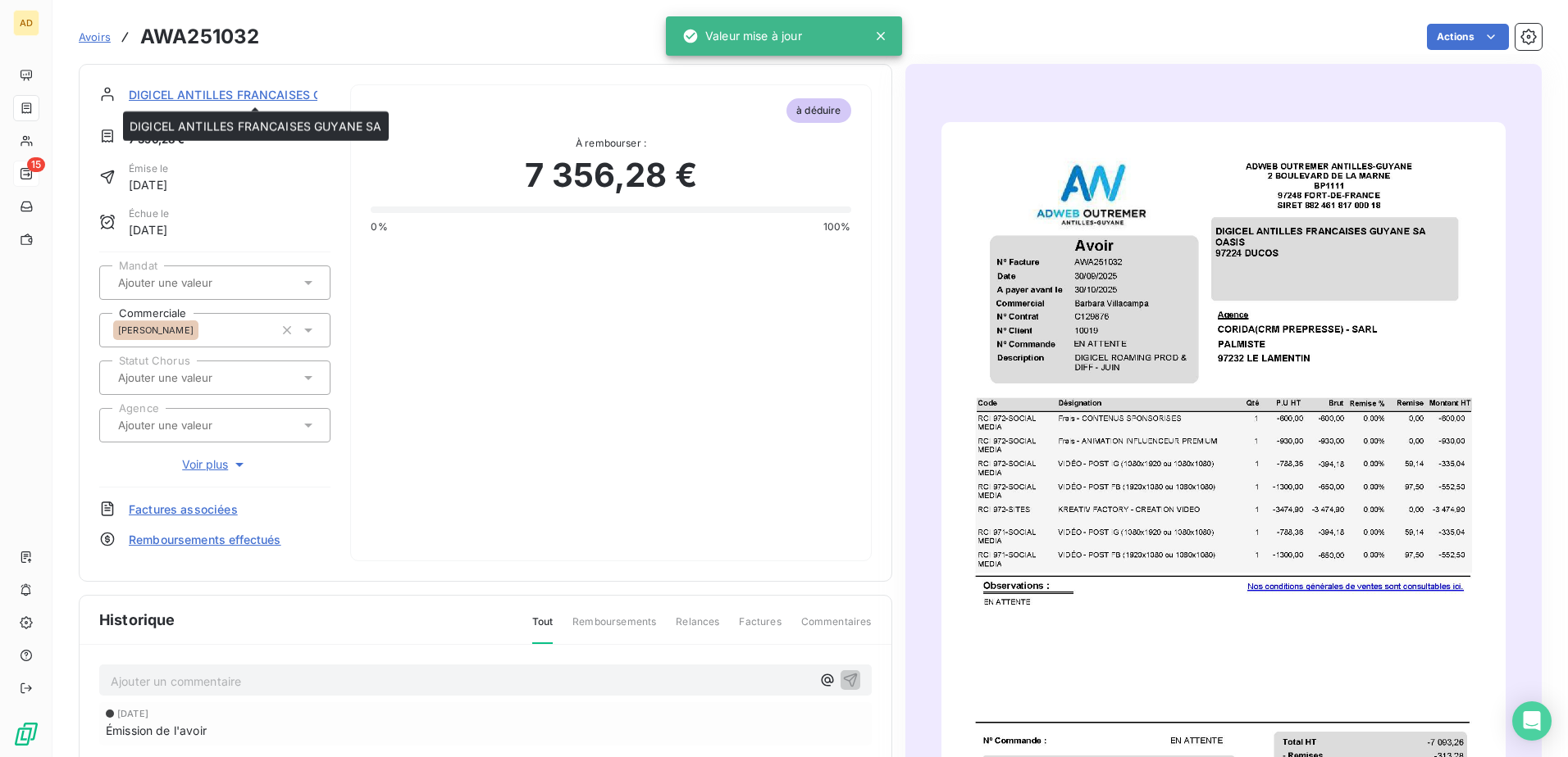
click at [219, 42] on span "DIGICEL ANTILLES FRANCAISES GUYANE SA" at bounding box center [255, 94] width 253 height 17
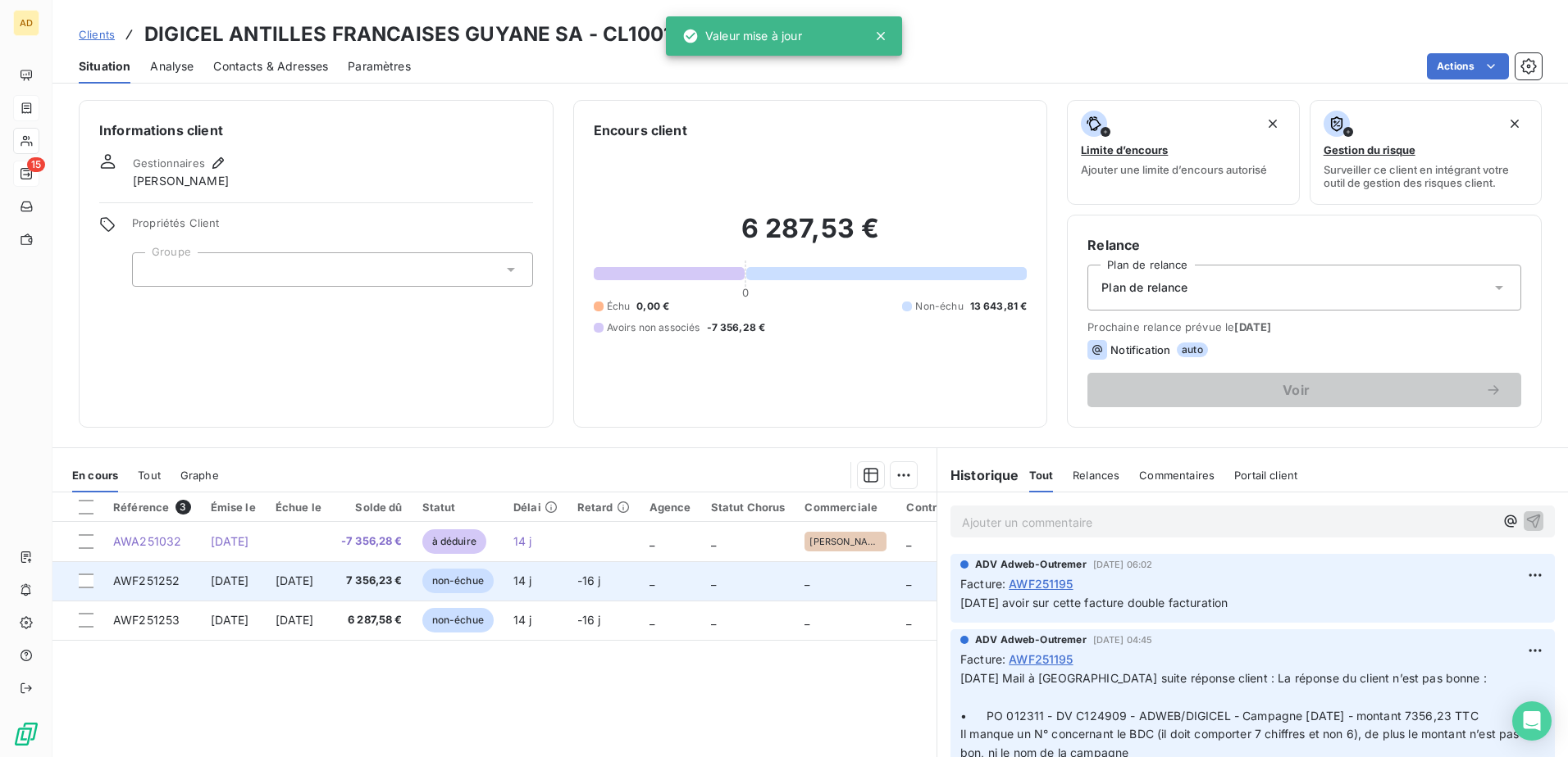
click at [314, 42] on span "[DATE]" at bounding box center [294, 580] width 39 height 13
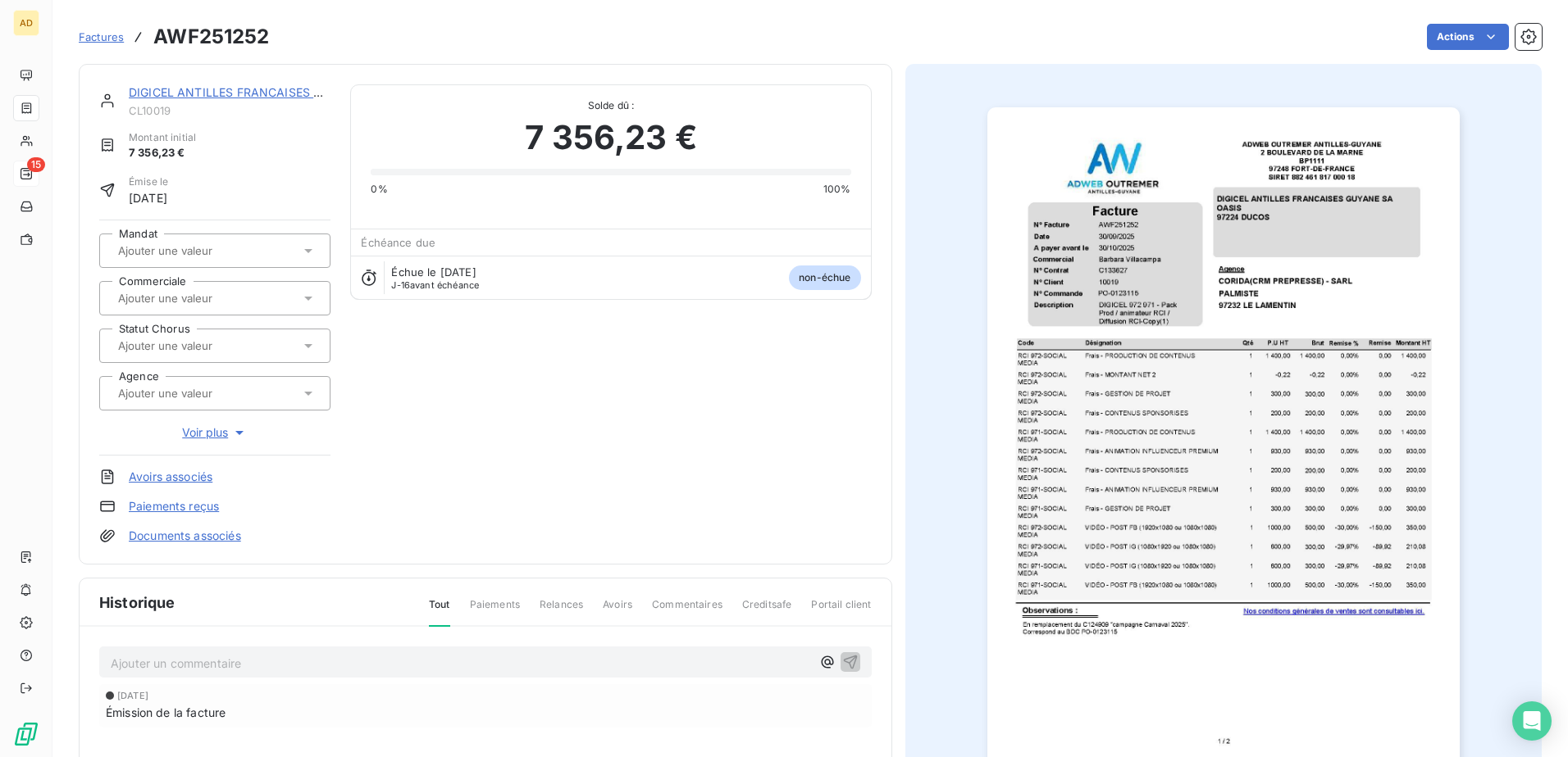
click at [218, 42] on input "text" at bounding box center [198, 298] width 165 height 14
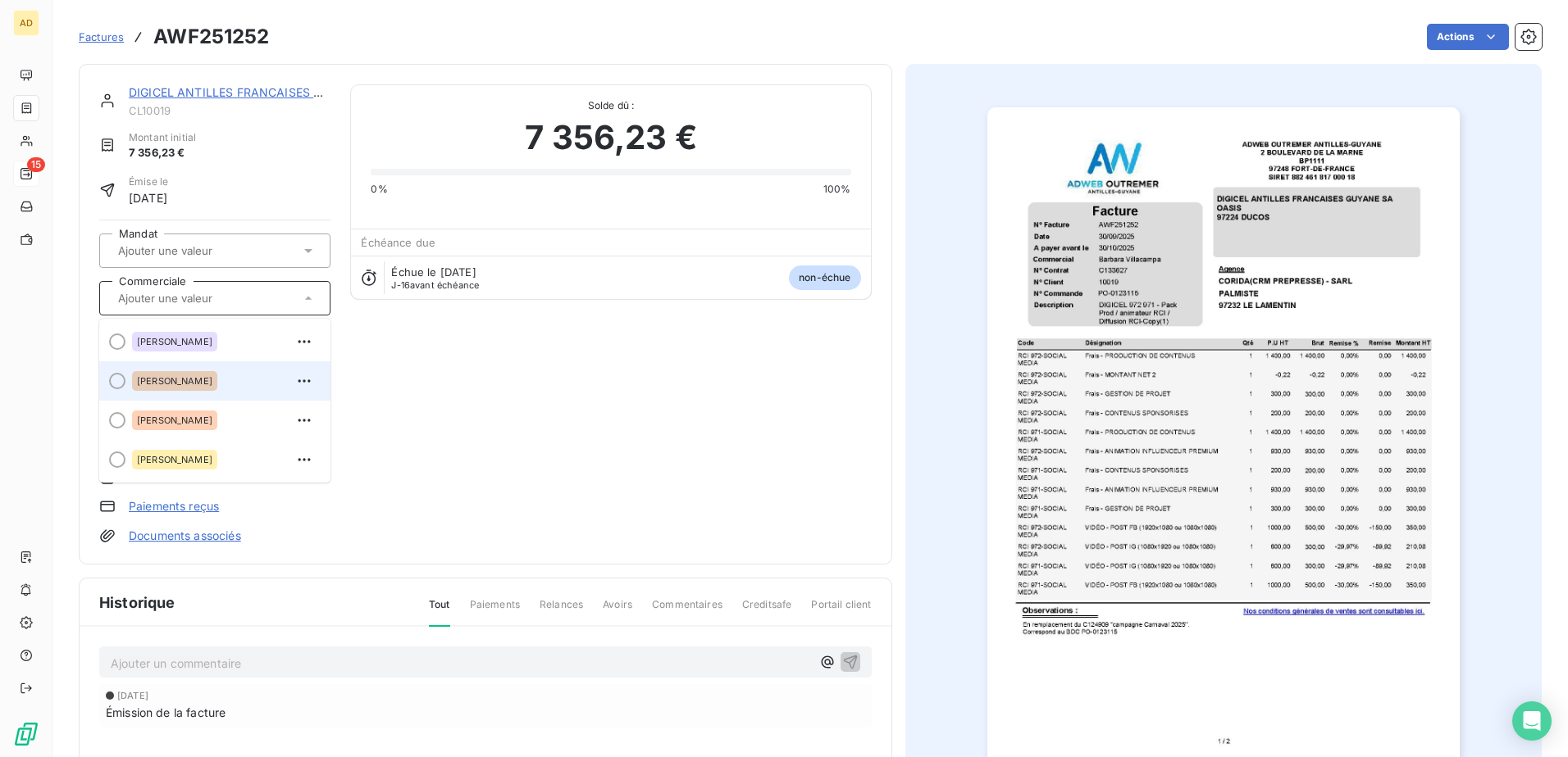
click at [195, 42] on span "[PERSON_NAME]" at bounding box center [175, 380] width 76 height 10
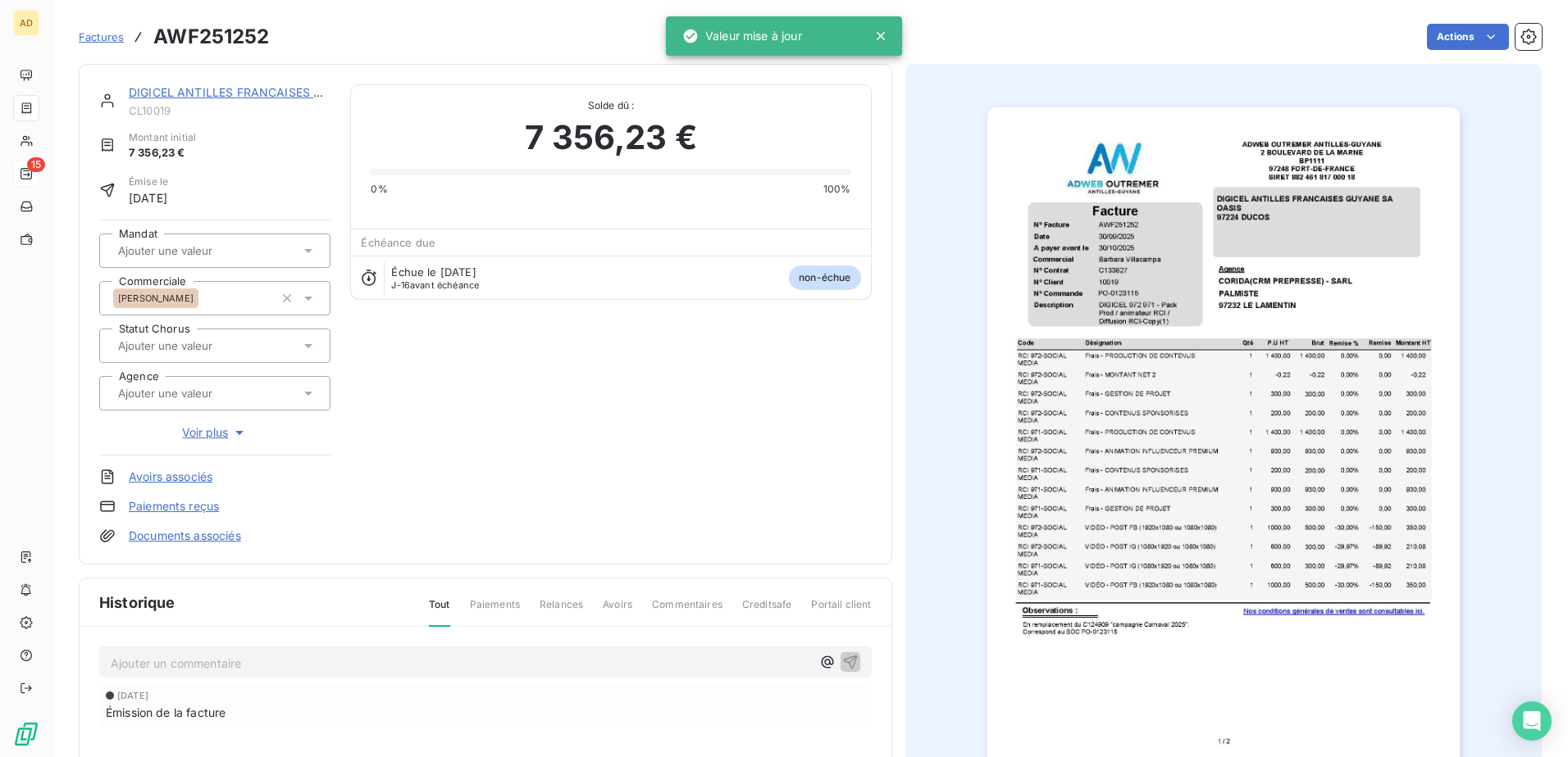
click at [193, 42] on link "DIGICEL ANTILLES FRANCAISES GUYANE SA" at bounding box center [255, 92] width 253 height 13
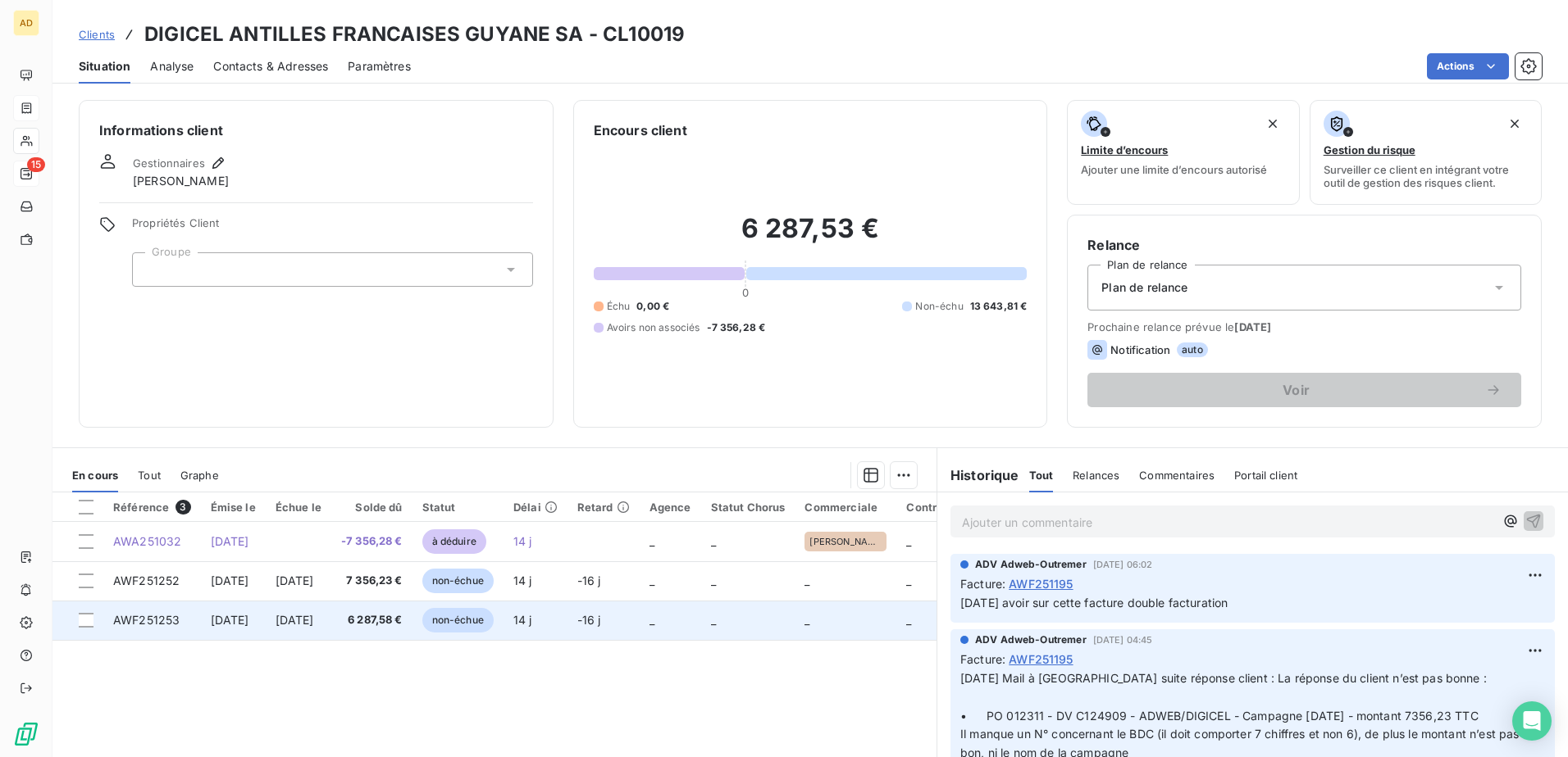
click at [314, 42] on span "[DATE]" at bounding box center [294, 619] width 39 height 13
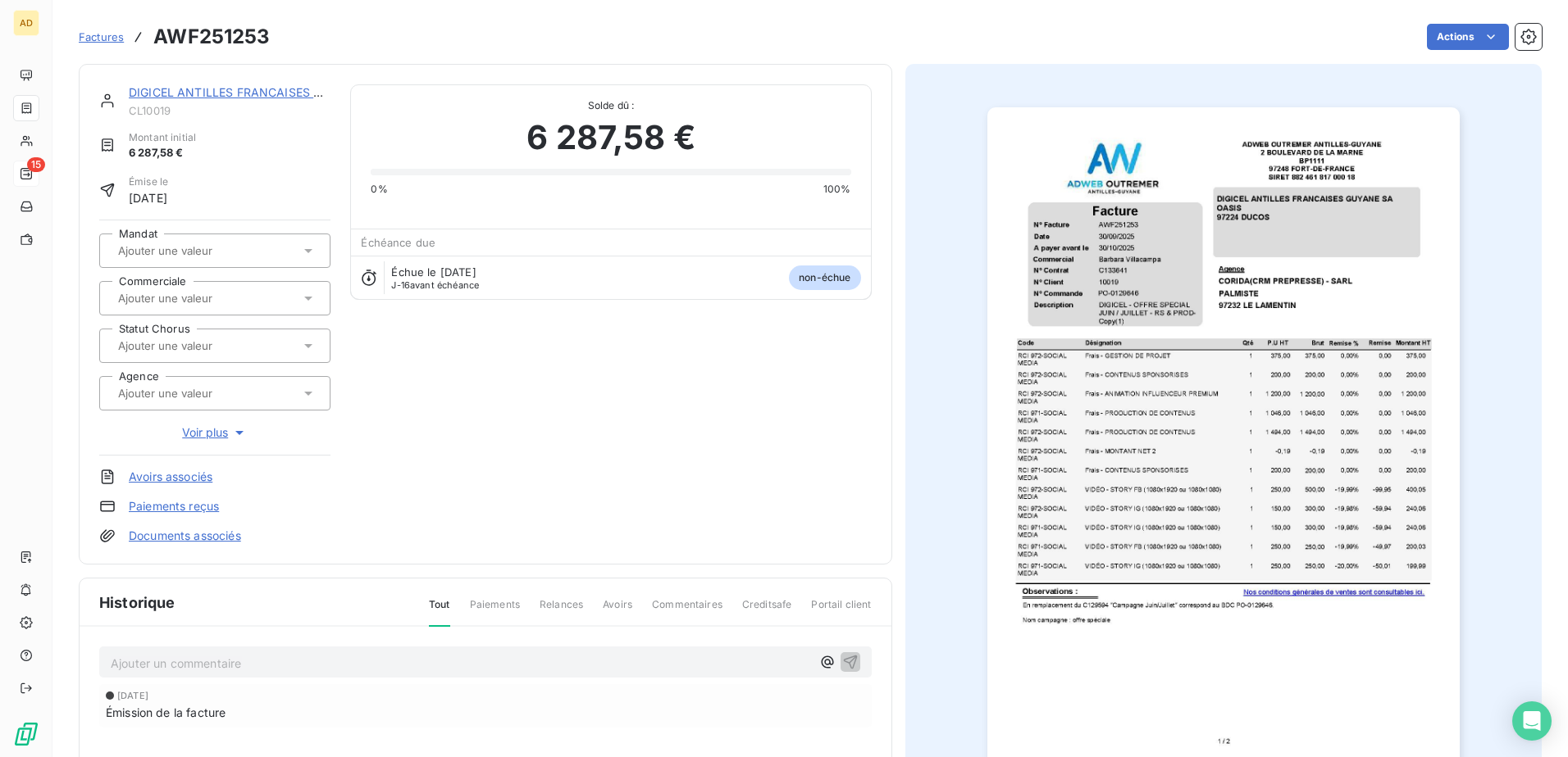
click at [228, 42] on div at bounding box center [207, 298] width 187 height 22
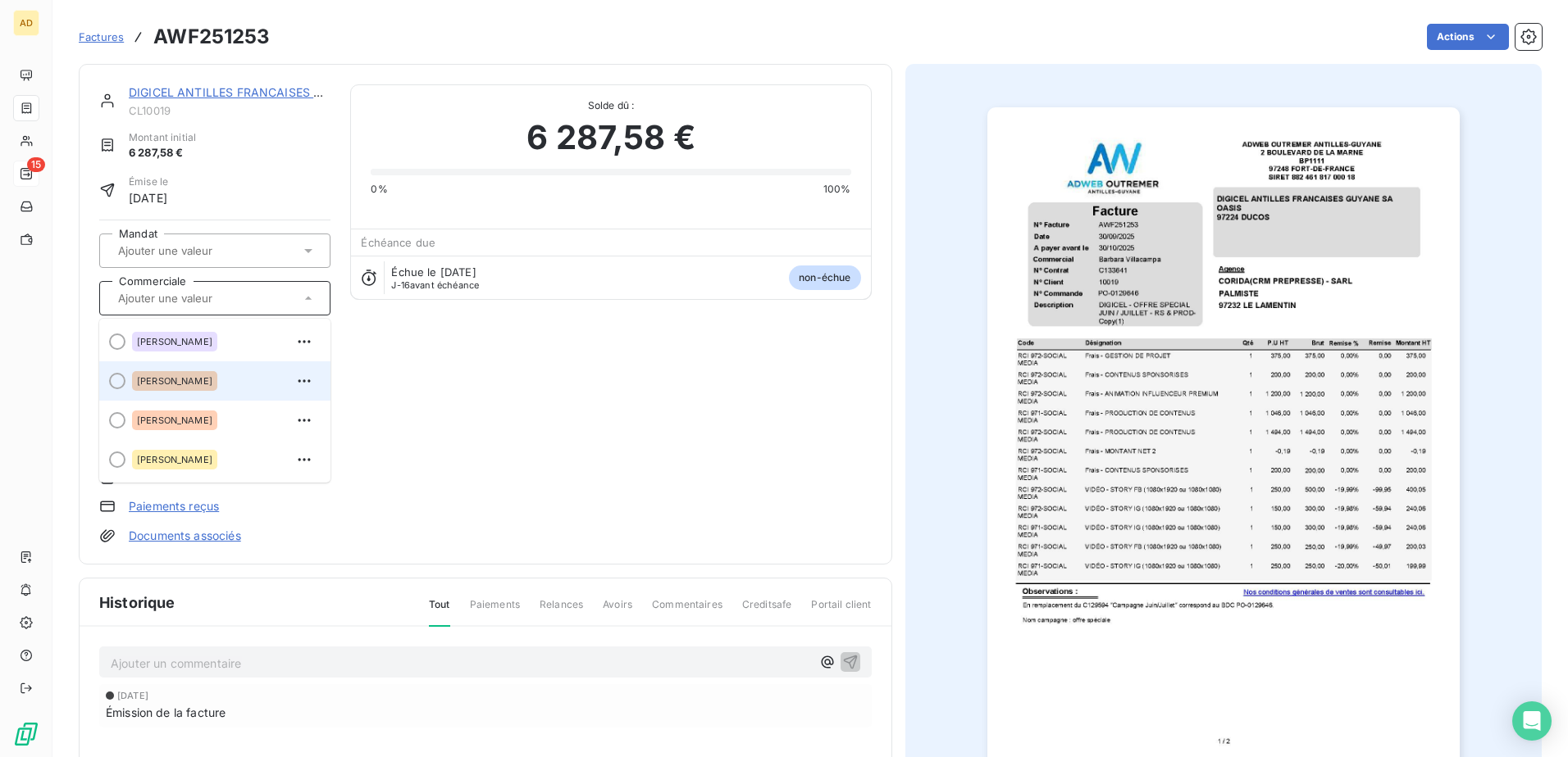
click at [184, 42] on span "[PERSON_NAME]" at bounding box center [175, 380] width 76 height 10
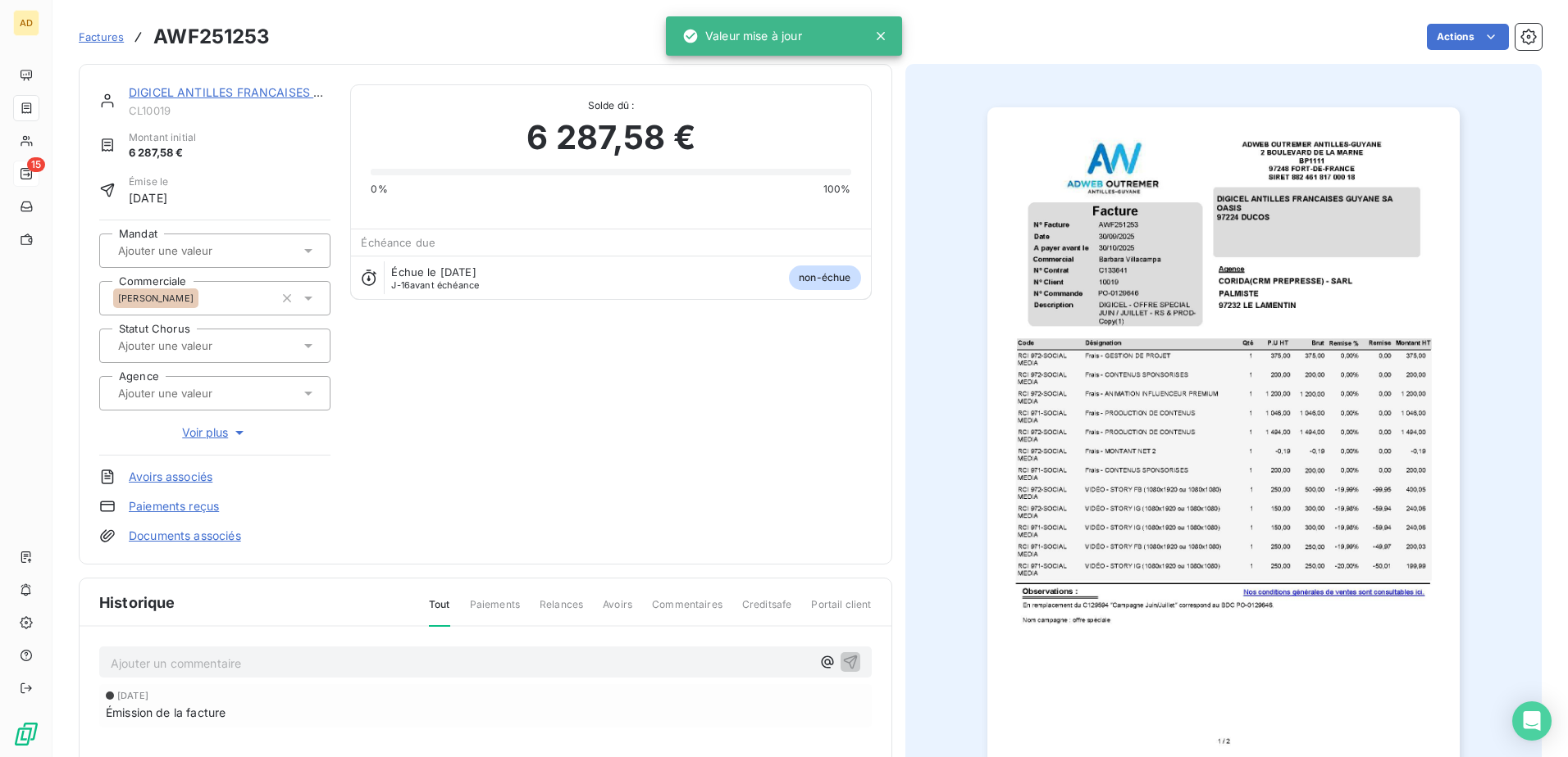
click at [196, 42] on link "DIGICEL ANTILLES FRANCAISES GUYANE SA" at bounding box center [255, 92] width 253 height 13
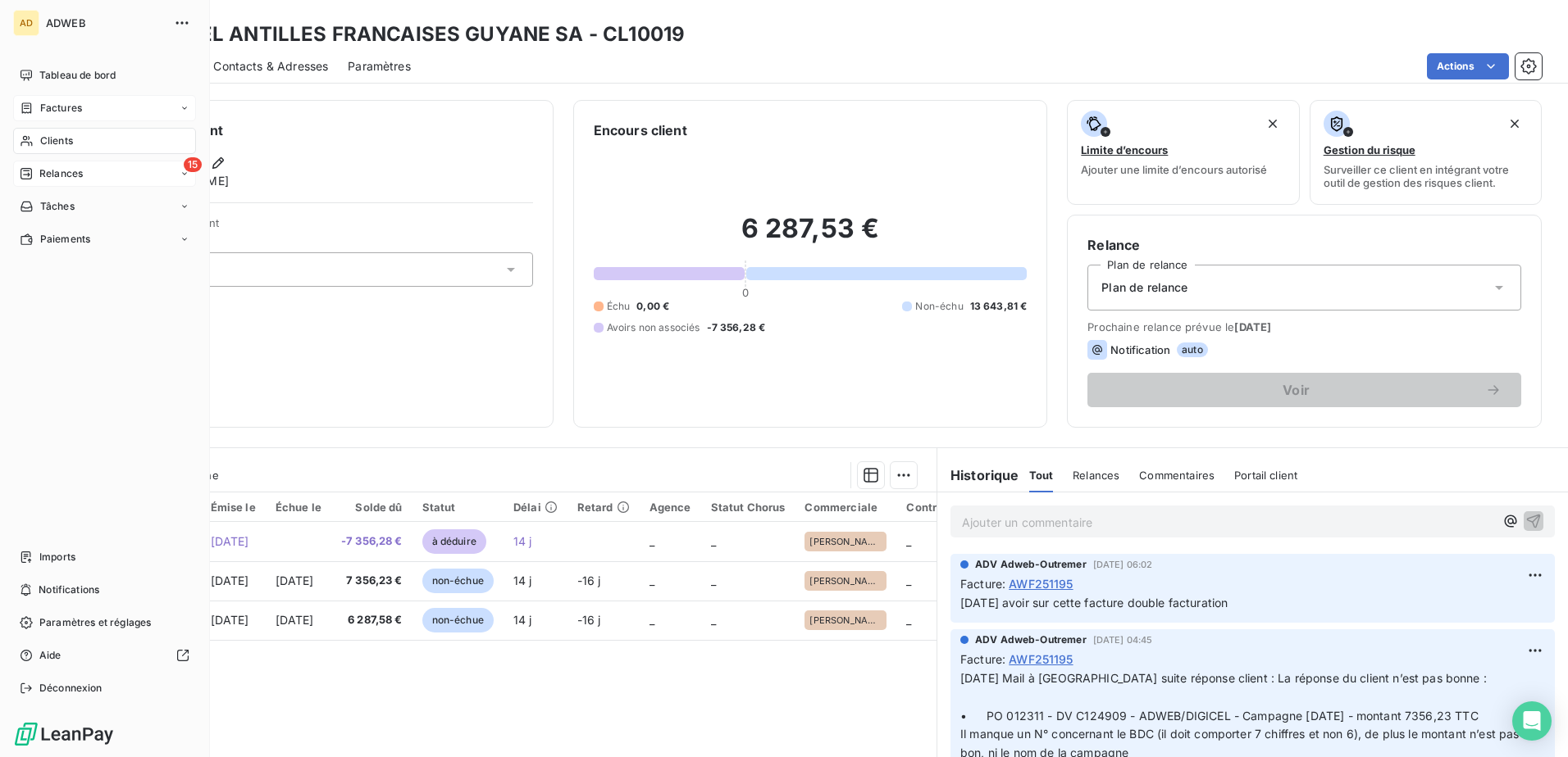
click at [67, 42] on span "Factures" at bounding box center [61, 108] width 41 height 14
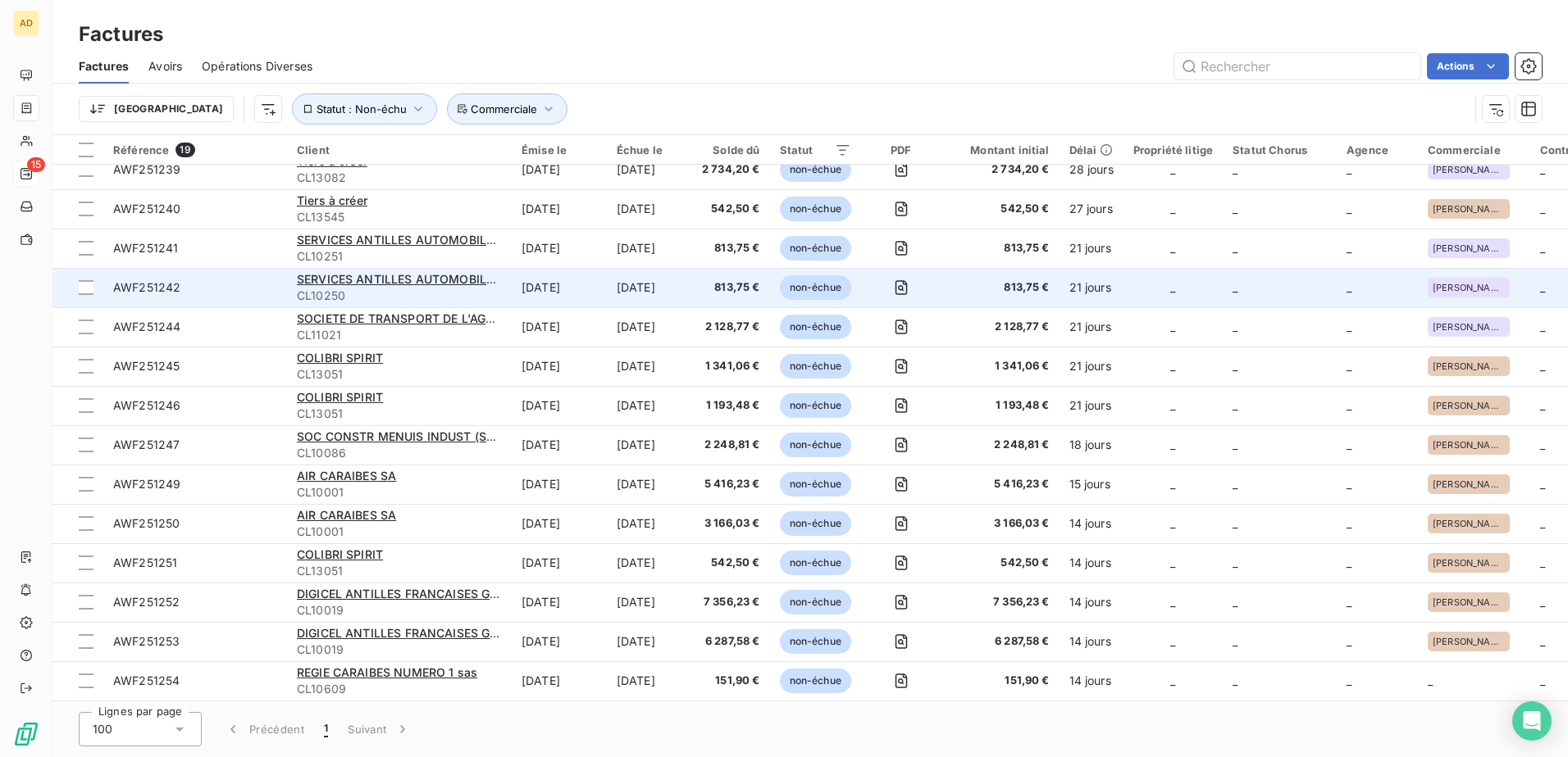
scroll to position [218, 0]
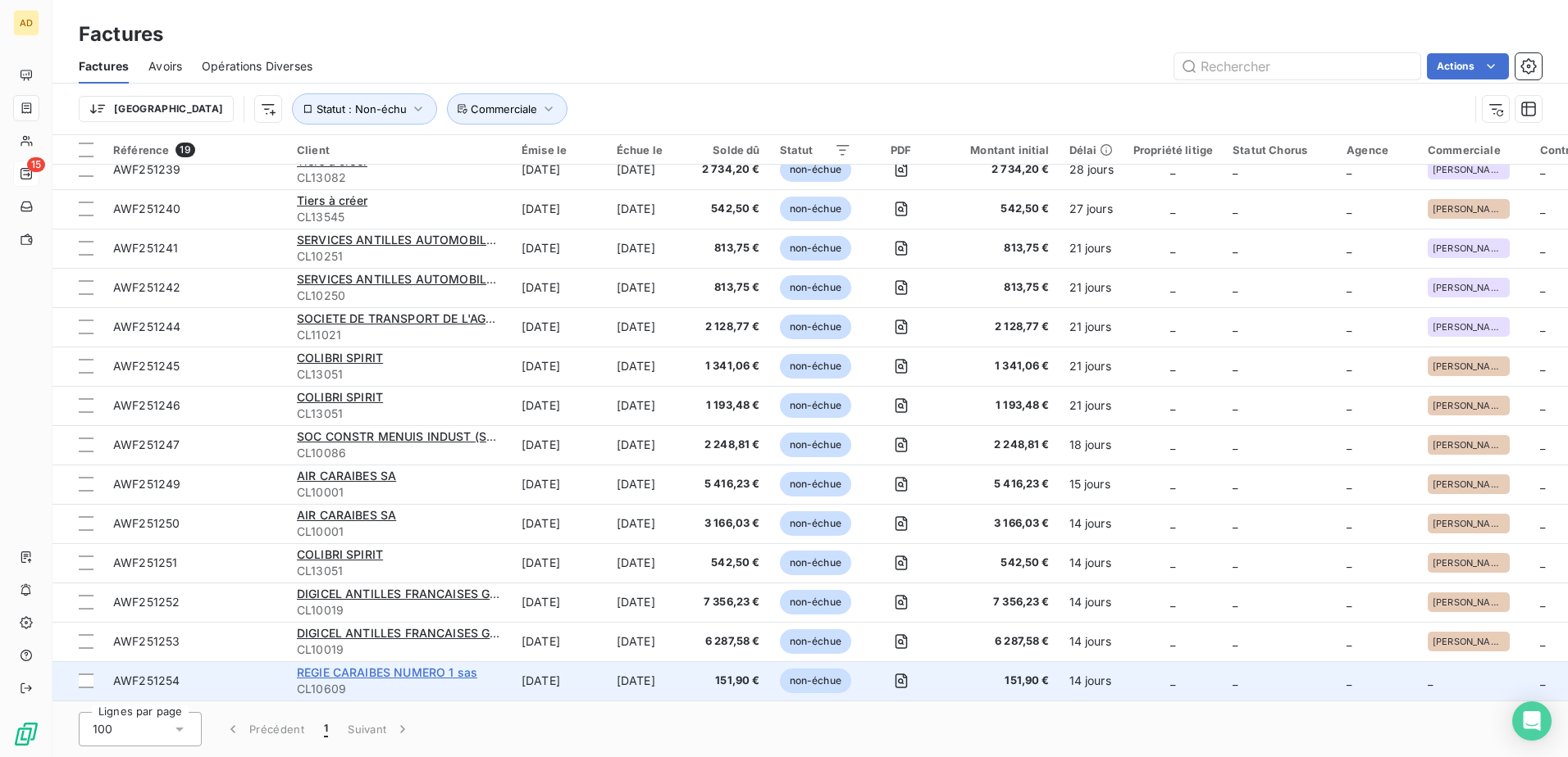
click at [325, 42] on span "REGIE CARAIBES NUMERO 1 sas" at bounding box center [387, 672] width 181 height 13
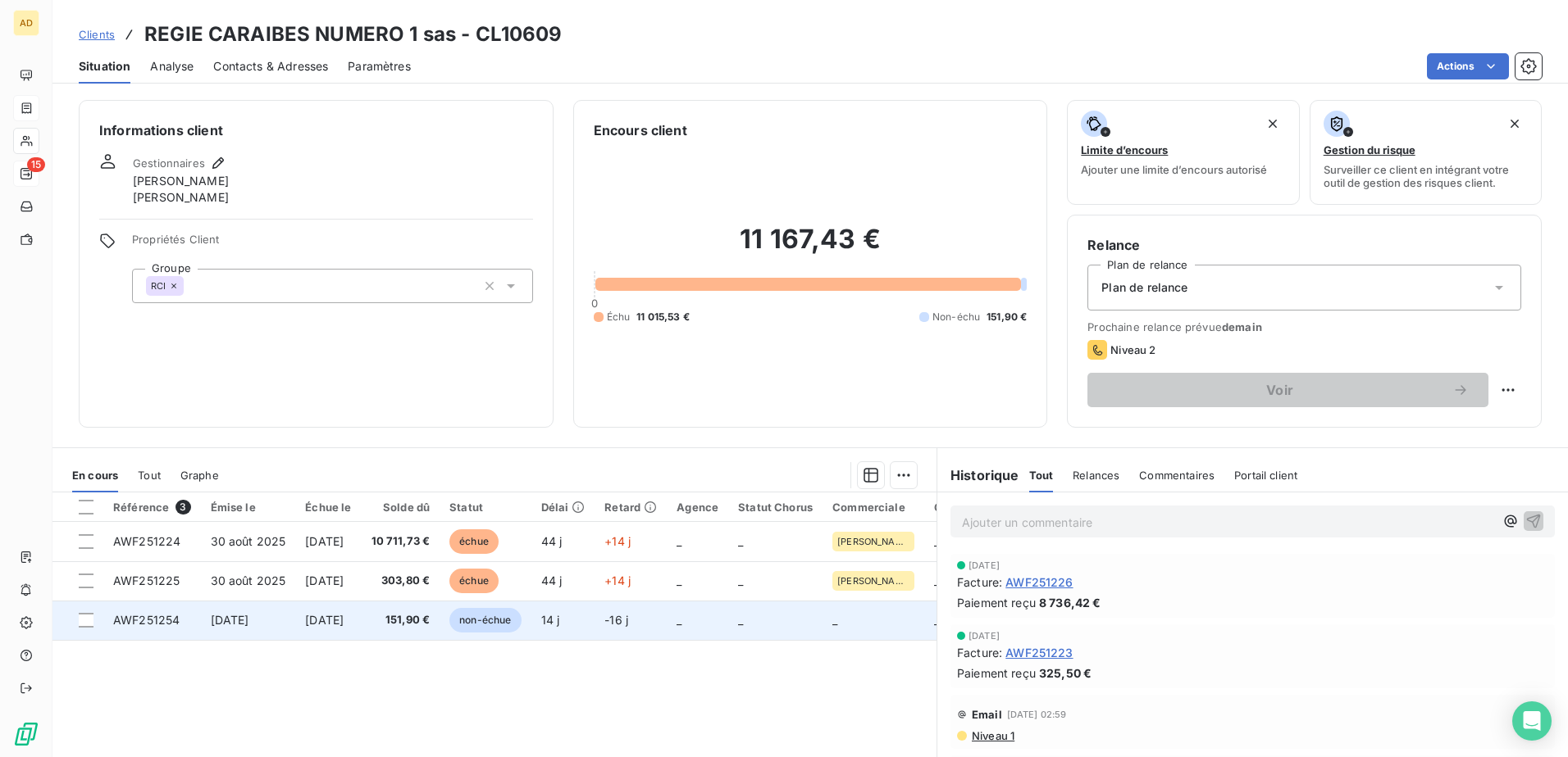
click at [249, 42] on span "[DATE]" at bounding box center [229, 619] width 39 height 13
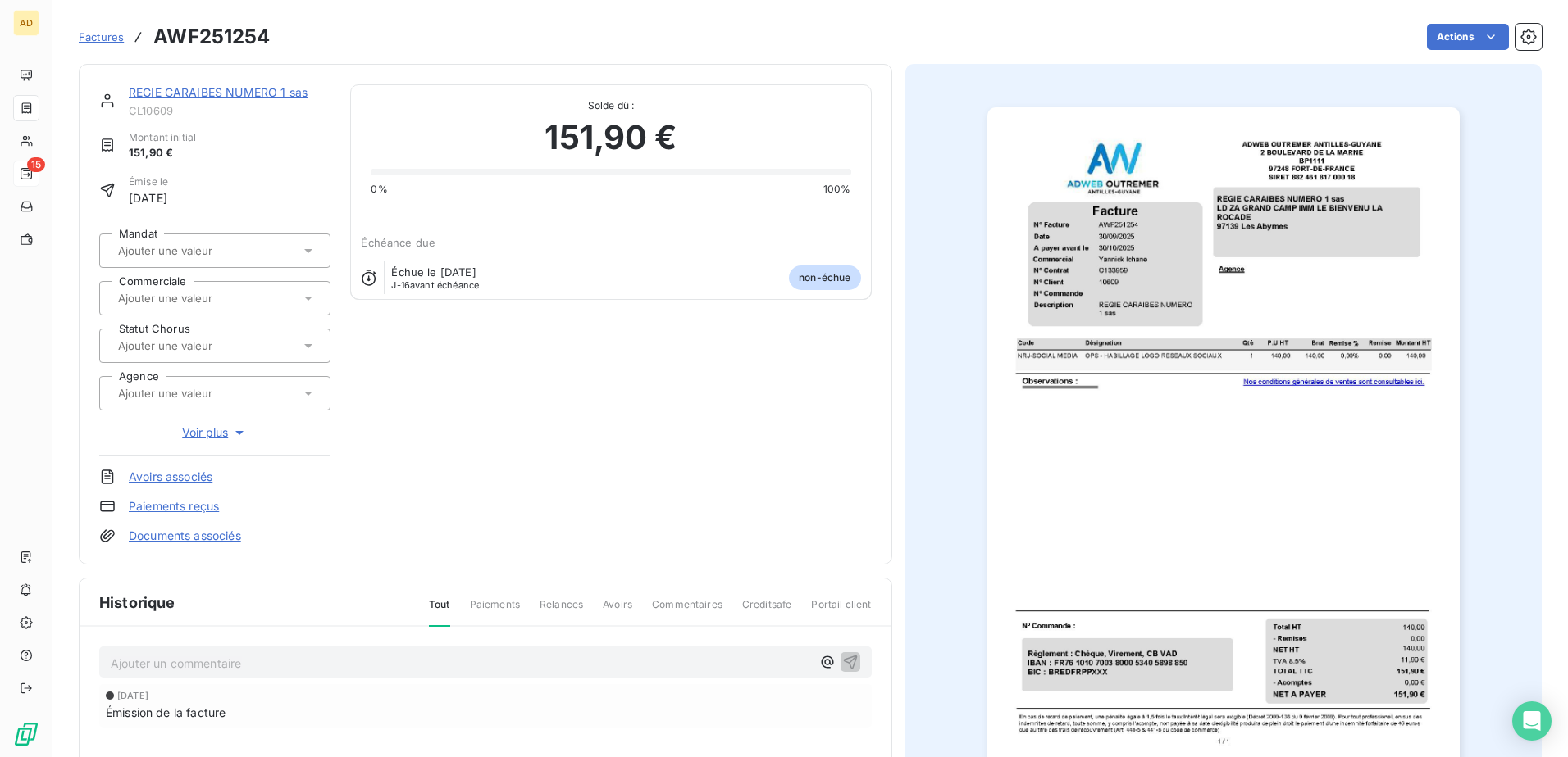
click at [255, 42] on div at bounding box center [207, 298] width 187 height 22
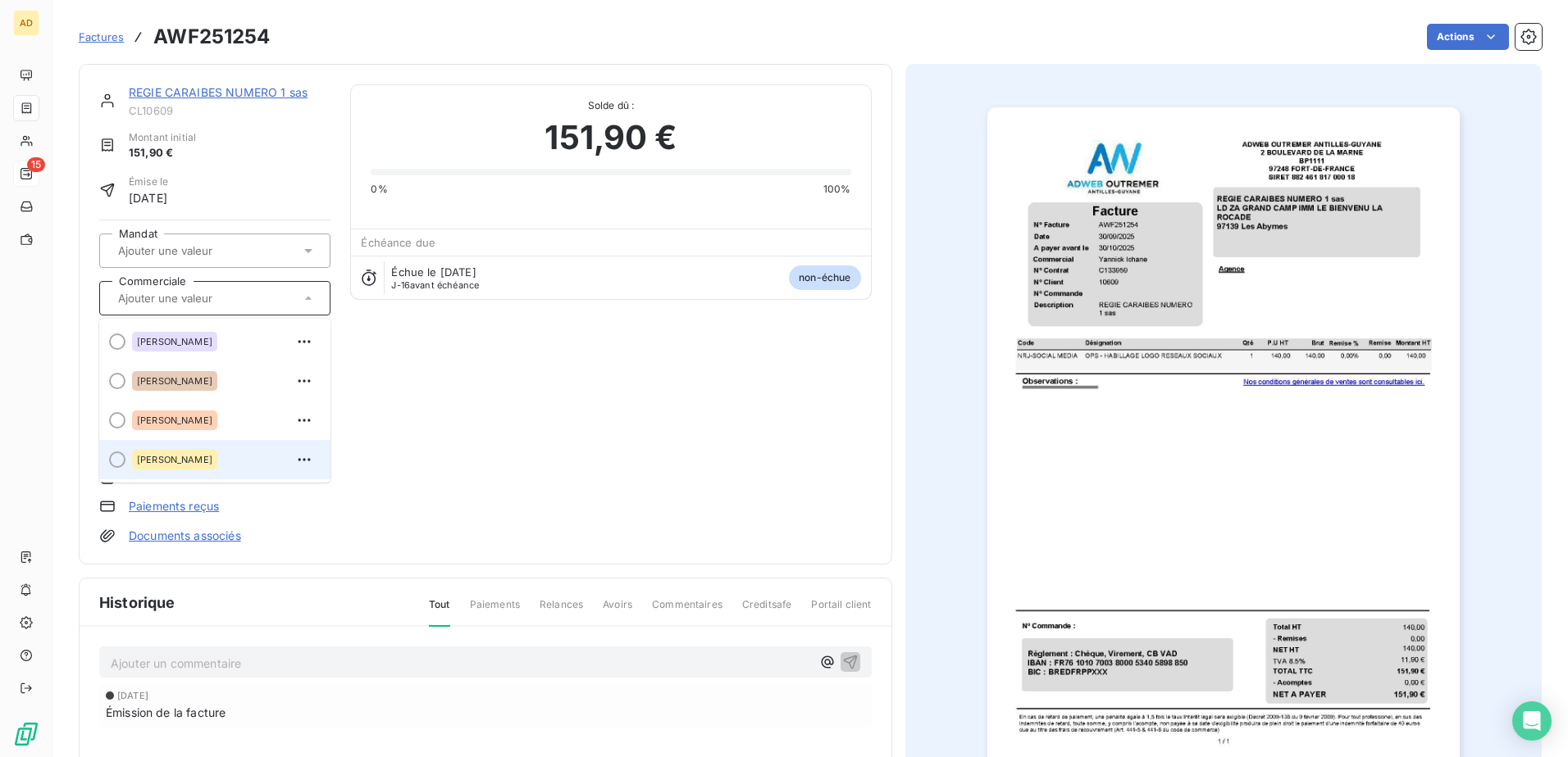
click at [178, 42] on span "[PERSON_NAME]" at bounding box center [175, 459] width 76 height 10
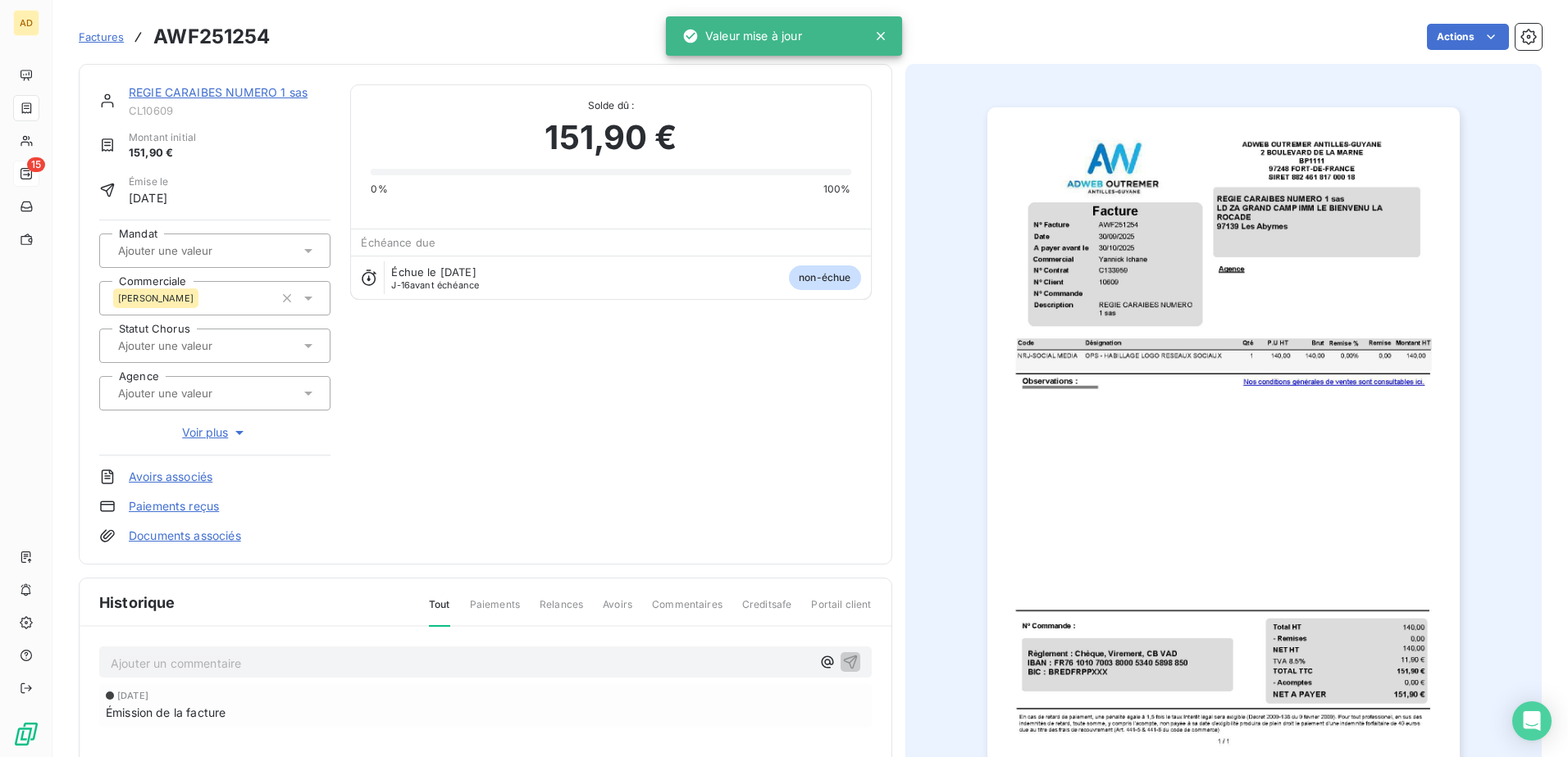
click at [93, 36] on span "Factures" at bounding box center [102, 37] width 45 height 13
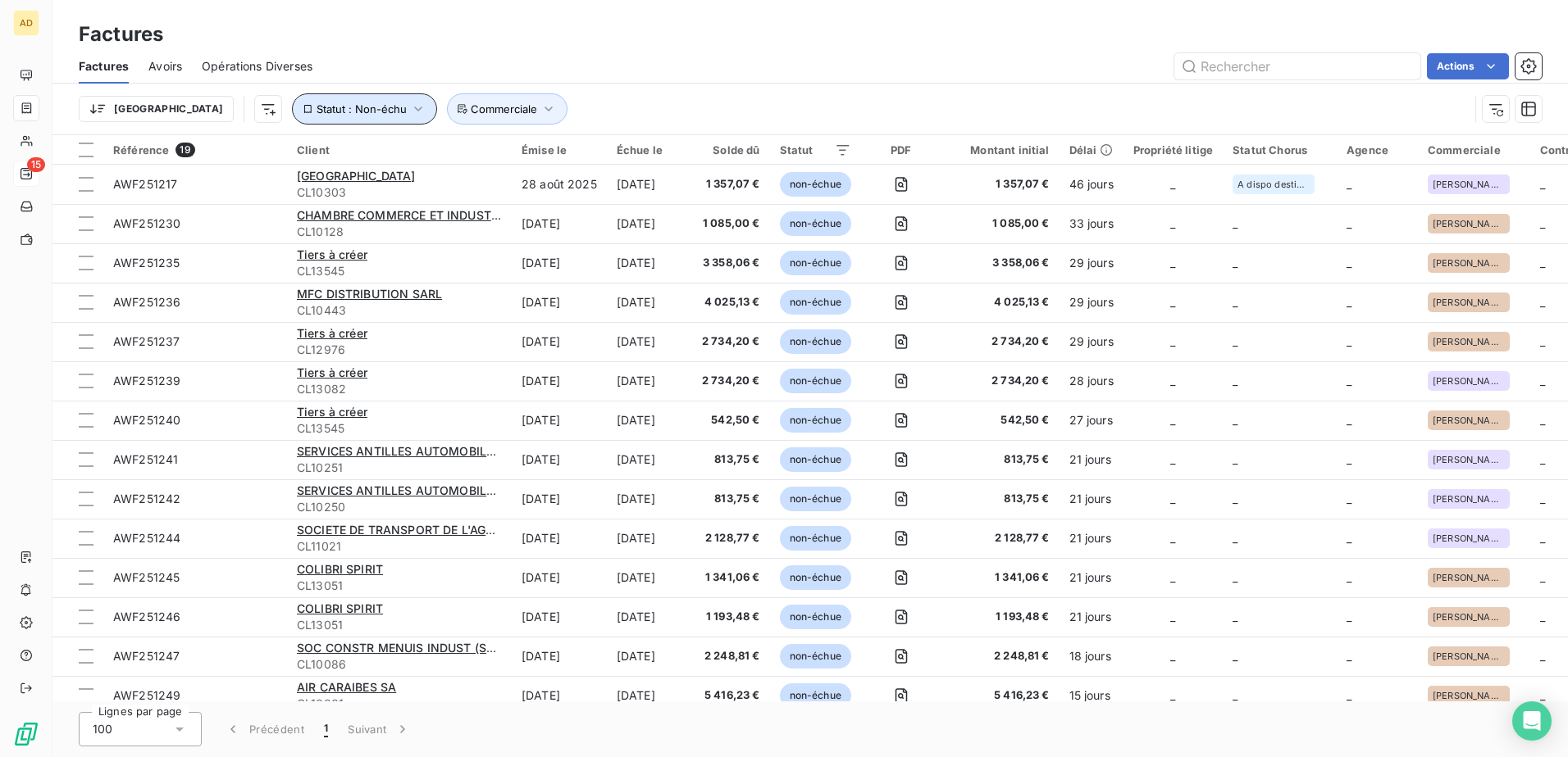
click at [410, 42] on icon "button" at bounding box center [418, 109] width 16 height 16
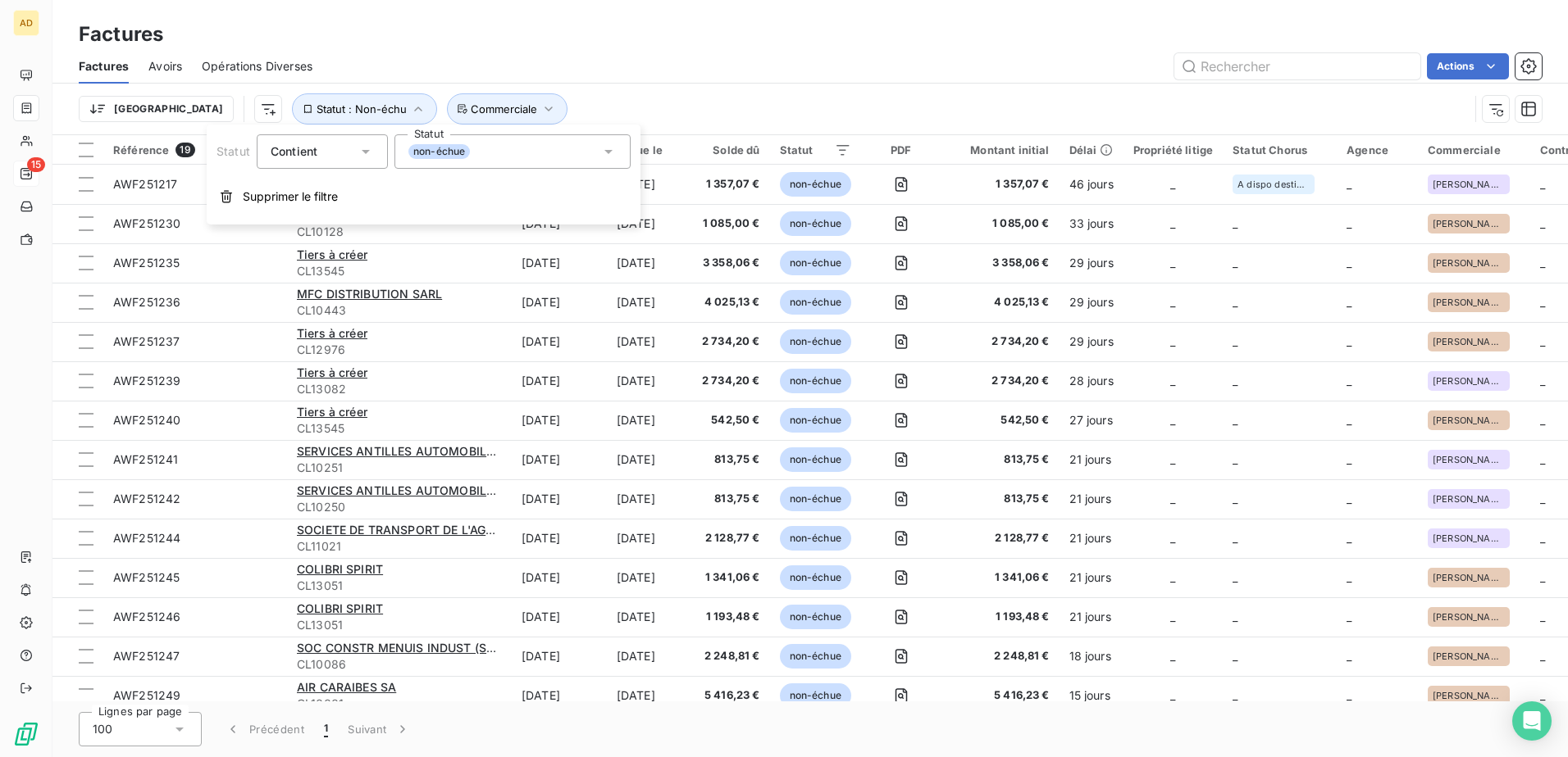
click at [607, 42] on icon at bounding box center [608, 152] width 16 height 16
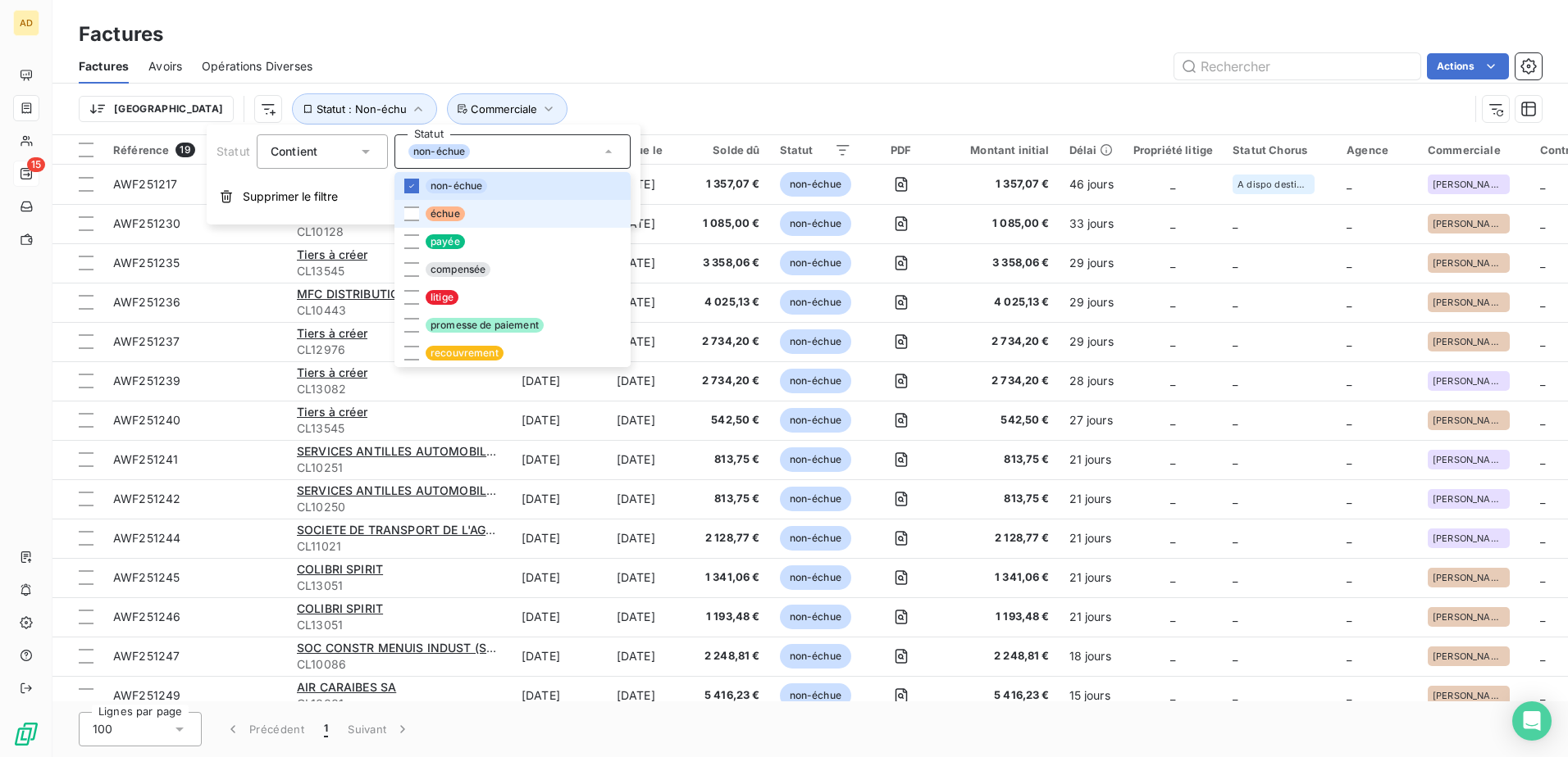
click at [435, 42] on span "échue" at bounding box center [445, 214] width 40 height 14
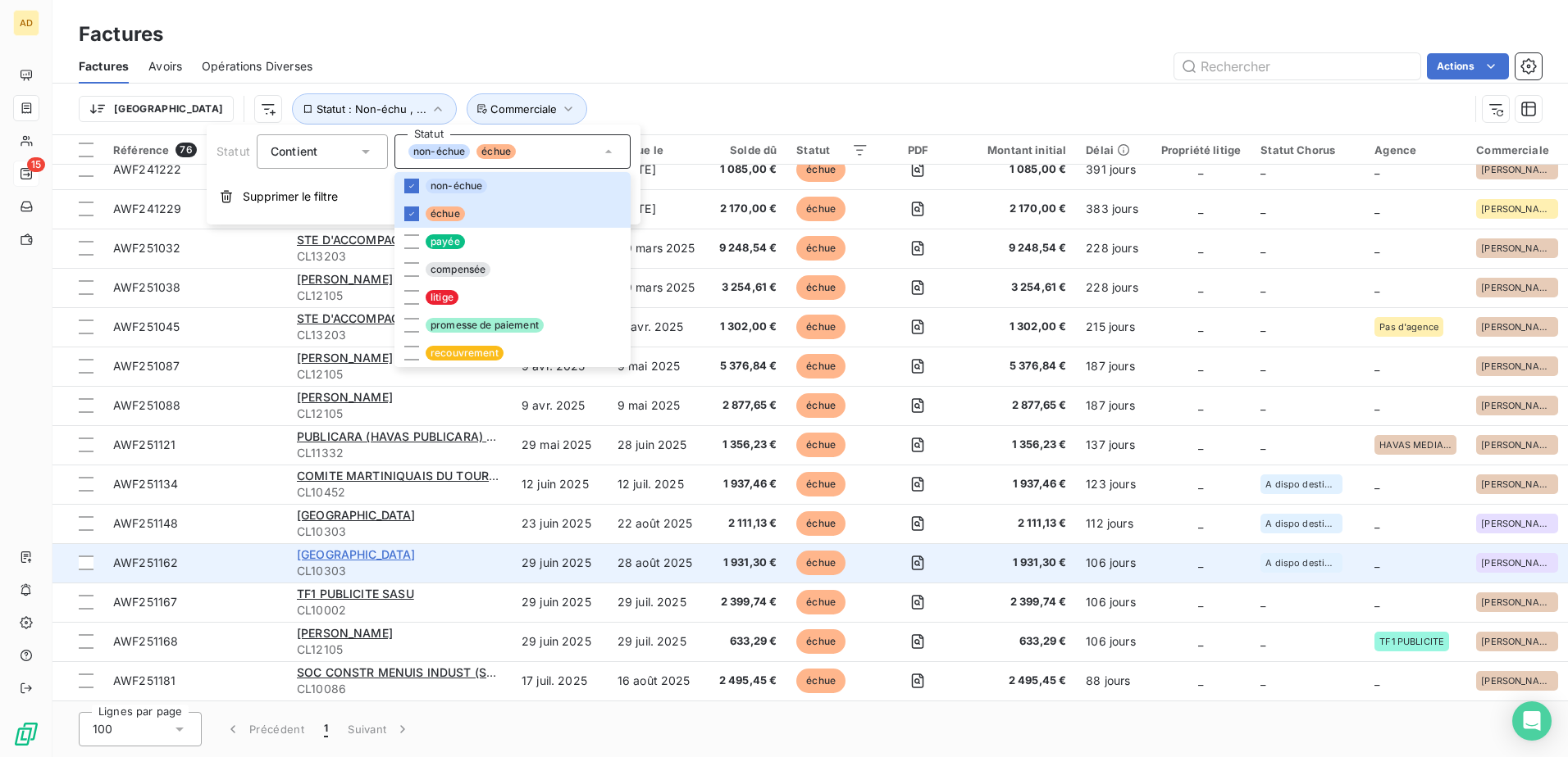
scroll to position [2, 0]
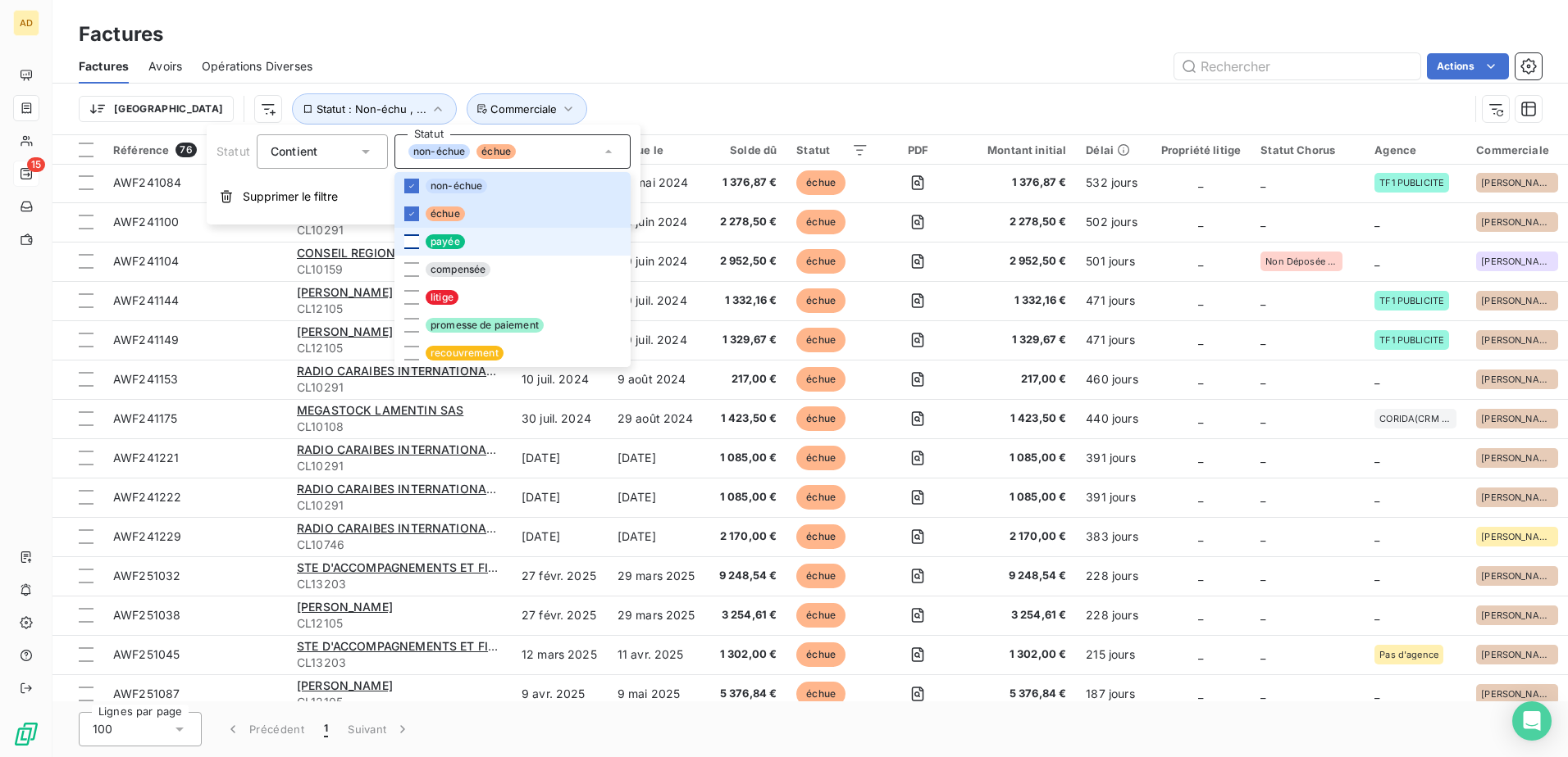
click at [412, 42] on div at bounding box center [411, 242] width 14 height 14
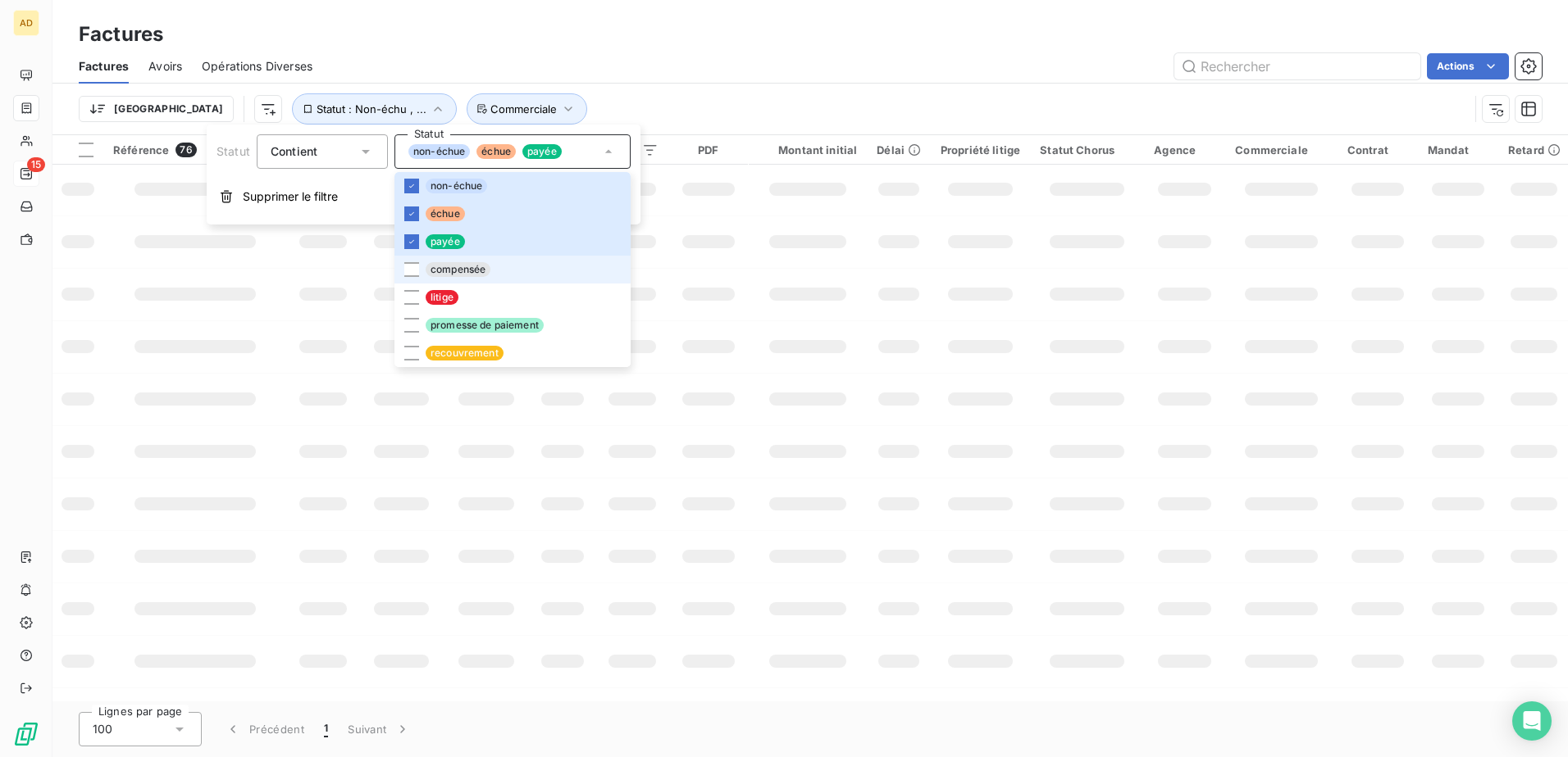
click at [412, 42] on li "compensée" at bounding box center [513, 269] width 237 height 28
click at [409, 42] on div at bounding box center [411, 298] width 14 height 14
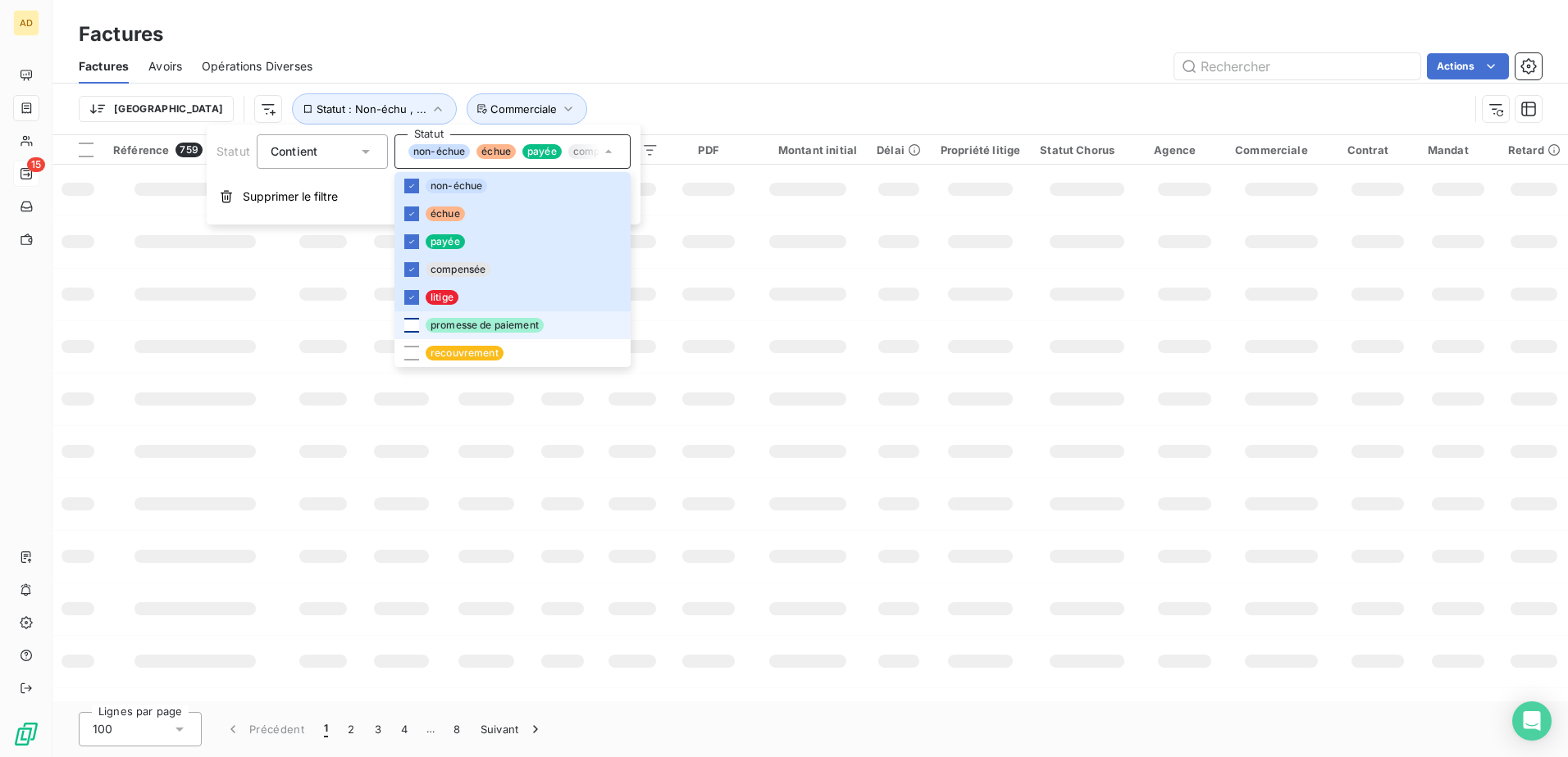
click at [409, 42] on div at bounding box center [411, 325] width 14 height 14
click at [409, 42] on div at bounding box center [411, 353] width 14 height 14
click at [609, 42] on div "Trier Statut : Non-échu , ... Commerciale" at bounding box center [811, 109] width 1463 height 51
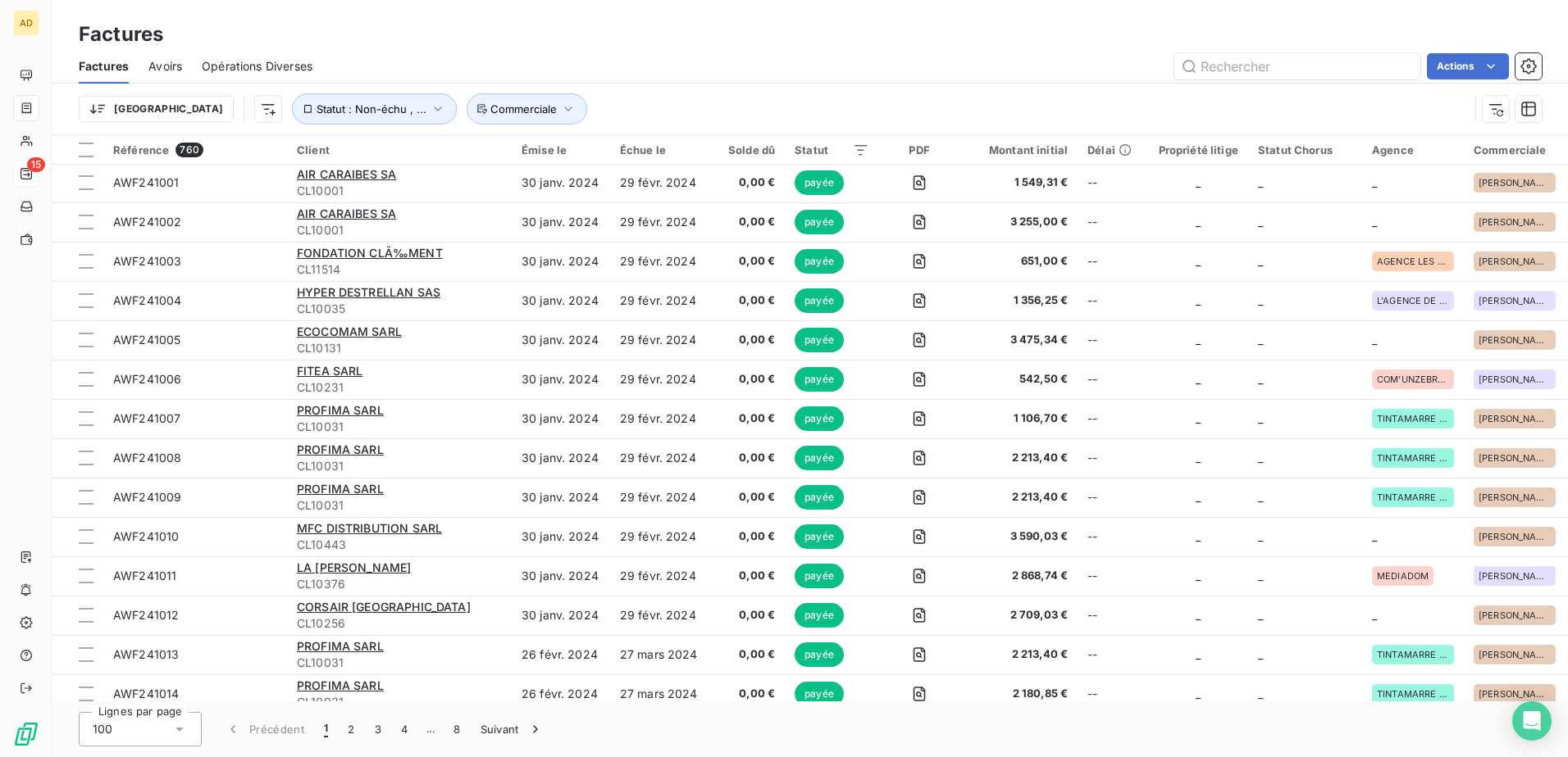
click at [609, 42] on div "Factures" at bounding box center [810, 34] width 1516 height 30
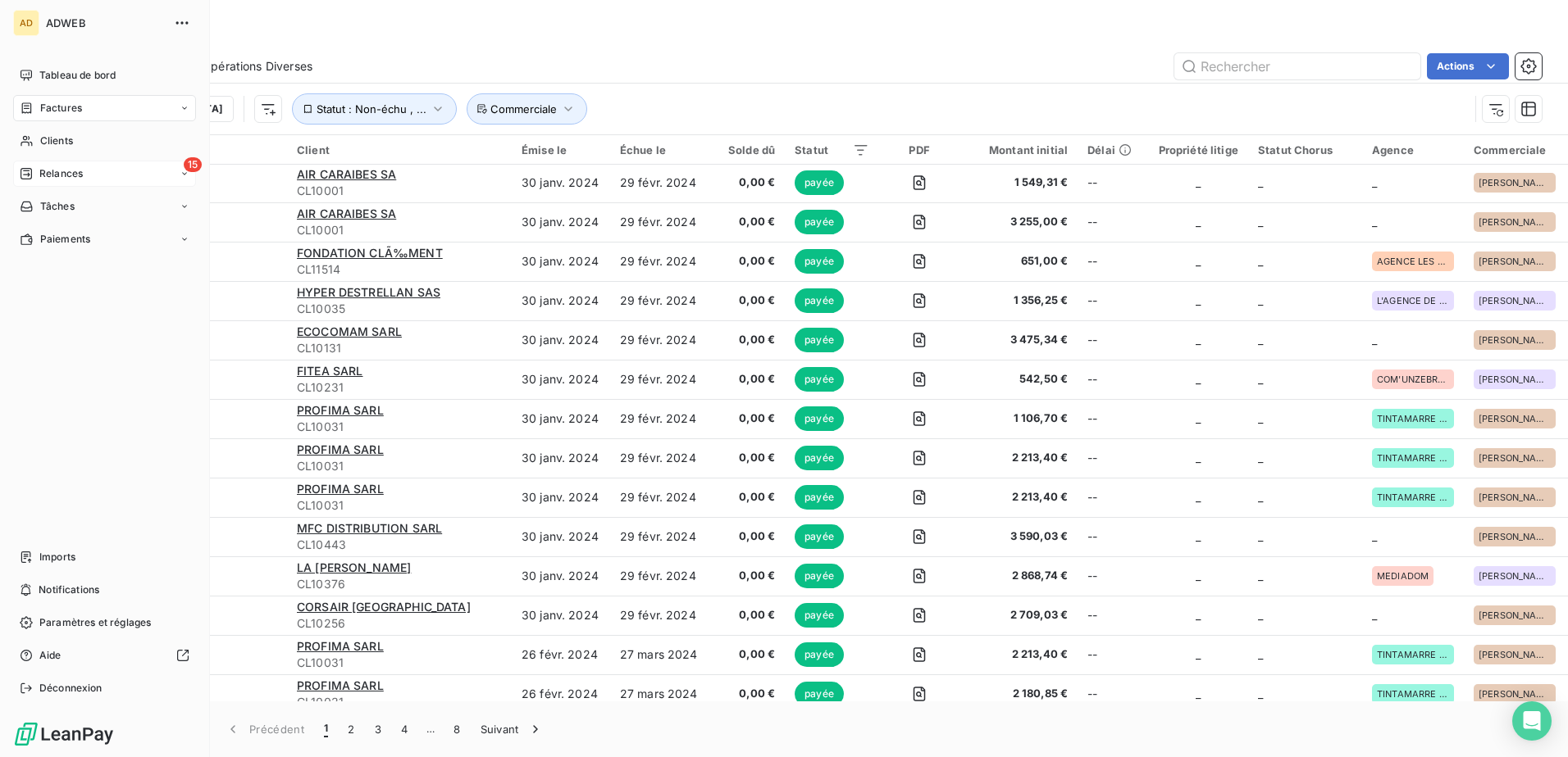
click at [58, 42] on span "Relances" at bounding box center [61, 174] width 43 height 14
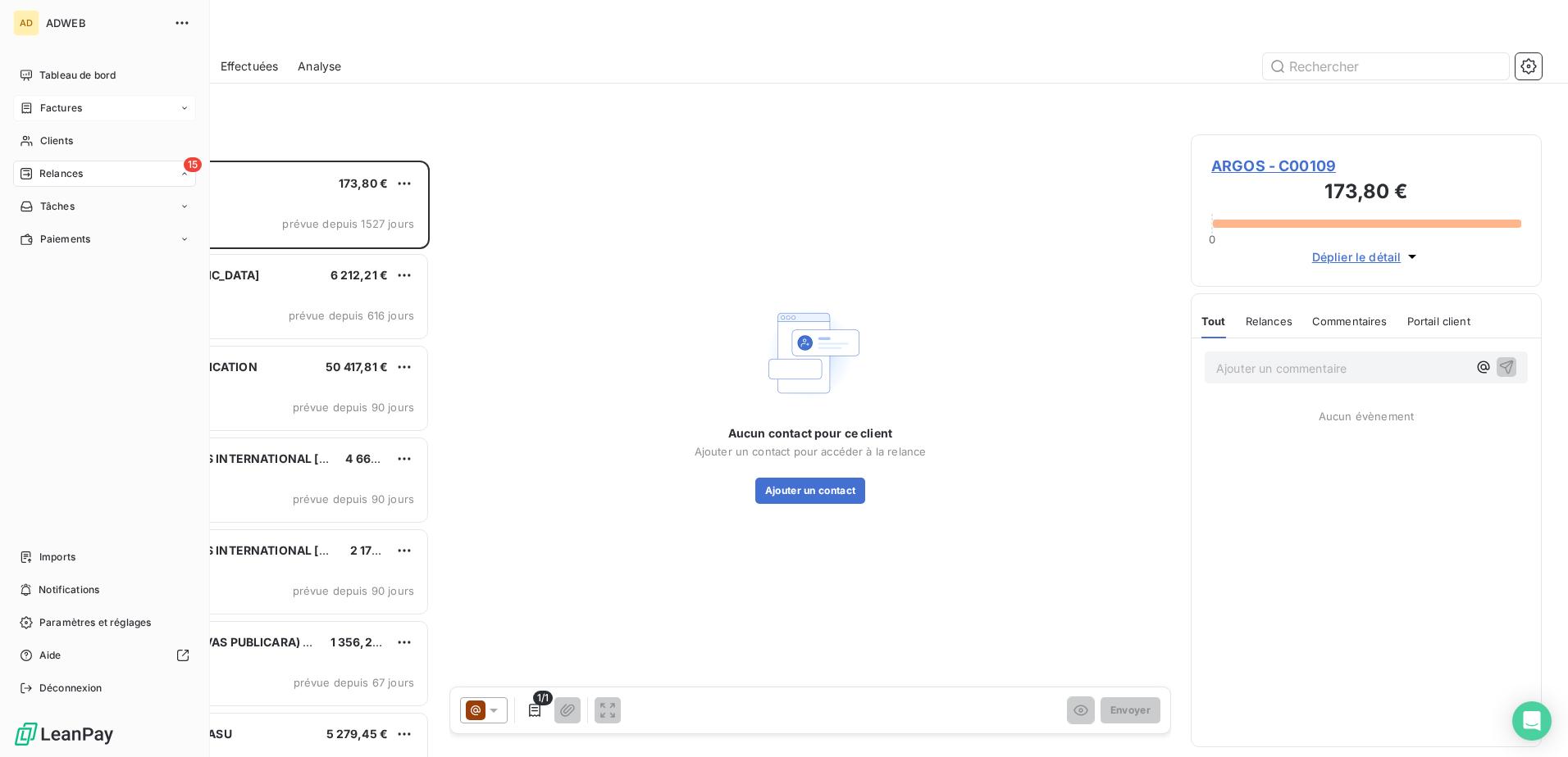
scroll to position [584, 339]
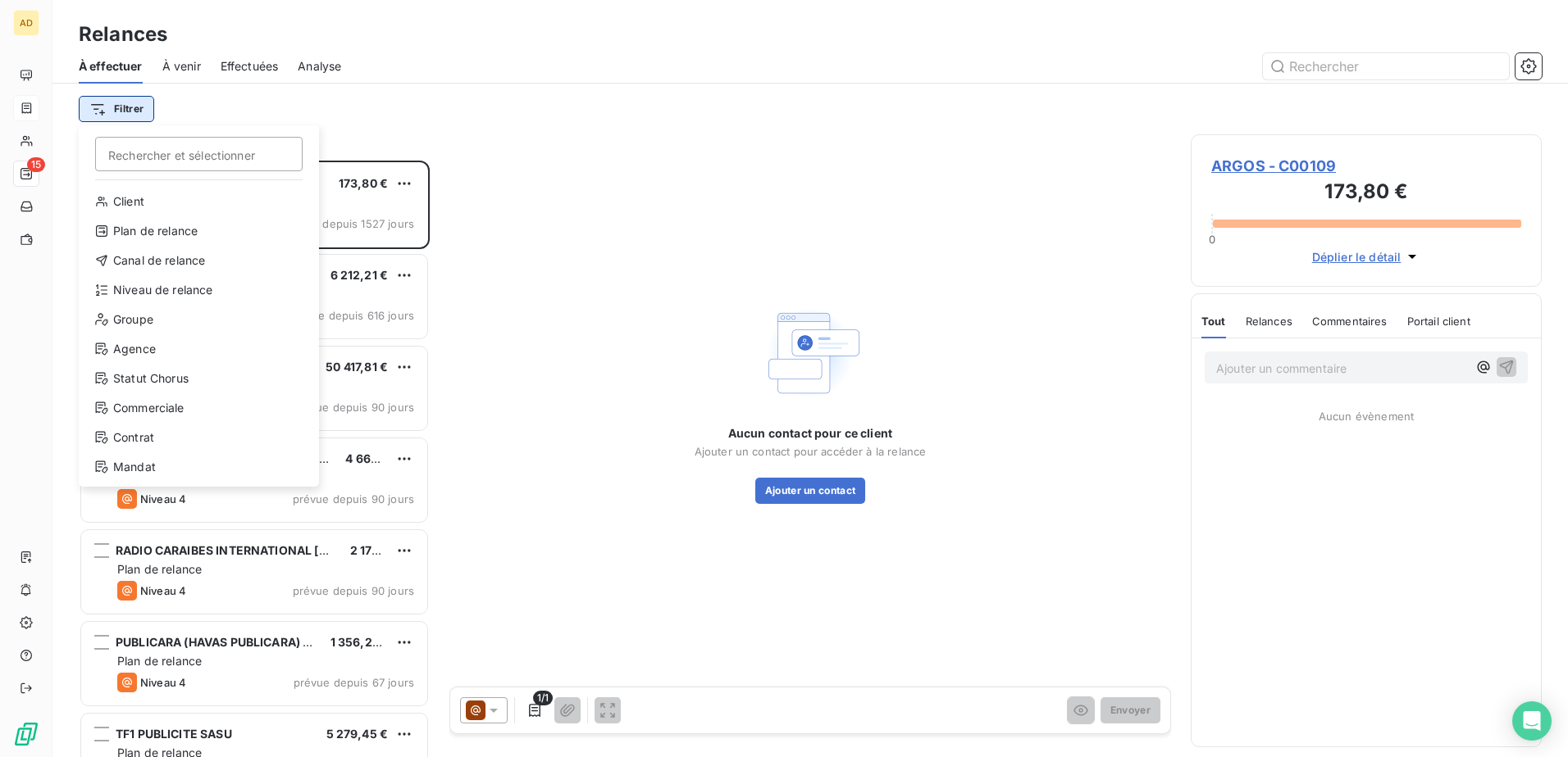
click at [133, 42] on html "AD 15 Relances À effectuer À venir Effectuées Analyse Filtrer Rechercher et sél…" at bounding box center [784, 378] width 1568 height 757
click at [128, 42] on div "Niveau de relance" at bounding box center [199, 289] width 228 height 26
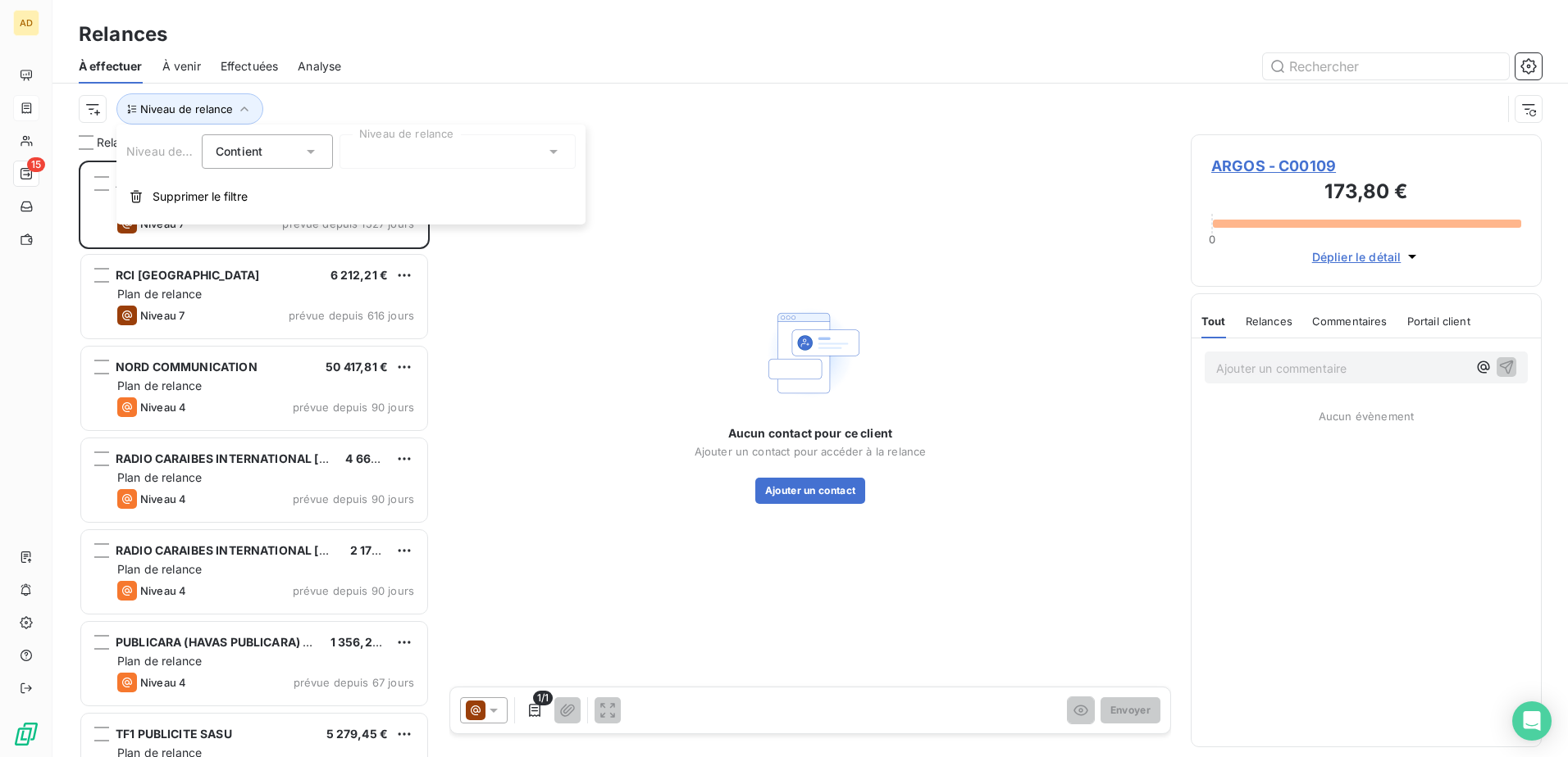
click at [426, 42] on div at bounding box center [457, 152] width 237 height 34
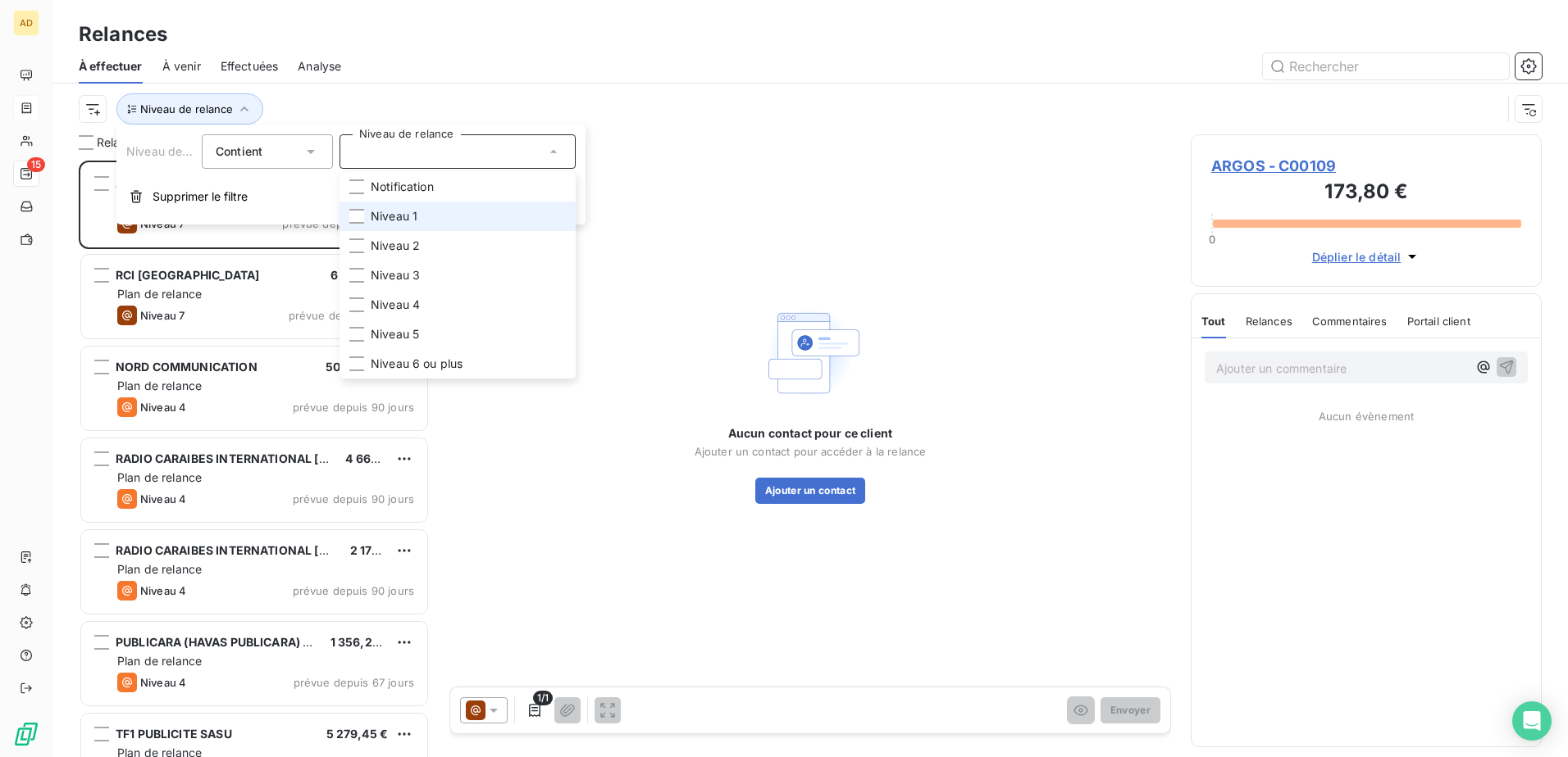
click at [432, 42] on li "Niveau 1" at bounding box center [457, 216] width 237 height 30
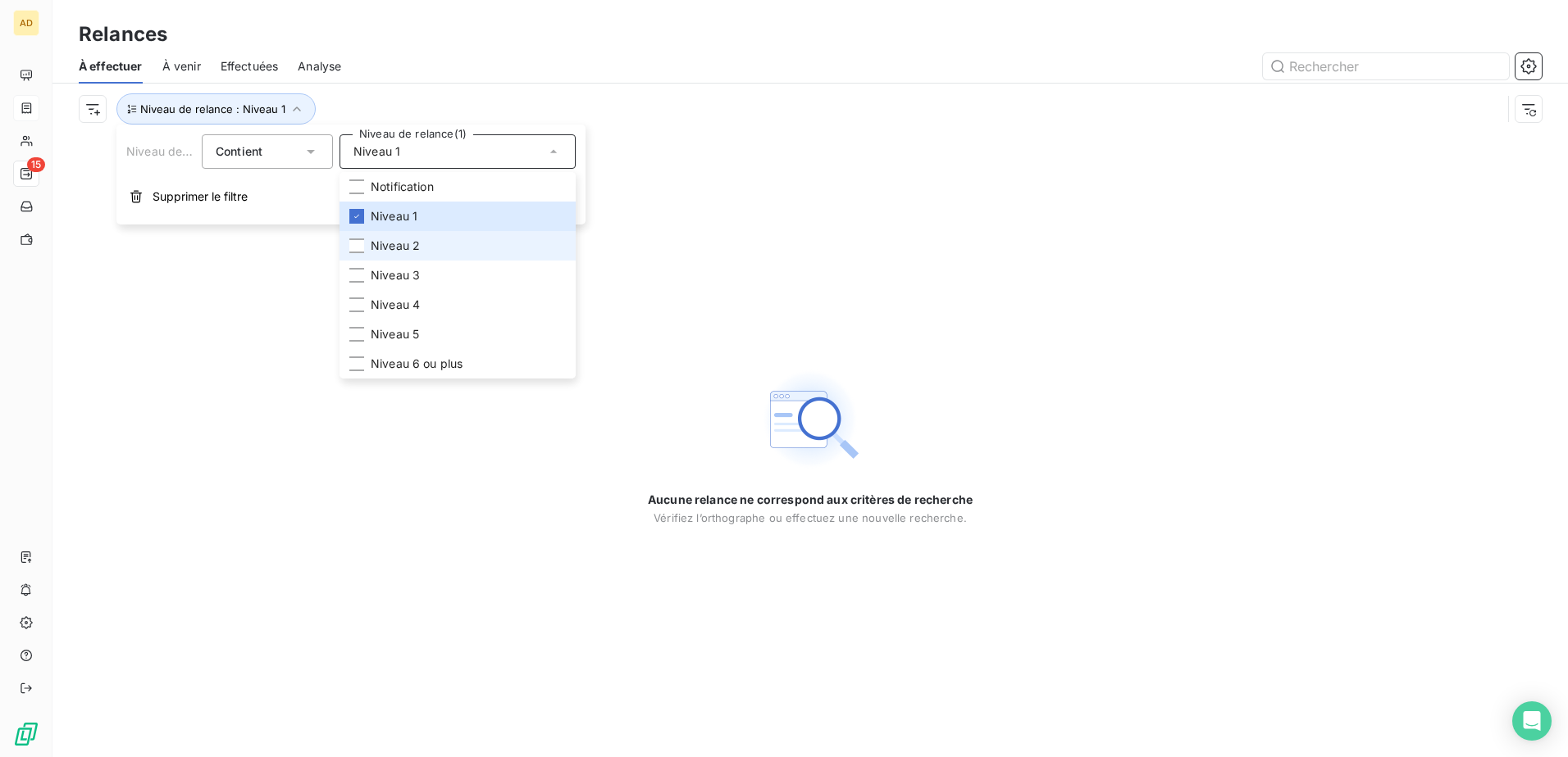
click at [409, 42] on span "Niveau 2" at bounding box center [395, 245] width 49 height 16
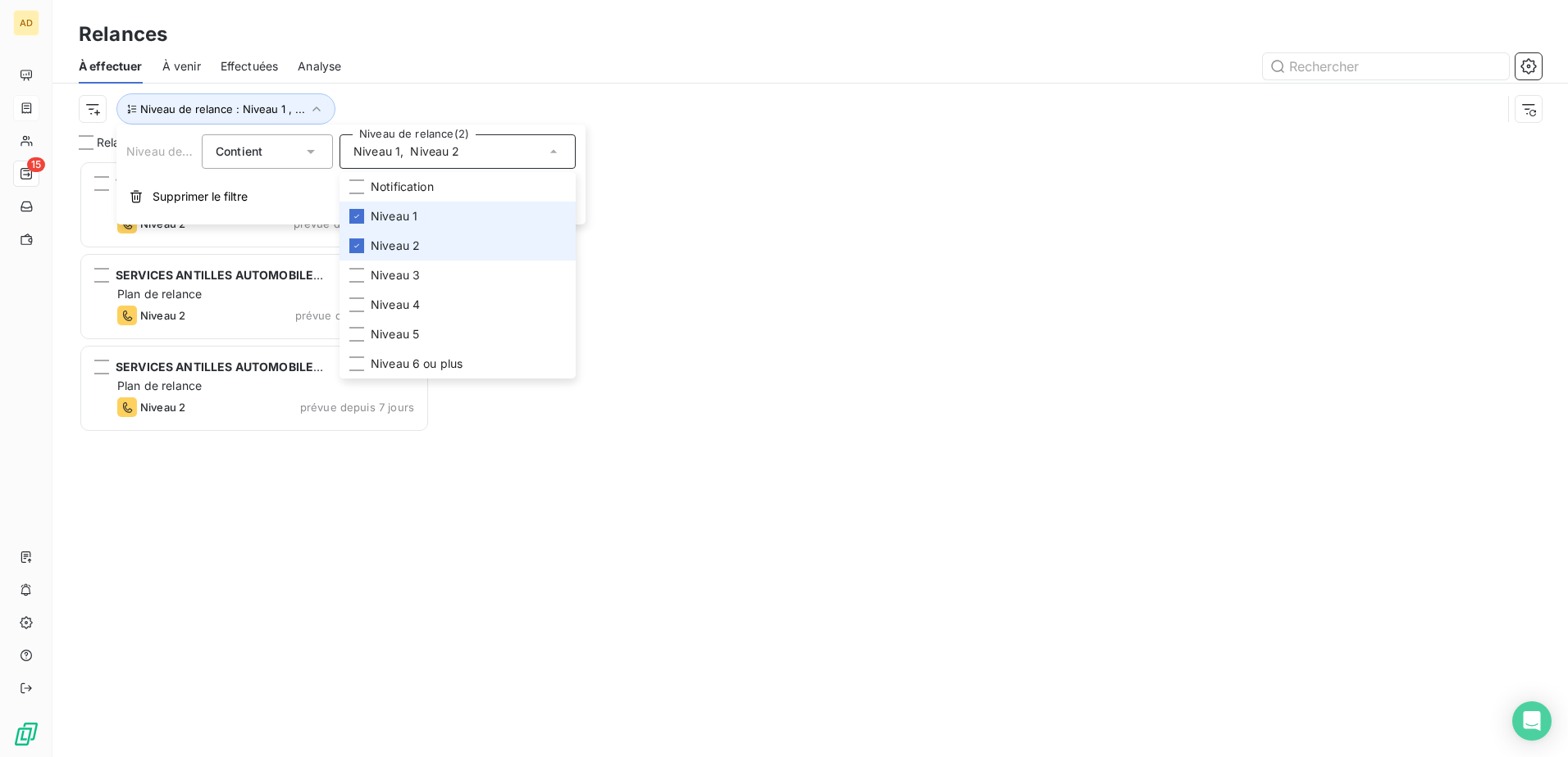
scroll to position [584, 339]
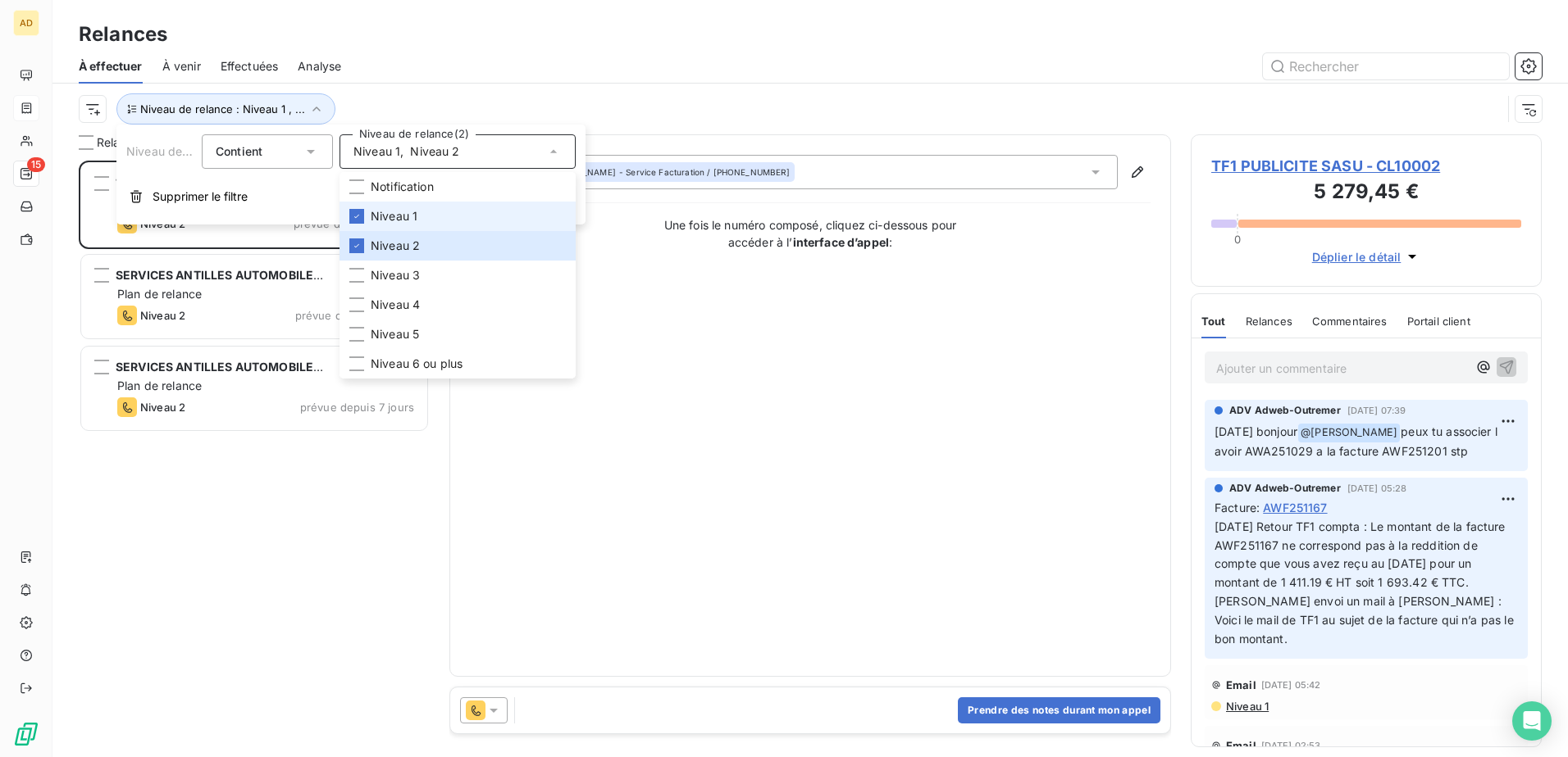
click at [406, 42] on span "Niveau 1" at bounding box center [394, 217] width 47 height 16
click at [349, 42] on div at bounding box center [356, 245] width 14 height 14
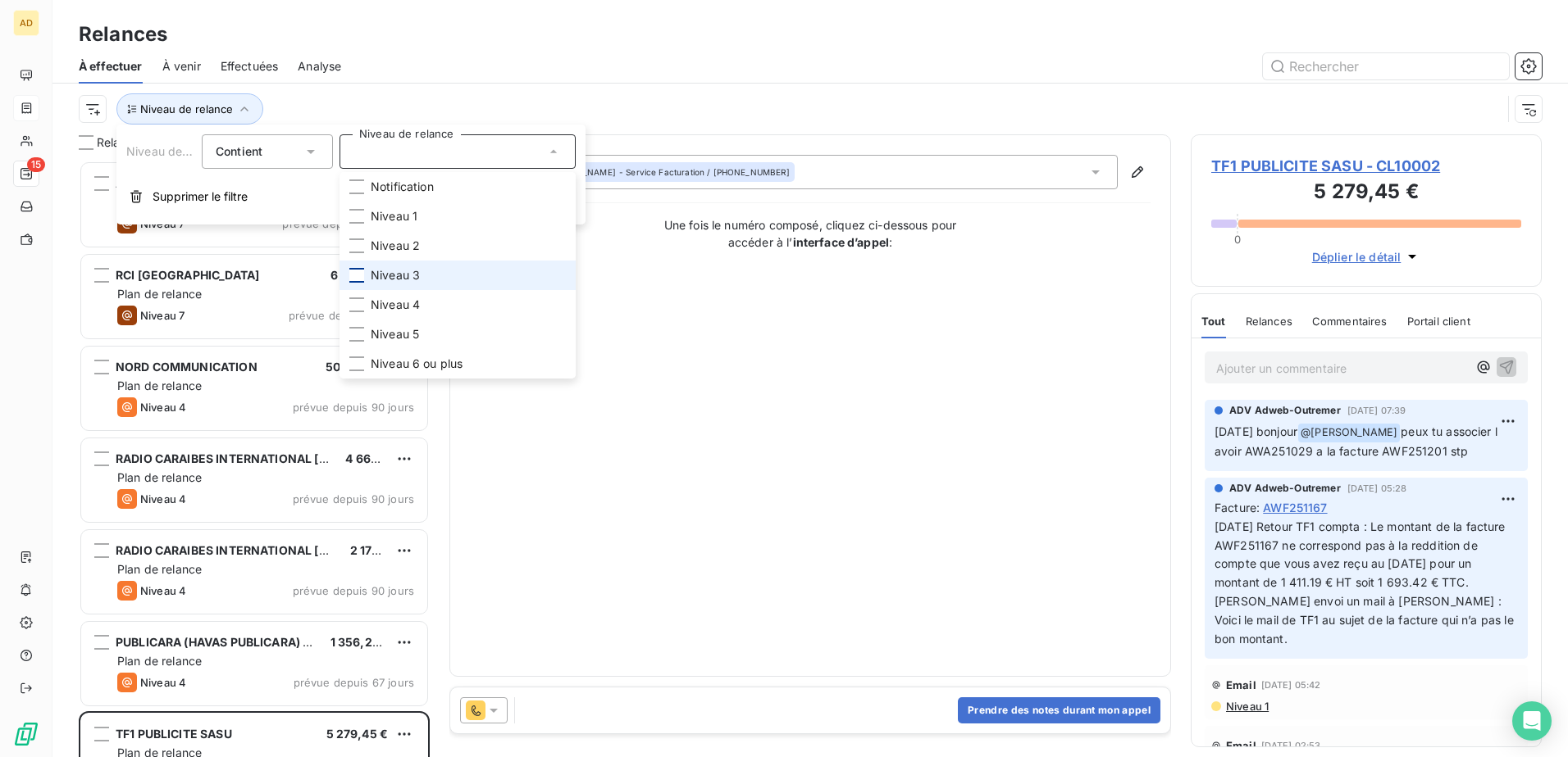
click at [357, 42] on div at bounding box center [356, 275] width 14 height 14
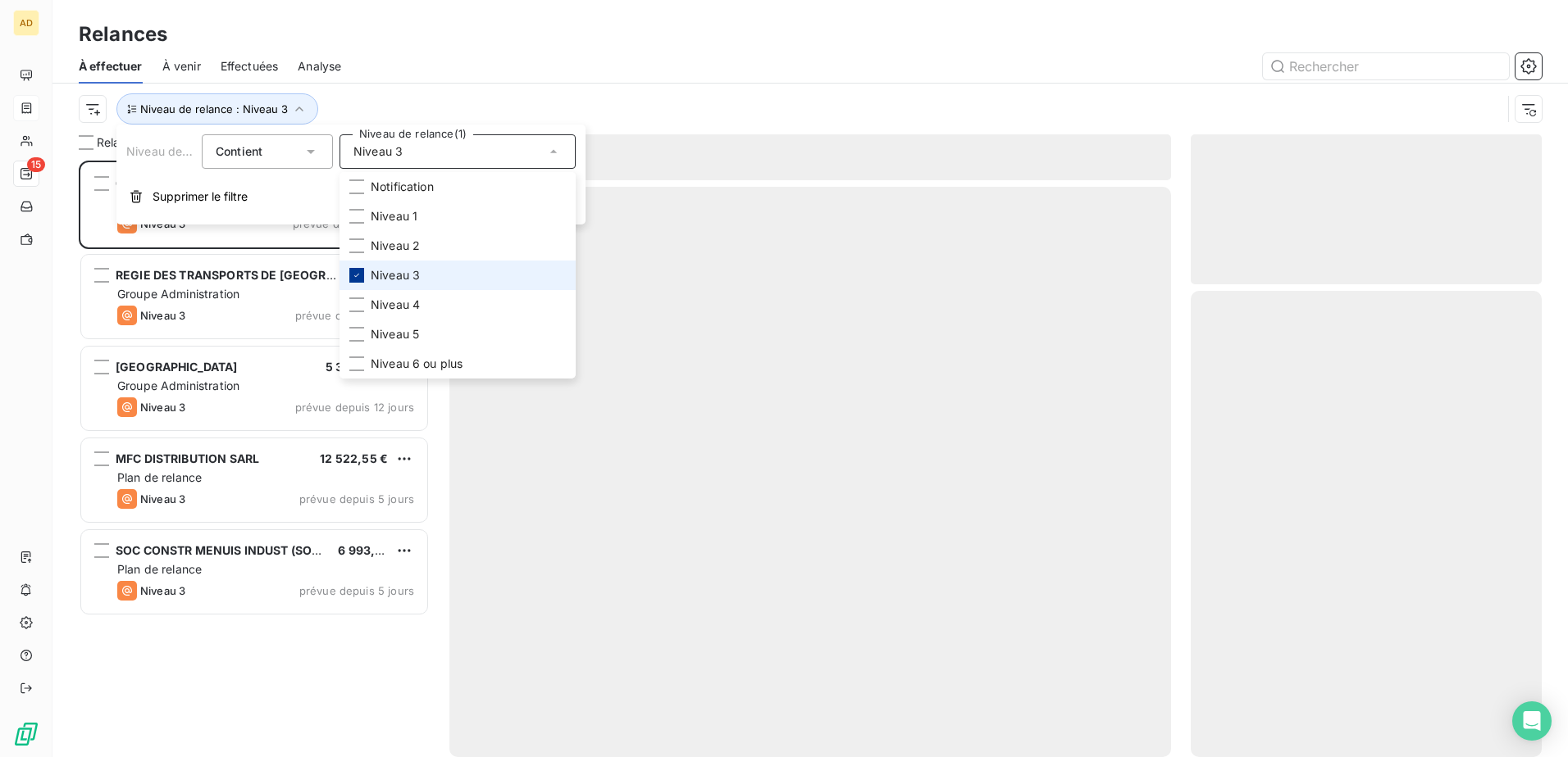
scroll to position [584, 339]
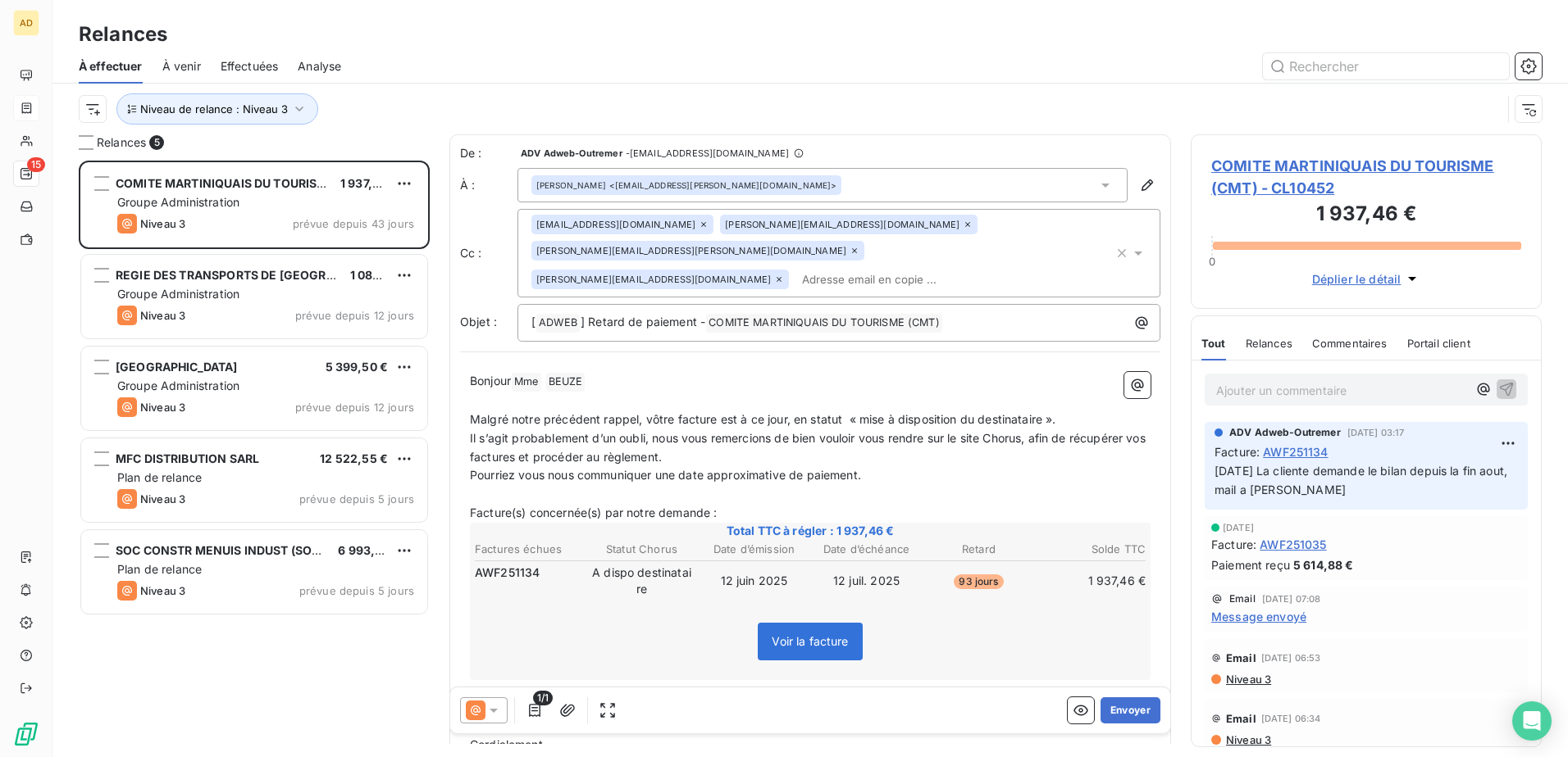
click at [228, 42] on div "COMITE MARTINIQUAIS DU TOURISME (CMT) 1 937,46 € Groupe Administration Niveau 3…" at bounding box center [255, 459] width 351 height 597
click at [609, 42] on span "Message envoyé" at bounding box center [1259, 616] width 95 height 17
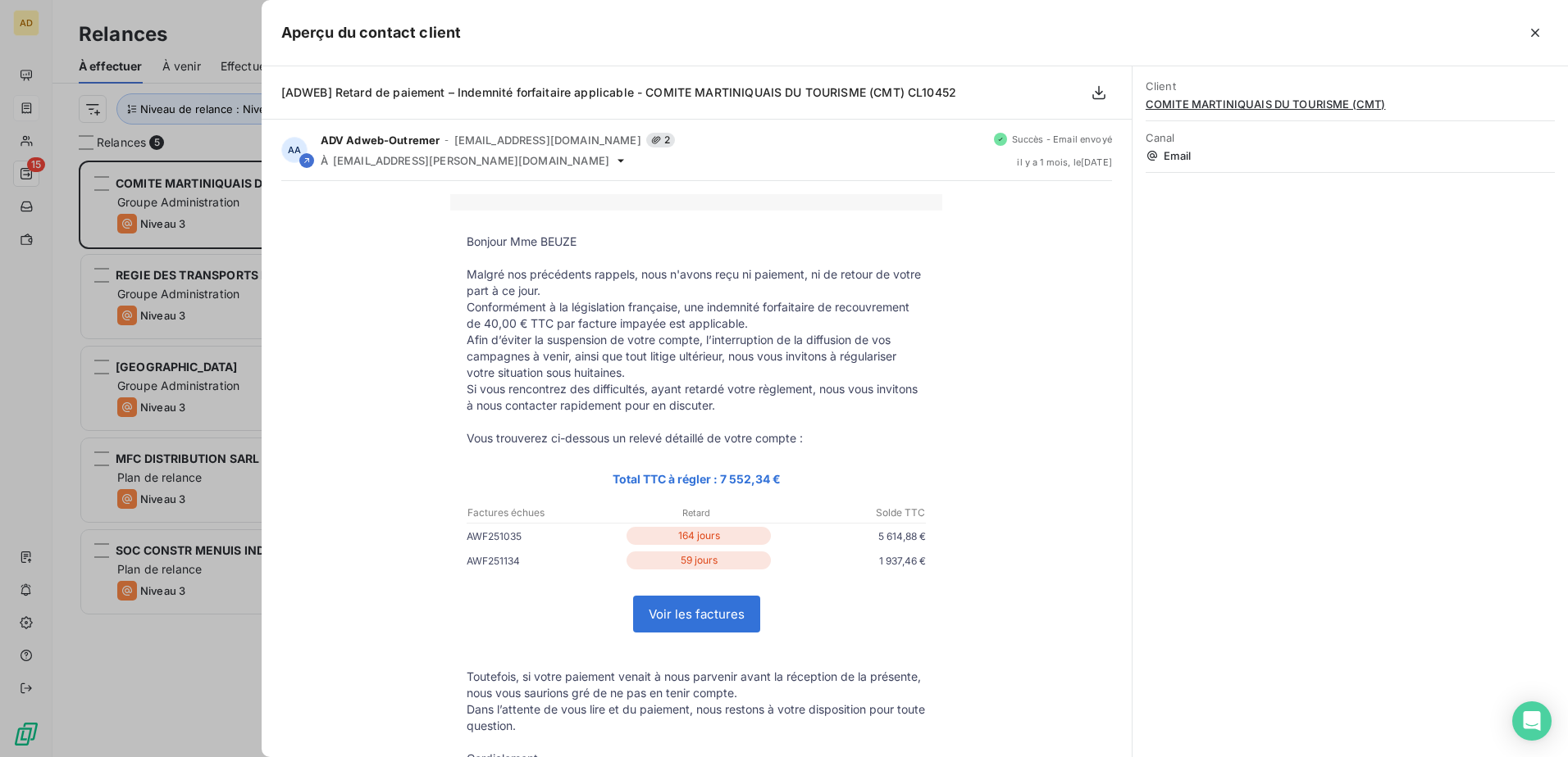
click at [198, 42] on div at bounding box center [784, 378] width 1568 height 757
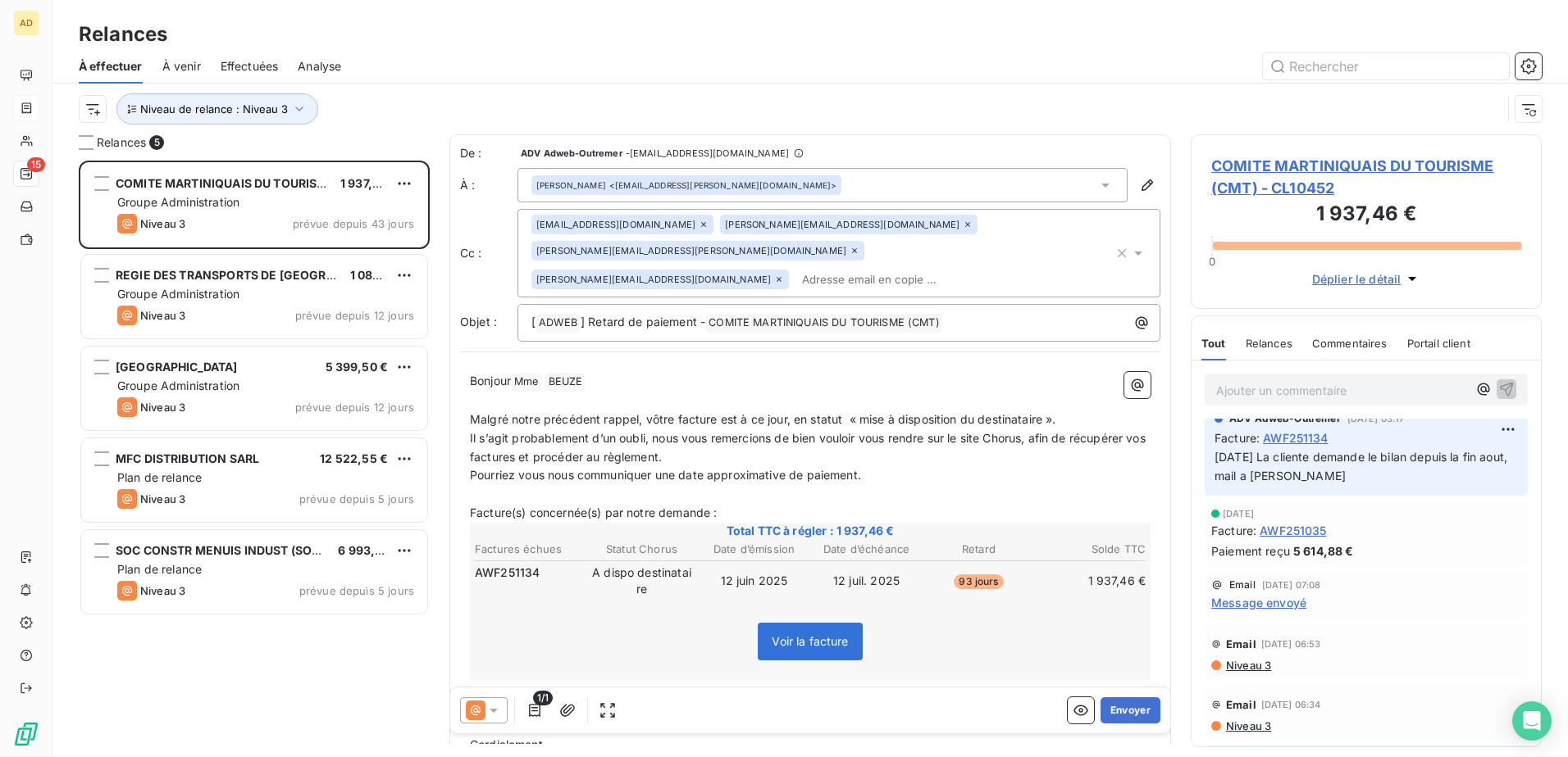
scroll to position [0, 0]
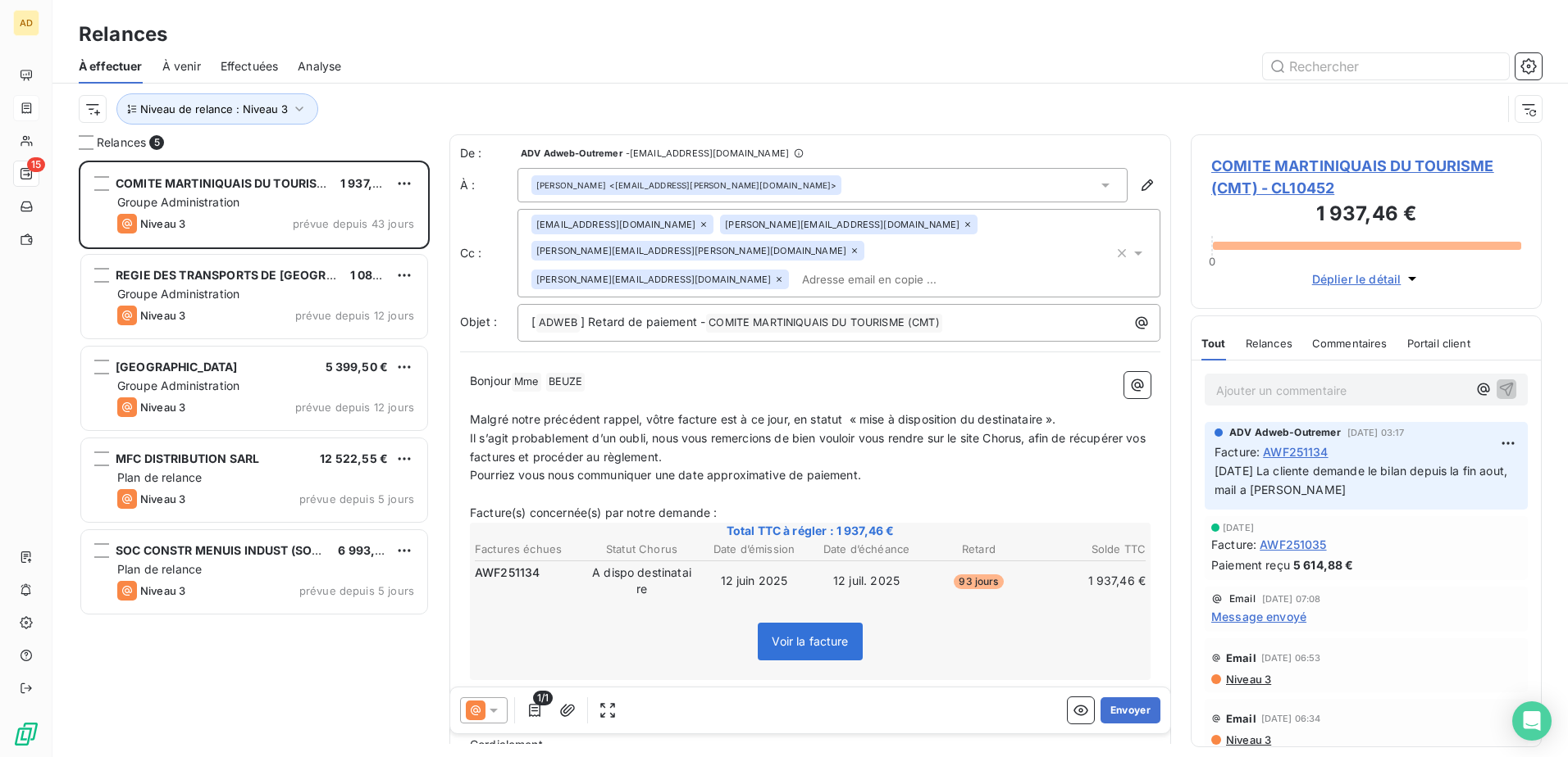
click at [609, 42] on span "Niveau 3" at bounding box center [1248, 679] width 47 height 13
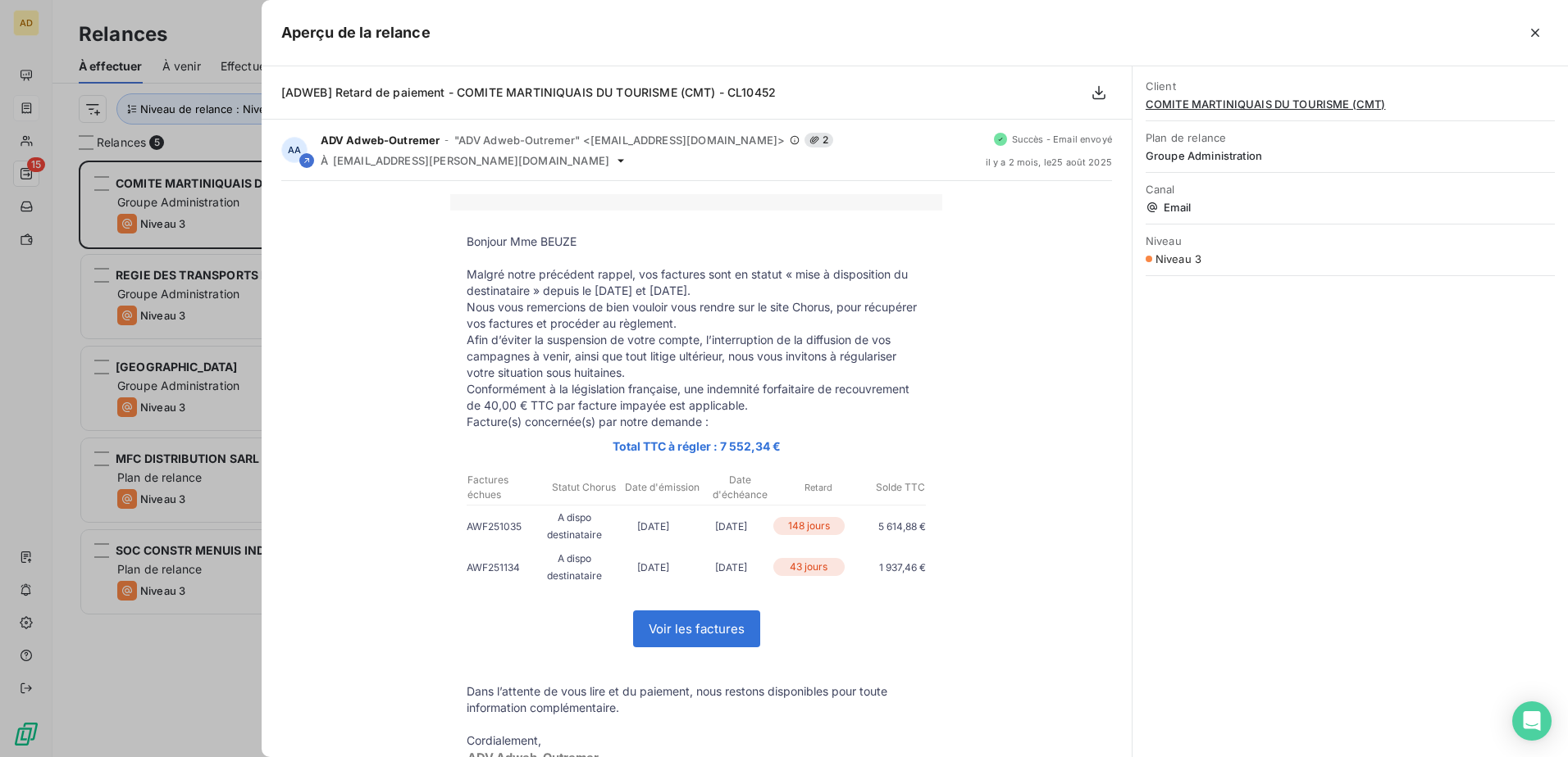
click at [196, 42] on div at bounding box center [784, 378] width 1568 height 757
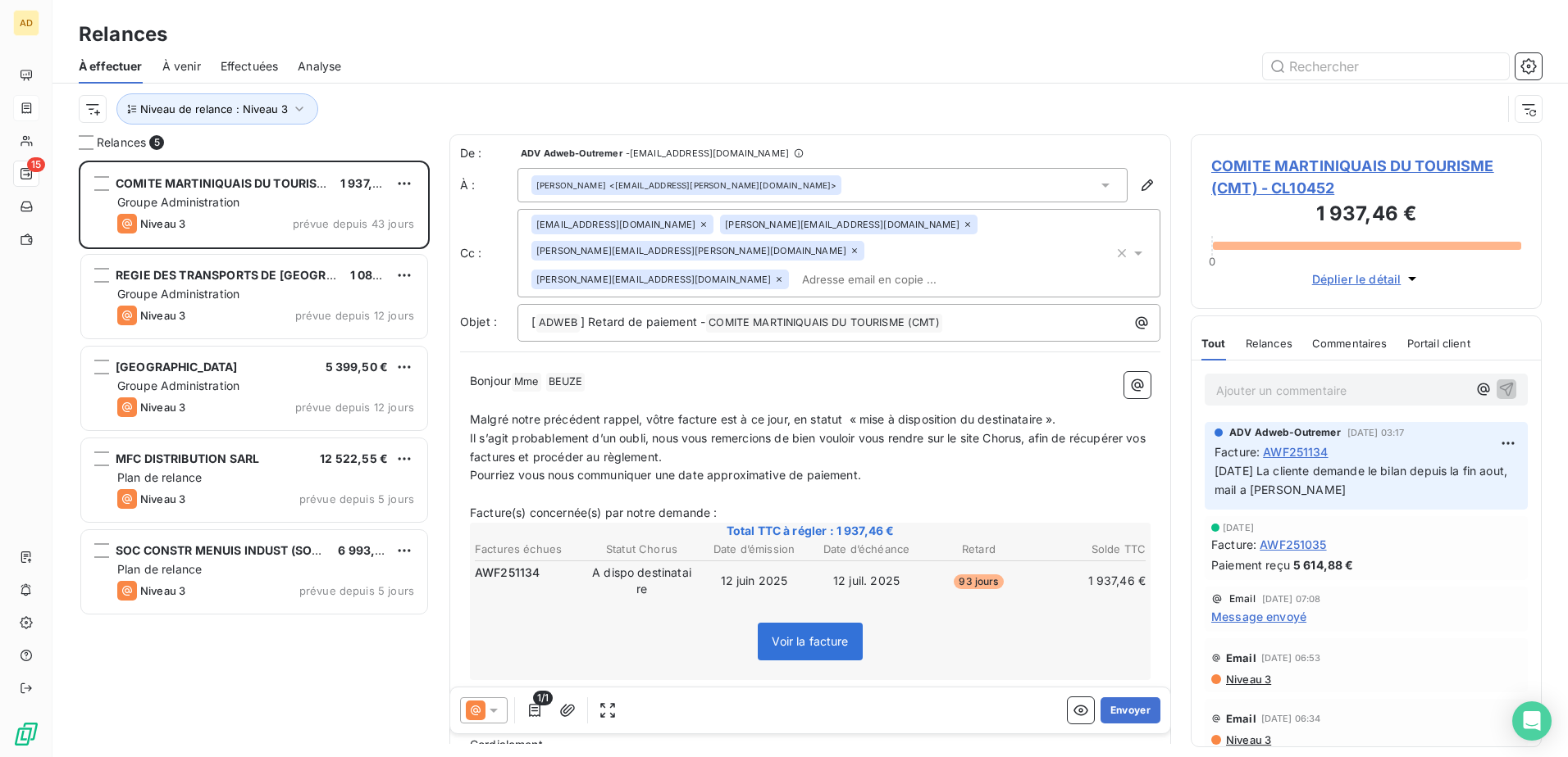
click at [609, 42] on span "Malgré notre précédent rappel, vôtre facture est à ce jour, en statut « mise à …" at bounding box center [763, 419] width 587 height 13
click at [609, 42] on span "Malgré notre précédent rappel, vôtre facture est à ce jour en statut « mise à d…" at bounding box center [761, 419] width 583 height 13
click at [569, 42] on p "Malgré notre précédent rappel, vôtre facture est à ce jour en statut « mise à d…" at bounding box center [810, 420] width 681 height 19
drag, startPoint x: 703, startPoint y: 480, endPoint x: 557, endPoint y: 481, distance: 146.0
click at [557, 42] on p "Il s’agit probablement d’un oubli, nous vous remercions de bien vouloir vous re…" at bounding box center [810, 449] width 681 height 38
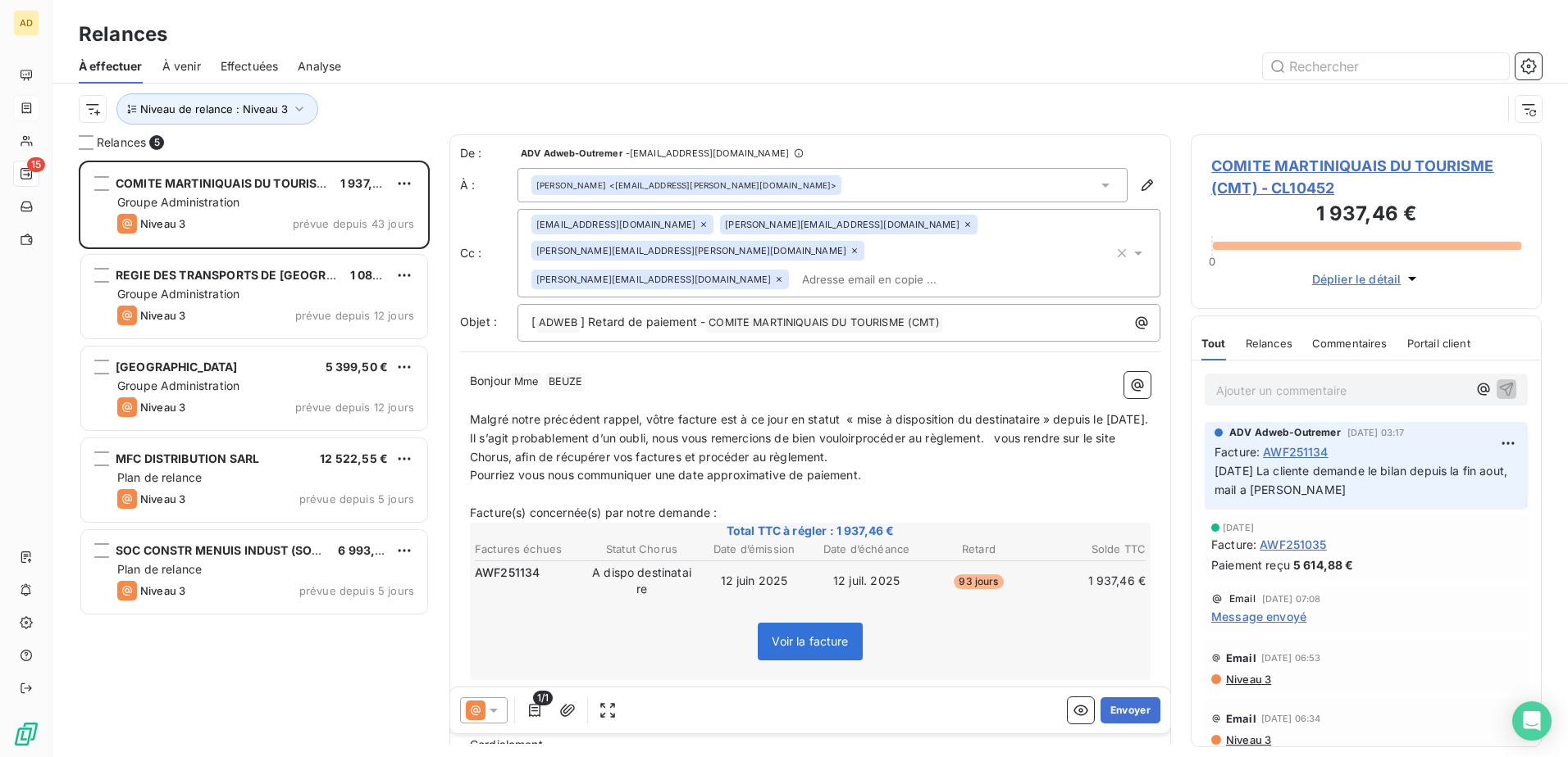
click at [609, 42] on span "Malgré notre précédent rappel, vôtre facture est à ce jour en statut « mise à d…" at bounding box center [809, 419] width 678 height 13
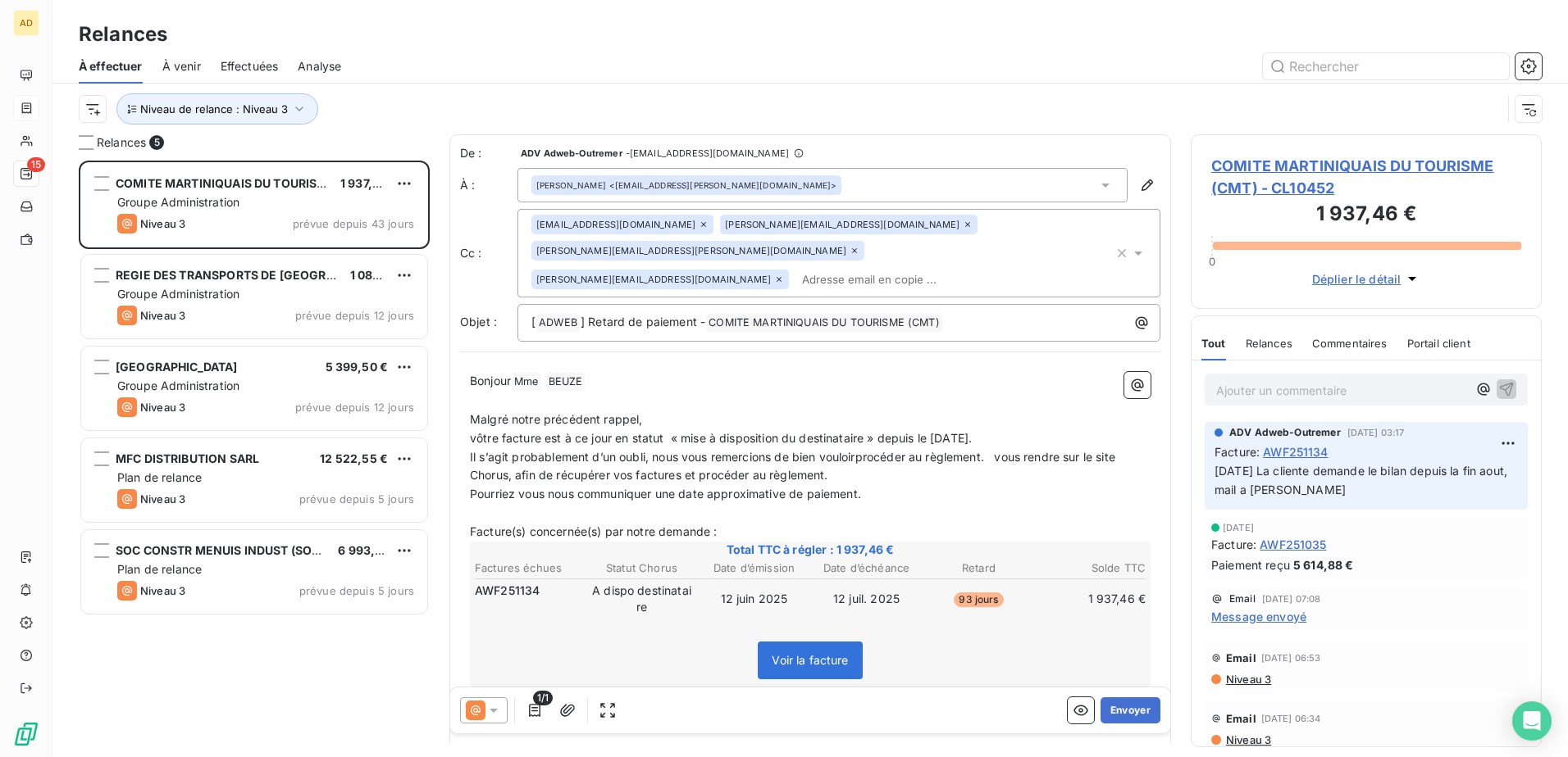
click at [609, 42] on p "Malgré notre précédent rappel," at bounding box center [810, 420] width 681 height 19
click at [471, 42] on span "vôtre facture est à ce jour en statut « mise à disposition du destinataire » de…" at bounding box center [721, 438] width 502 height 13
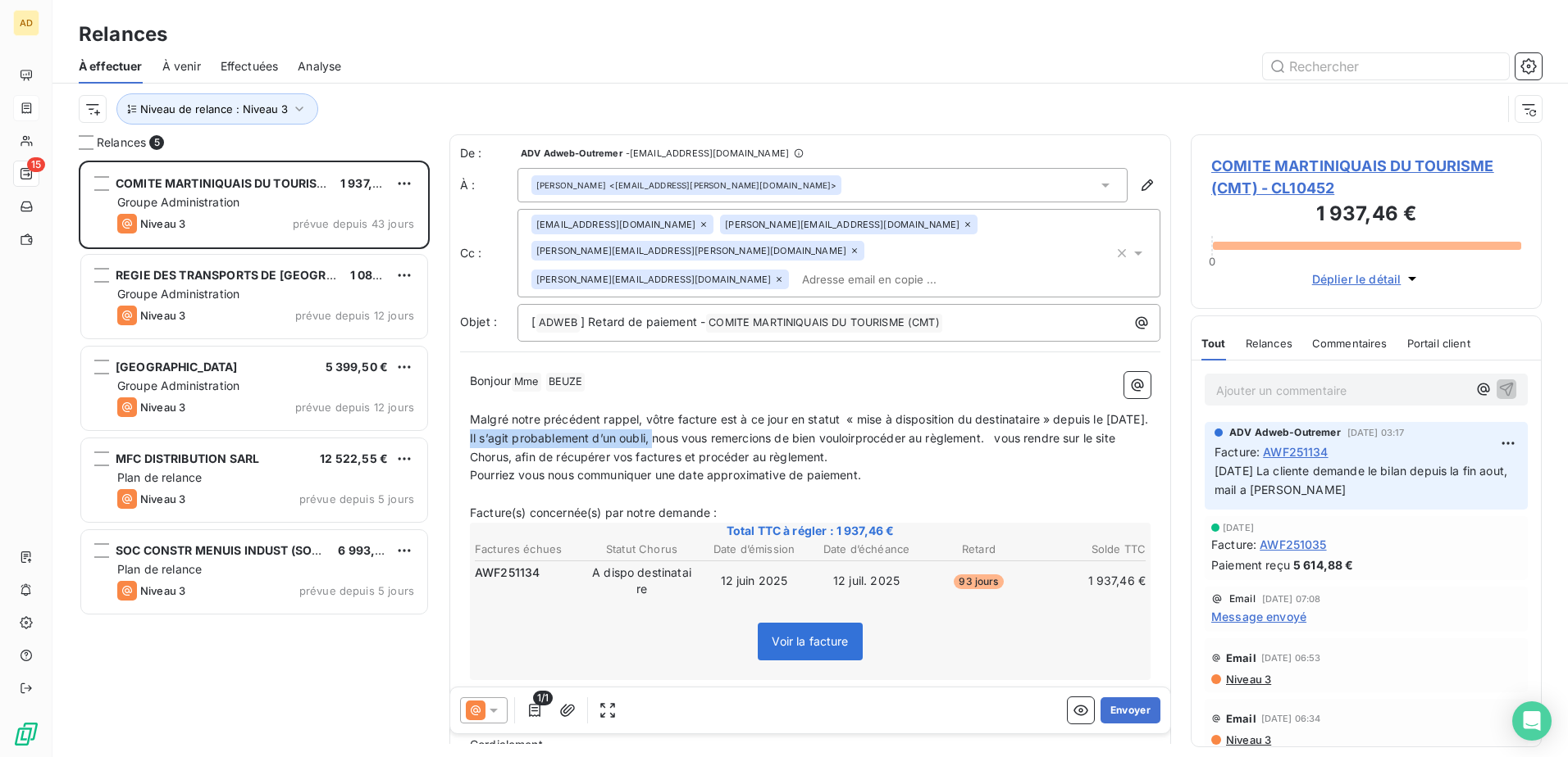
drag, startPoint x: 651, startPoint y: 459, endPoint x: 457, endPoint y: 467, distance: 194.2
click at [457, 42] on div "De : ADV Adweb-Outremer - [EMAIL_ADDRESS][DOMAIN_NAME] À : [PERSON_NAME] <[EMAI…" at bounding box center [811, 477] width 721 height 685
click at [476, 42] on span "nous vous remercions de bien vouloirprocéder au règlement. vous rendre sur le s…" at bounding box center [811, 448] width 682 height 32
click at [609, 42] on span "Nous vous remercions de bien vouloirprocéder au règlement. vous rendre sur le s…" at bounding box center [811, 448] width 684 height 32
drag, startPoint x: 820, startPoint y: 451, endPoint x: 1064, endPoint y: 476, distance: 245.3
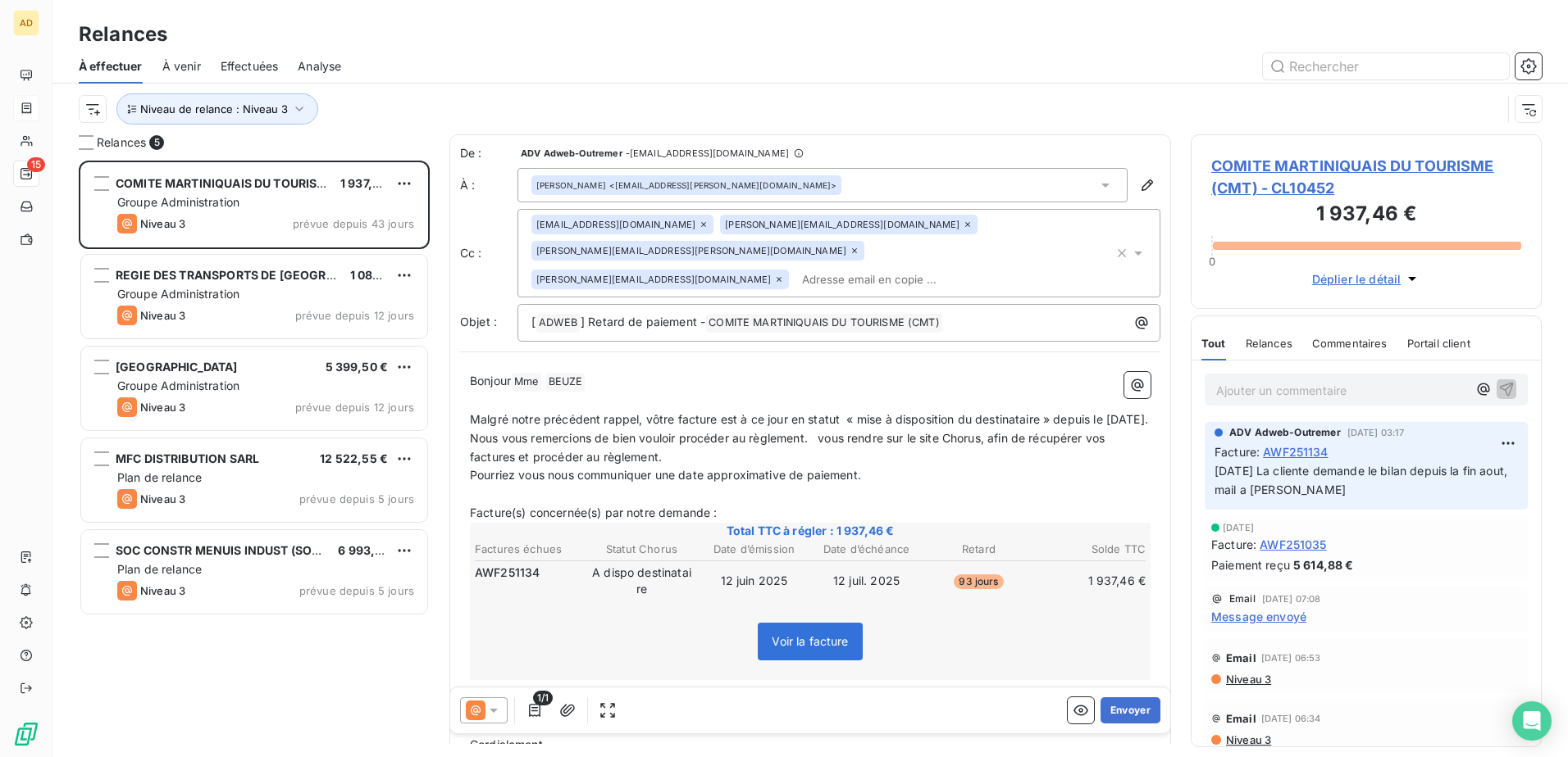
click at [609, 42] on p "Nous vous remercions de bien vouloir procéder au règlement. vous rendre sur le …" at bounding box center [810, 449] width 681 height 38
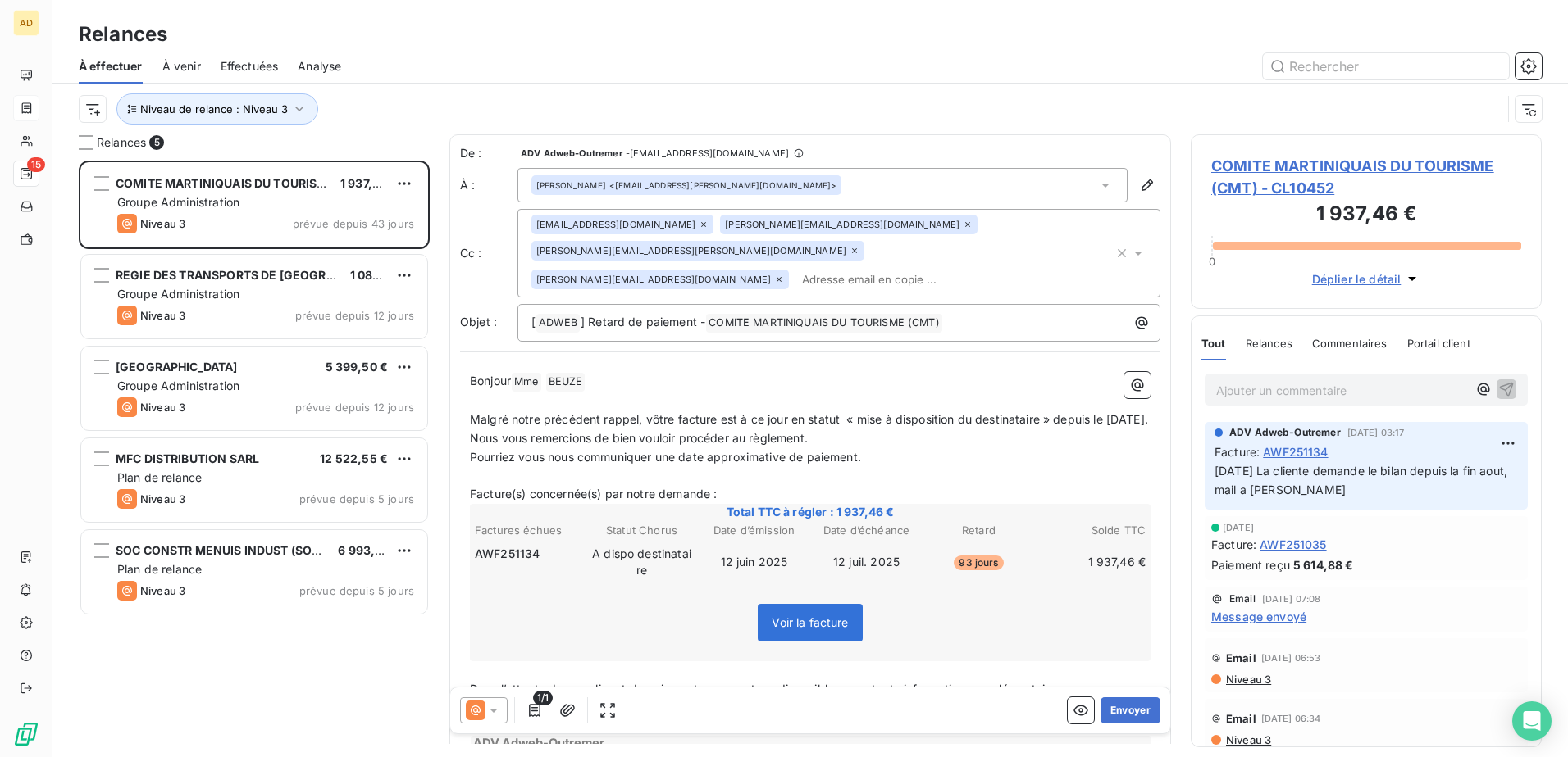
drag, startPoint x: 843, startPoint y: 450, endPoint x: 464, endPoint y: 459, distance: 379.1
click at [464, 42] on div "Bonjour Mme ﻿ BEUZE ﻿ ﻿ ﻿ Malgré notre précédent rappel, vôtre facture est à ce…" at bounding box center [810, 576] width 701 height 428
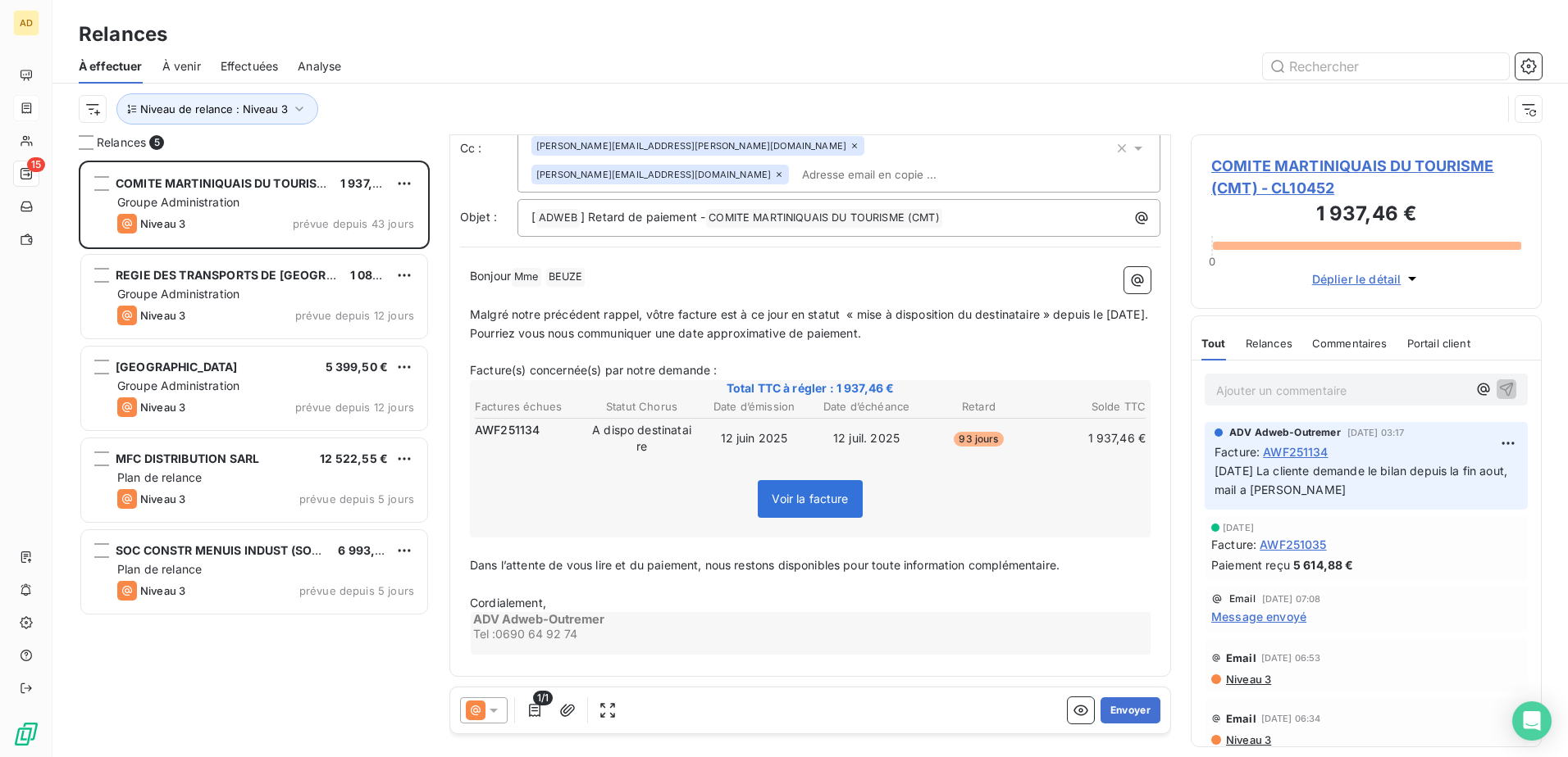
scroll to position [42, 0]
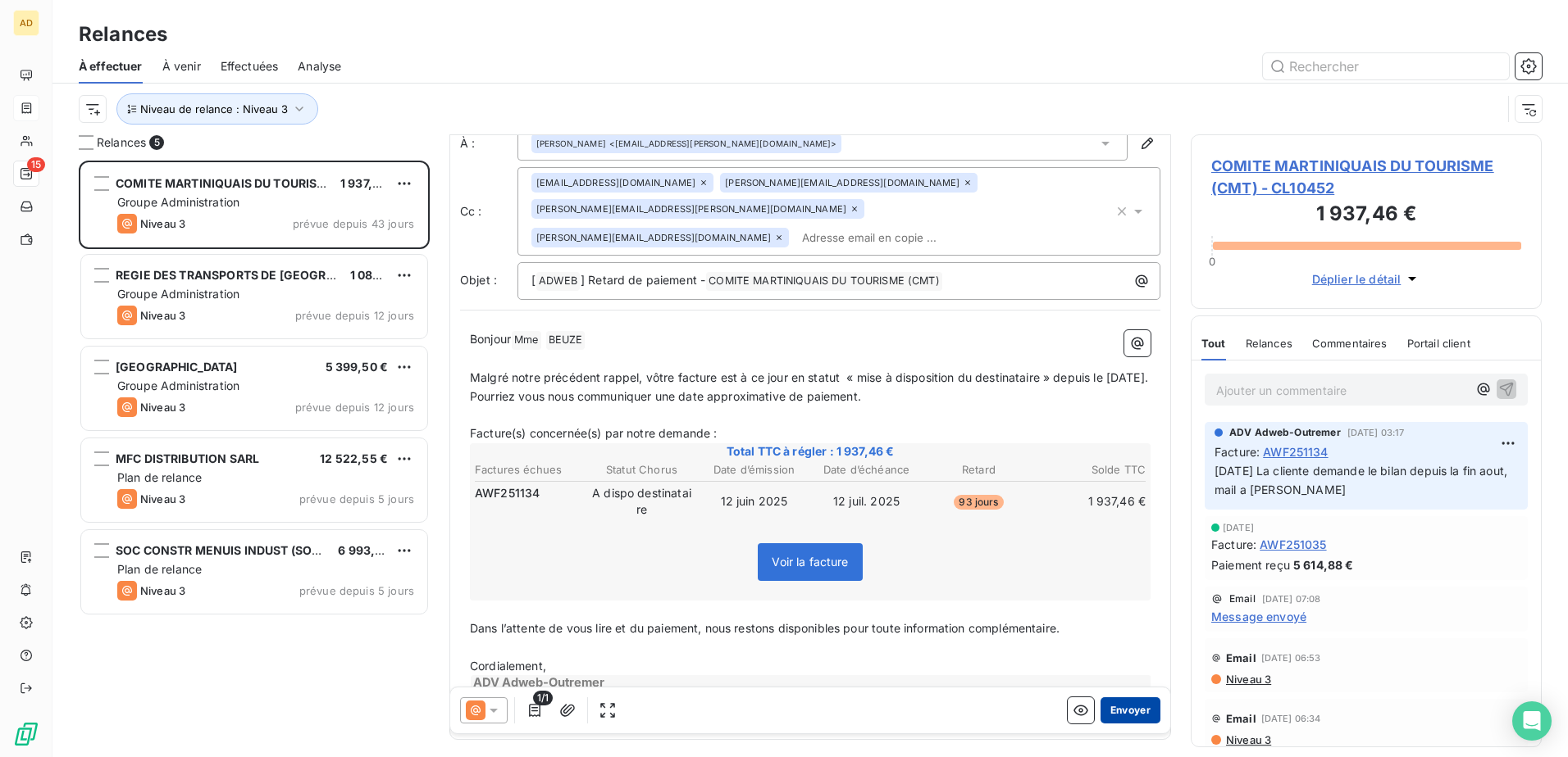
click at [609, 42] on button "Envoyer" at bounding box center [1130, 710] width 60 height 26
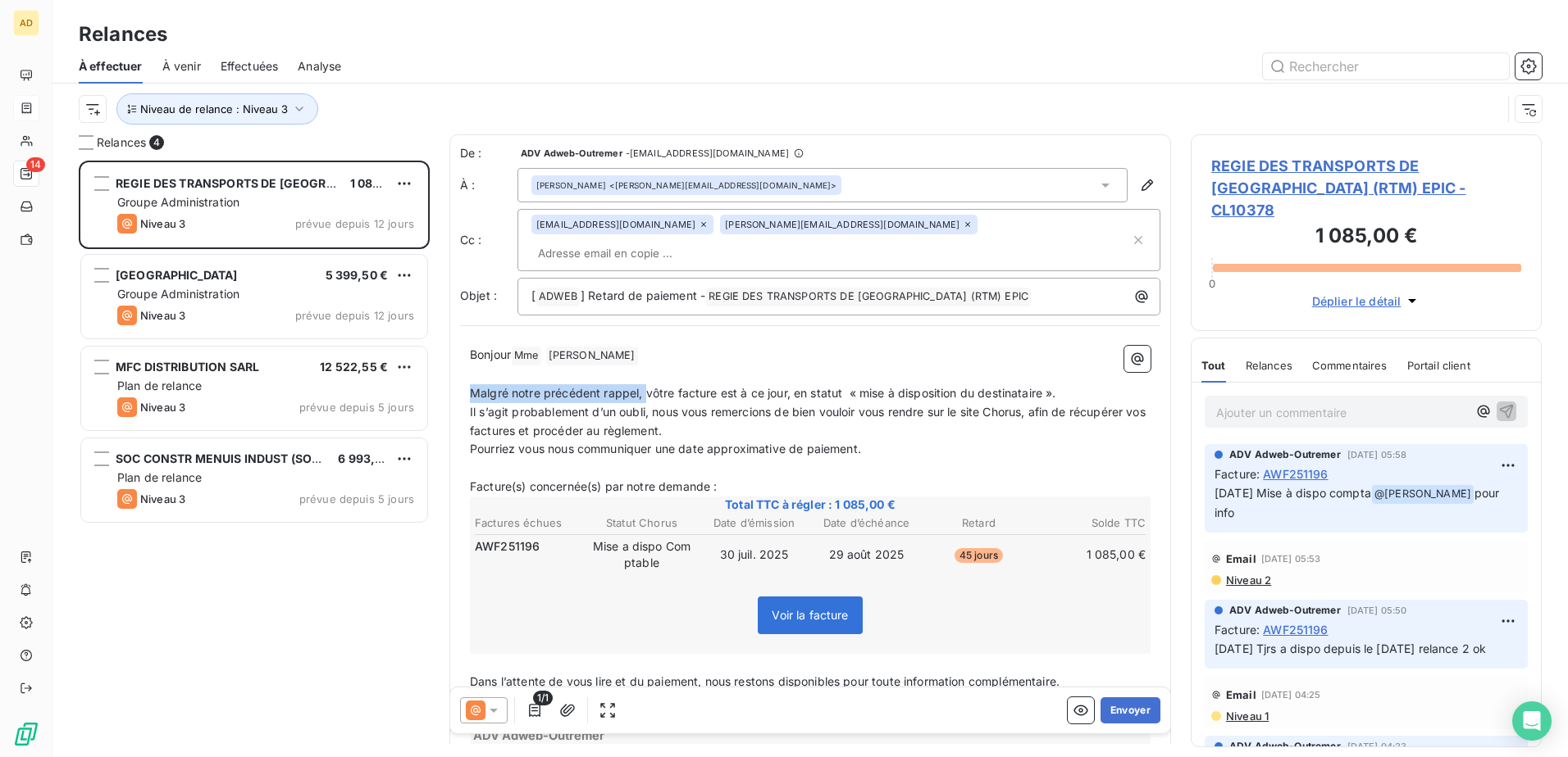
drag, startPoint x: 645, startPoint y: 372, endPoint x: 468, endPoint y: 376, distance: 177.0
click at [468, 42] on div "Bonjour Mme ﻿ [PERSON_NAME] ﻿ ﻿ ﻿ Malgré notre précédent rappel, vôtre facture …" at bounding box center [810, 559] width 701 height 447
click at [478, 42] on span "vôtre facture est à ce jour, en statut « mise à disposition du destinataire »." at bounding box center [675, 392] width 410 height 13
drag, startPoint x: 871, startPoint y: 368, endPoint x: 791, endPoint y: 372, distance: 80.1
click at [609, 42] on span "Vôtre facture est à ce jour, en statut « mise à disposition du destinataire »." at bounding box center [675, 392] width 411 height 13
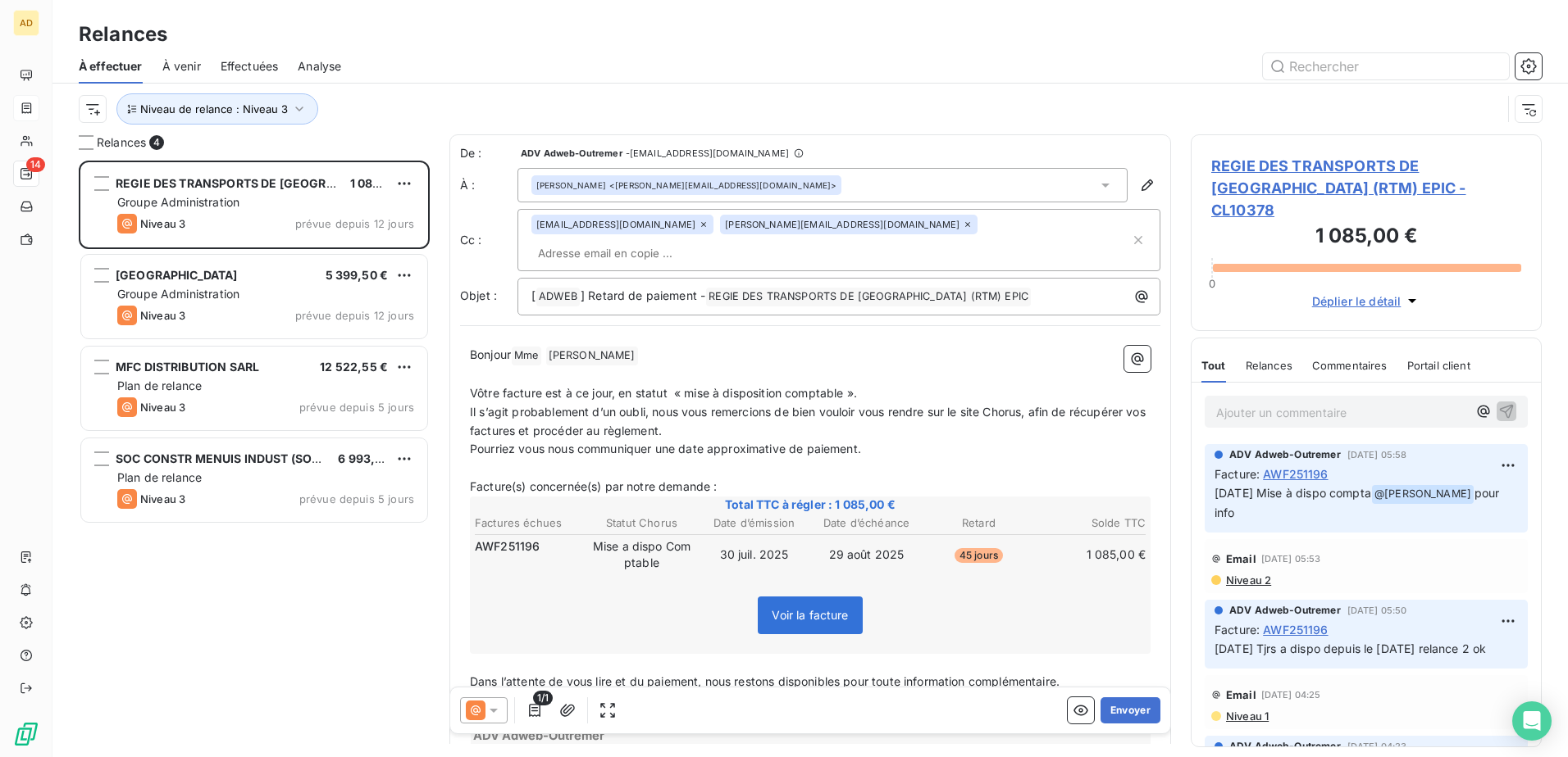
click at [609, 42] on span "Vôtre facture est à ce jour, en statut « mise à disposition comptable »." at bounding box center [663, 392] width 387 height 13
drag, startPoint x: 684, startPoint y: 407, endPoint x: 469, endPoint y: 395, distance: 215.3
click at [469, 42] on div "Bonjour Mme ﻿ [PERSON_NAME] ﻿ ﻿ ﻿ Vôtre facture est à ce jour, en statut « mise…" at bounding box center [810, 559] width 701 height 447
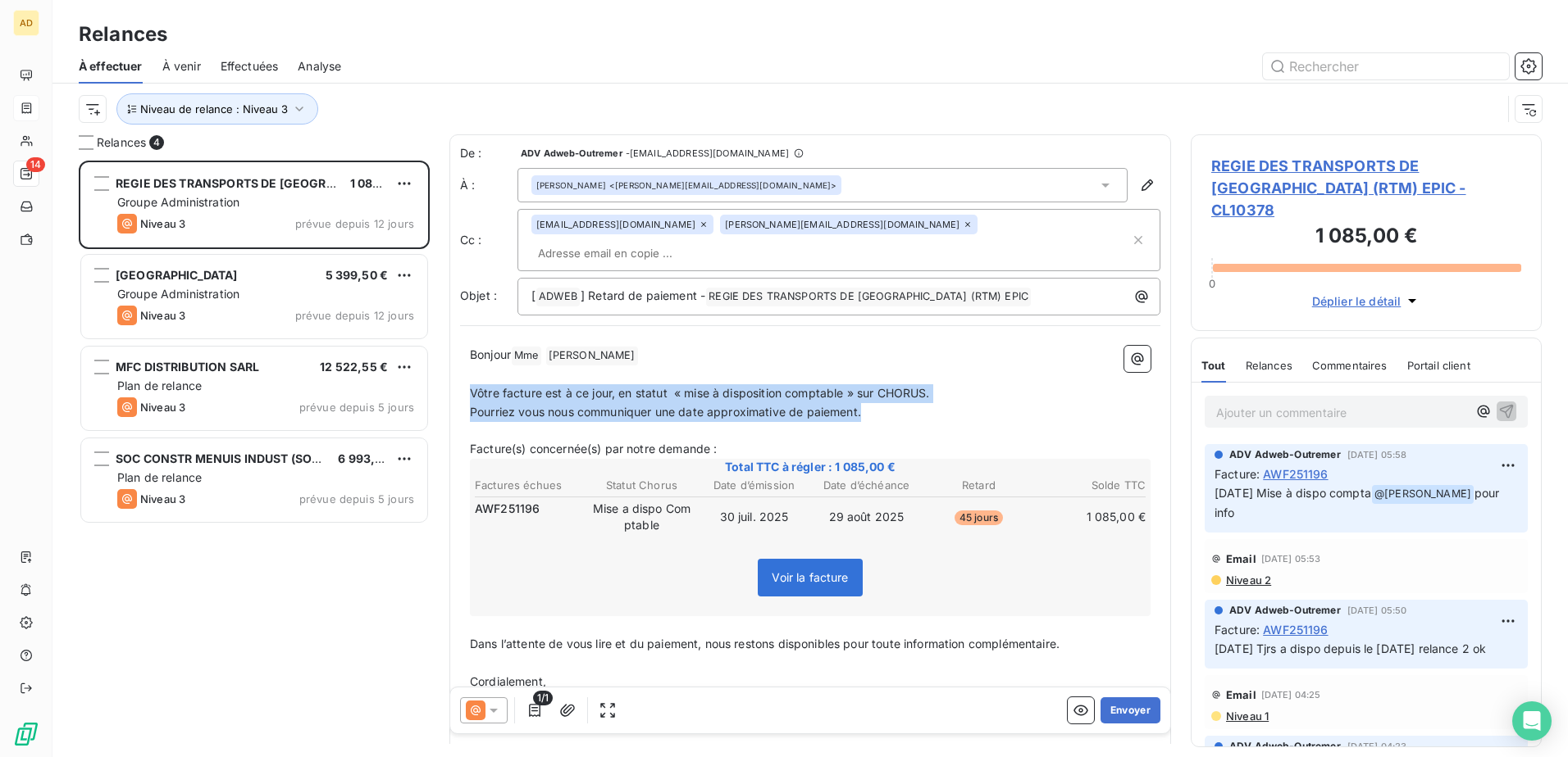
drag, startPoint x: 868, startPoint y: 389, endPoint x: 470, endPoint y: 376, distance: 398.2
click at [470, 42] on div "Bonjour Mme ﻿ [PERSON_NAME] ﻿ ﻿ ﻿ Vôtre facture est à ce jour, en statut « mise…" at bounding box center [810, 540] width 681 height 389
copy div "Vôtre facture est à ce jour, en statut « mise à disposition comptable » sur CHO…"
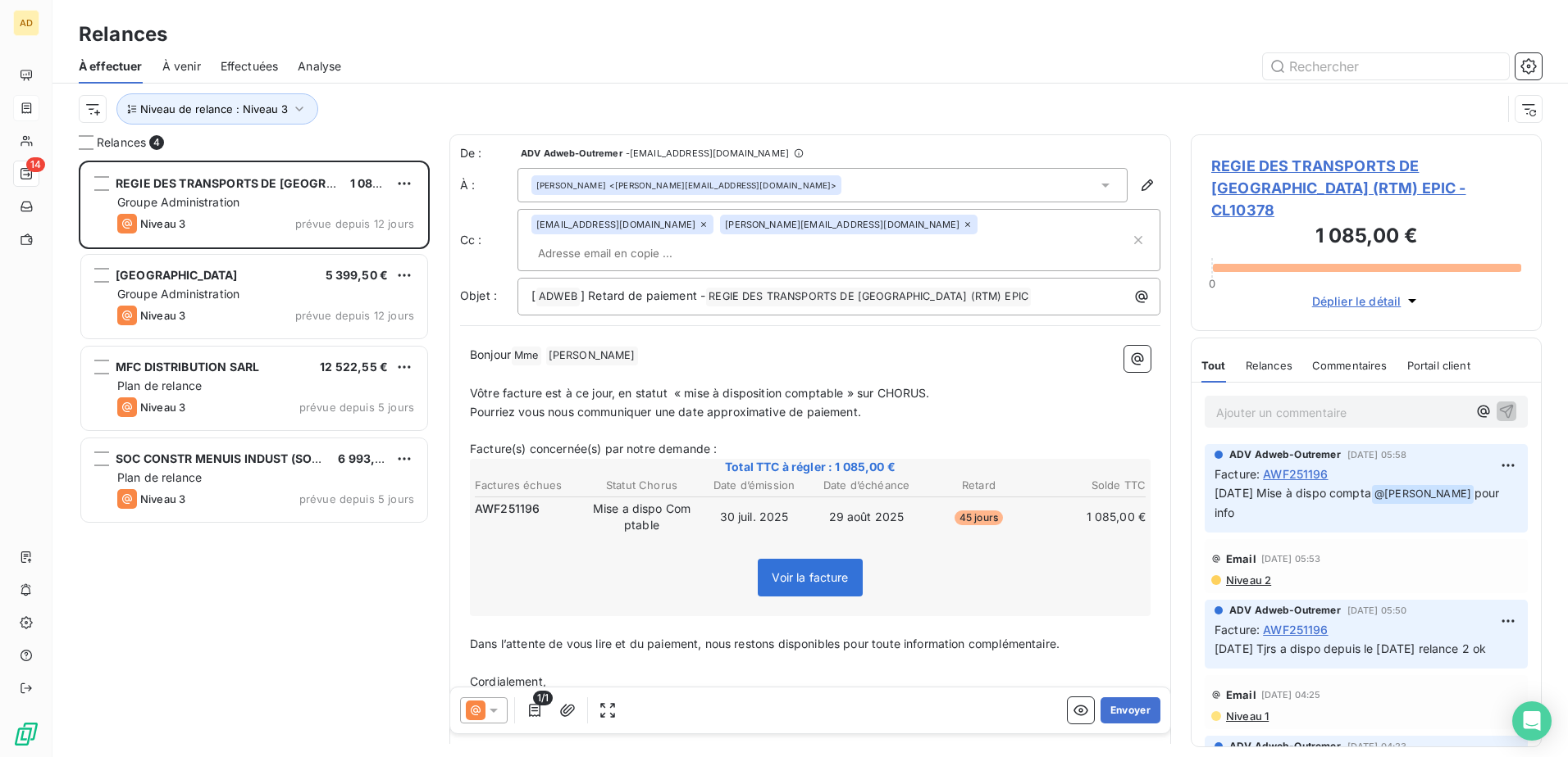
click at [497, 42] on icon at bounding box center [494, 710] width 16 height 16
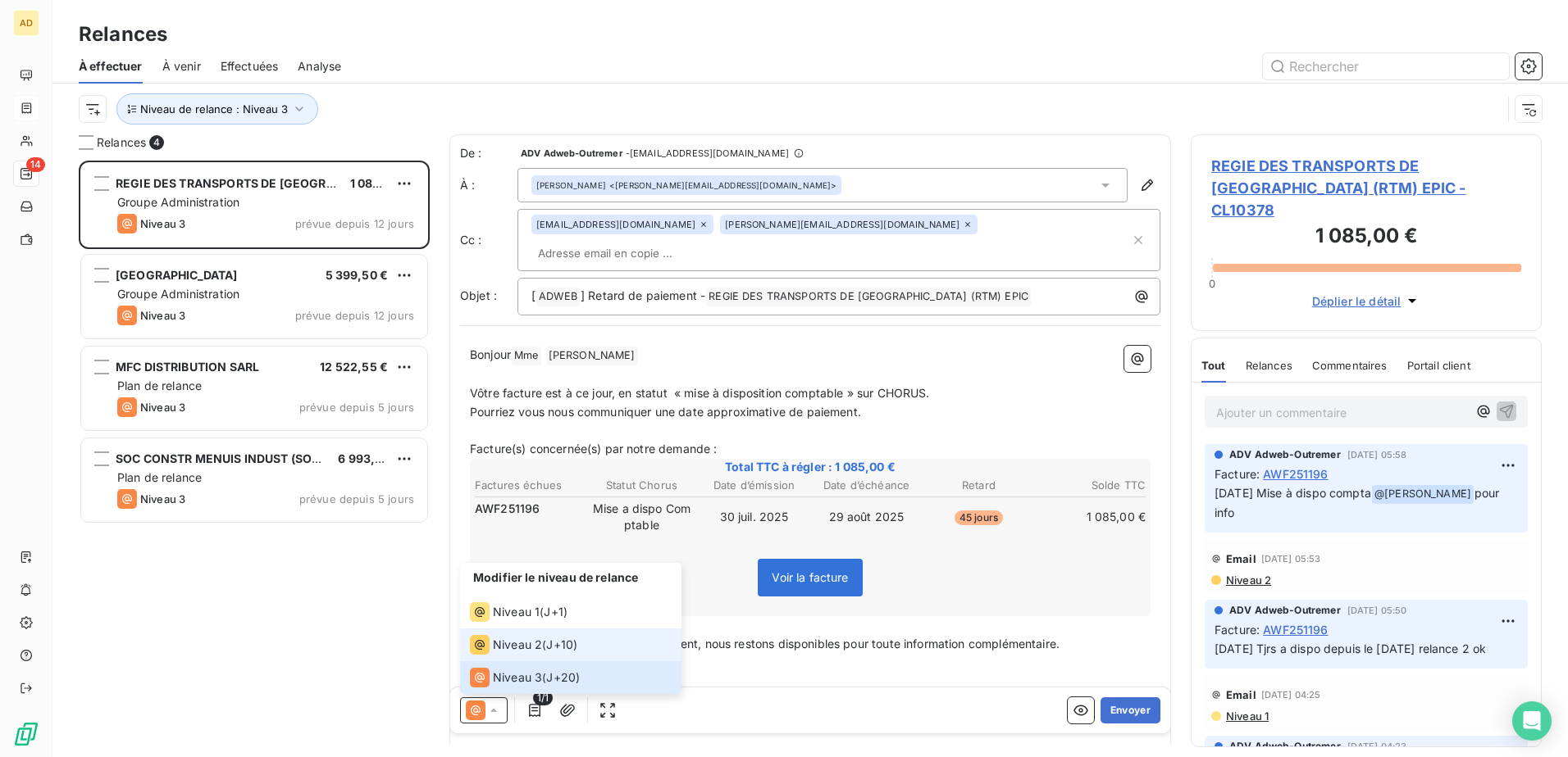
click at [516, 42] on span "Niveau 2" at bounding box center [517, 645] width 49 height 16
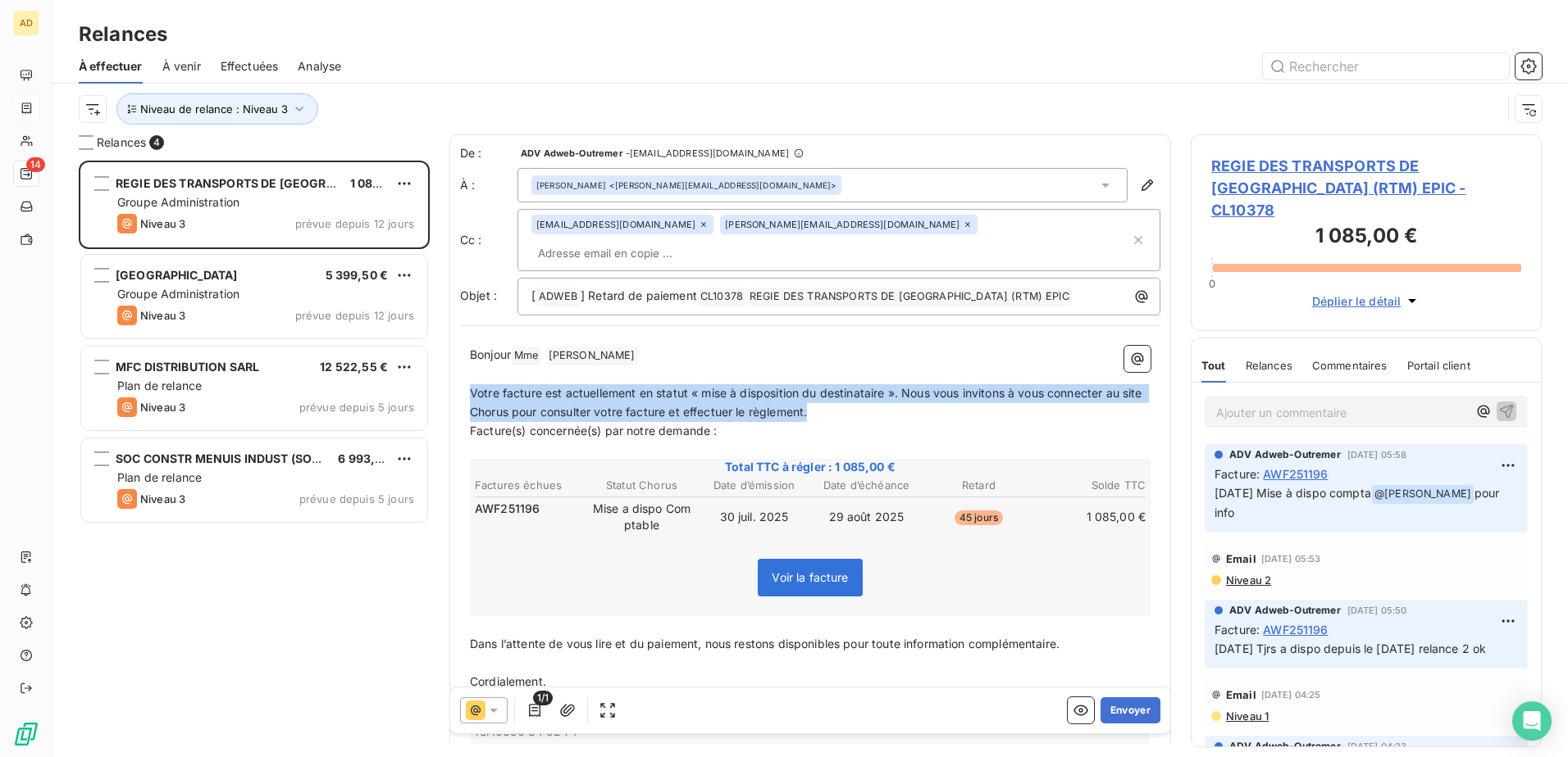
drag, startPoint x: 836, startPoint y: 386, endPoint x: 467, endPoint y: 374, distance: 369.2
click at [467, 42] on div "Bonjour Mme ﻿ [PERSON_NAME] ﻿ ﻿ ﻿ Votre facture est actuellement en statut « mi…" at bounding box center [810, 550] width 701 height 428
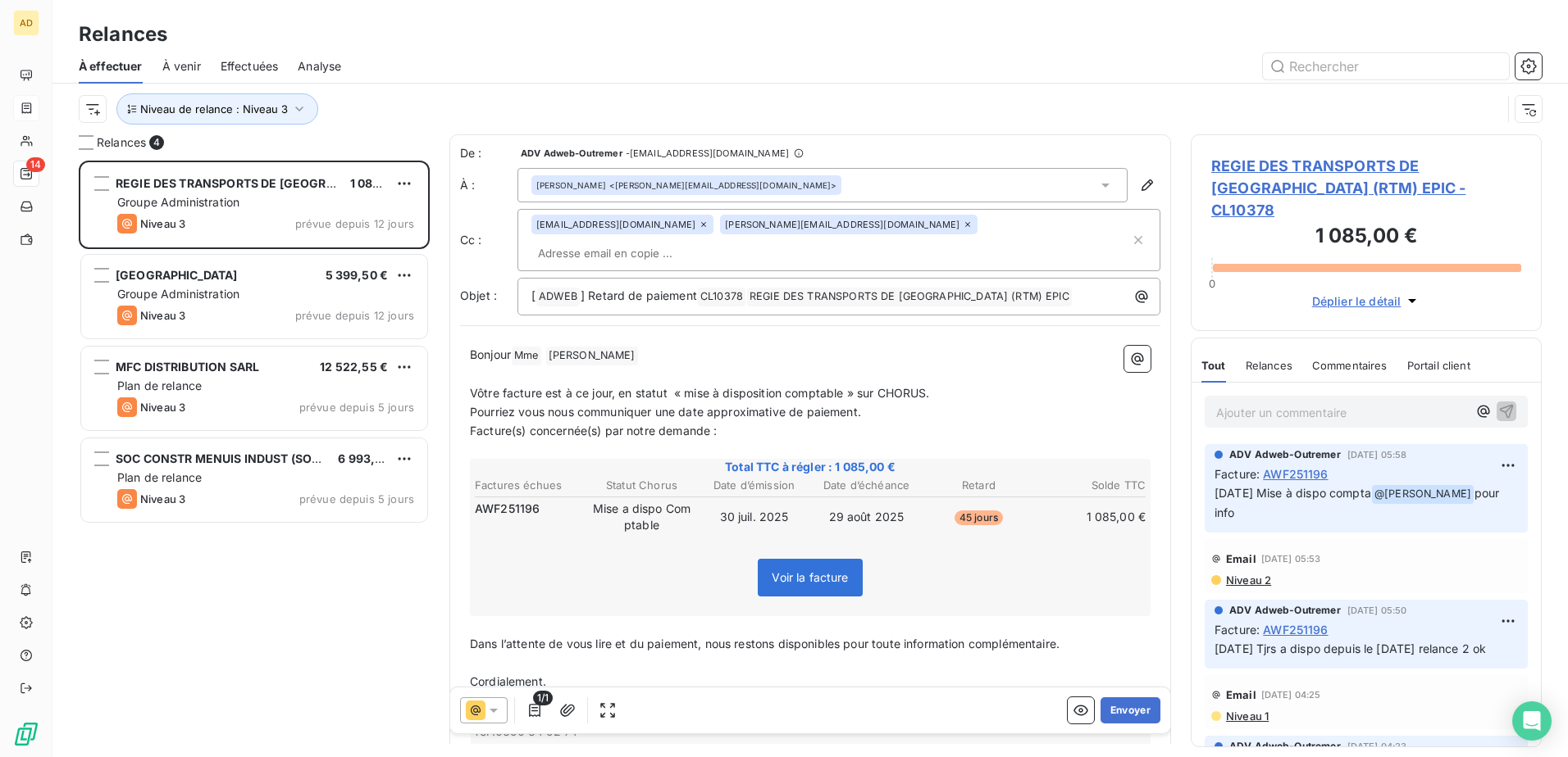
click at [609, 42] on span "Vôtre facture est à ce jour, en statut « mise à disposition comptable » sur CHO…" at bounding box center [699, 392] width 460 height 13
click at [609, 42] on button "Envoyer" at bounding box center [1130, 710] width 60 height 26
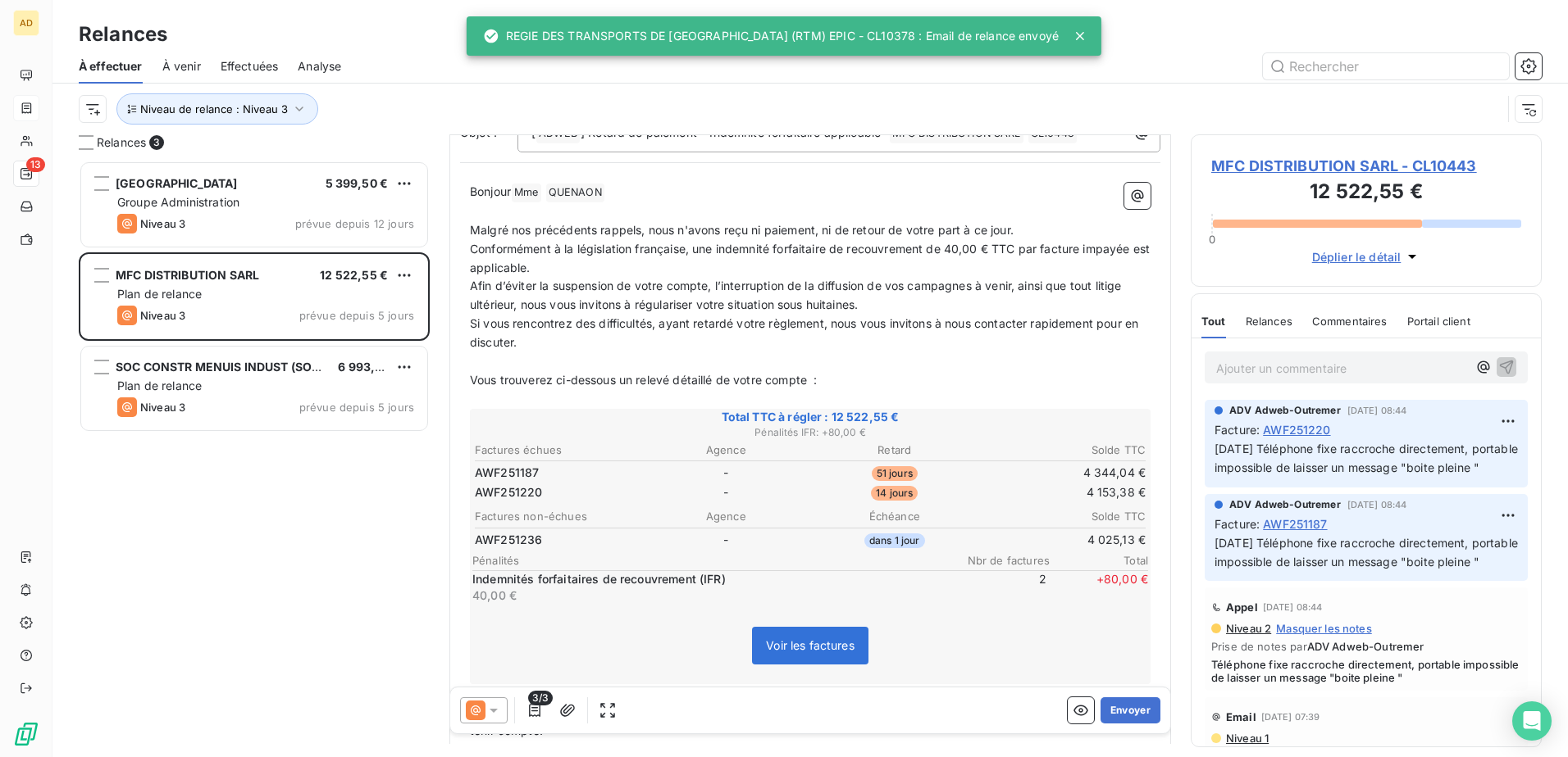
scroll to position [165, 0]
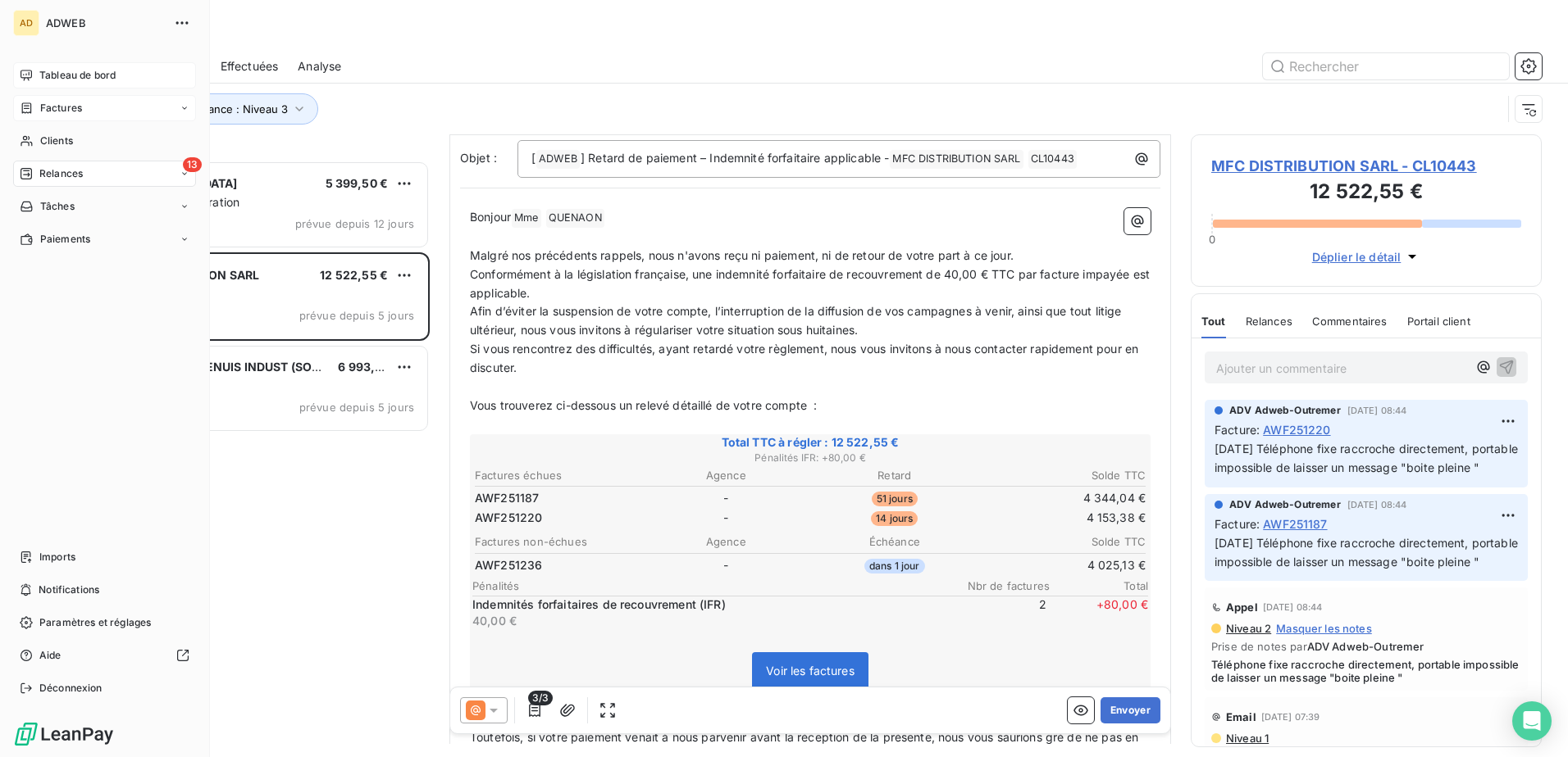
click at [86, 42] on span "Tableau de bord" at bounding box center [77, 76] width 76 height 14
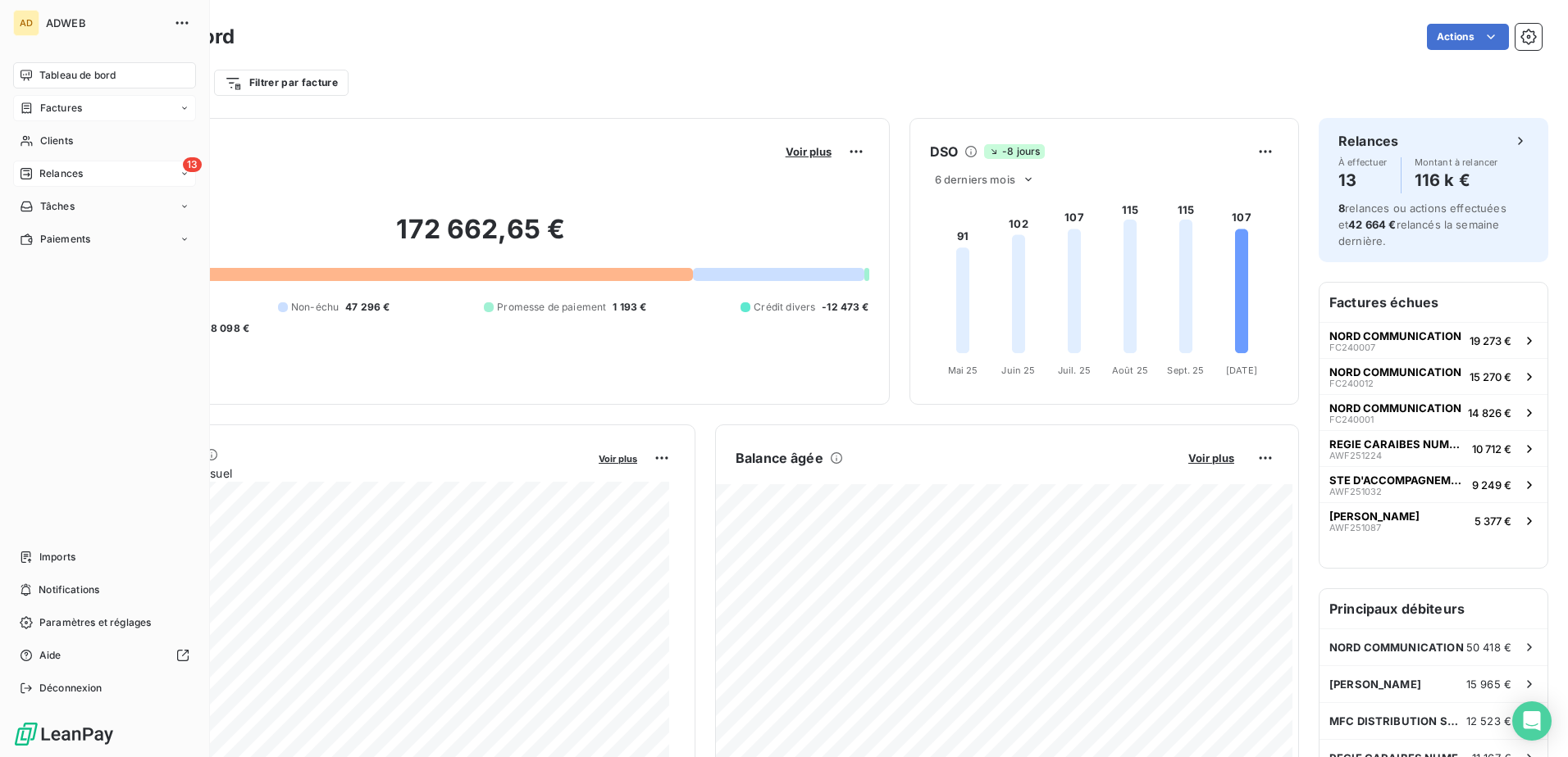
click at [46, 42] on div "13 Relances" at bounding box center [104, 174] width 183 height 26
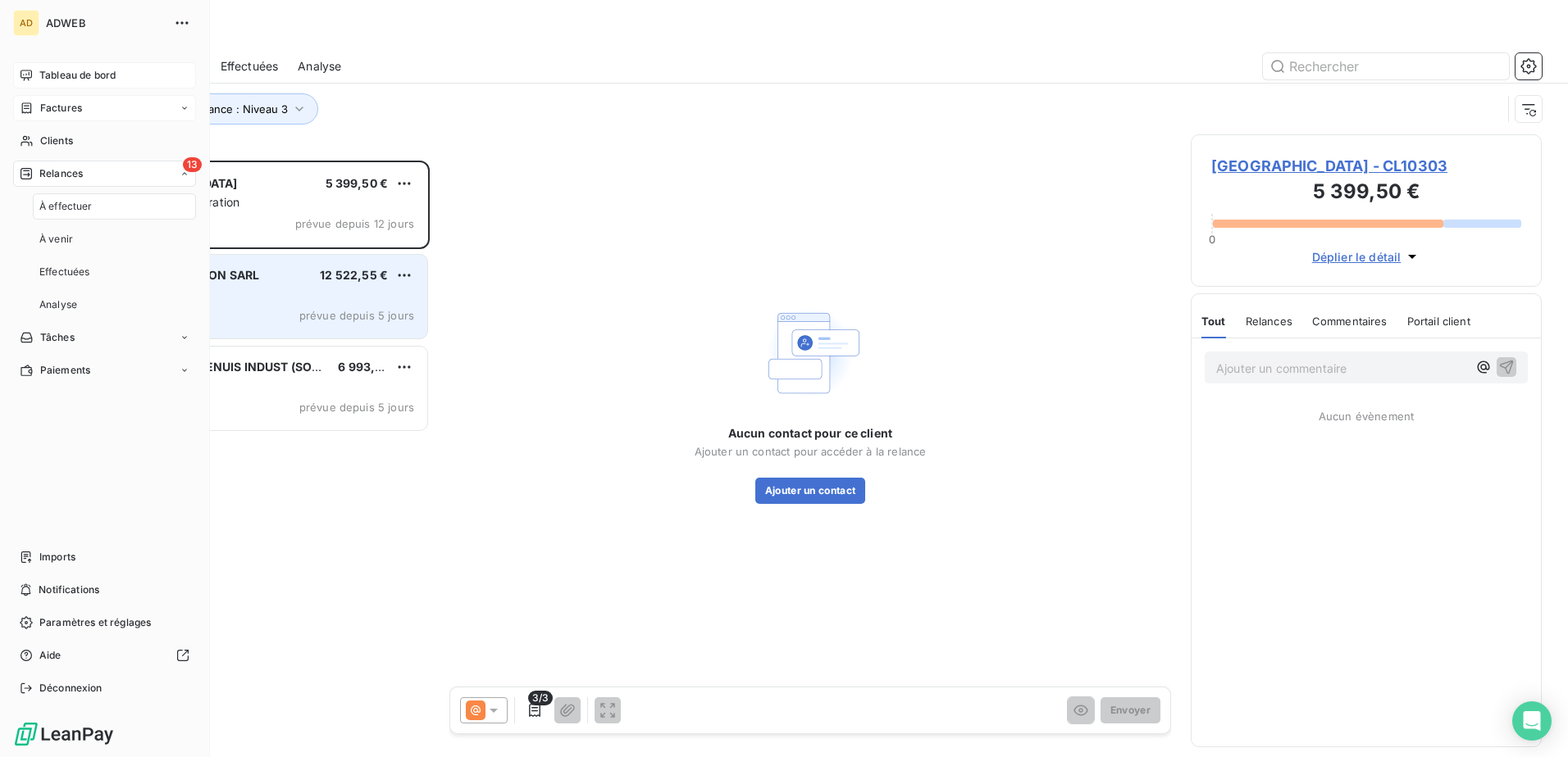
scroll to position [584, 339]
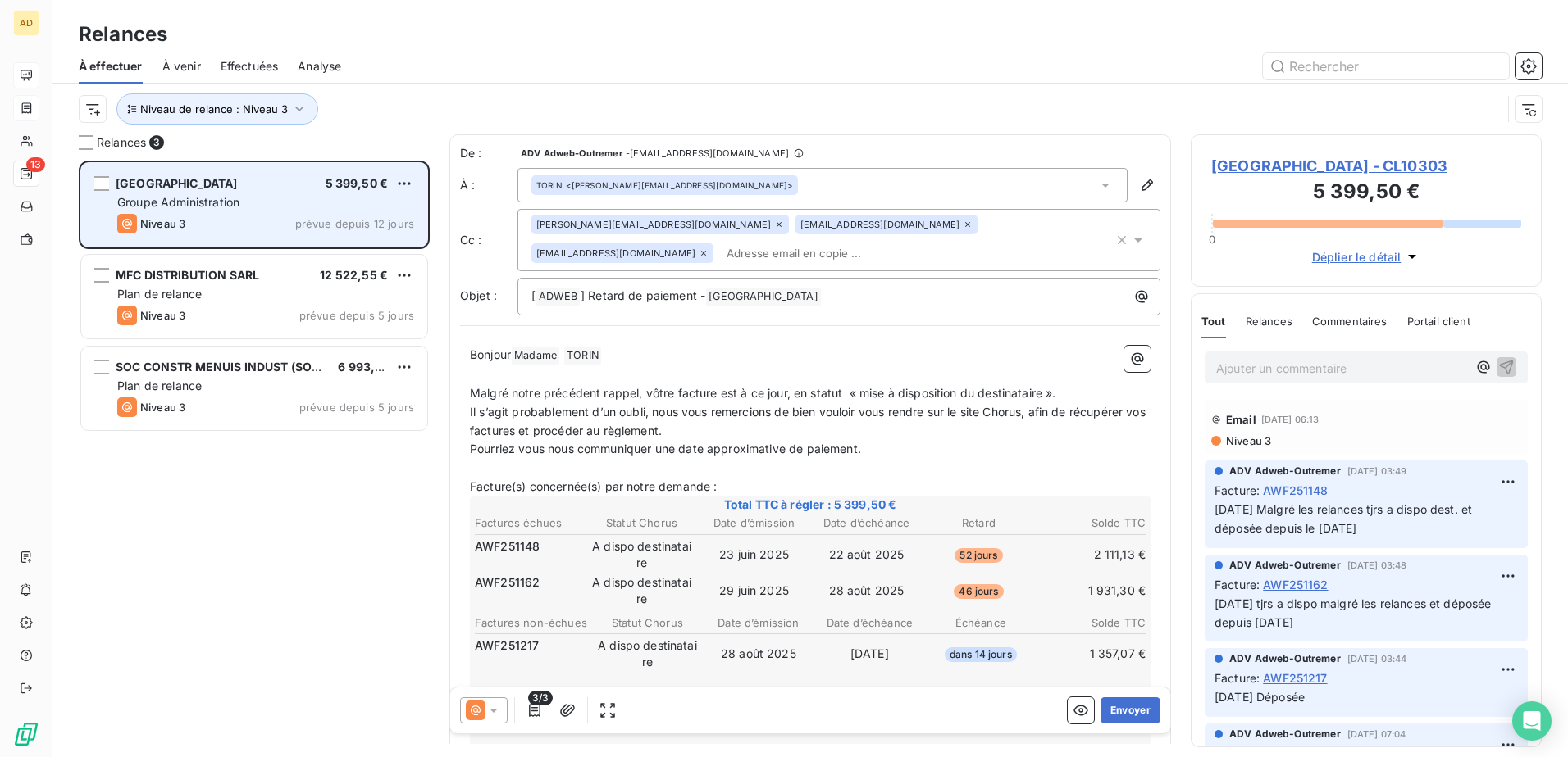
click at [255, 42] on div "Niveau 3 prévue depuis 12 jours" at bounding box center [265, 224] width 297 height 20
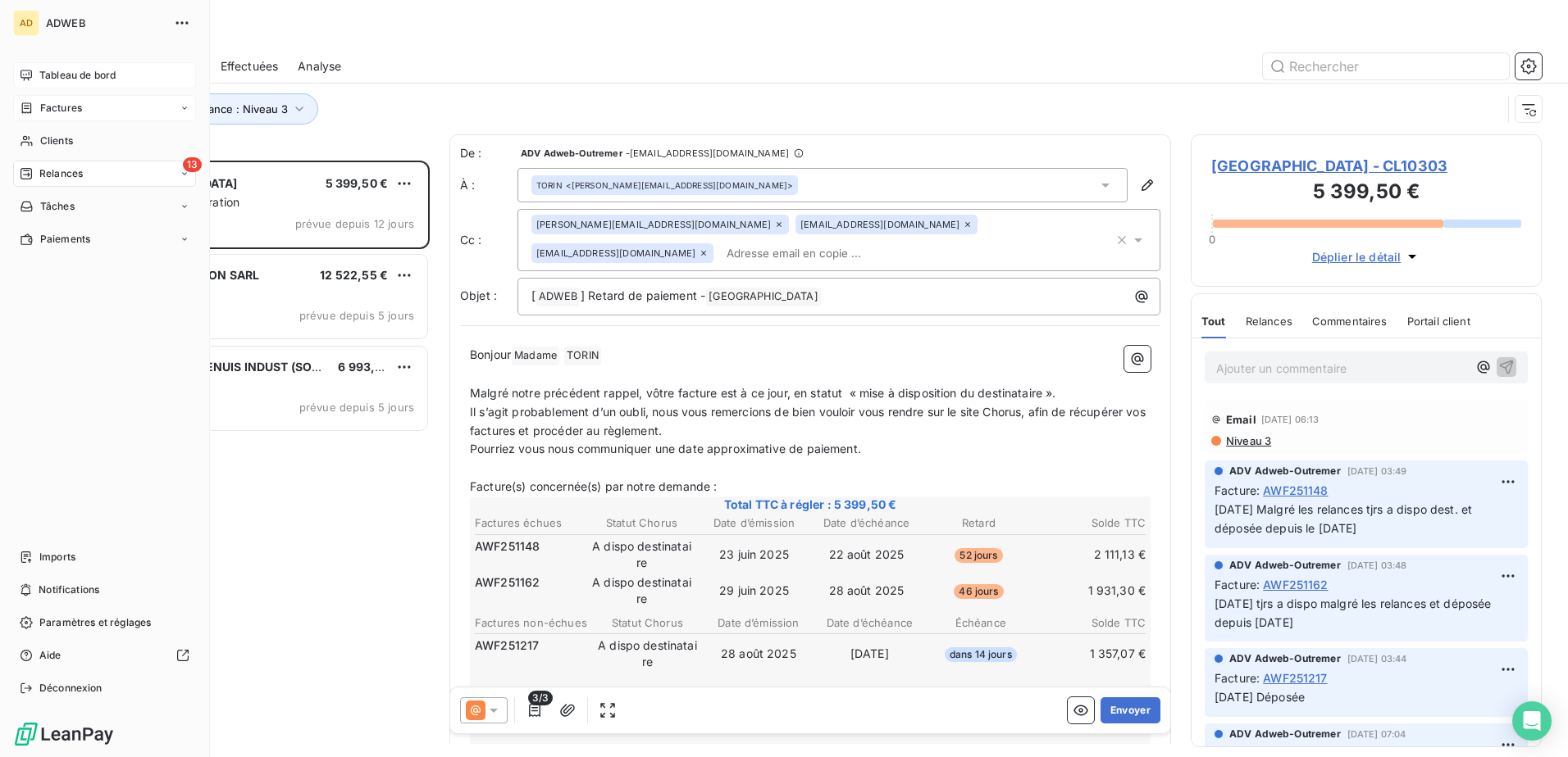
click at [191, 42] on div "AD ADWEB Tableau de bord Factures Clients 13 Relances Tâches Paiements Imports …" at bounding box center [104, 378] width 210 height 757
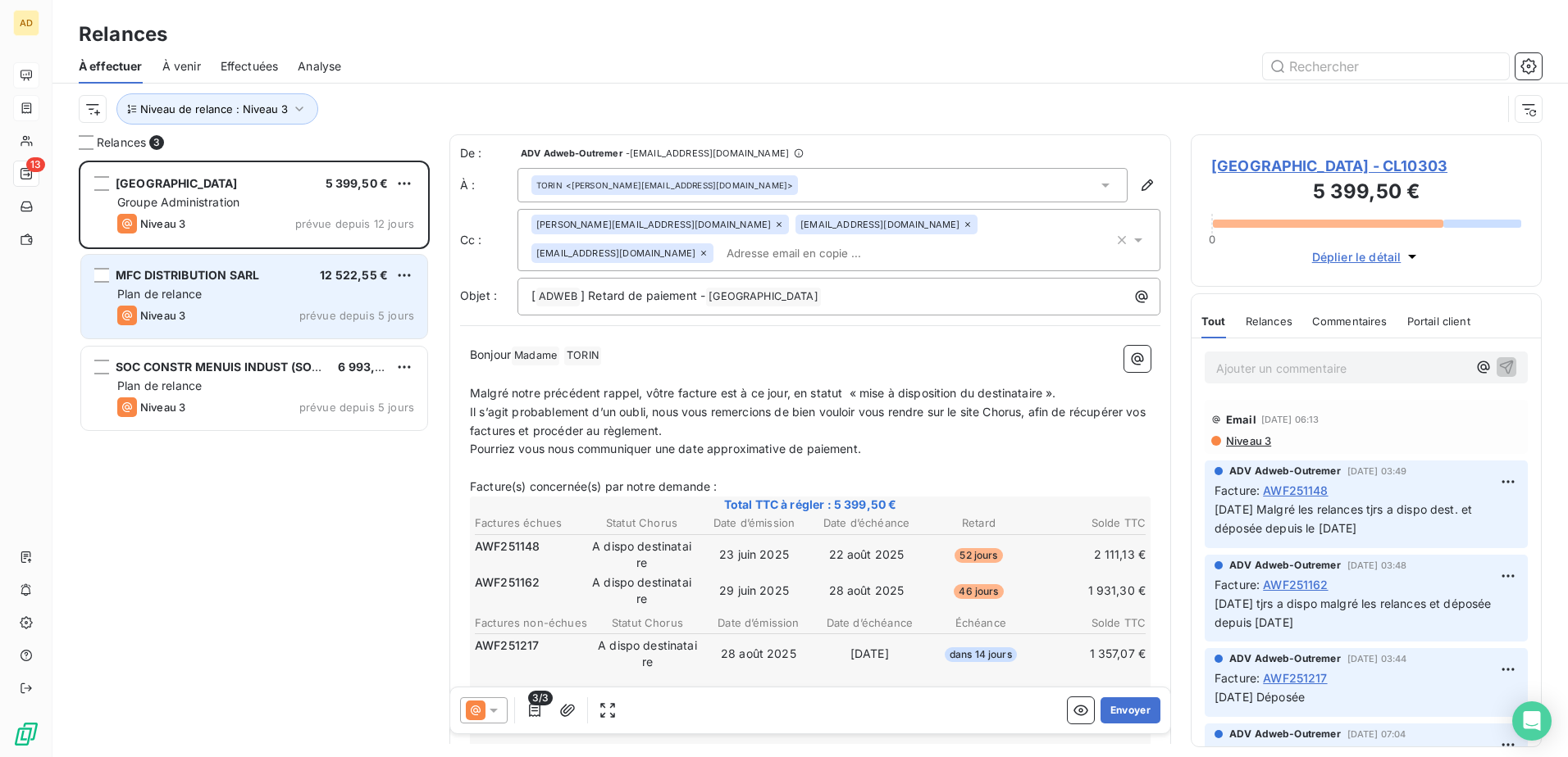
click at [201, 42] on span "Plan de relance" at bounding box center [159, 293] width 85 height 13
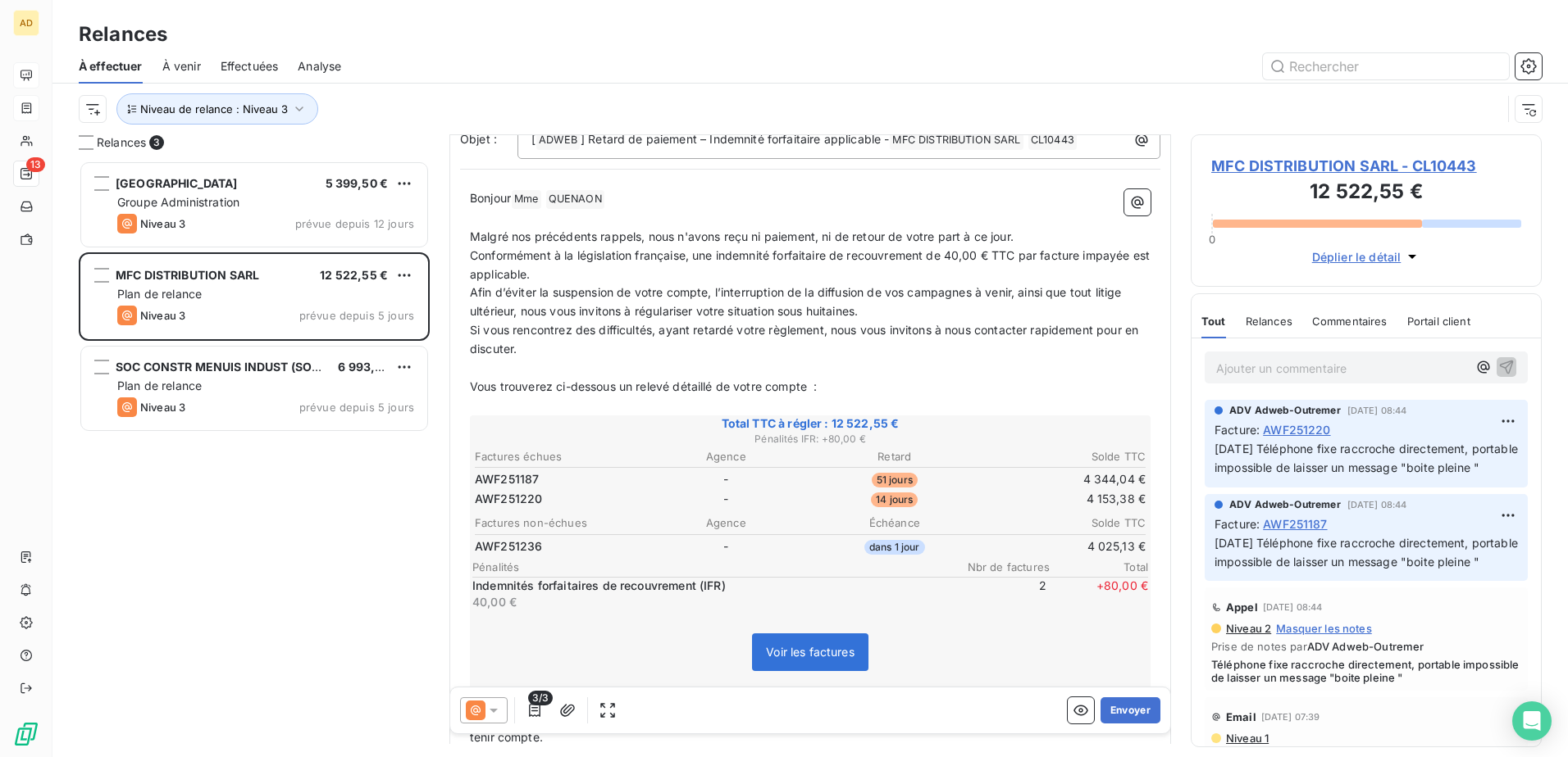
scroll to position [83, 0]
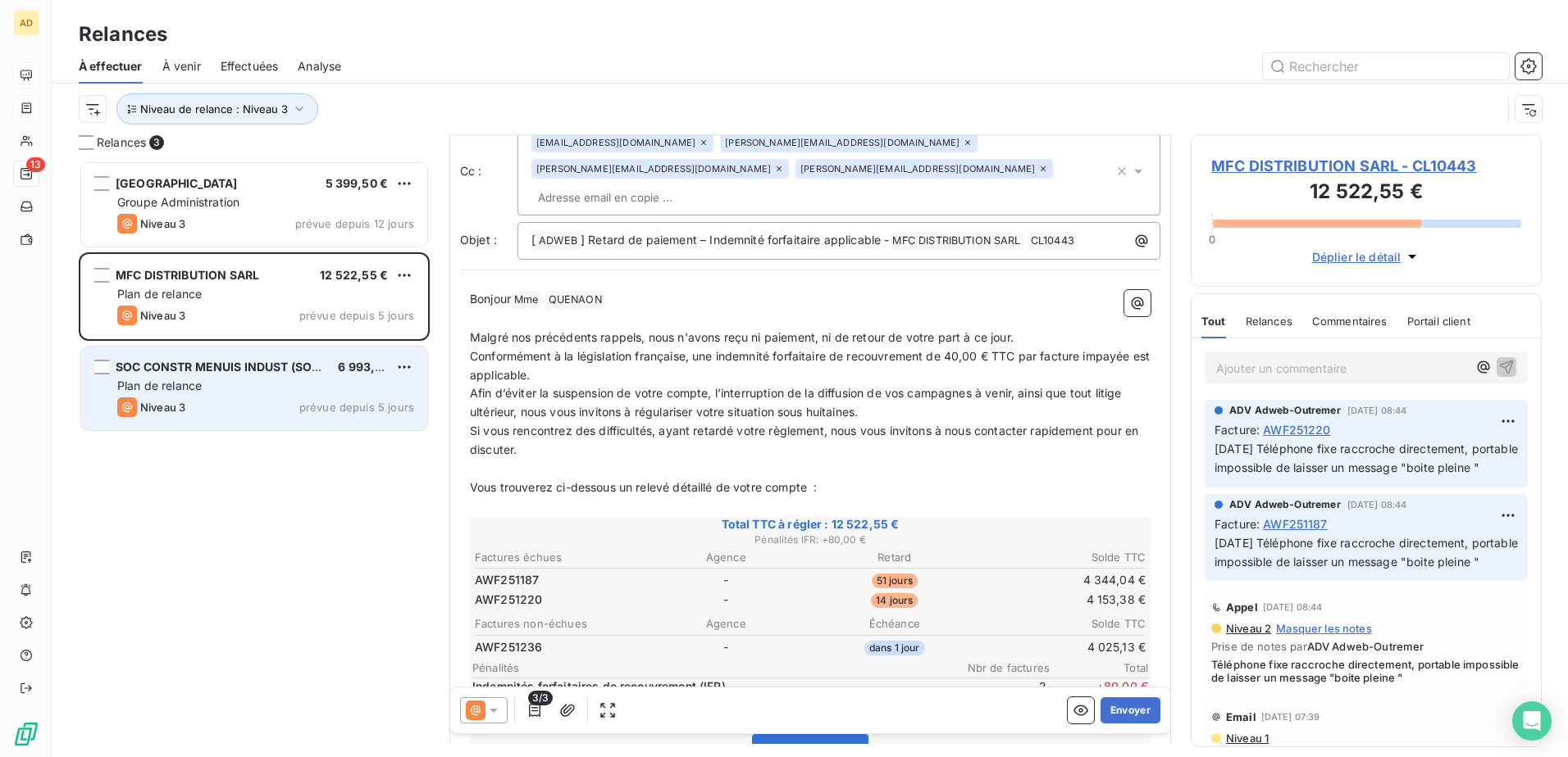
click at [198, 42] on div "SOC CONSTR MENUIS INDUST (SOCOMI) SARL 6 993,26 € Plan de relance Niveau 3 prév…" at bounding box center [254, 388] width 346 height 84
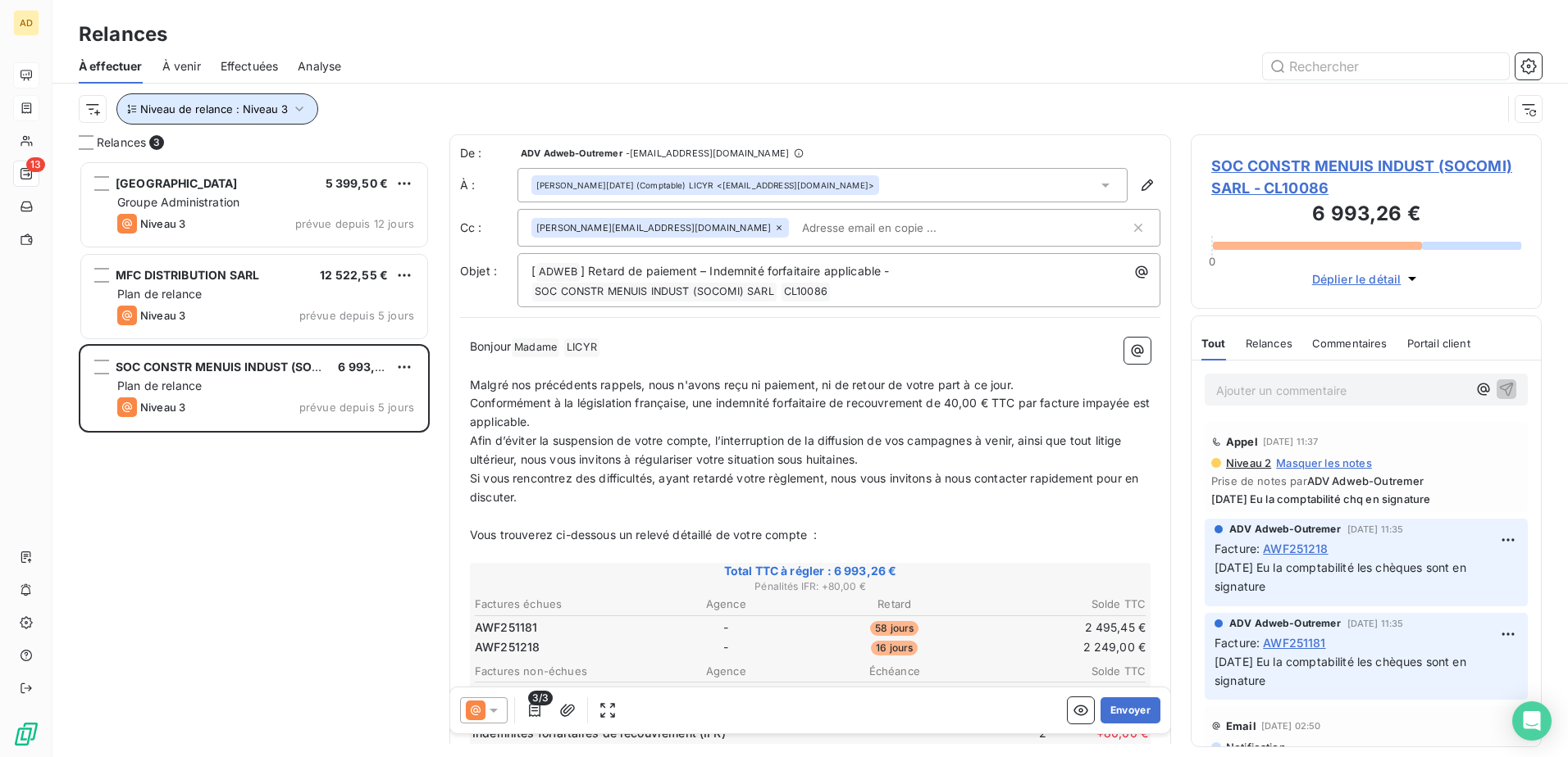
click at [264, 42] on span "Niveau de relance : Niveau 3" at bounding box center [214, 109] width 148 height 13
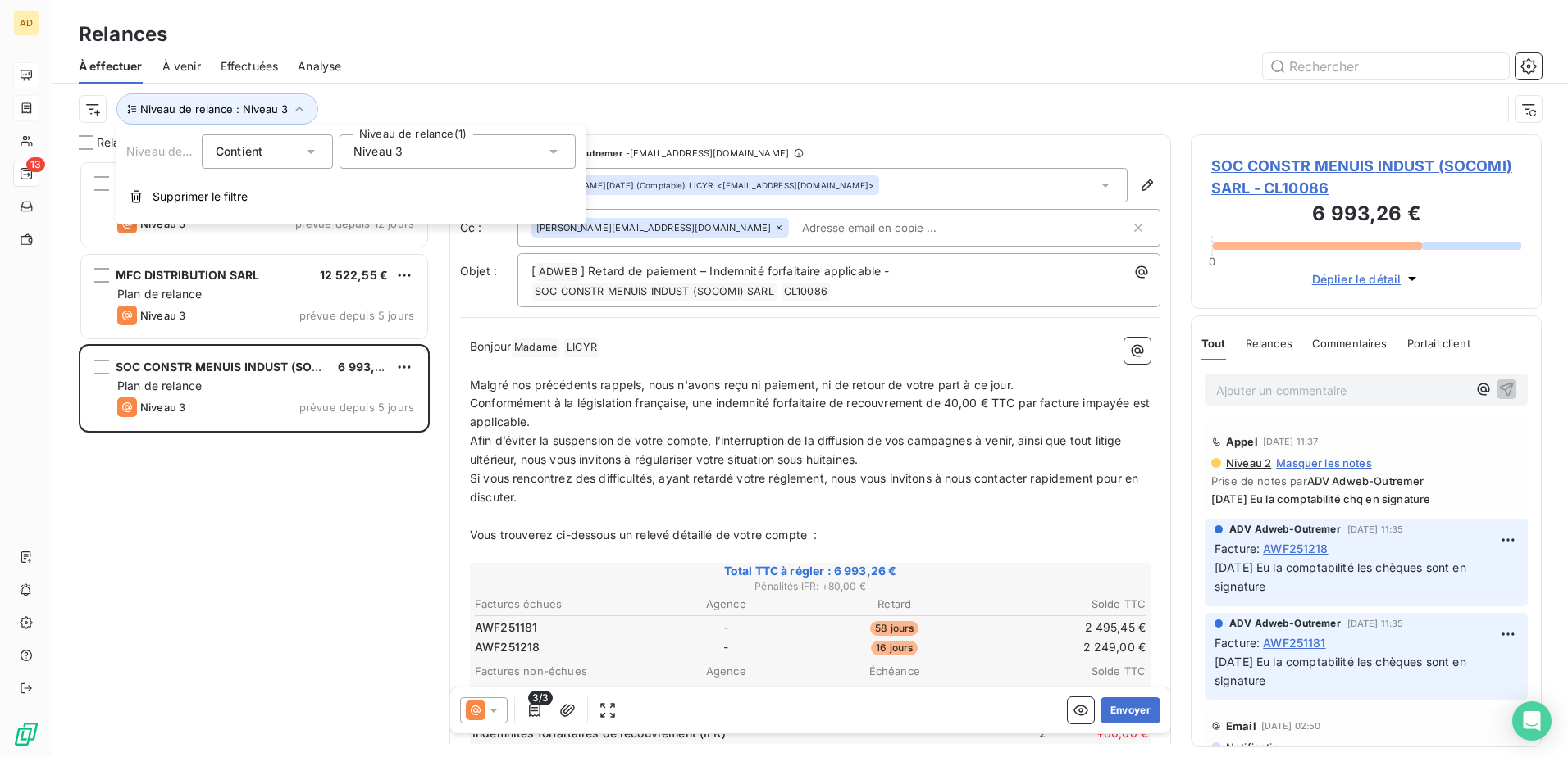
click at [426, 42] on div "Niveau 3" at bounding box center [457, 152] width 237 height 34
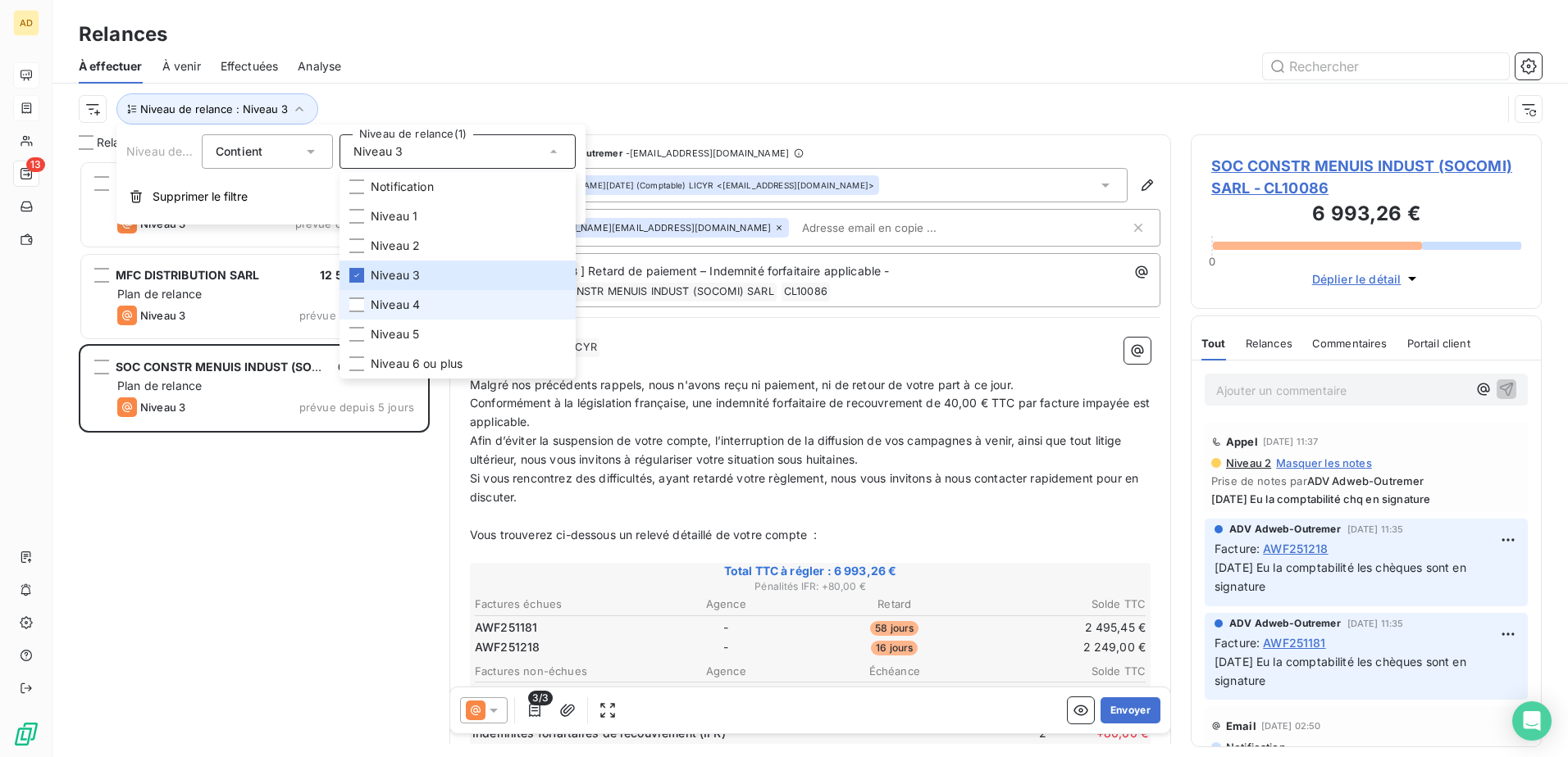
click at [396, 42] on span "Niveau 4" at bounding box center [395, 305] width 49 height 16
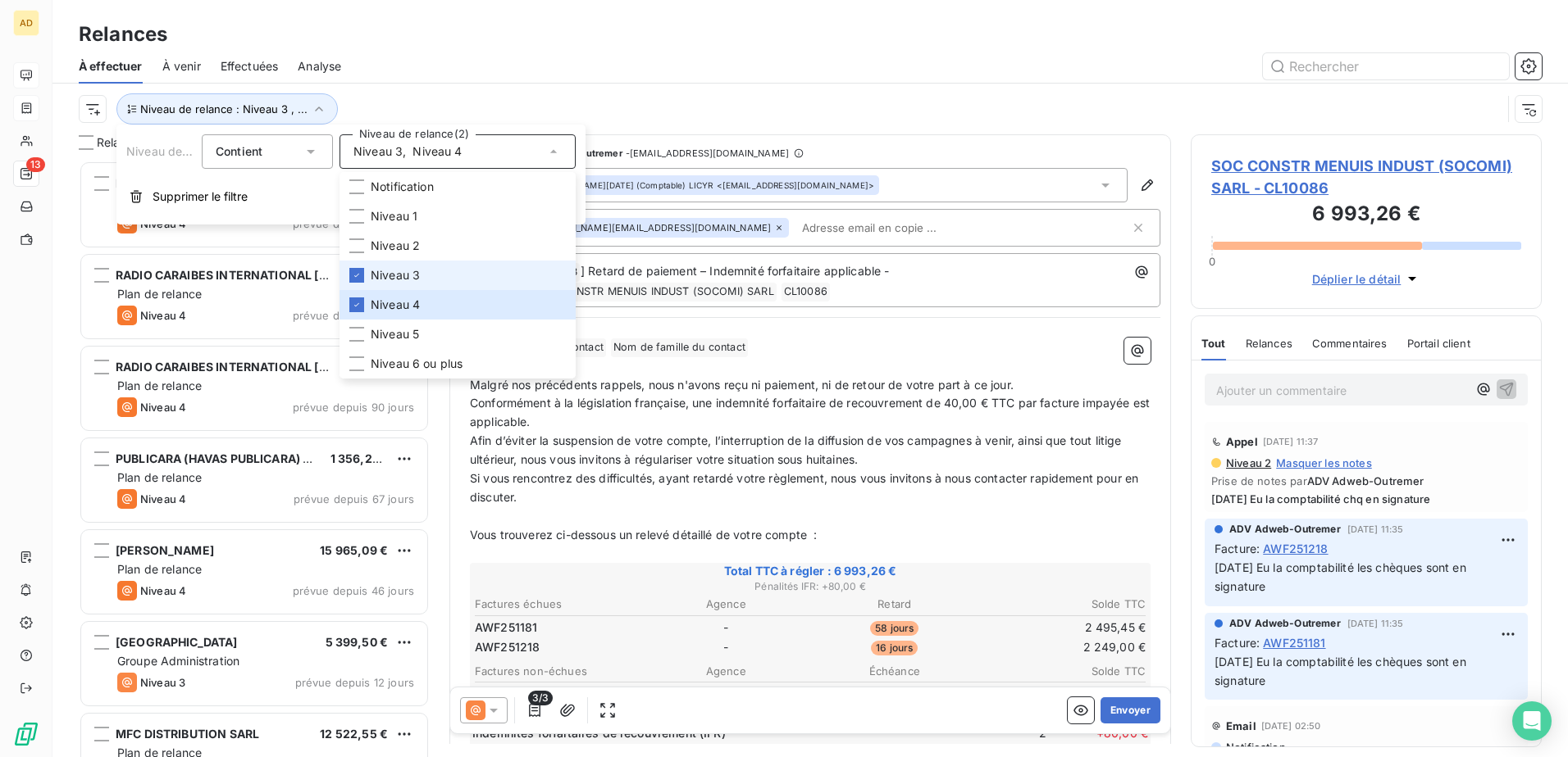
scroll to position [584, 339]
click at [401, 42] on span "Niveau 3" at bounding box center [395, 275] width 49 height 16
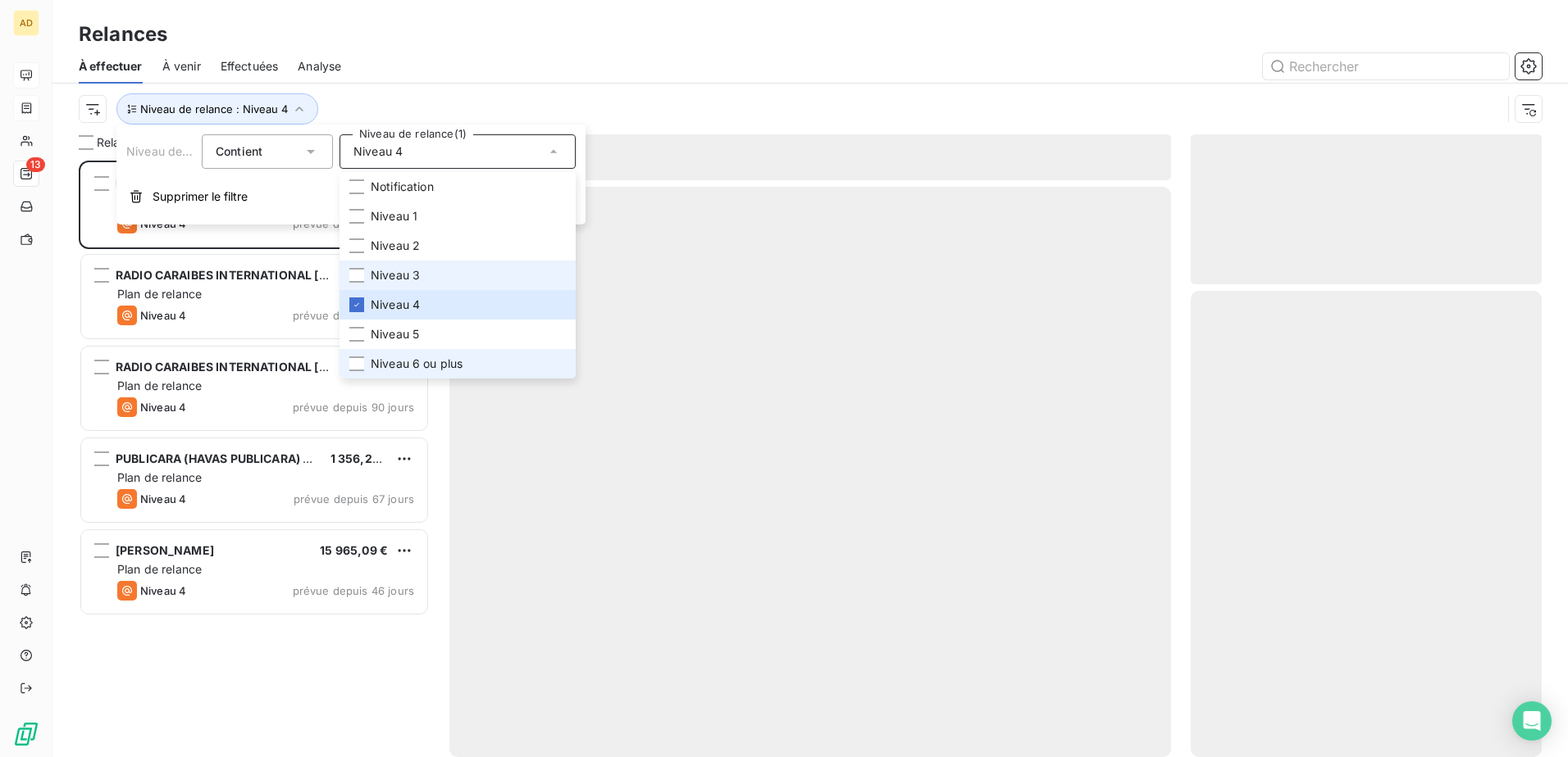
scroll to position [584, 339]
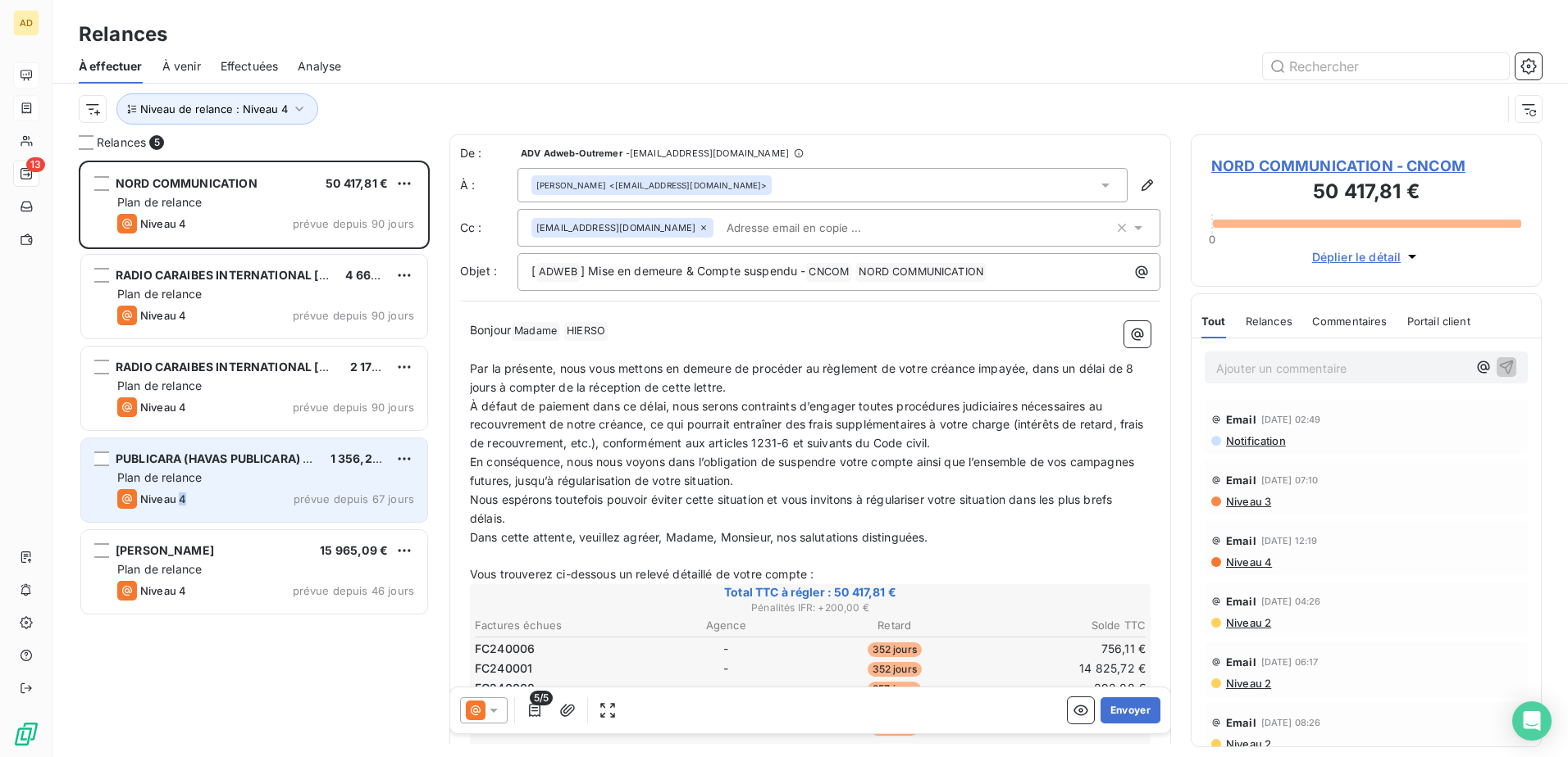
click at [184, 42] on div "Niveau 4" at bounding box center [151, 499] width 69 height 20
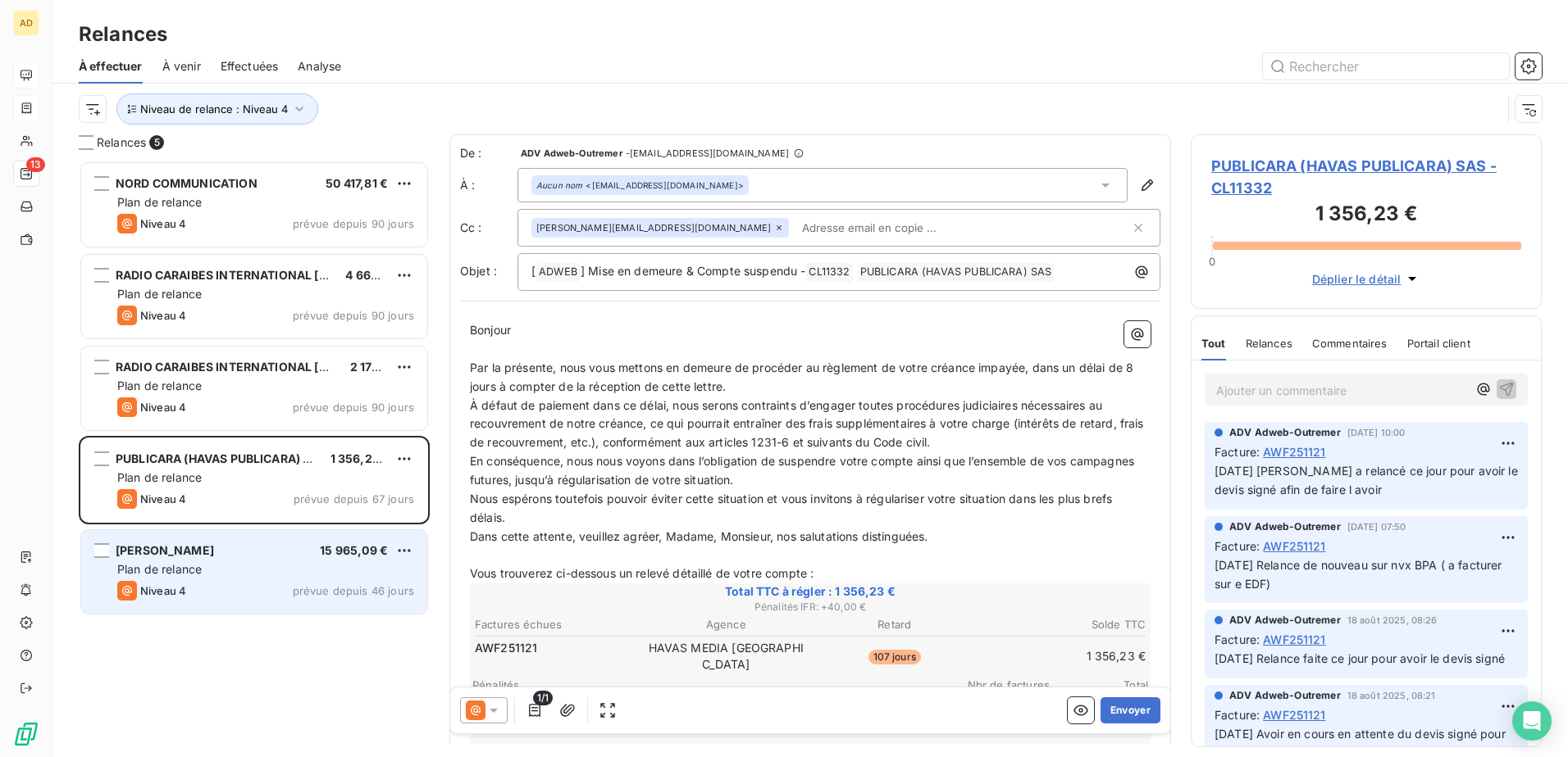
click at [197, 42] on div "ADRUN SAS 15 965,09 €" at bounding box center [265, 550] width 297 height 14
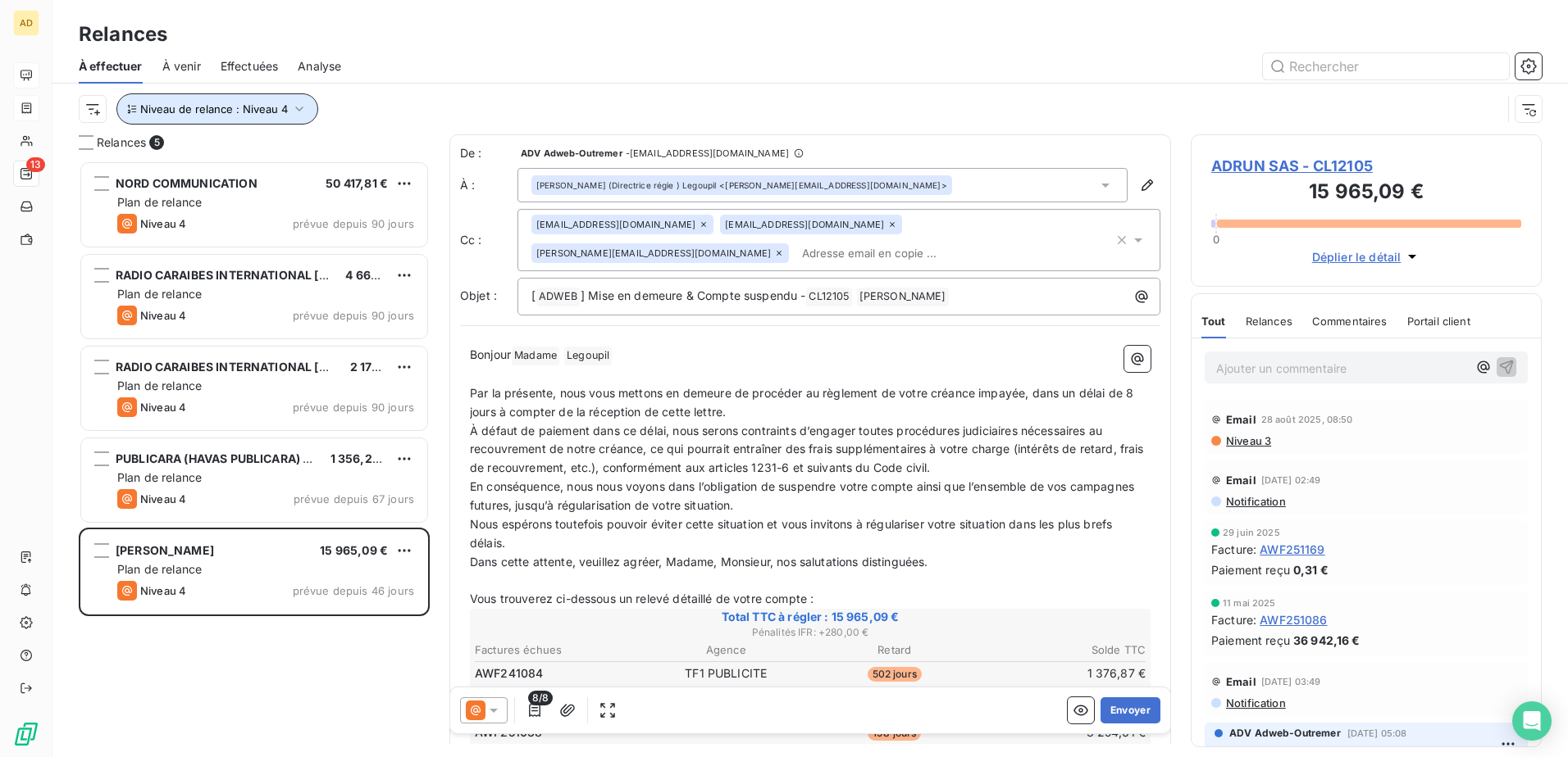
click at [298, 42] on icon "button" at bounding box center [300, 109] width 16 height 16
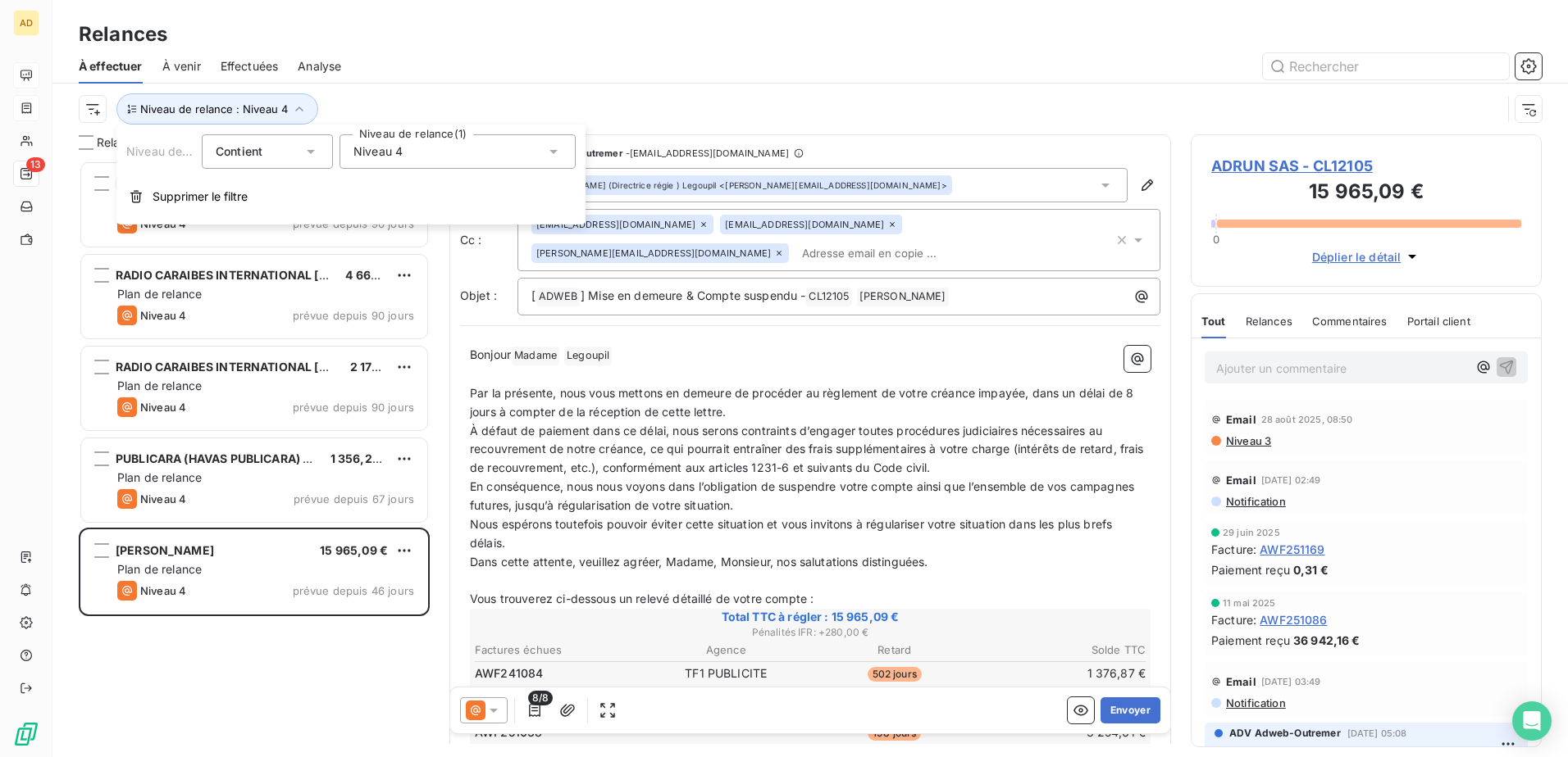
click at [389, 42] on span "Niveau 4" at bounding box center [378, 152] width 49 height 16
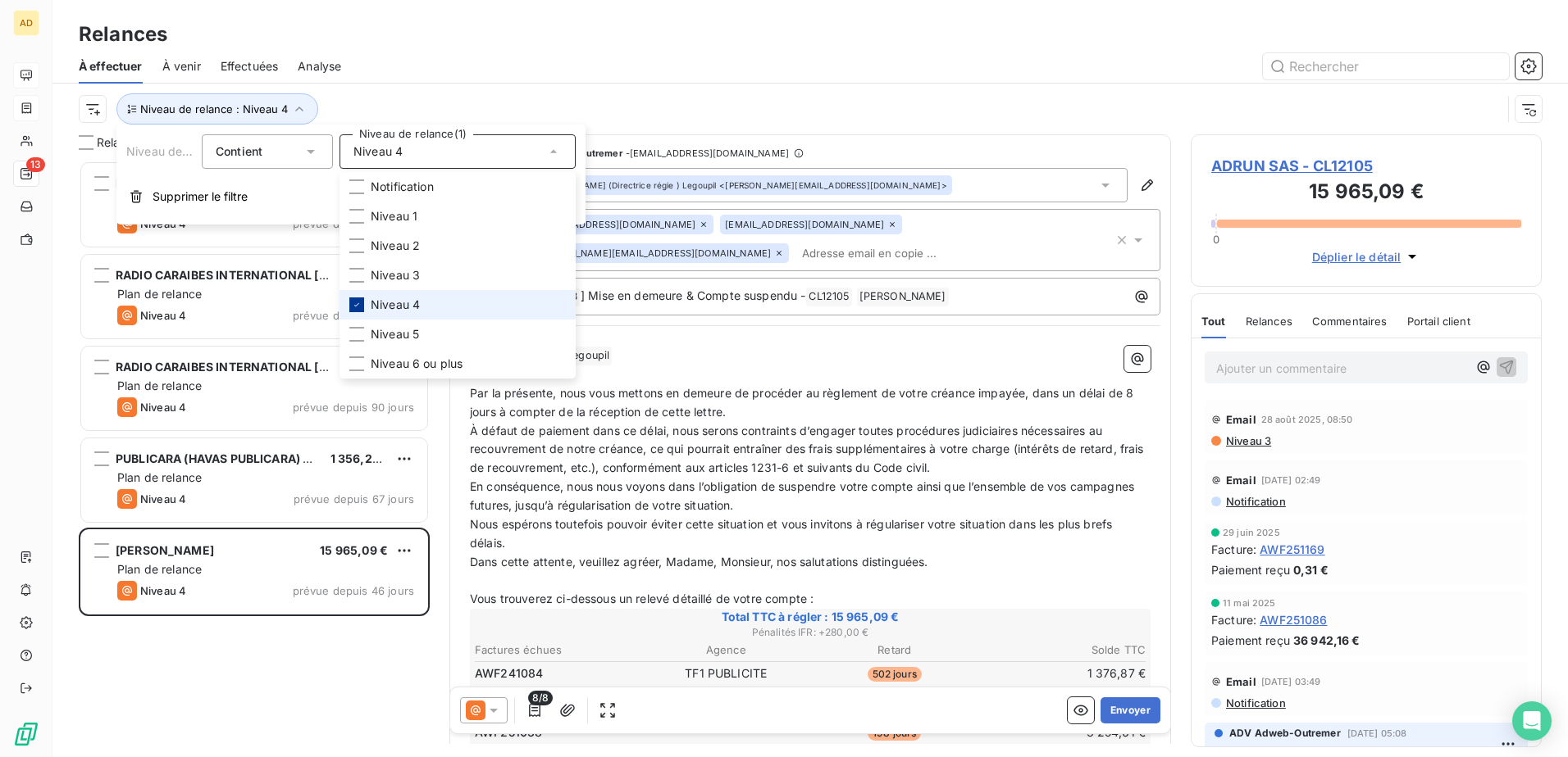
click at [354, 42] on icon at bounding box center [356, 305] width 10 height 10
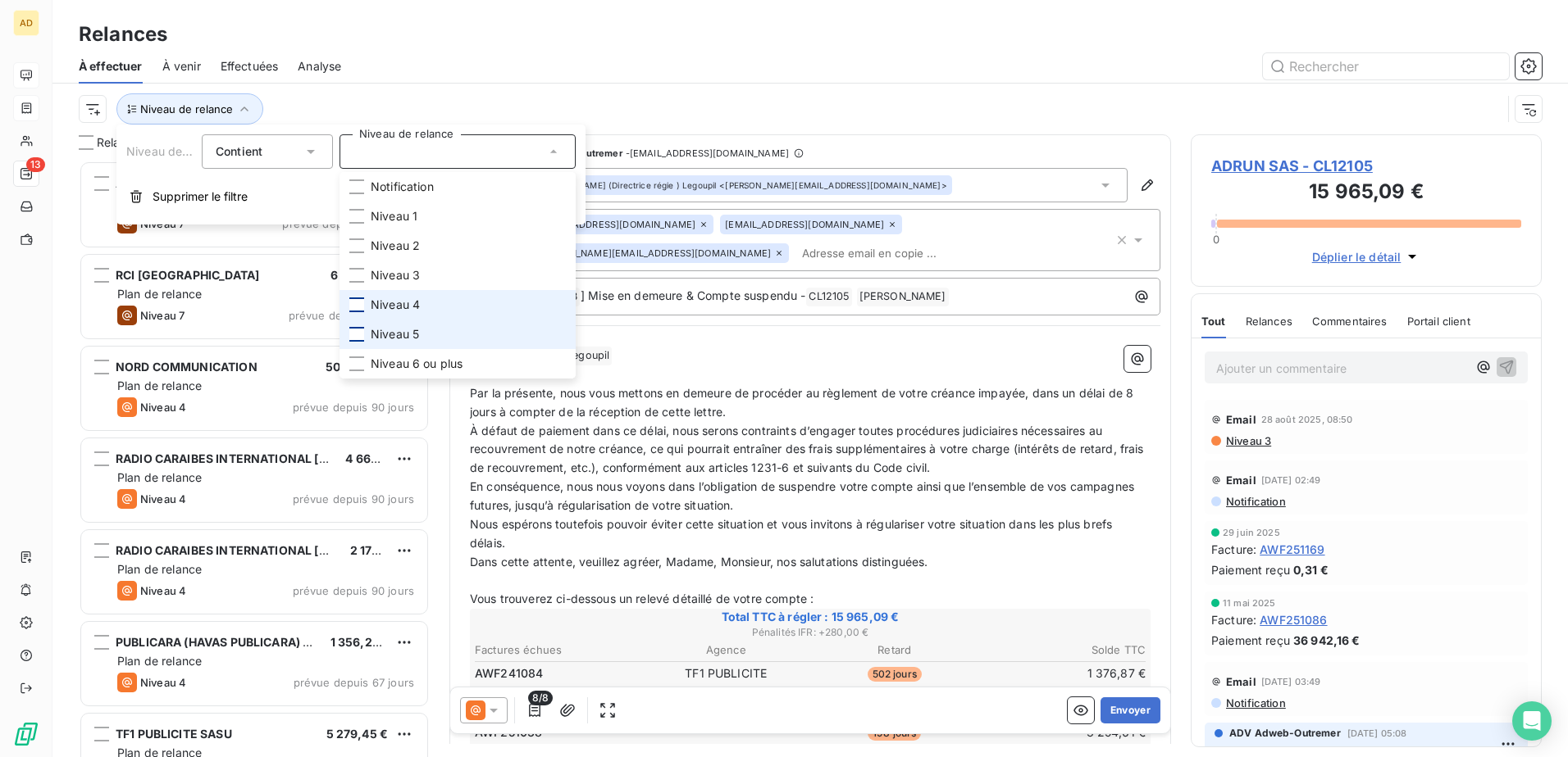
scroll to position [584, 339]
click at [354, 42] on div at bounding box center [356, 334] width 14 height 14
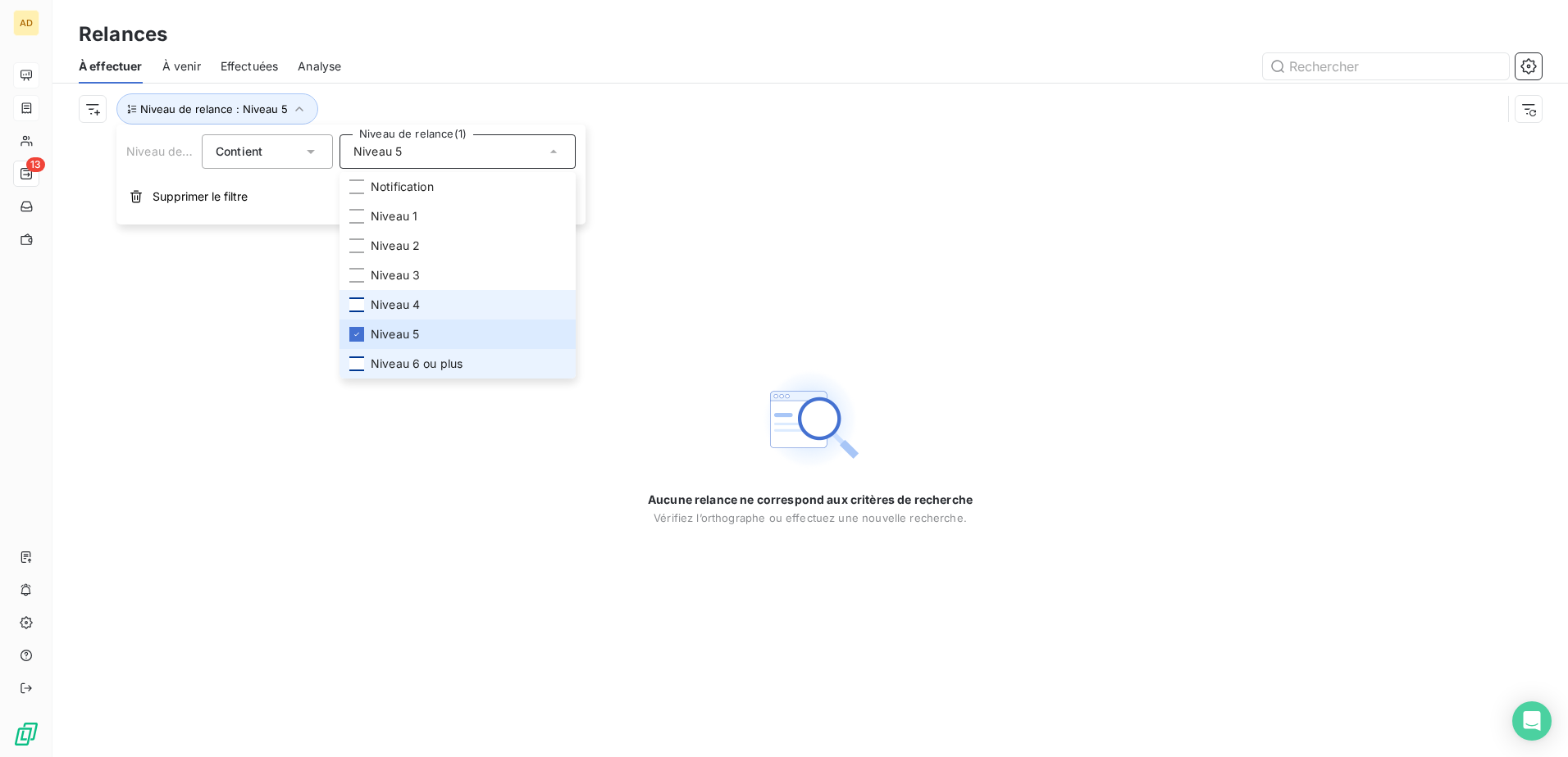
click at [354, 42] on div at bounding box center [356, 364] width 14 height 14
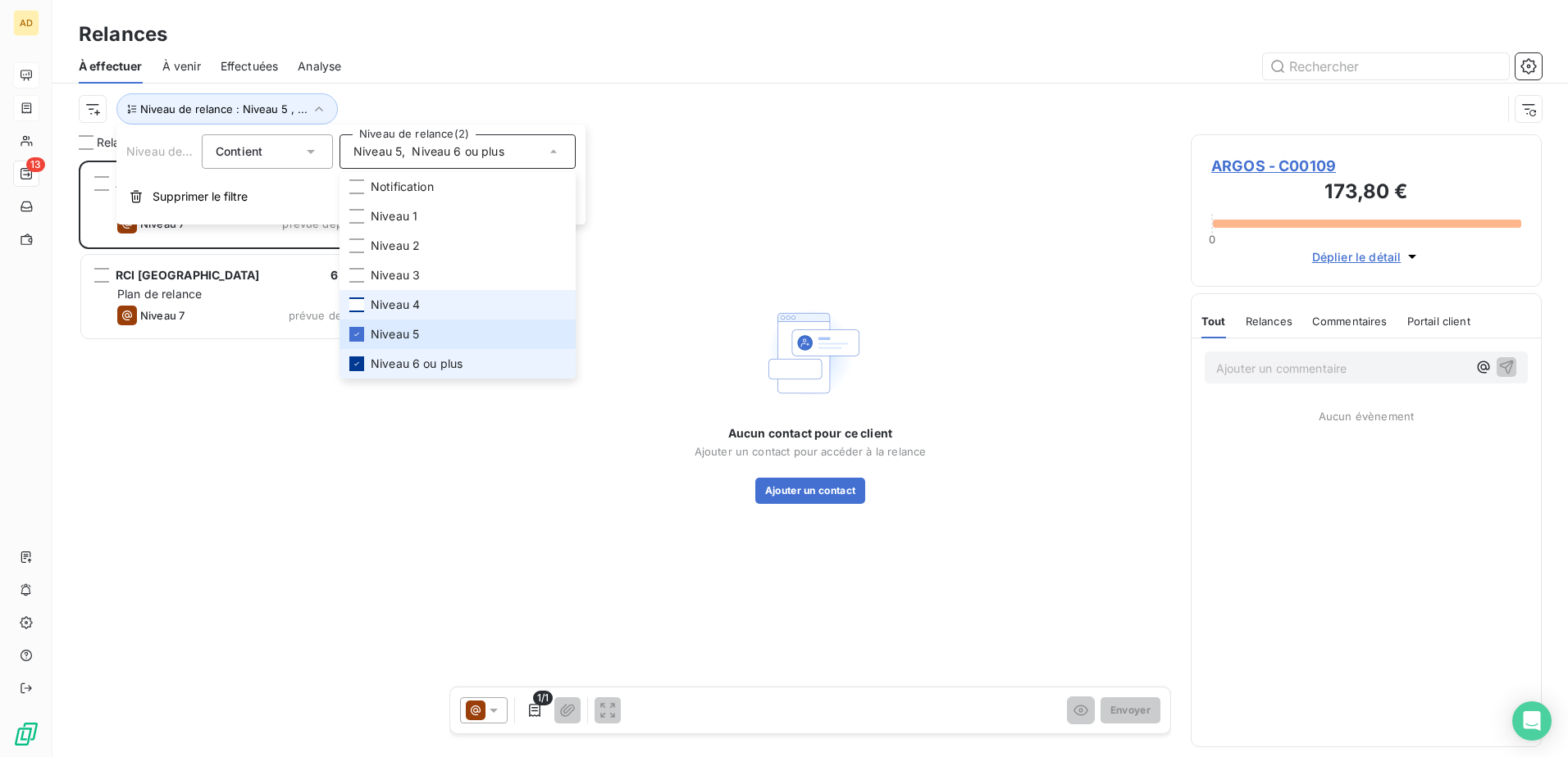
scroll to position [584, 339]
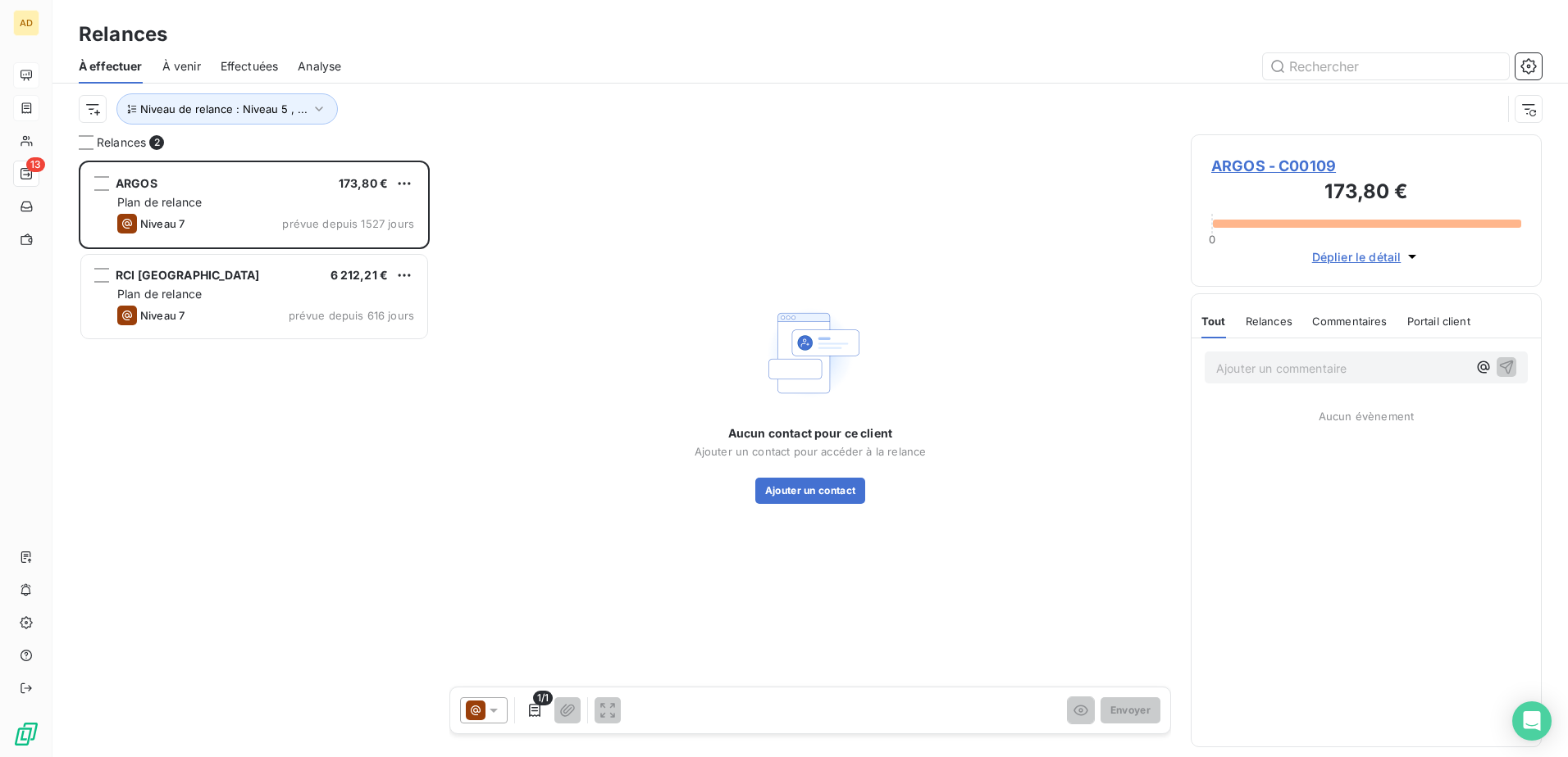
click at [244, 42] on div "ARGOS 173,80 € Plan de relance Niveau 7 prévue depuis 1527 jours RCI [GEOGRAPHI…" at bounding box center [255, 459] width 351 height 597
click at [190, 42] on span "À venir" at bounding box center [182, 67] width 39 height 16
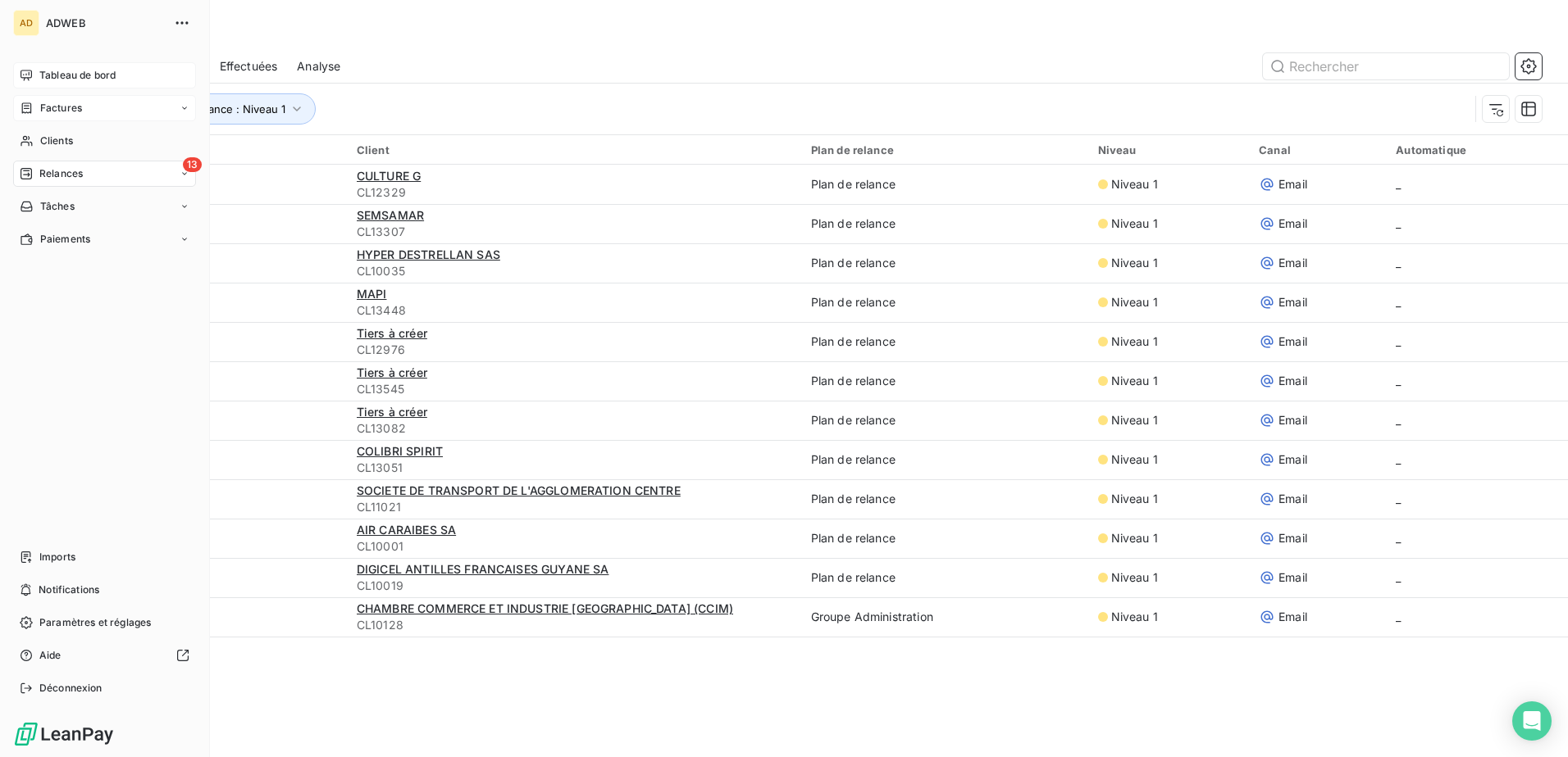
click at [60, 42] on span "Relances" at bounding box center [61, 174] width 43 height 14
click at [54, 42] on span "À effectuer" at bounding box center [66, 207] width 53 height 14
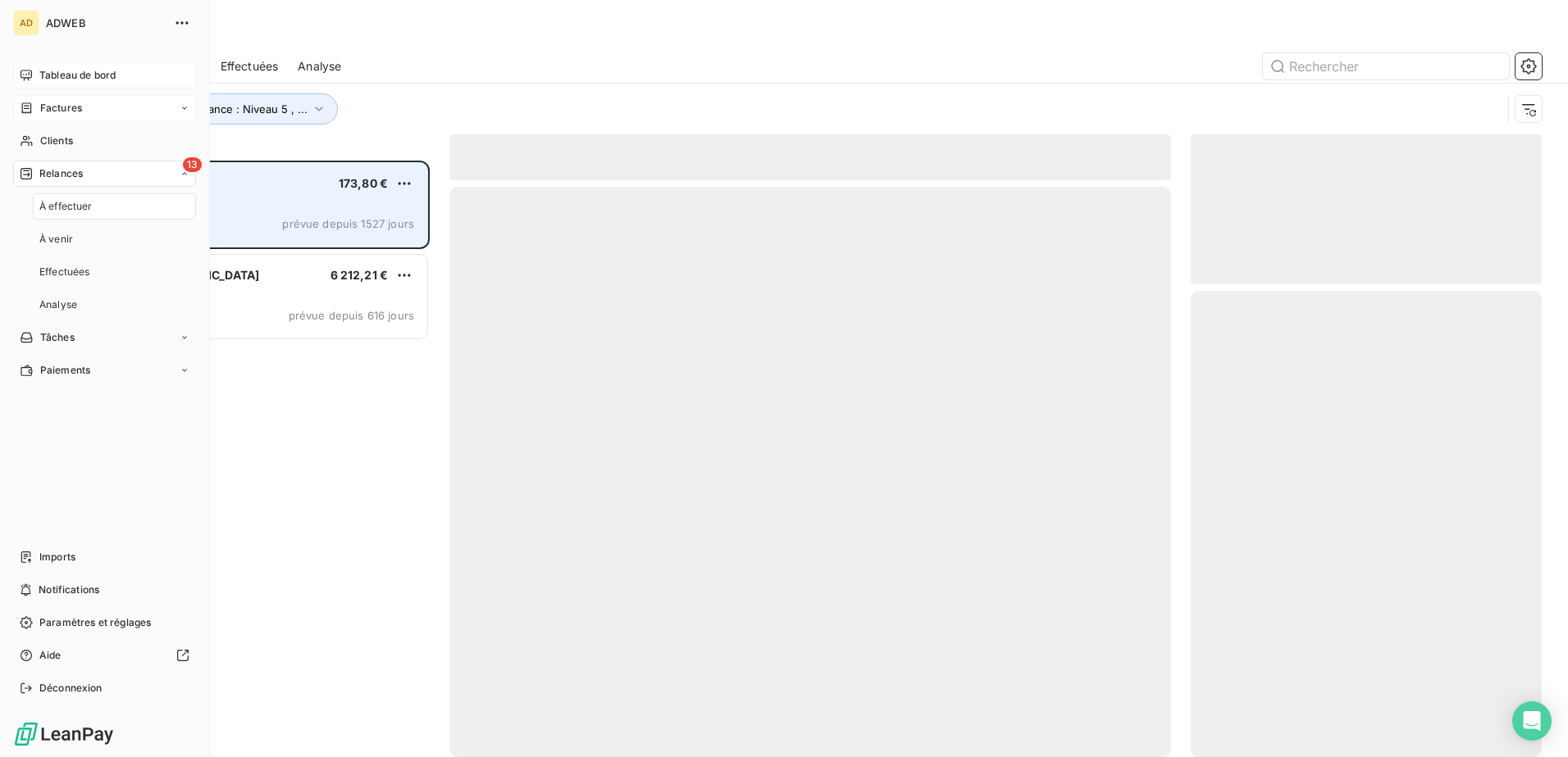
scroll to position [584, 339]
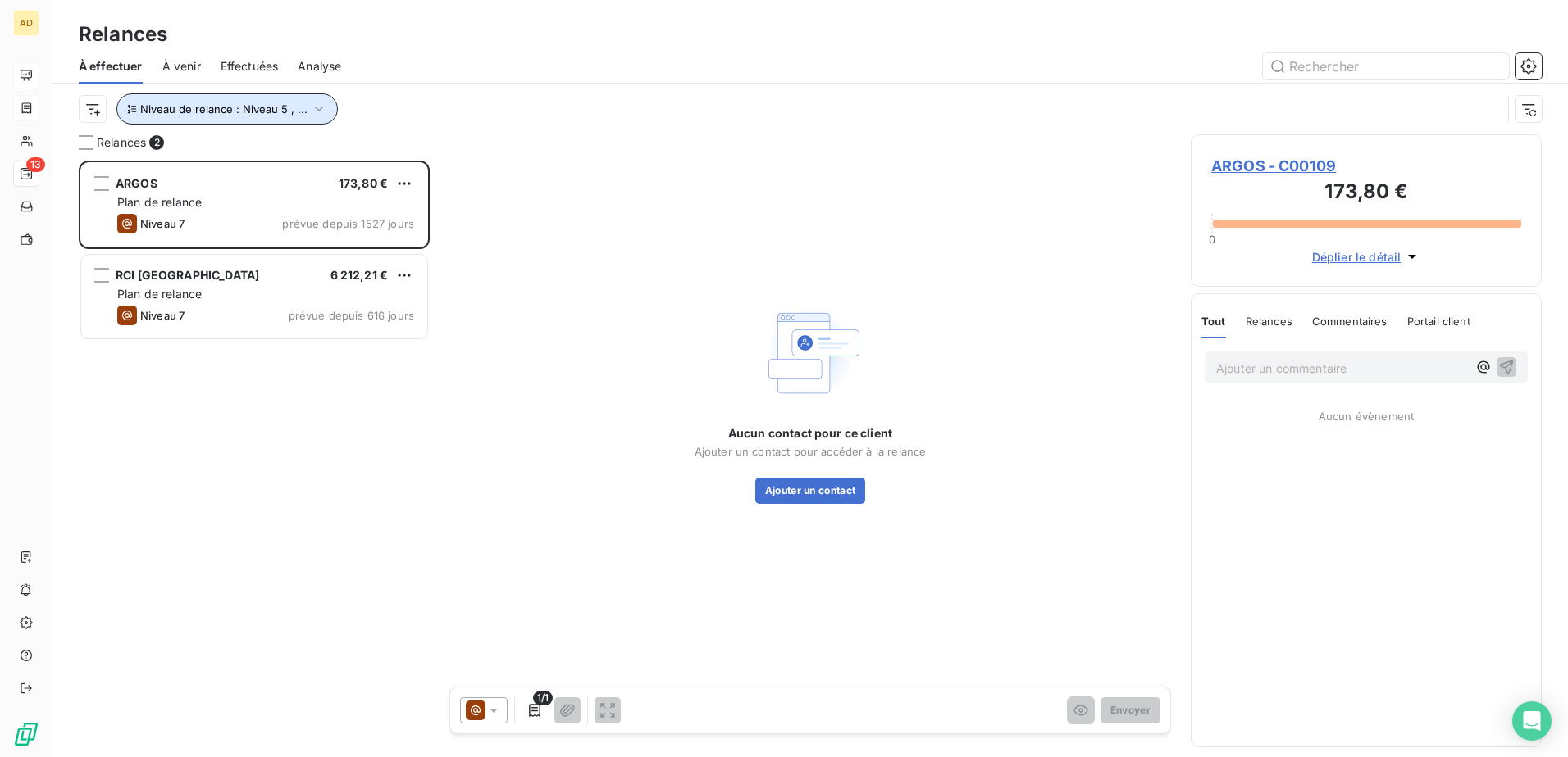
click at [311, 42] on icon "button" at bounding box center [319, 109] width 16 height 16
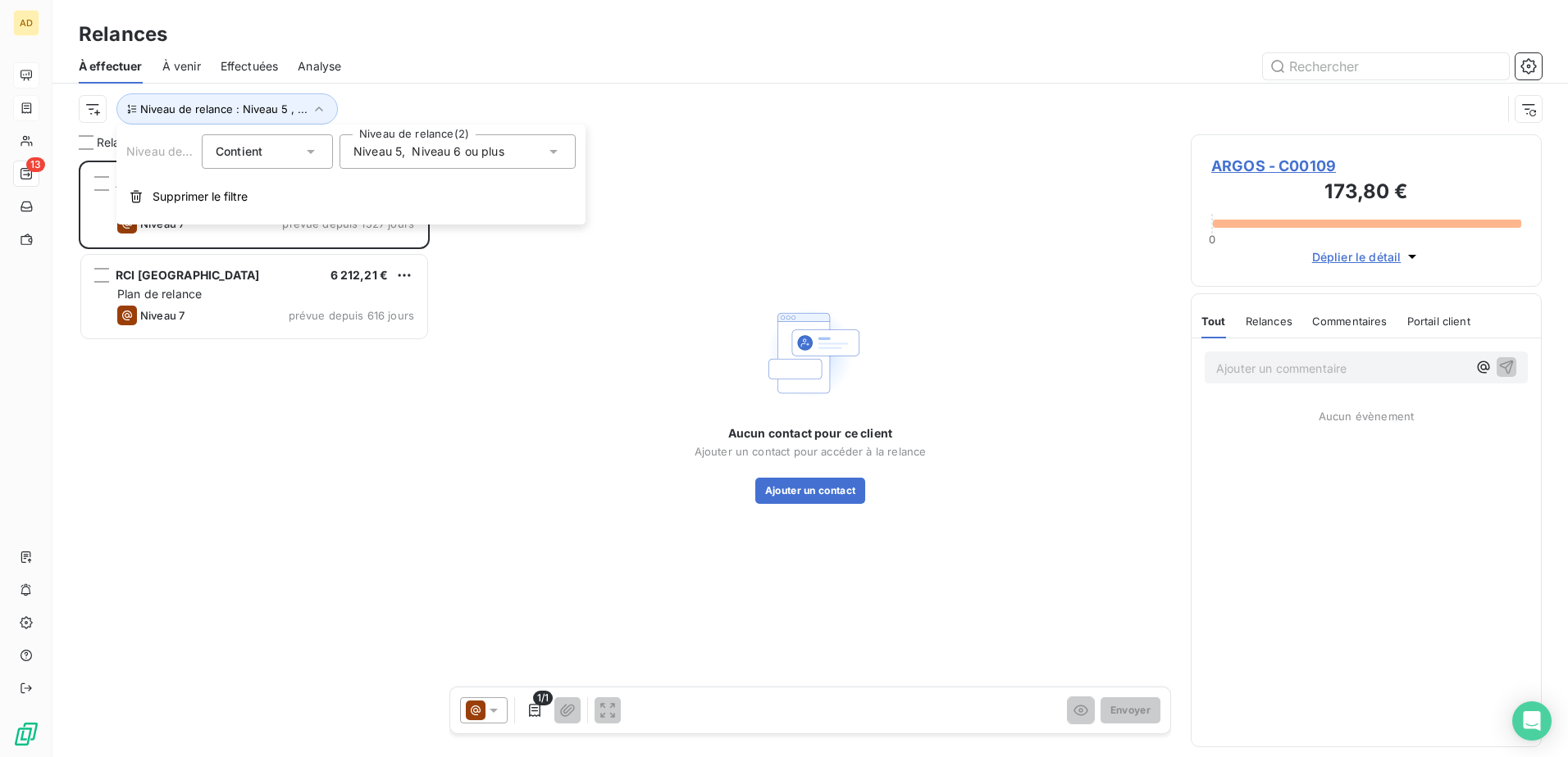
click at [457, 42] on div "Niveau 5 , Niveau 6 ou plus" at bounding box center [457, 152] width 237 height 34
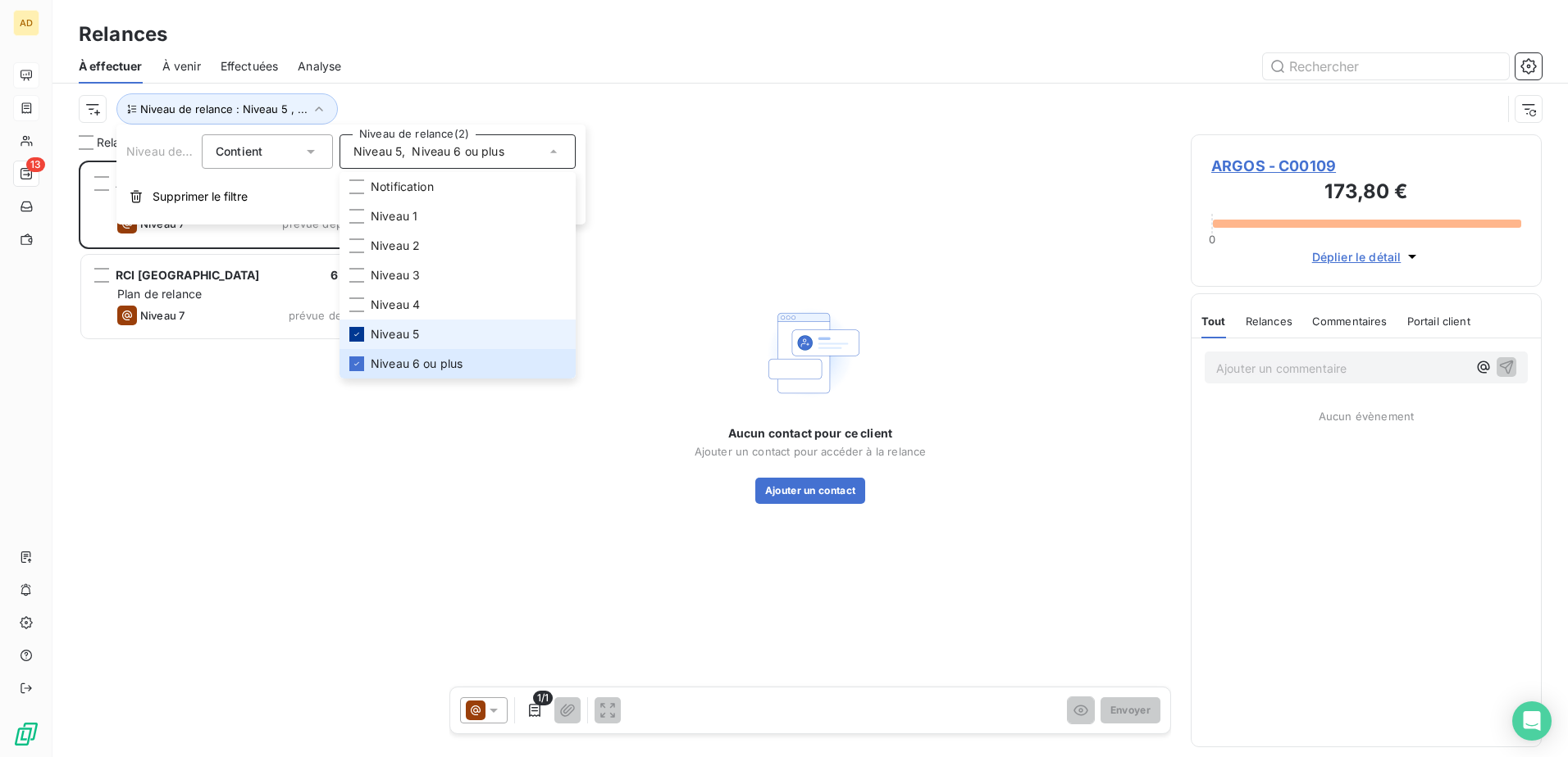
click at [358, 42] on icon at bounding box center [356, 334] width 4 height 4
click at [354, 42] on icon at bounding box center [356, 363] width 10 height 10
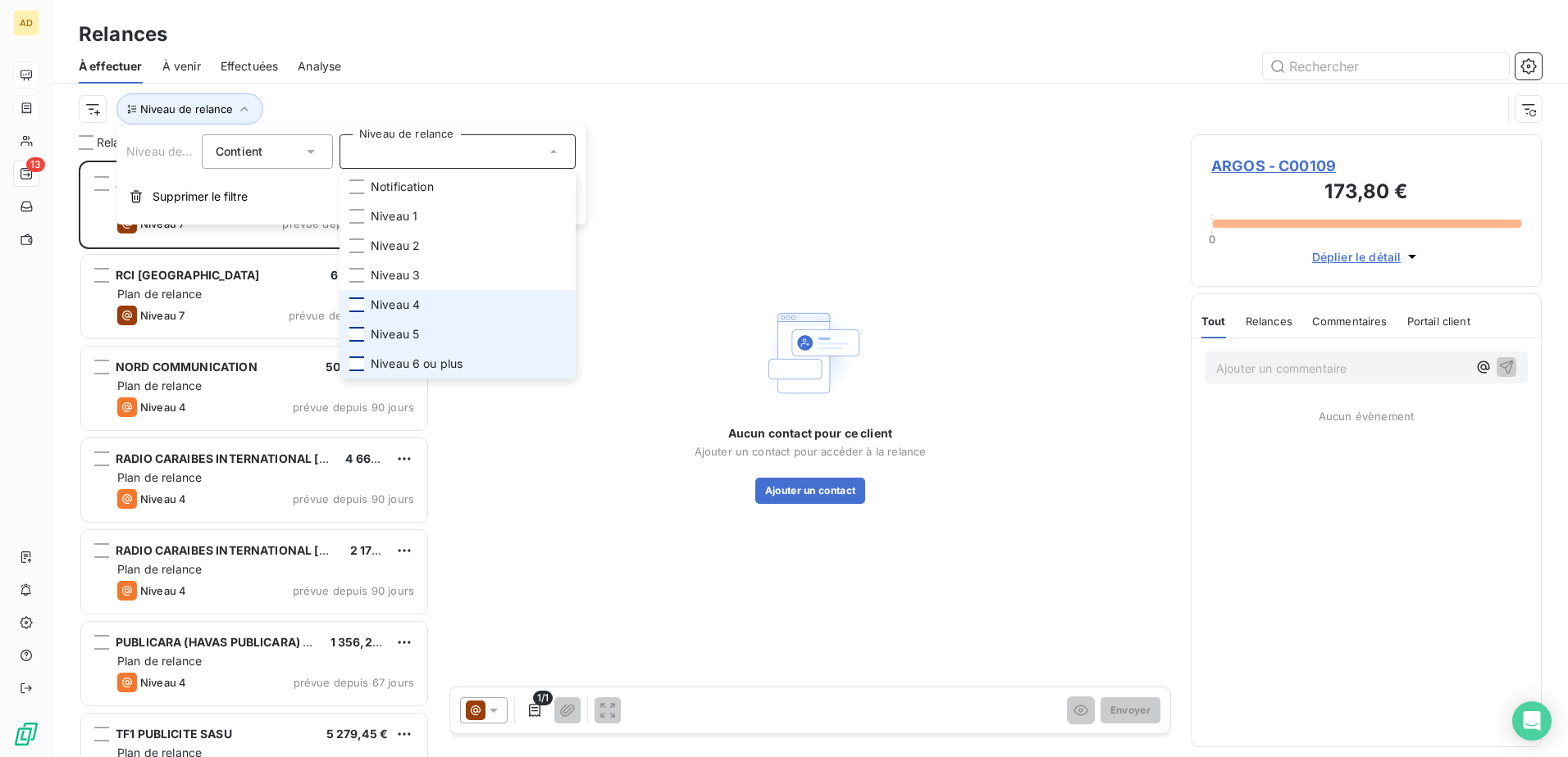
click at [354, 42] on div at bounding box center [356, 305] width 14 height 14
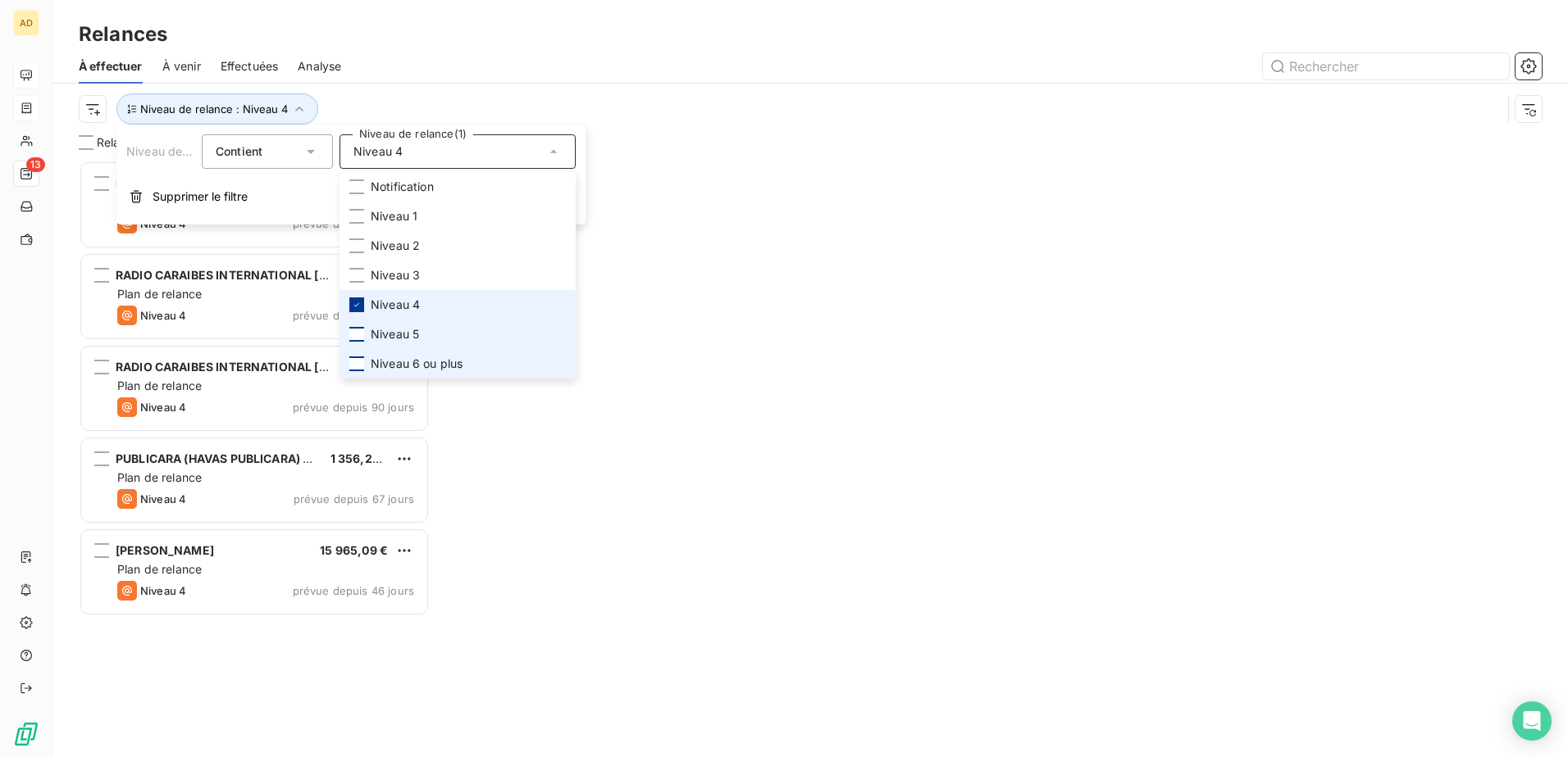
scroll to position [584, 339]
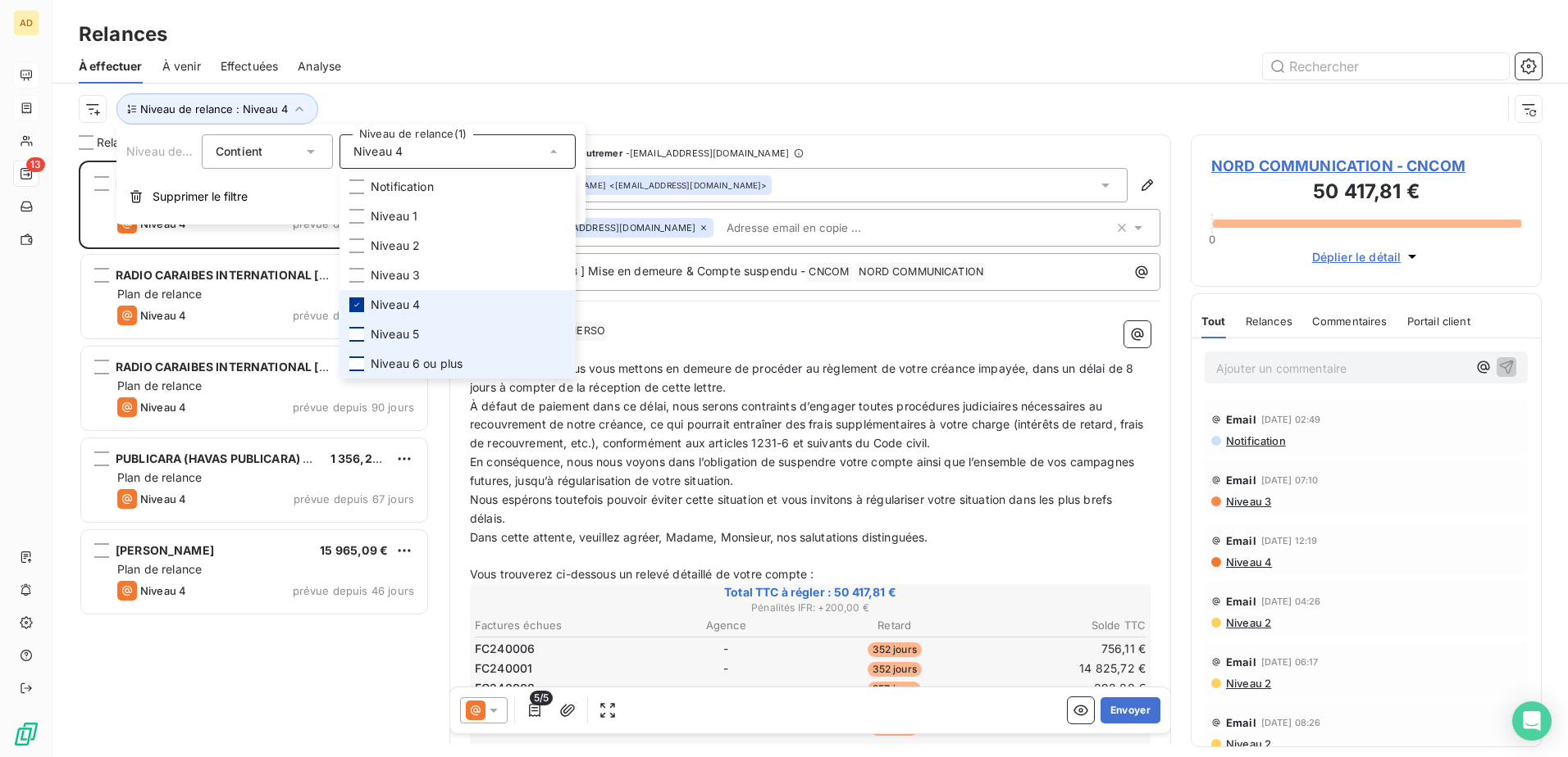
click at [354, 42] on icon at bounding box center [356, 305] width 10 height 10
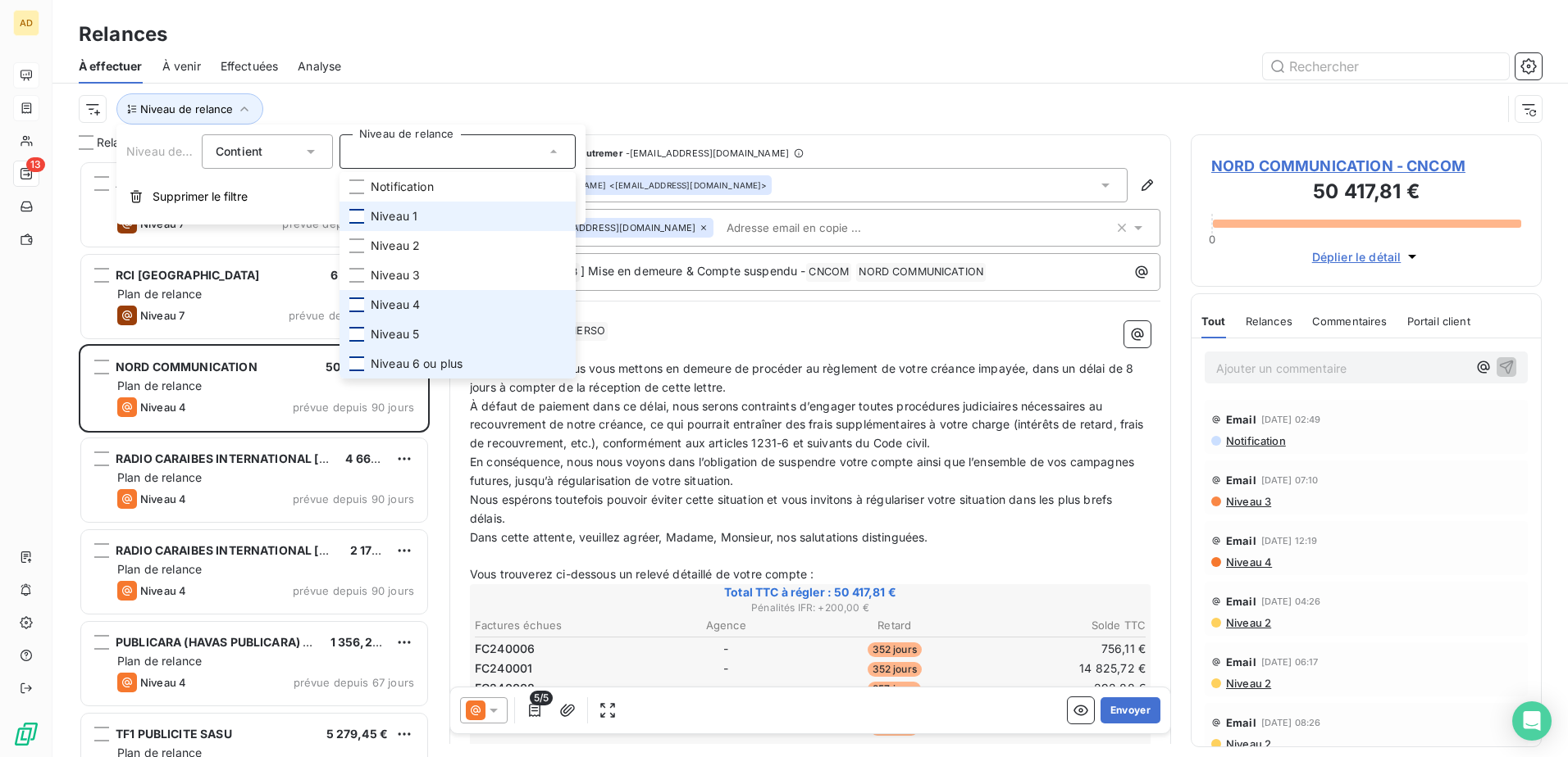
click at [352, 42] on div at bounding box center [356, 216] width 14 height 14
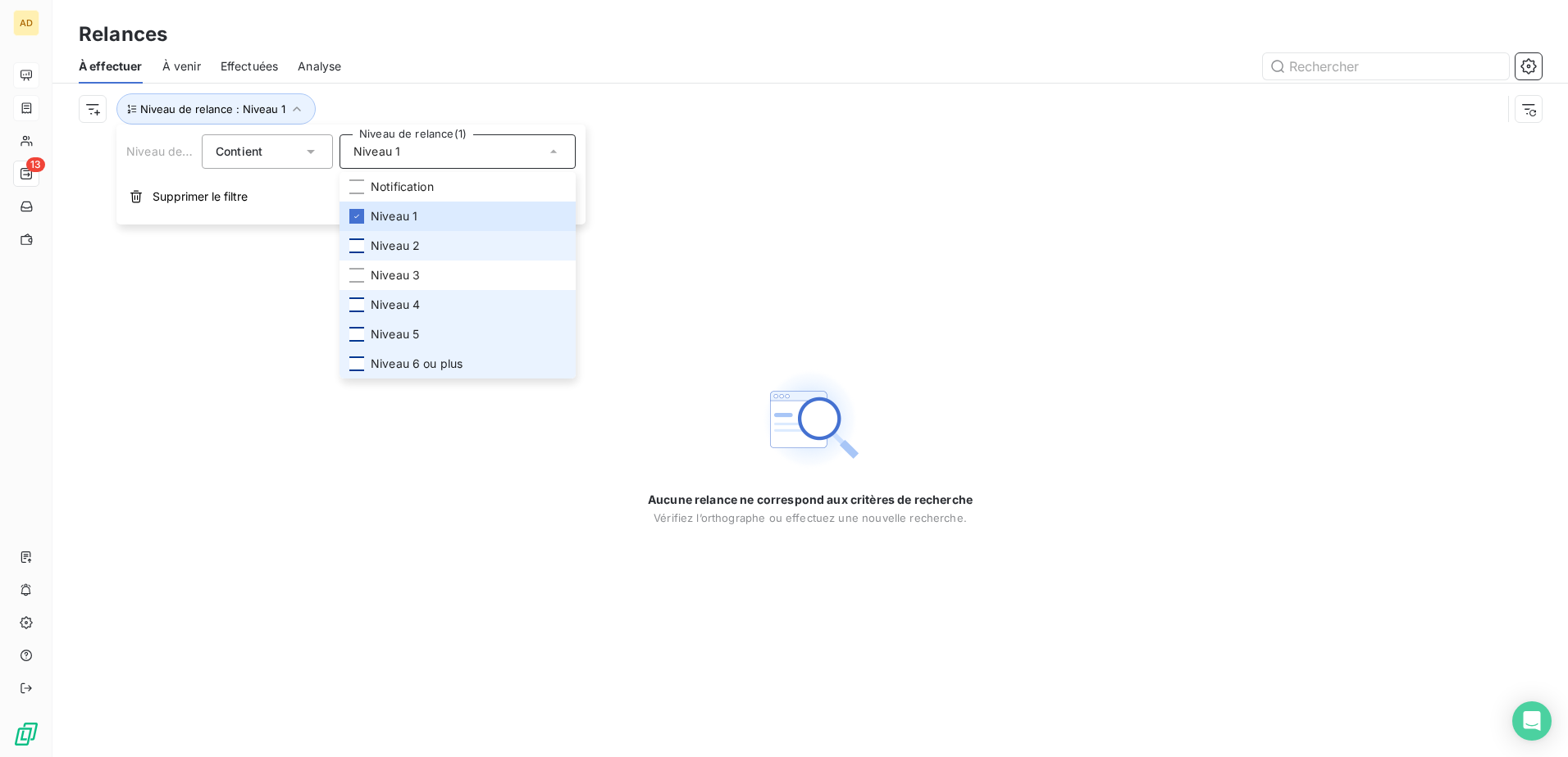
click at [360, 42] on div at bounding box center [356, 245] width 14 height 14
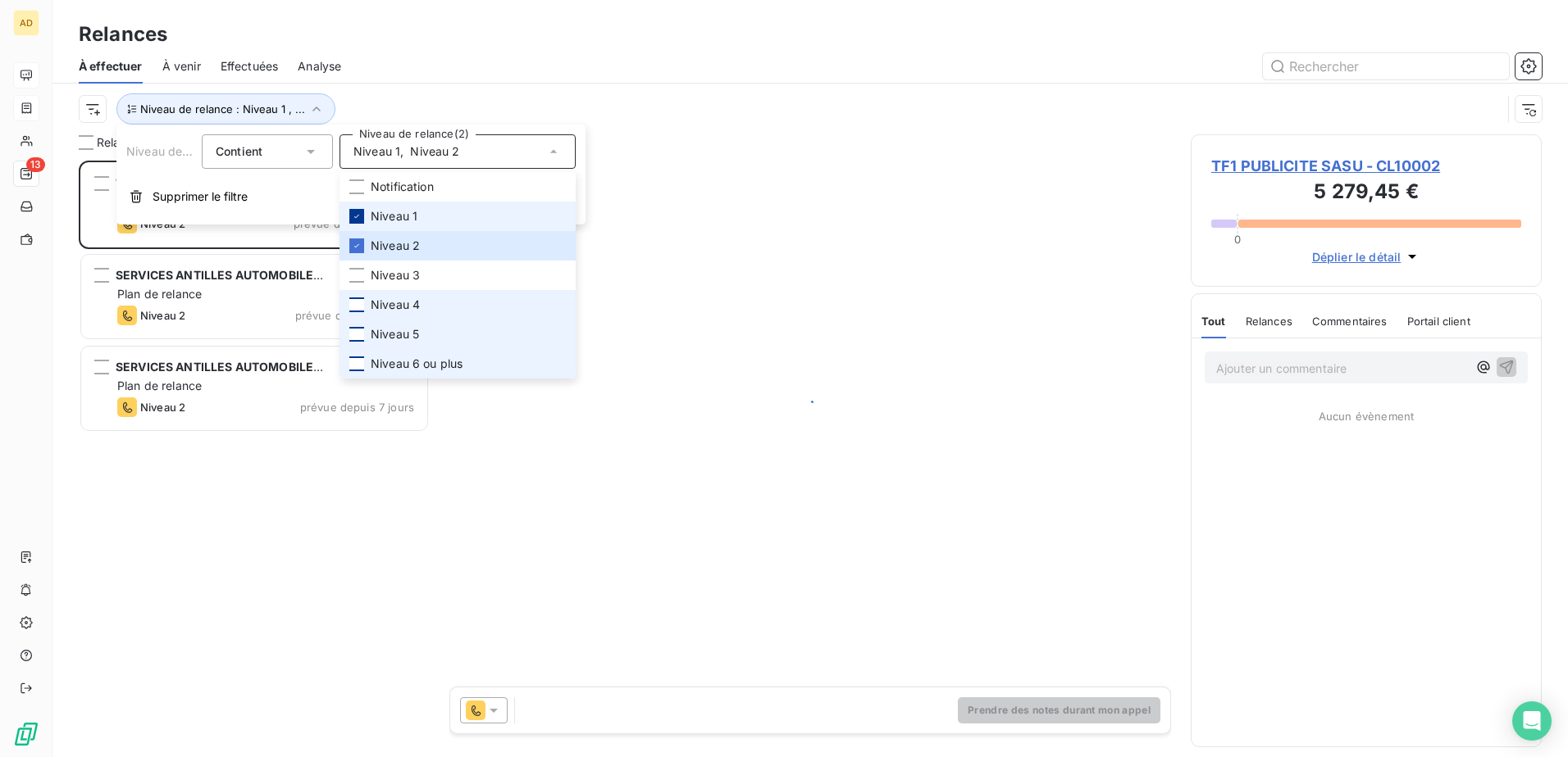
scroll to position [584, 339]
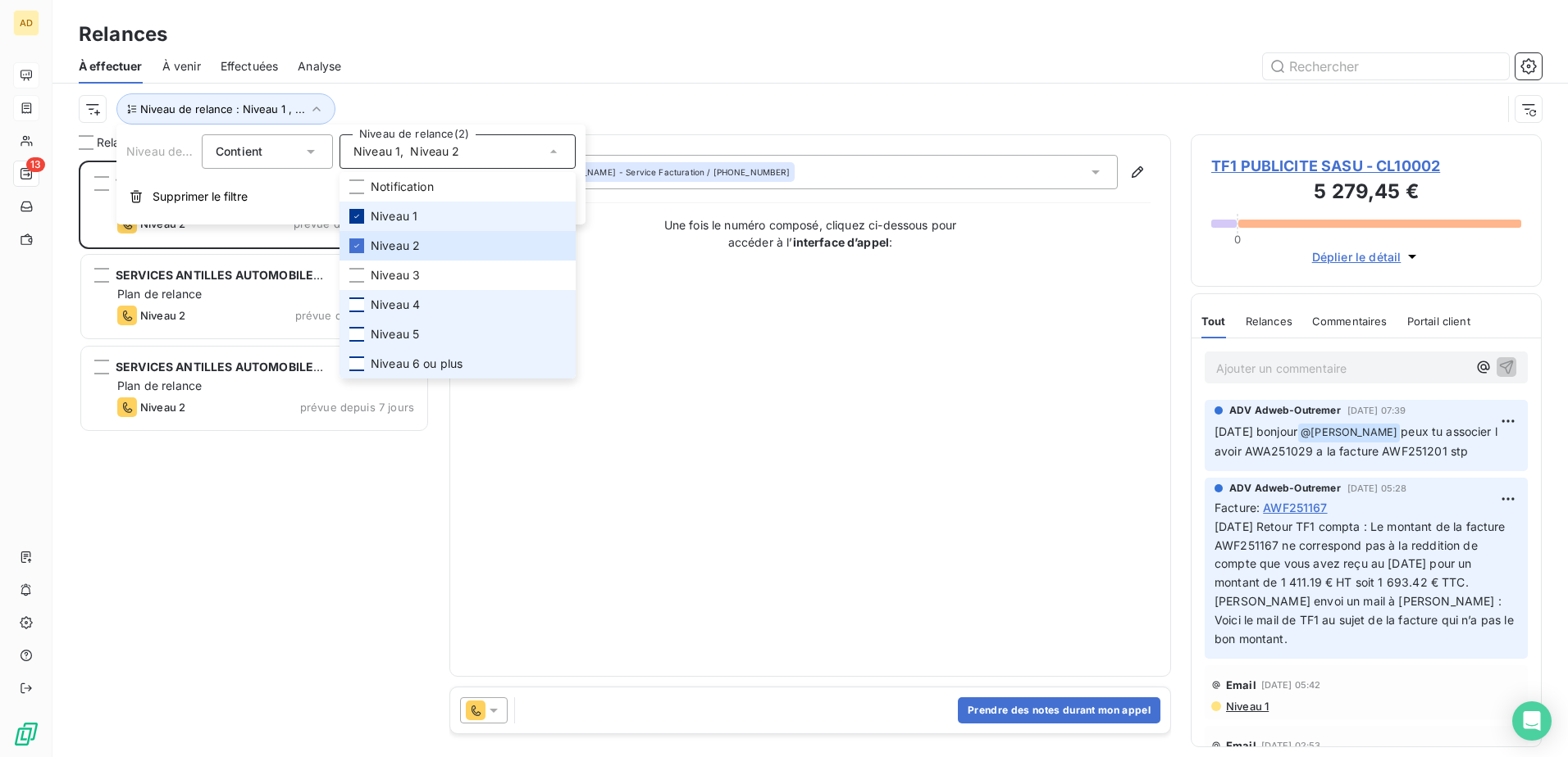
click at [360, 42] on icon at bounding box center [356, 216] width 10 height 10
click at [183, 42] on div "TF1 PUBLICITE SASU 5 279,45 € Plan de relance Niveau 2 prévue depuis 47 jours S…" at bounding box center [255, 459] width 351 height 597
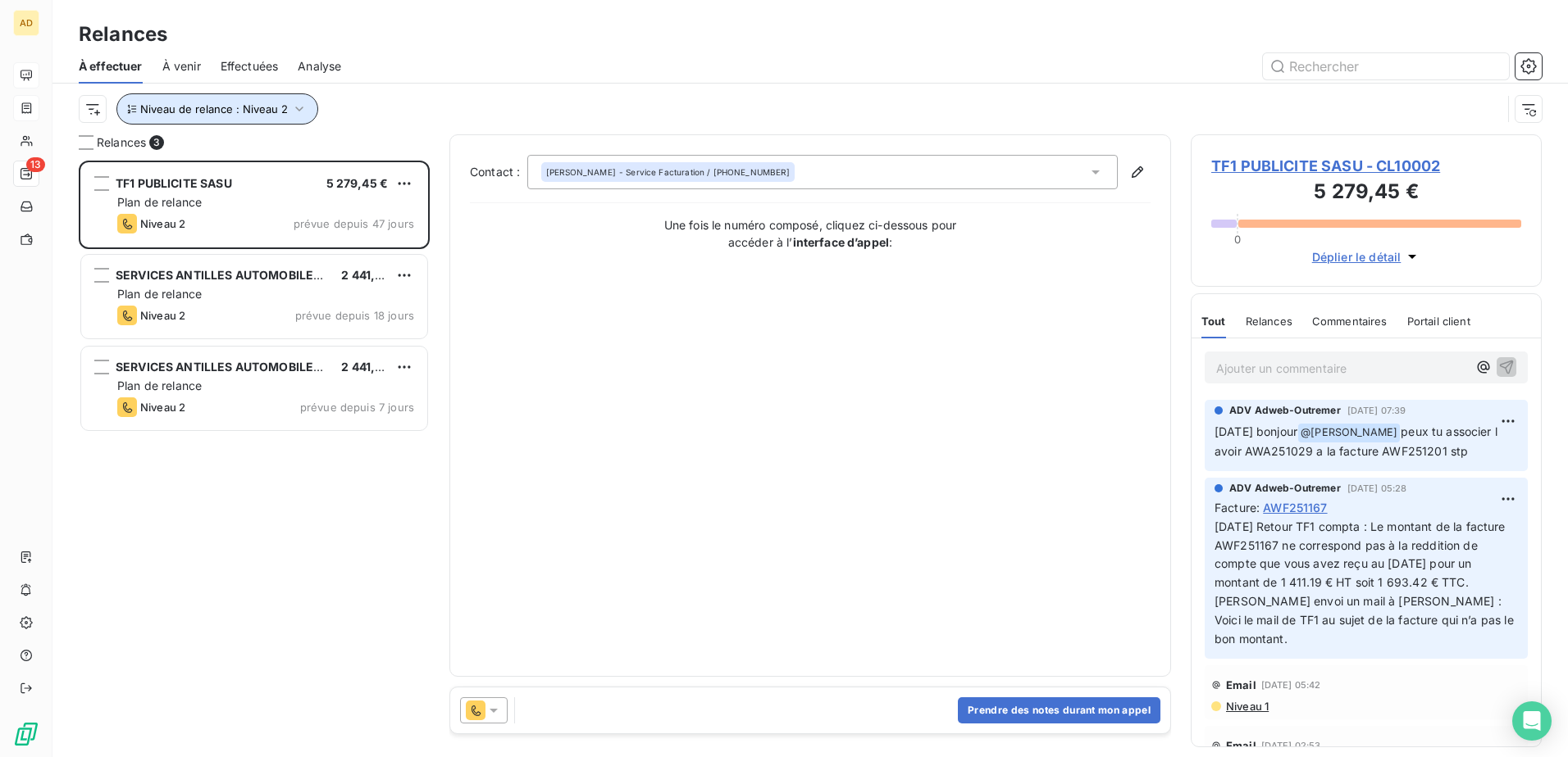
click at [301, 42] on icon "button" at bounding box center [300, 109] width 16 height 16
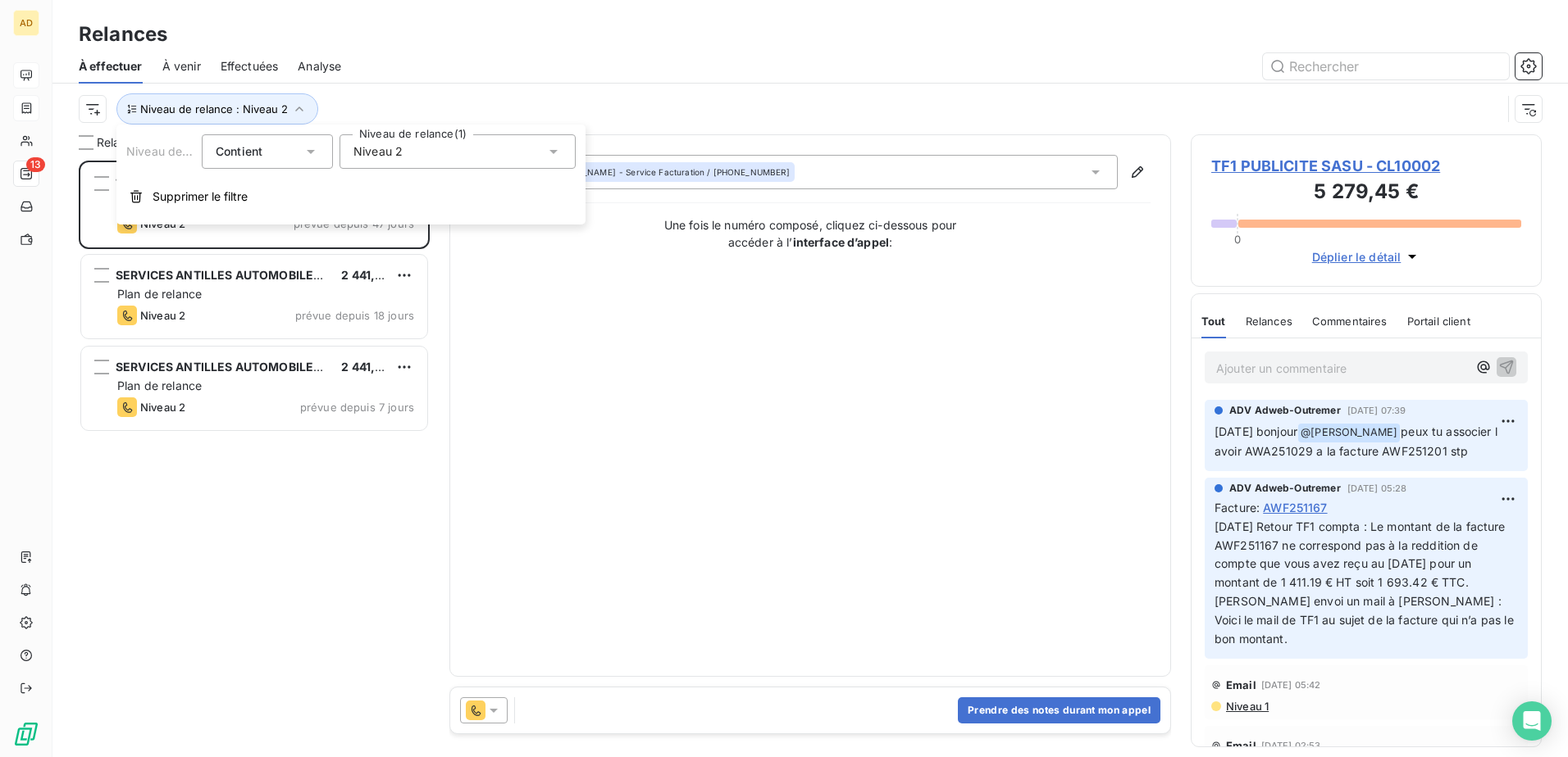
click at [390, 42] on span "Niveau 2" at bounding box center [378, 152] width 49 height 16
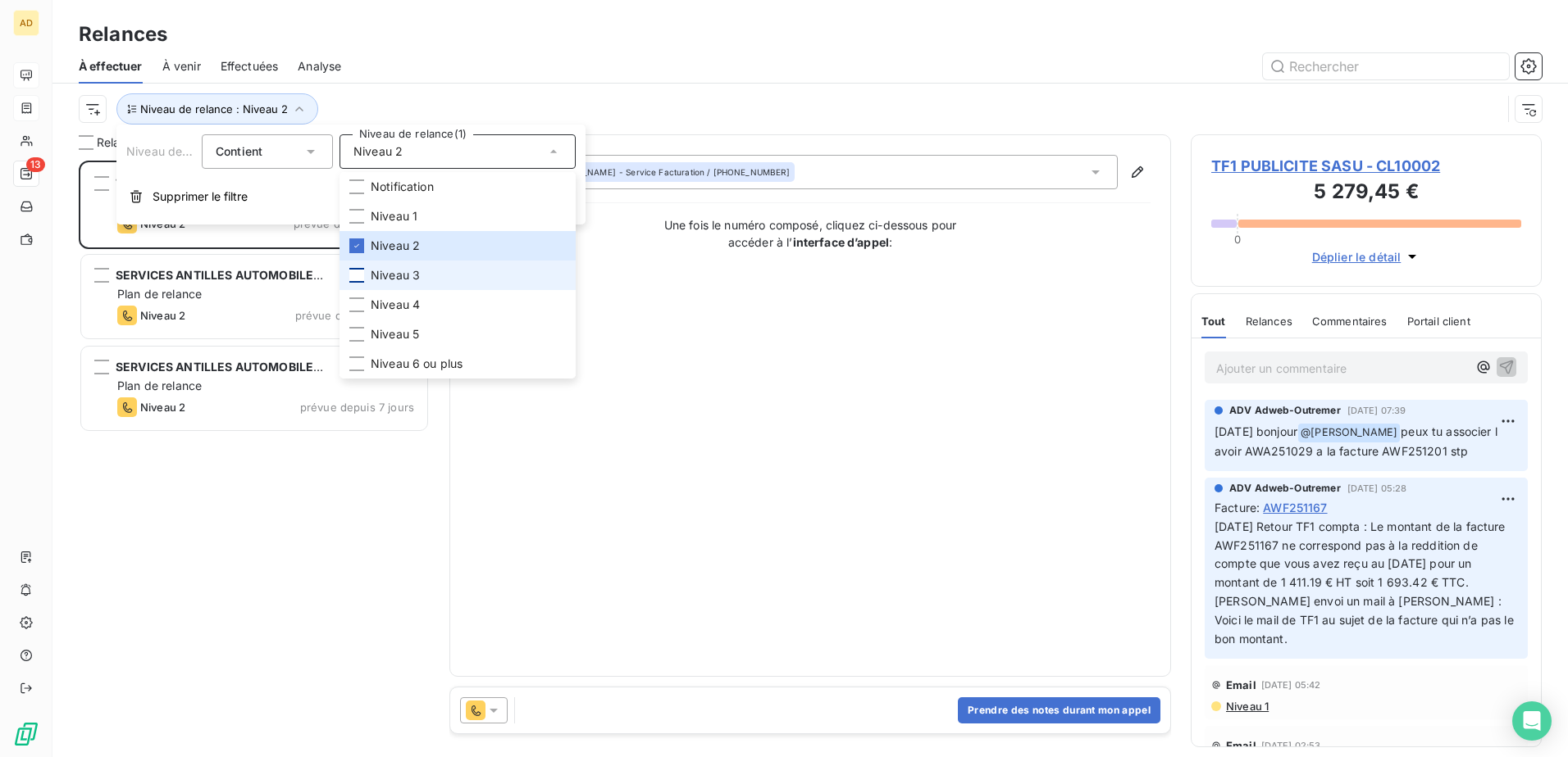
click at [360, 42] on div at bounding box center [356, 275] width 14 height 14
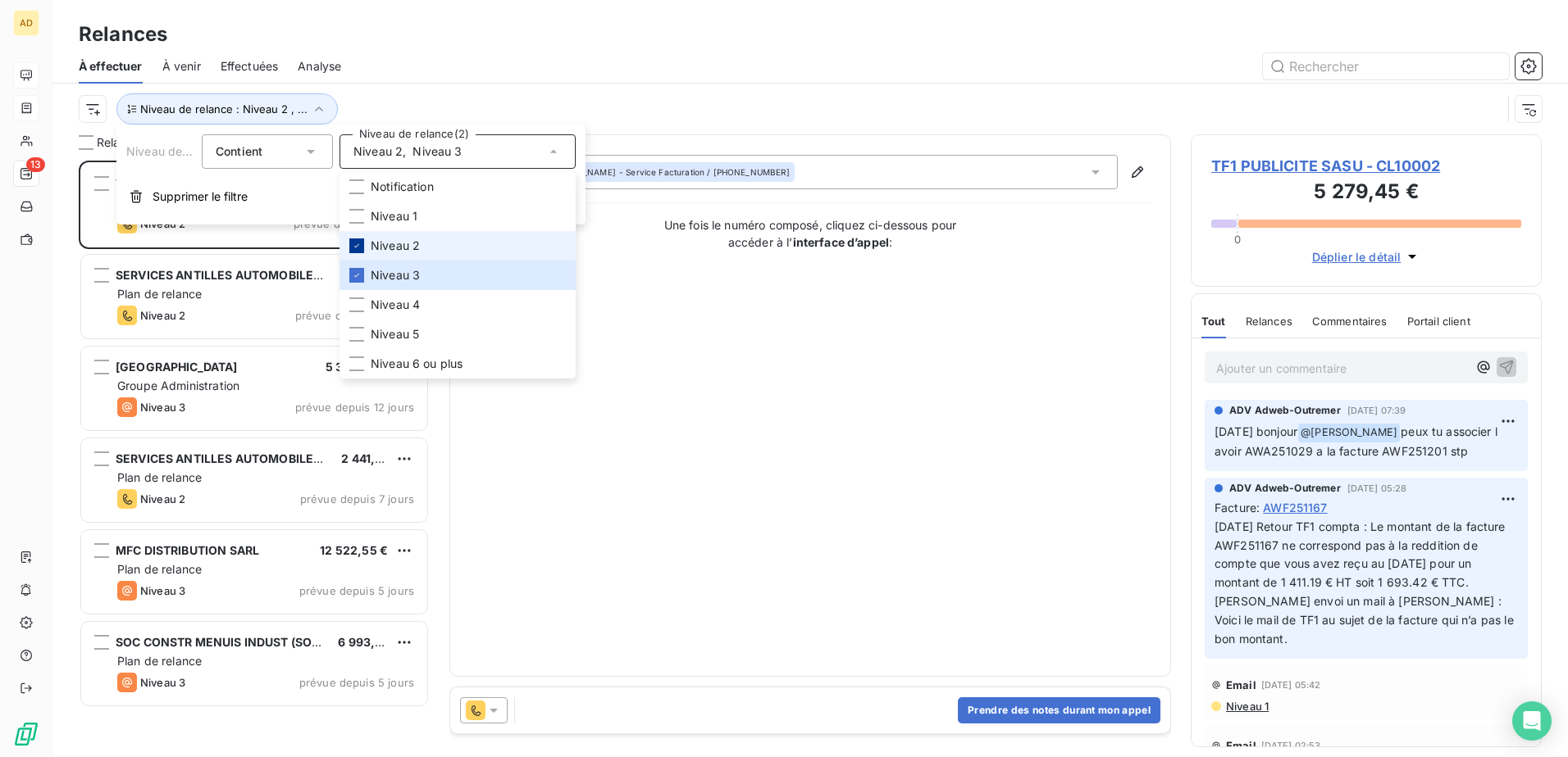
click at [363, 42] on div at bounding box center [356, 245] width 14 height 14
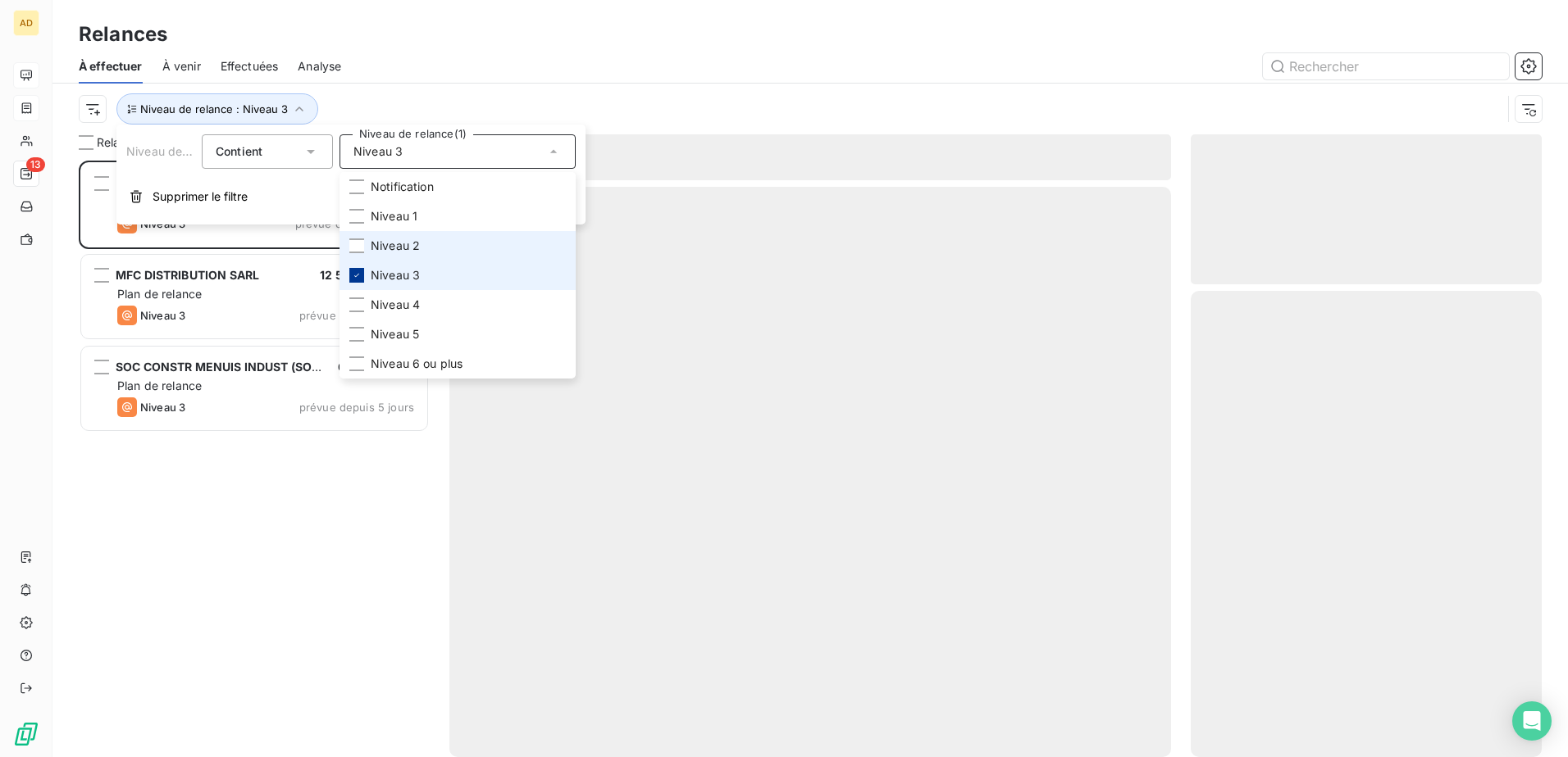
scroll to position [584, 339]
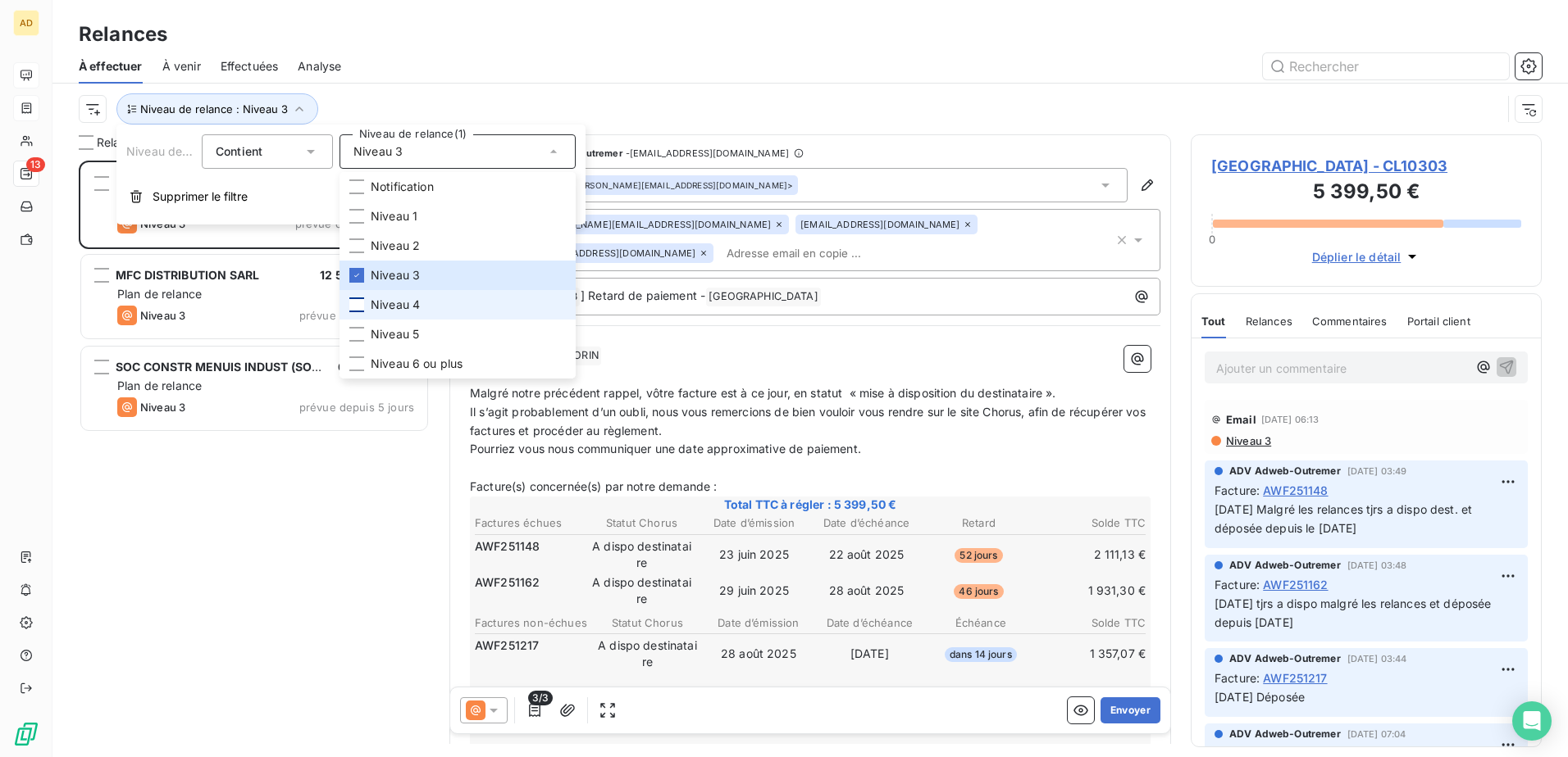
click at [359, 42] on div at bounding box center [356, 305] width 14 height 14
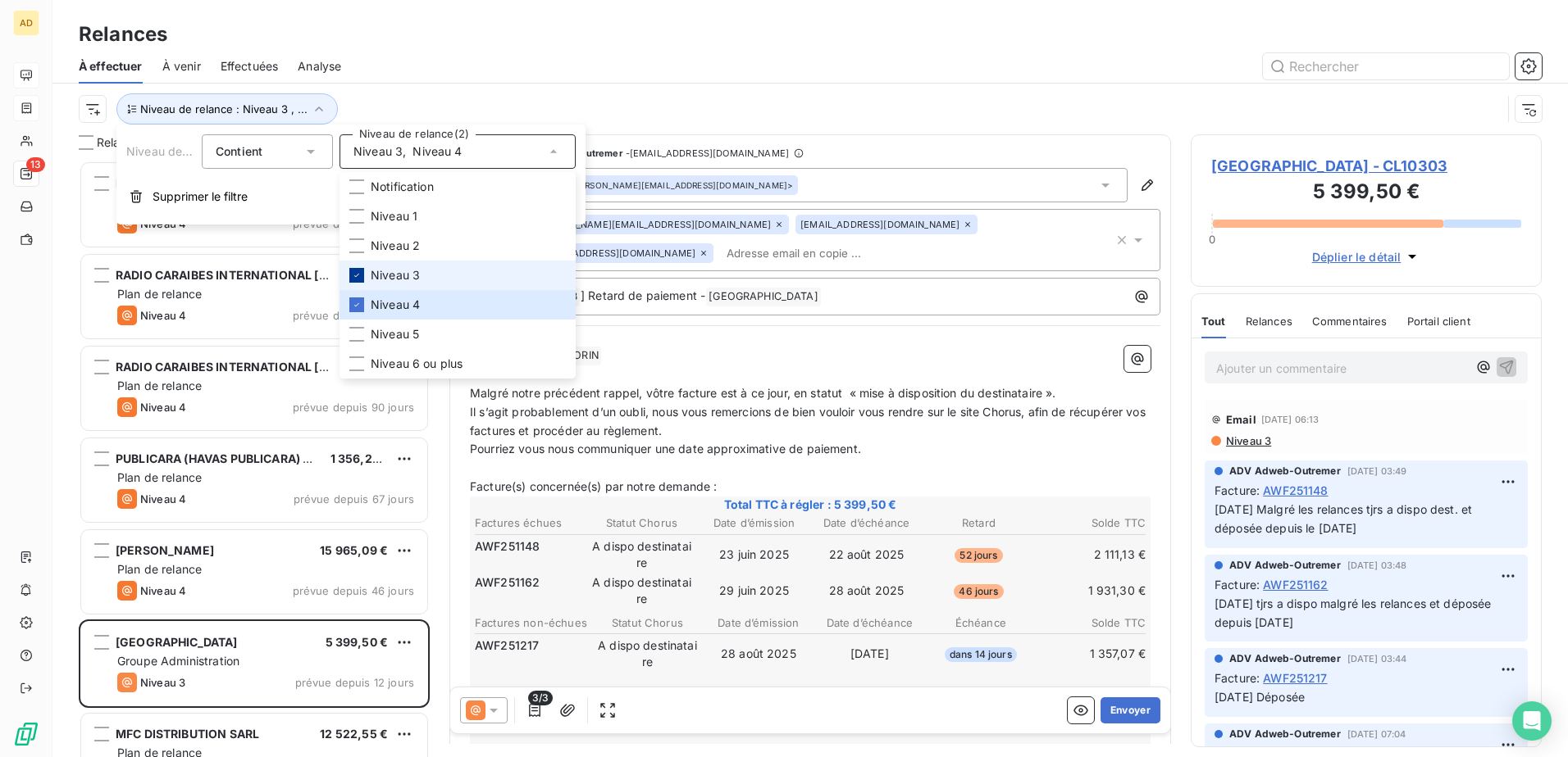
click at [356, 42] on icon at bounding box center [356, 275] width 10 height 10
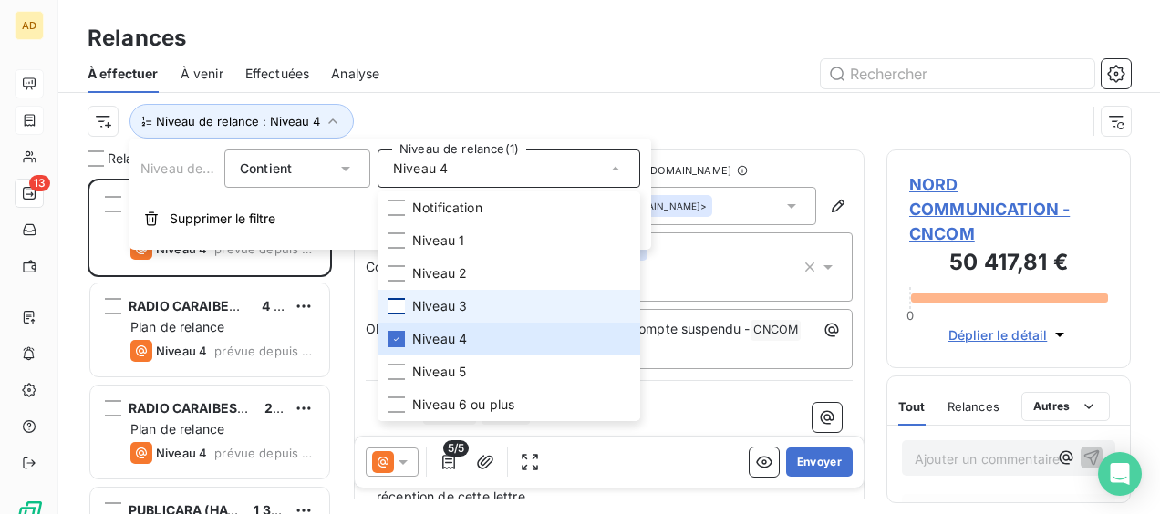
scroll to position [321, 230]
